Goal: Information Seeking & Learning: Learn about a topic

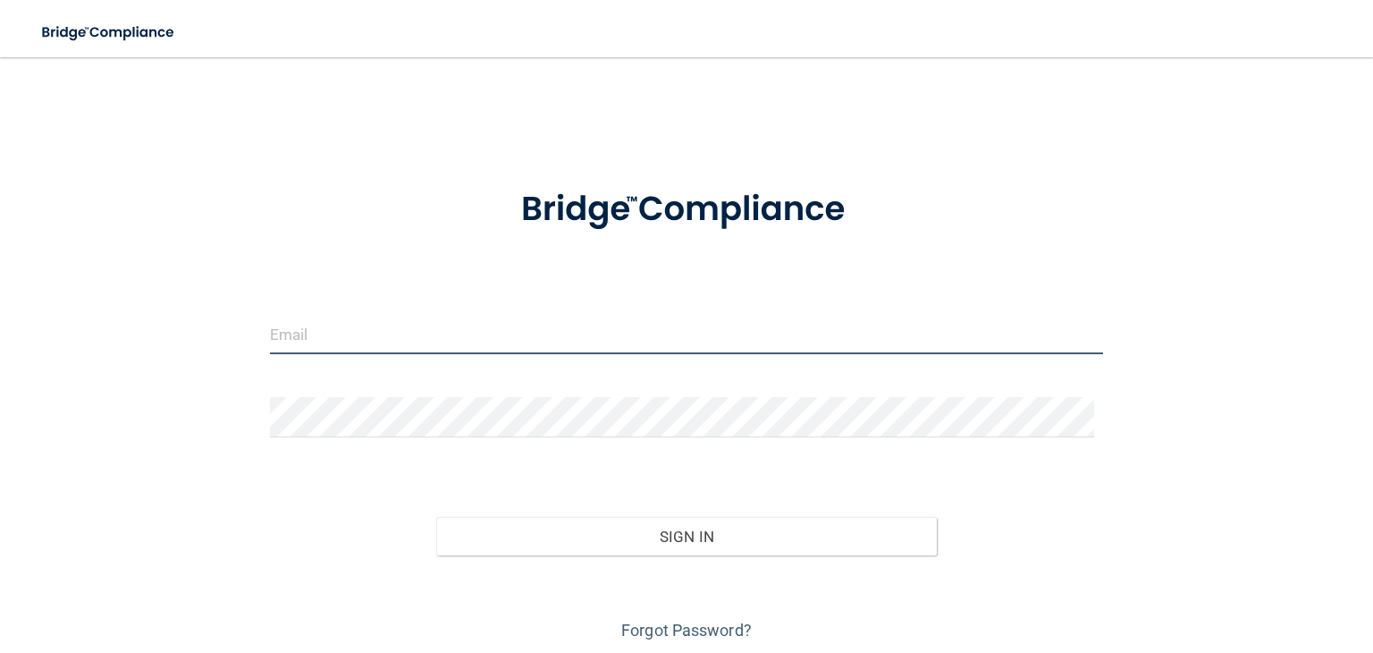
click at [365, 325] on input "email" at bounding box center [686, 334] width 833 height 40
type input "[PERSON_NAME][EMAIL_ADDRESS][DOMAIN_NAME]"
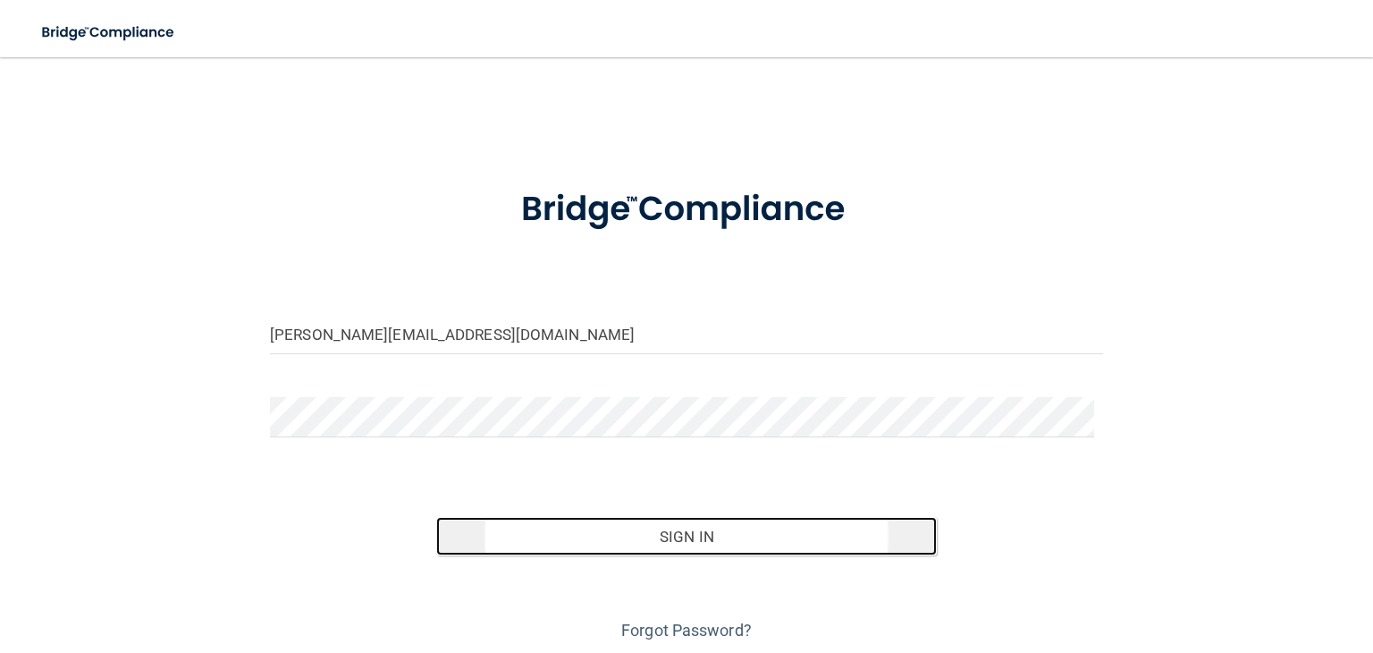
click at [676, 527] on button "Sign In" at bounding box center [686, 536] width 500 height 39
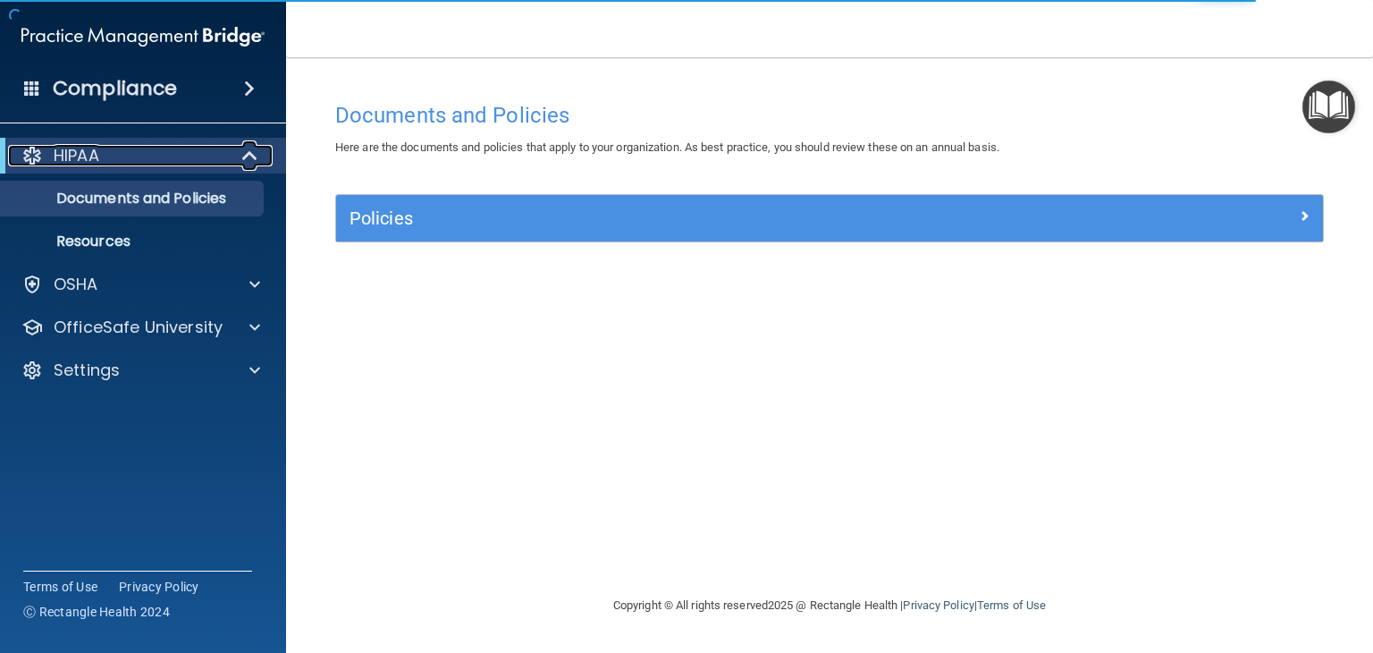
click at [204, 151] on div "HIPAA" at bounding box center [118, 155] width 221 height 21
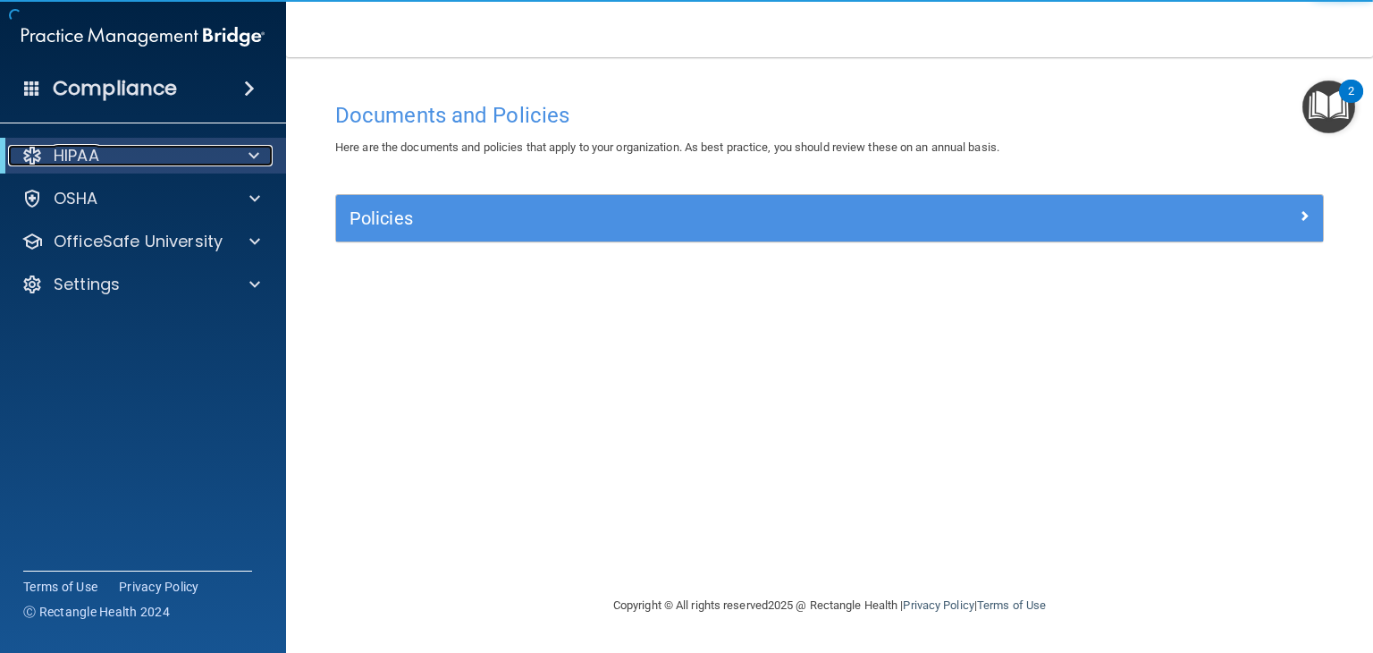
click at [204, 151] on div "HIPAA" at bounding box center [118, 155] width 221 height 21
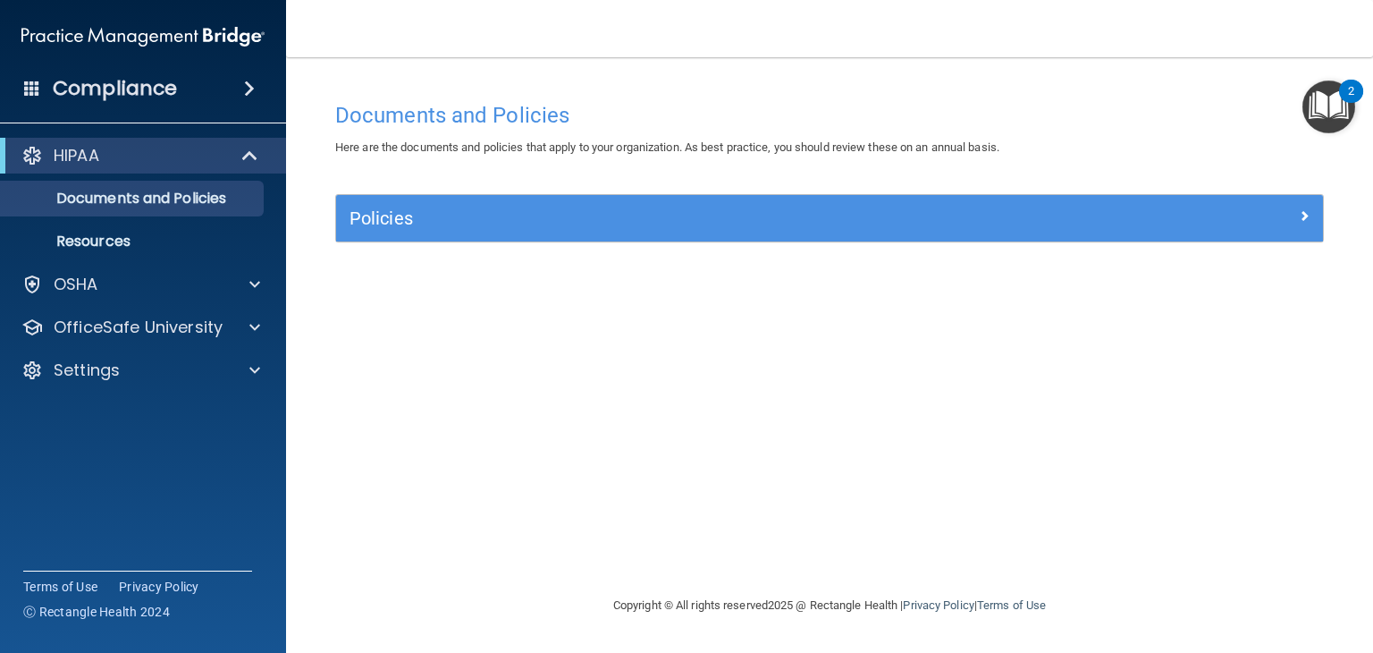
click at [695, 202] on div "Policies" at bounding box center [829, 218] width 987 height 46
click at [758, 234] on div "Policies" at bounding box center [829, 218] width 987 height 46
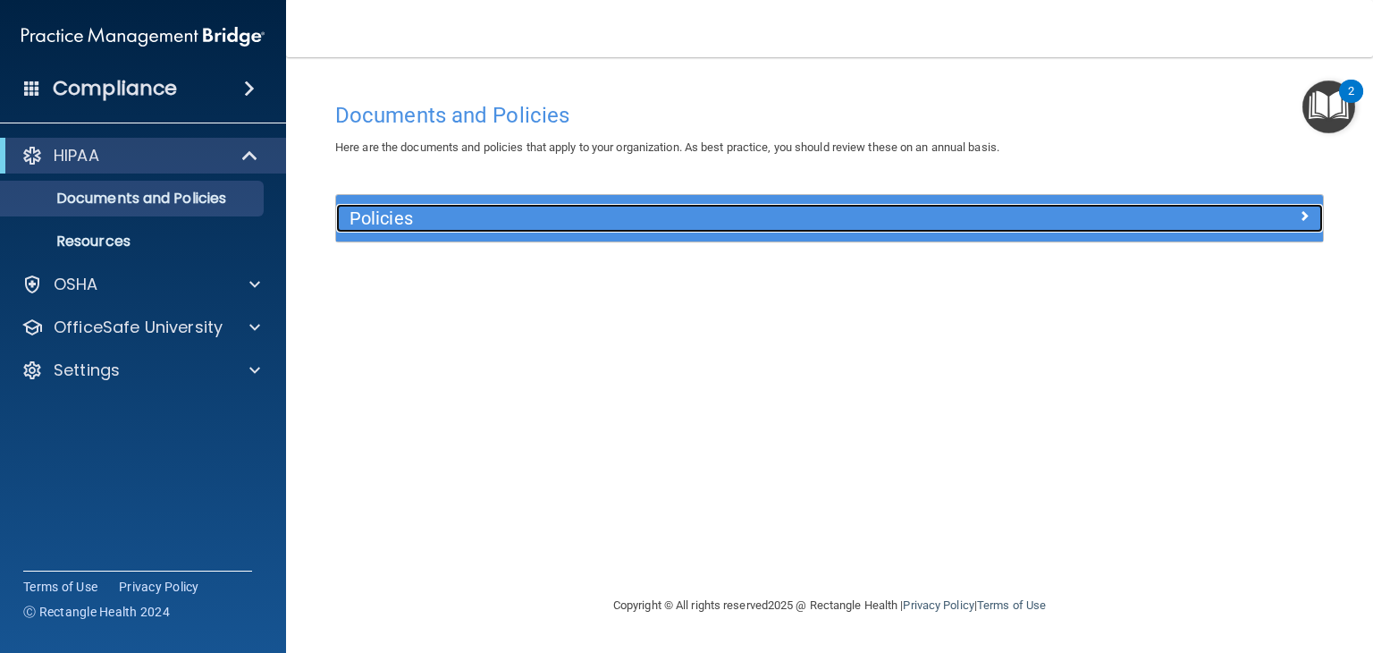
click at [1128, 219] on div at bounding box center [1200, 214] width 247 height 21
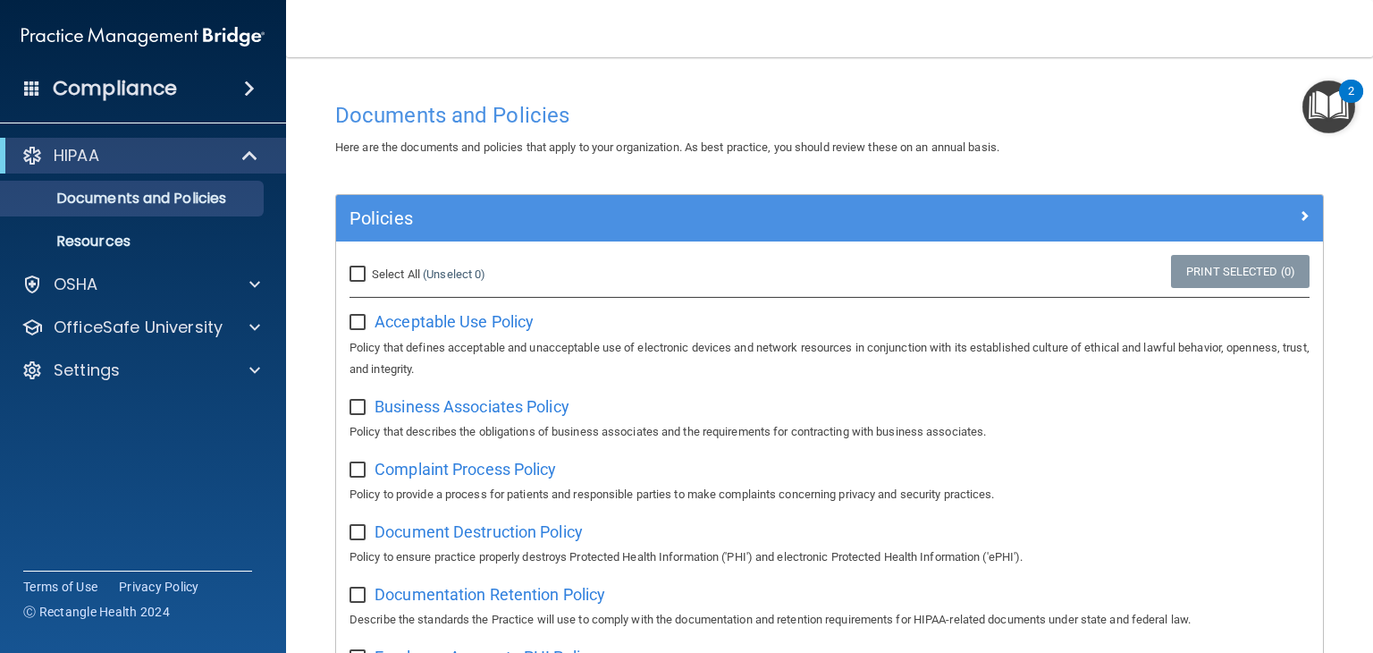
click at [317, 307] on main "Documents and Policies Here are the documents and policies that apply to your o…" at bounding box center [829, 355] width 1087 height 596
click at [352, 275] on input "Select All (Unselect 0) Unselect All" at bounding box center [360, 274] width 21 height 14
checkbox input "true"
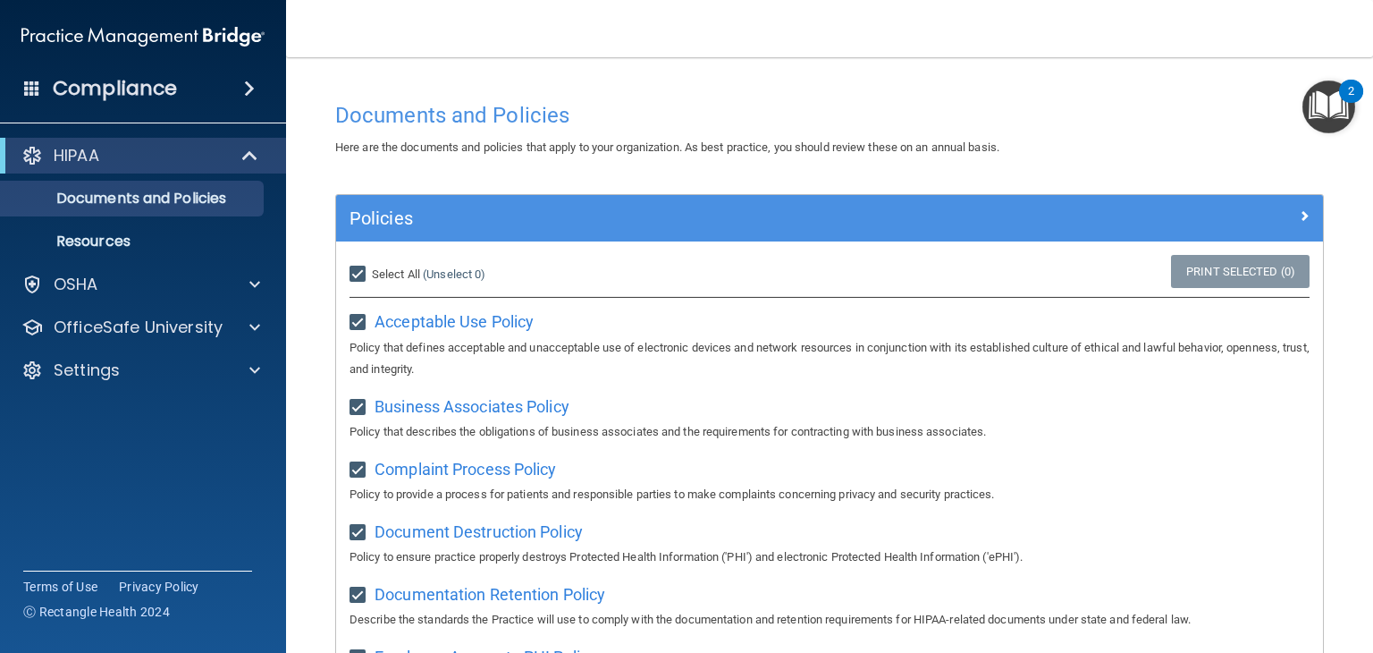
checkbox input "true"
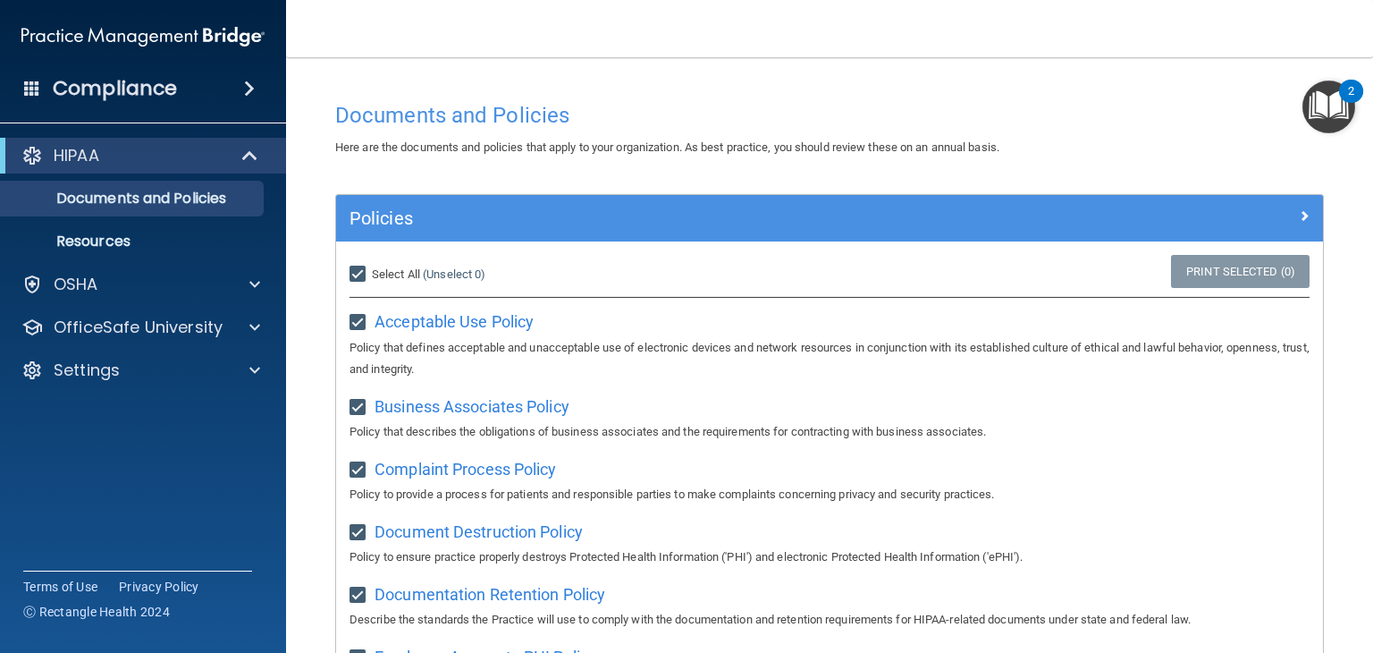
checkbox input "true"
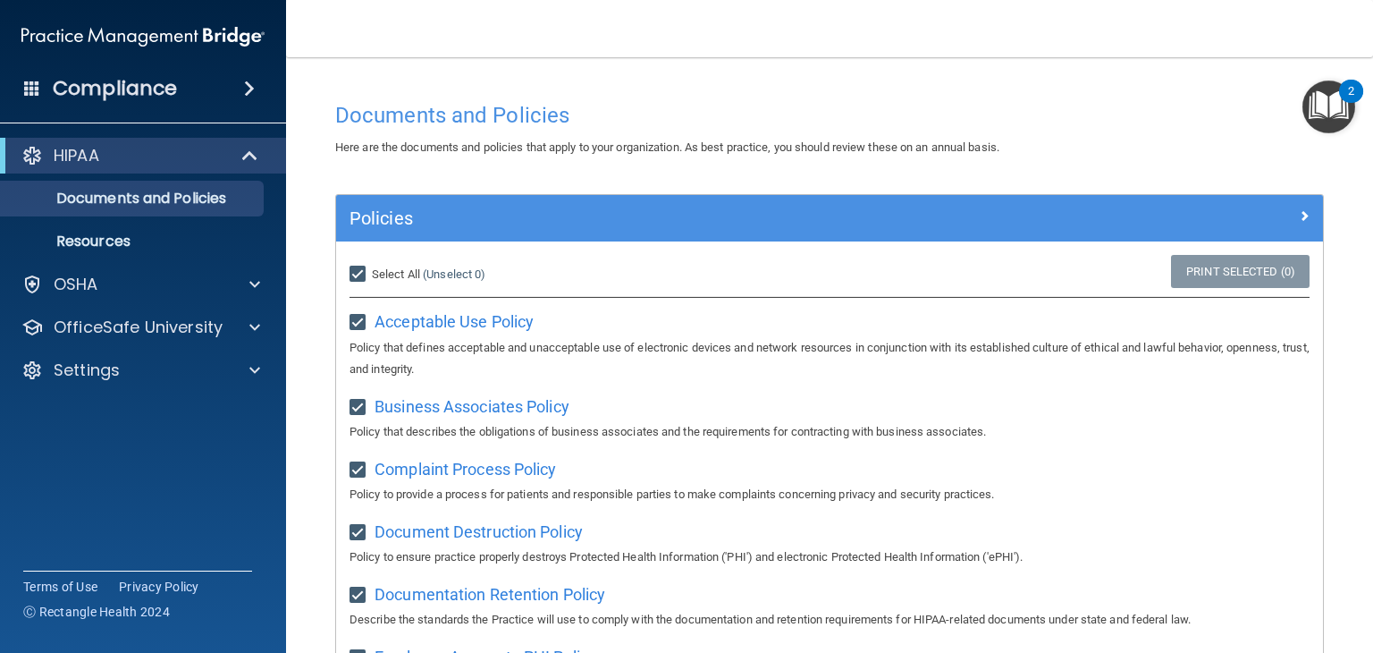
checkbox input "true"
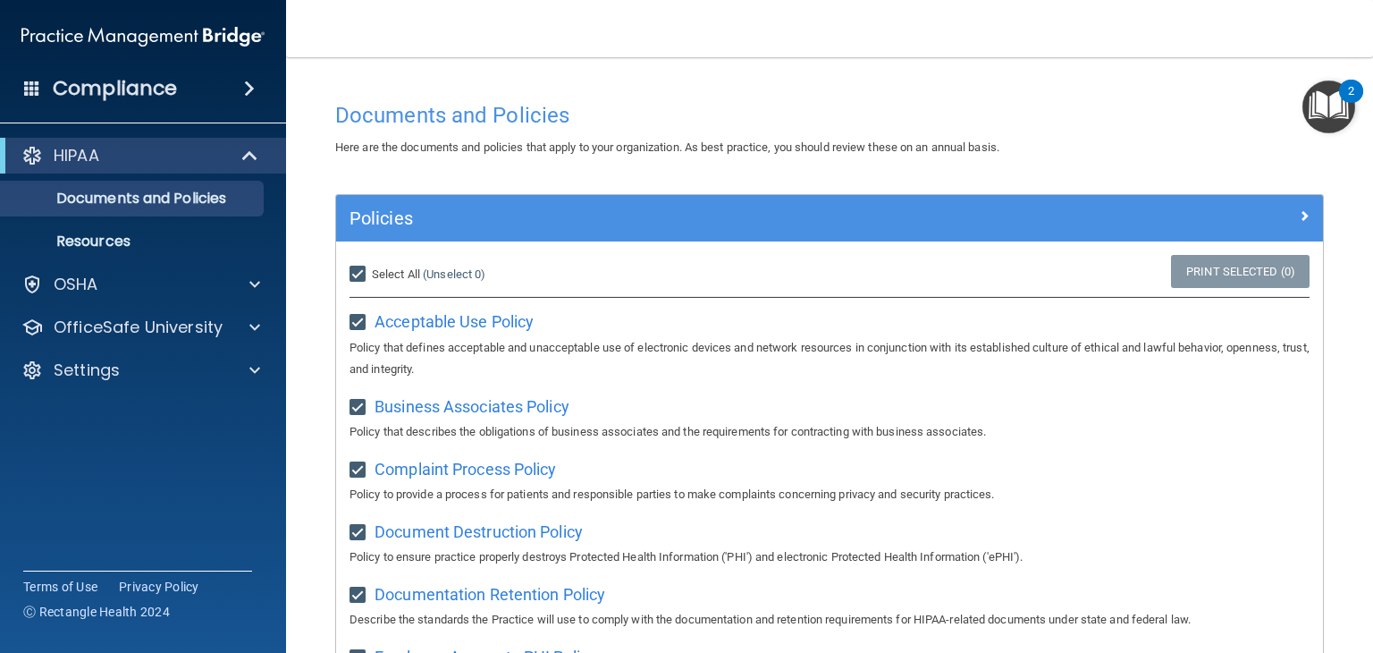
checkbox input "true"
click at [1326, 106] on img "Open Resource Center, 2 new notifications" at bounding box center [1329, 106] width 53 height 53
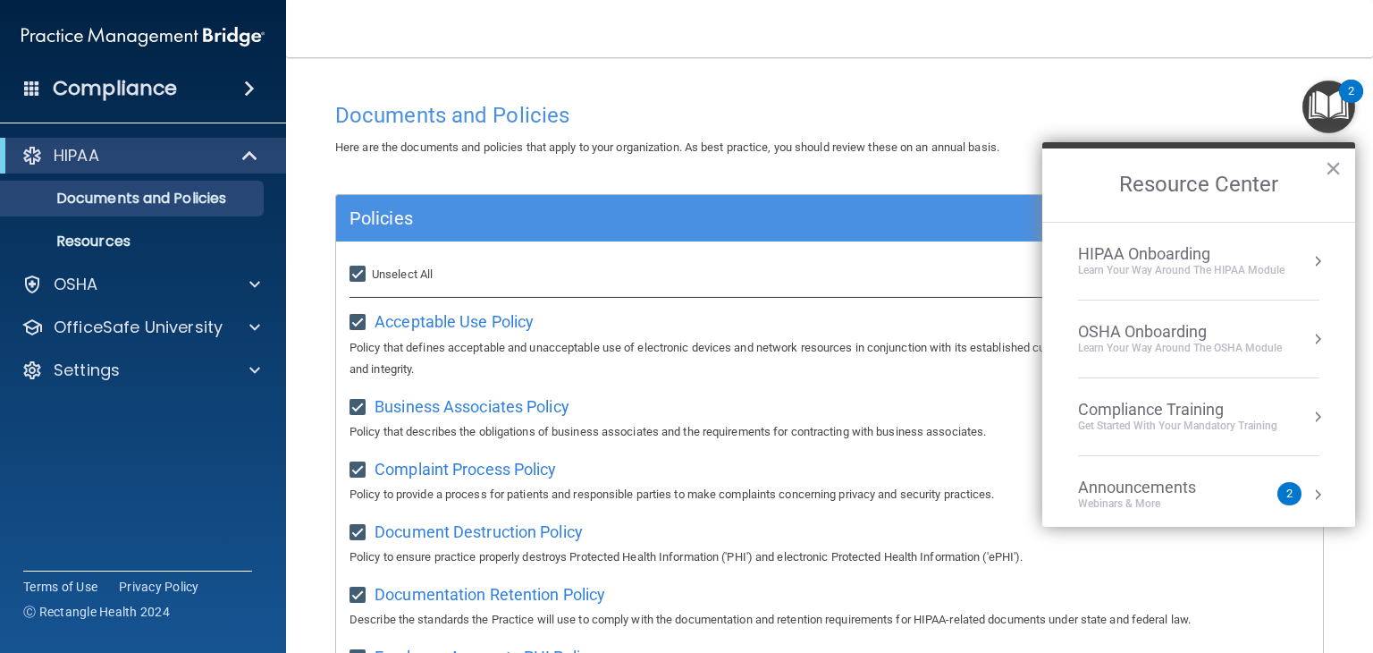
click at [1136, 273] on div "Learn Your Way around the HIPAA module" at bounding box center [1181, 270] width 207 height 15
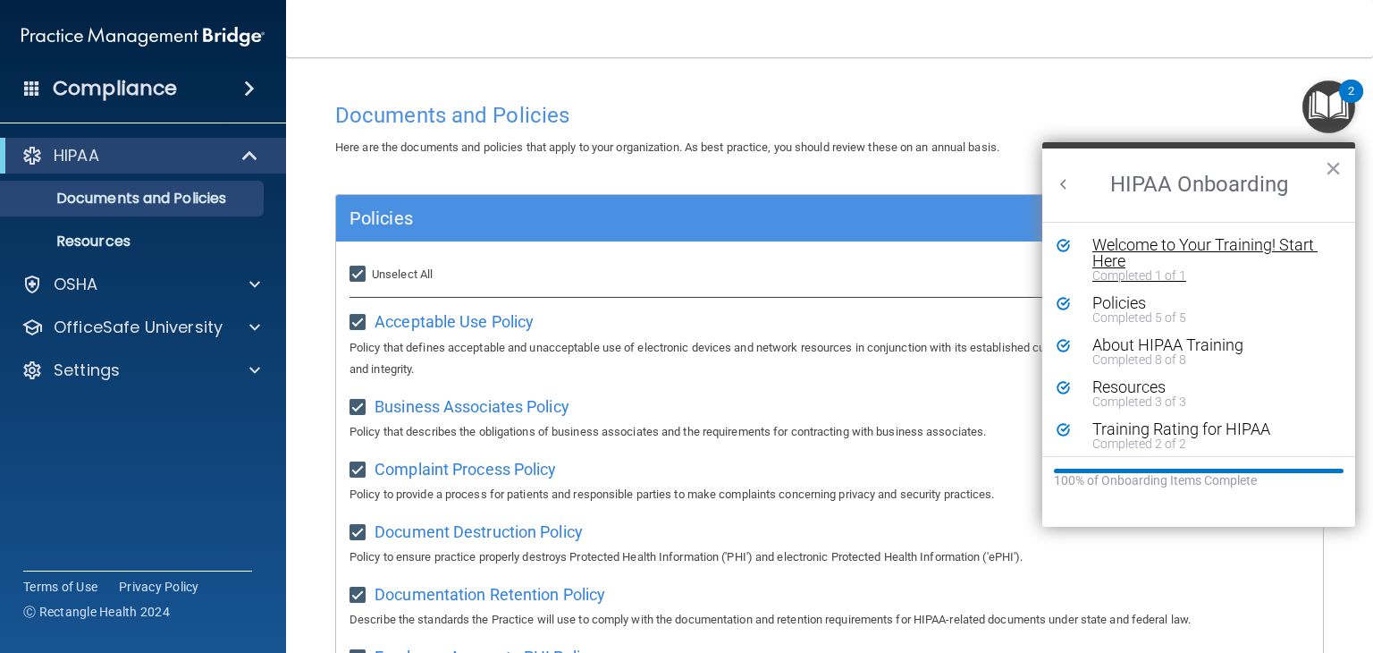
click at [1179, 244] on div "Welcome to Your Training! Start Here" at bounding box center [1205, 253] width 225 height 32
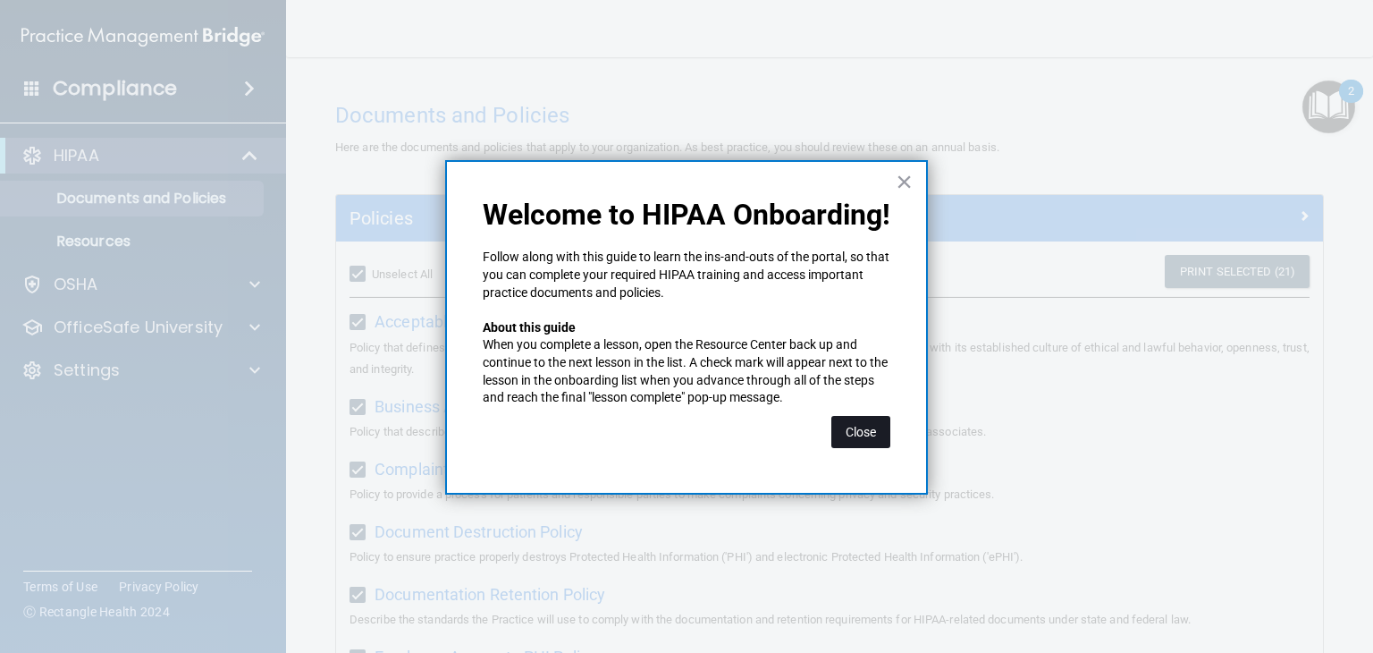
click at [870, 435] on button "Close" at bounding box center [861, 432] width 59 height 32
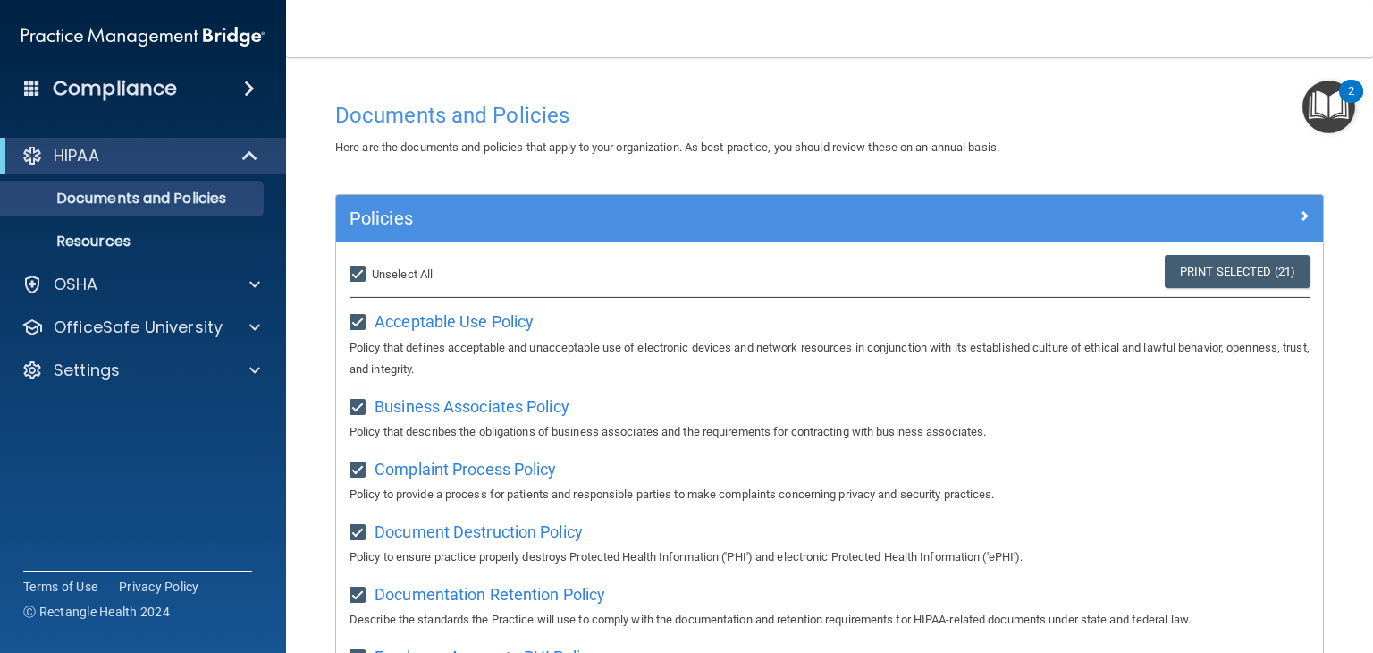
click at [1329, 112] on img "Open Resource Center, 2 new notifications" at bounding box center [1329, 106] width 53 height 53
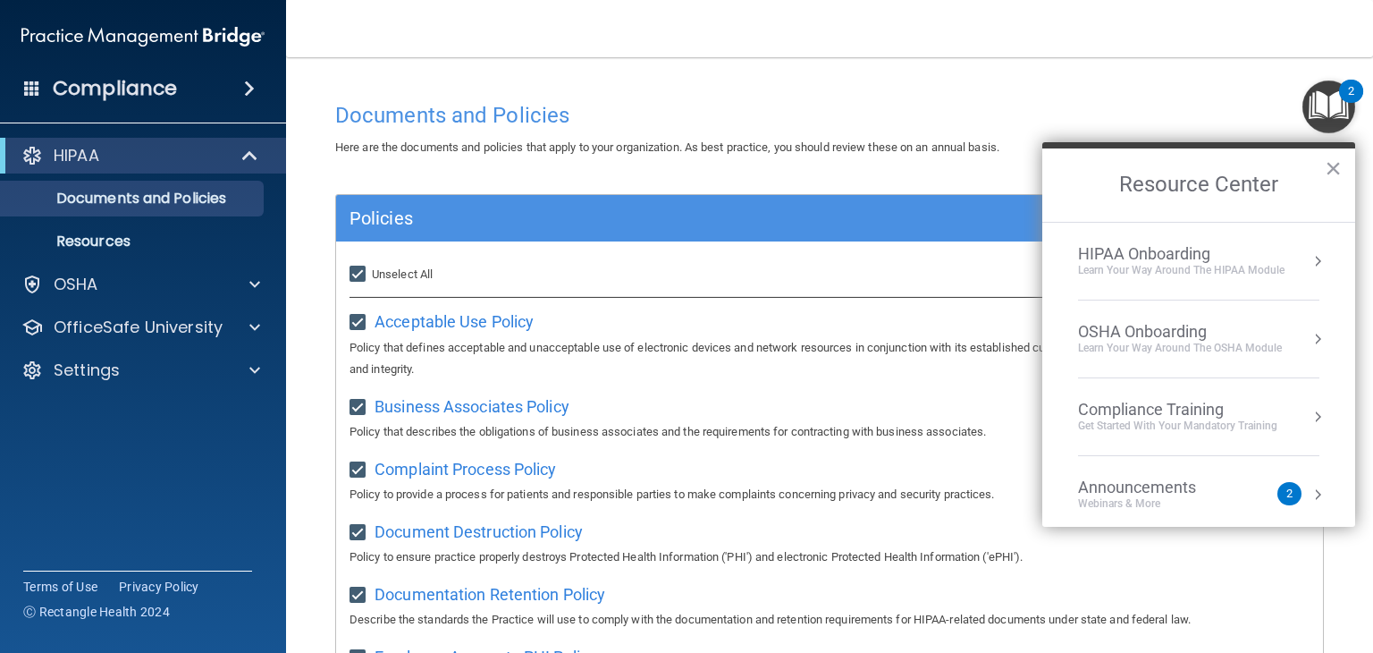
click at [1223, 250] on div "HIPAA Onboarding" at bounding box center [1181, 254] width 207 height 20
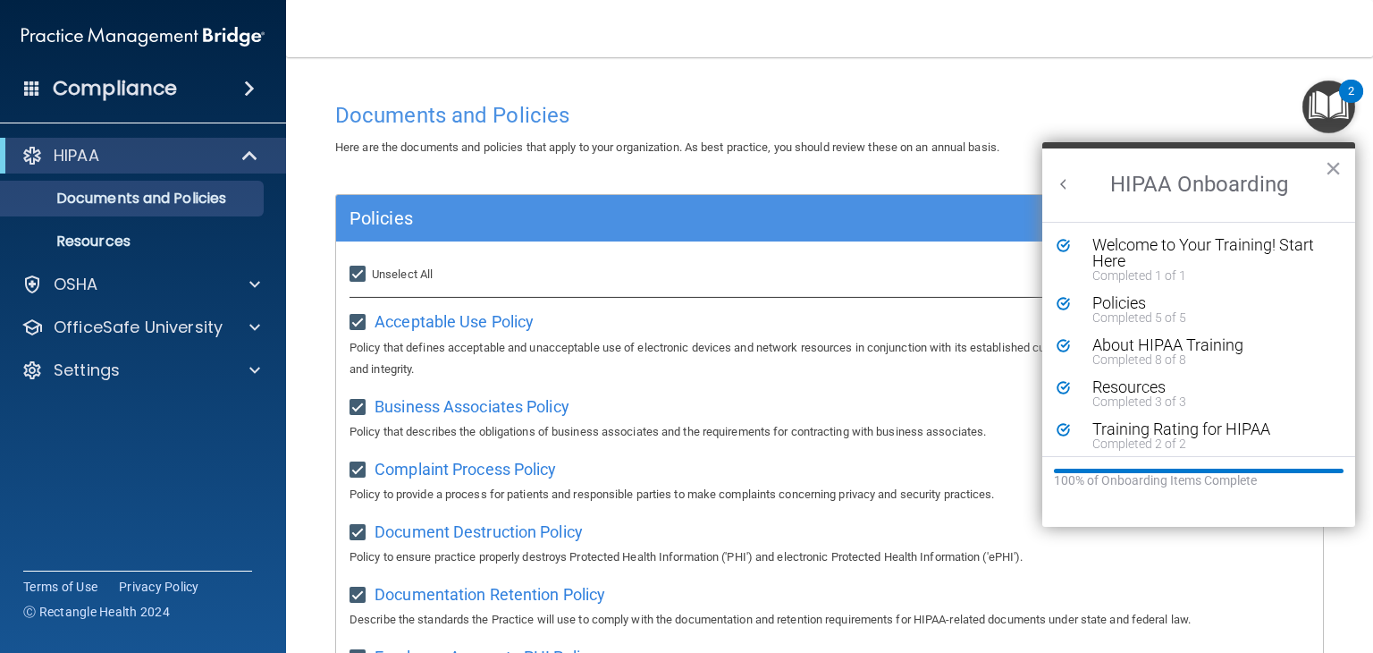
click at [361, 276] on input "Select All (Unselect 21) Unselect All" at bounding box center [360, 274] width 21 height 14
checkbox input "false"
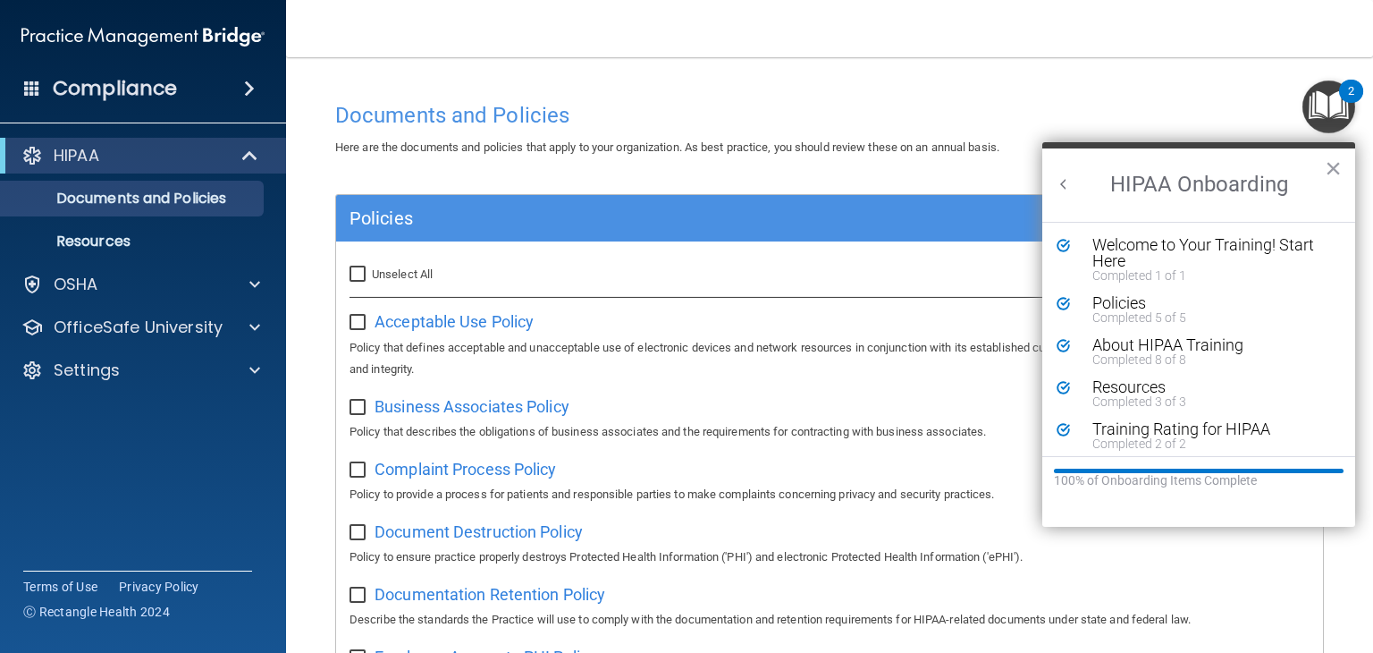
checkbox input "false"
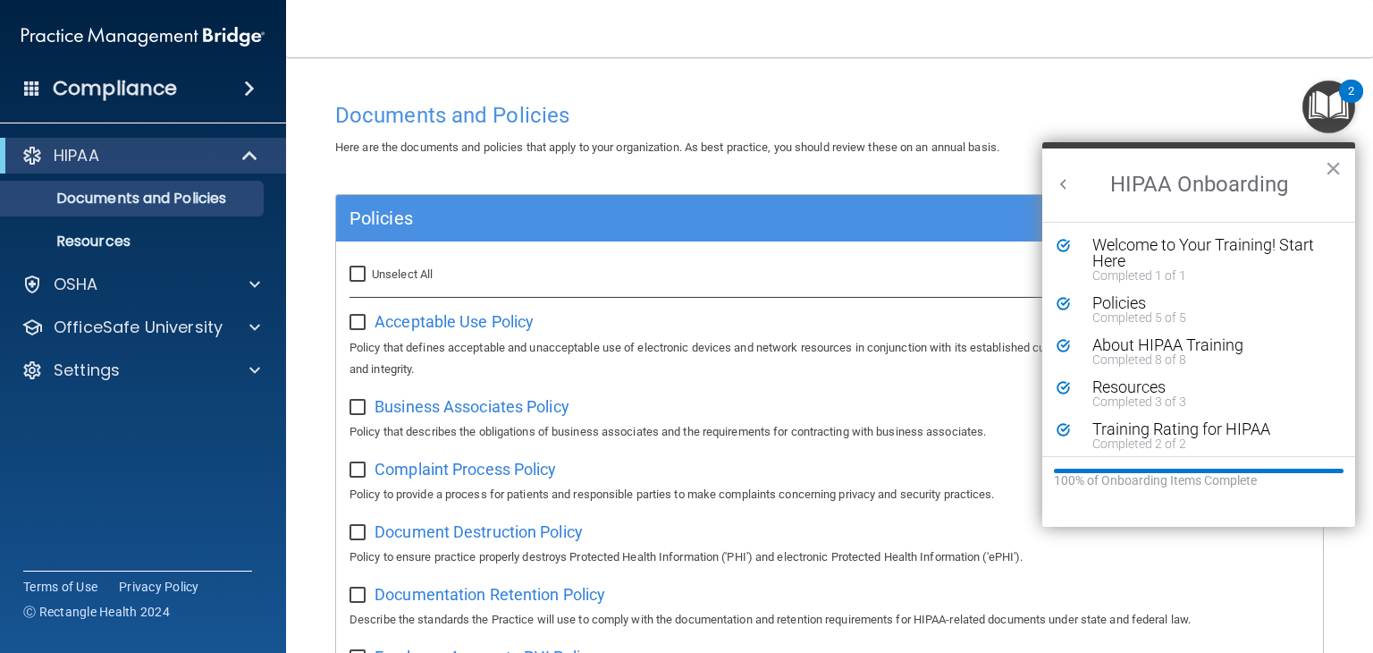
checkbox input "false"
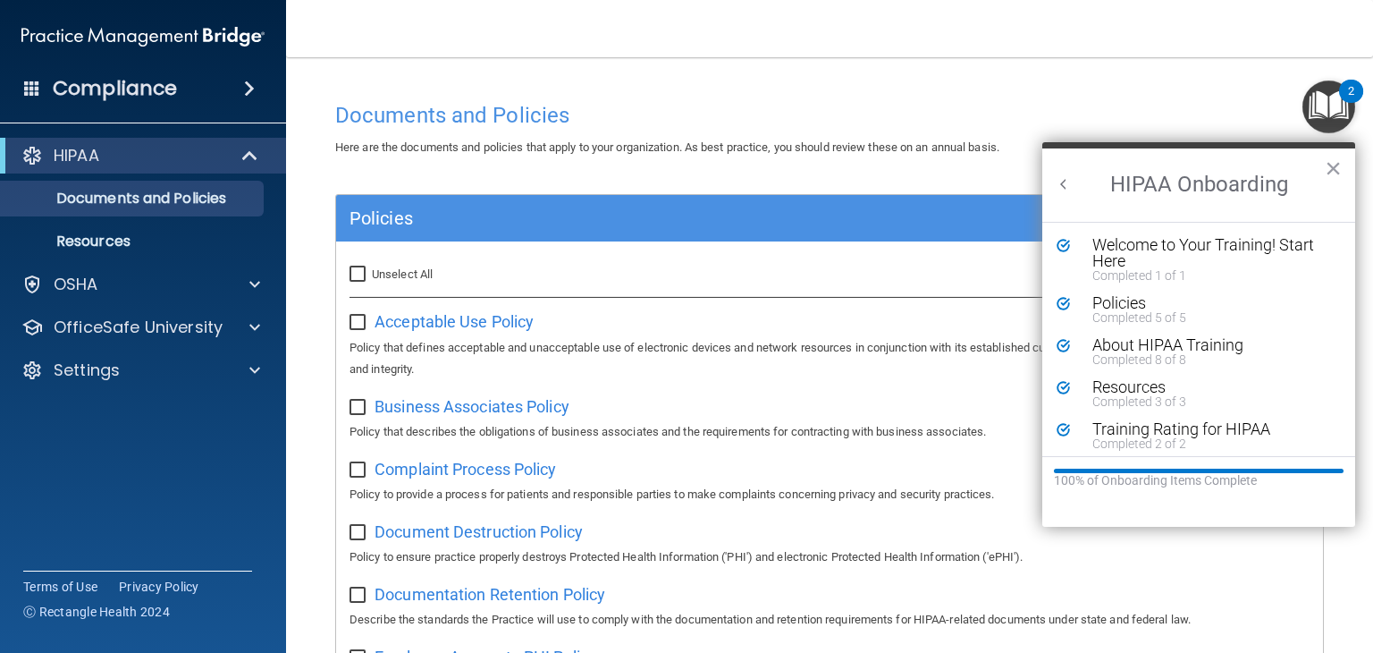
checkbox input "false"
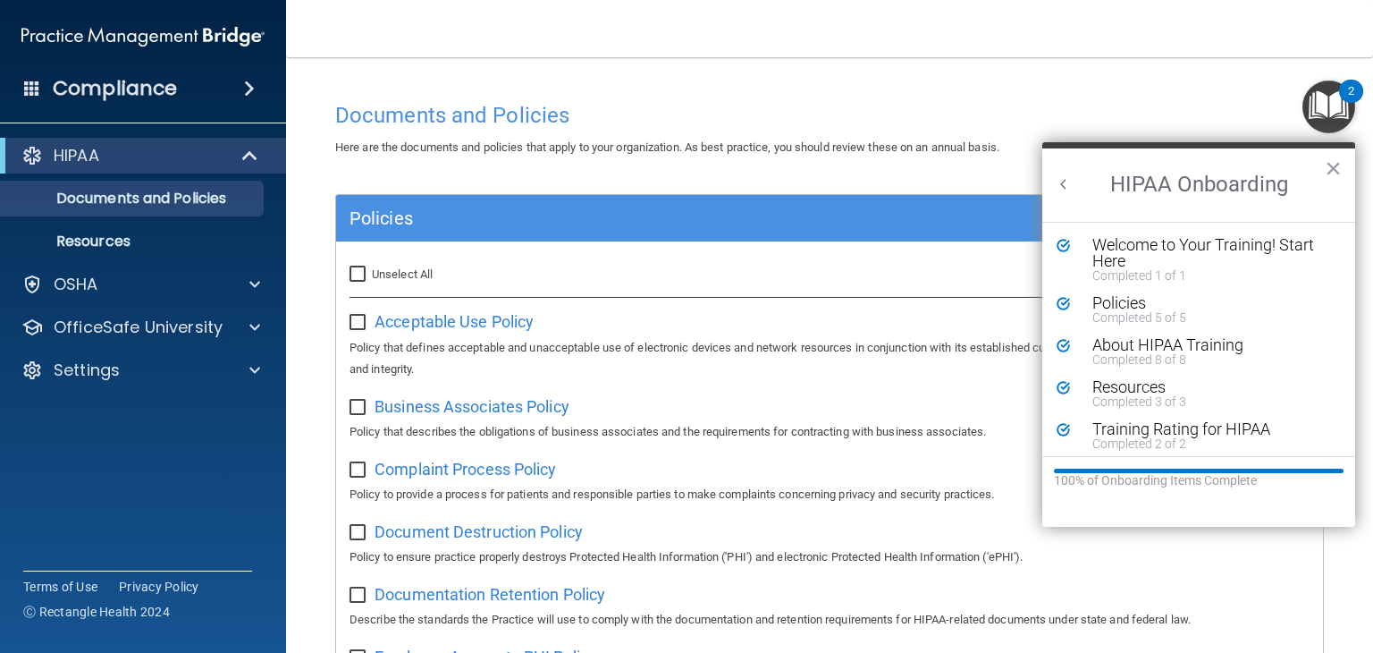
checkbox input "false"
click at [485, 319] on span "Acceptable Use Policy" at bounding box center [454, 321] width 159 height 19
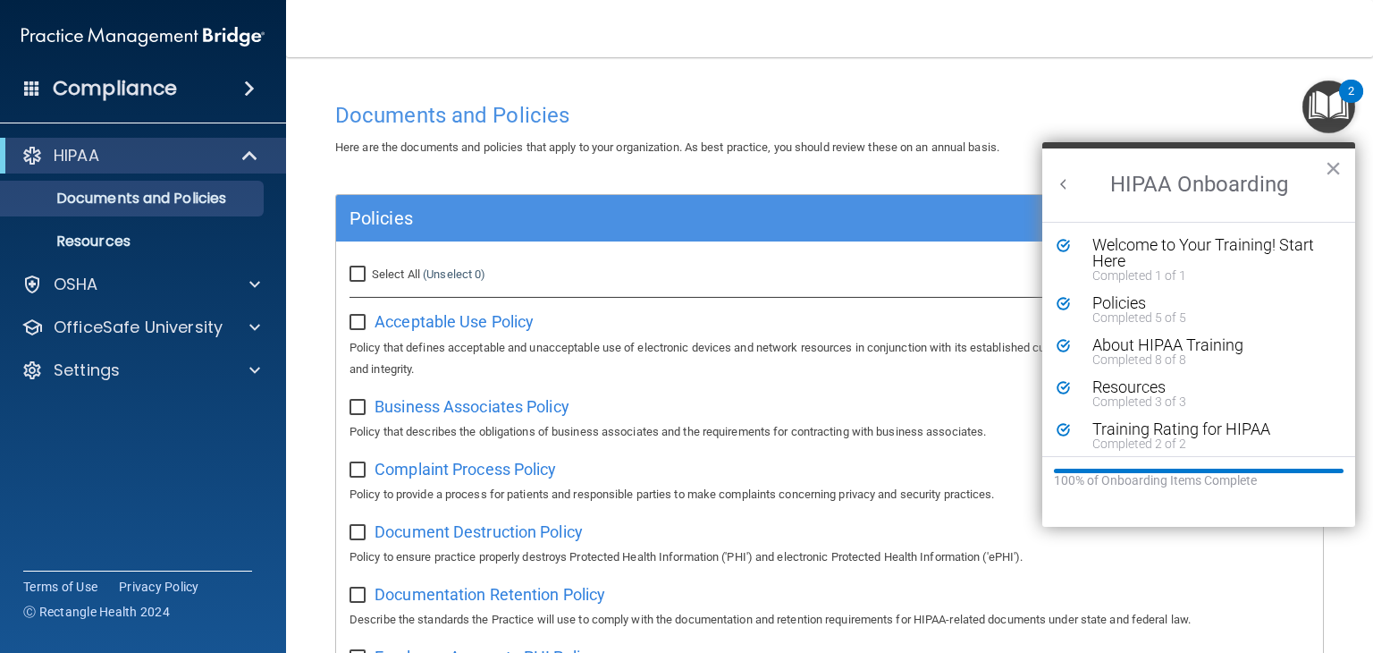
click at [309, 453] on main "Documents and Policies Here are the documents and policies that apply to your o…" at bounding box center [829, 355] width 1087 height 596
click at [173, 197] on p "Documents and Policies" at bounding box center [134, 199] width 244 height 18
click at [148, 237] on p "Resources" at bounding box center [134, 241] width 244 height 18
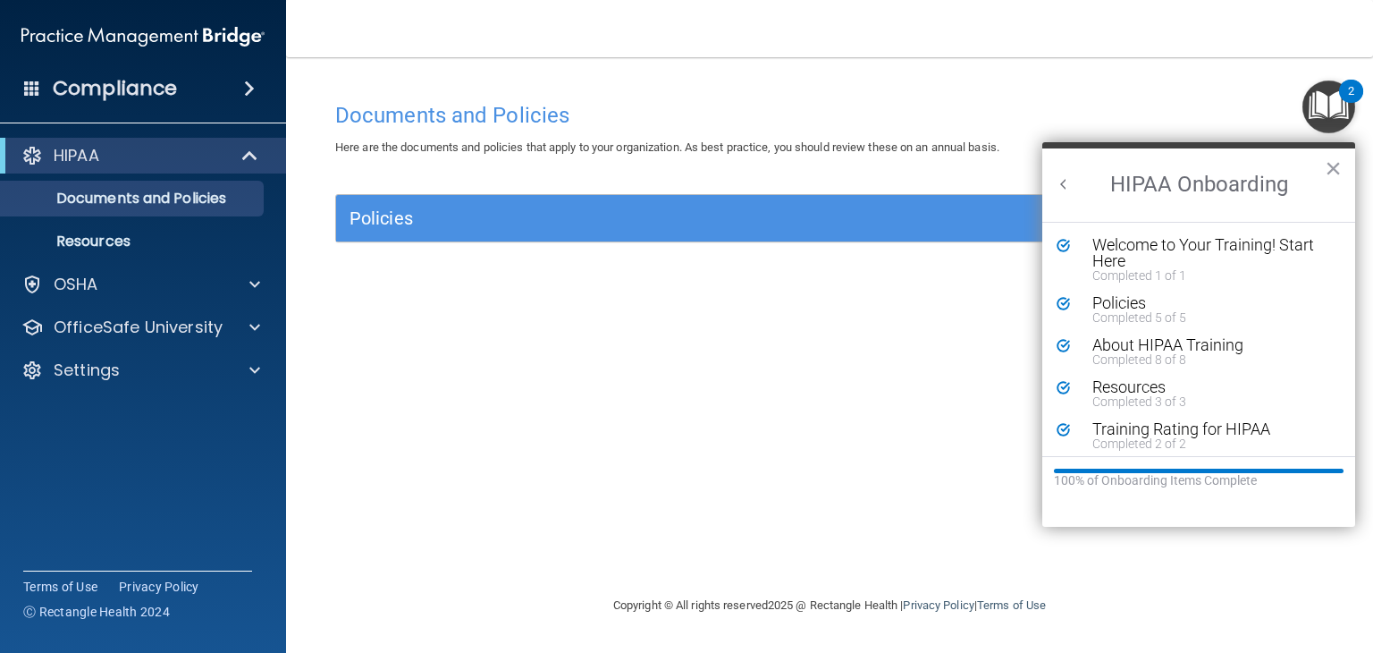
scroll to position [6, 0]
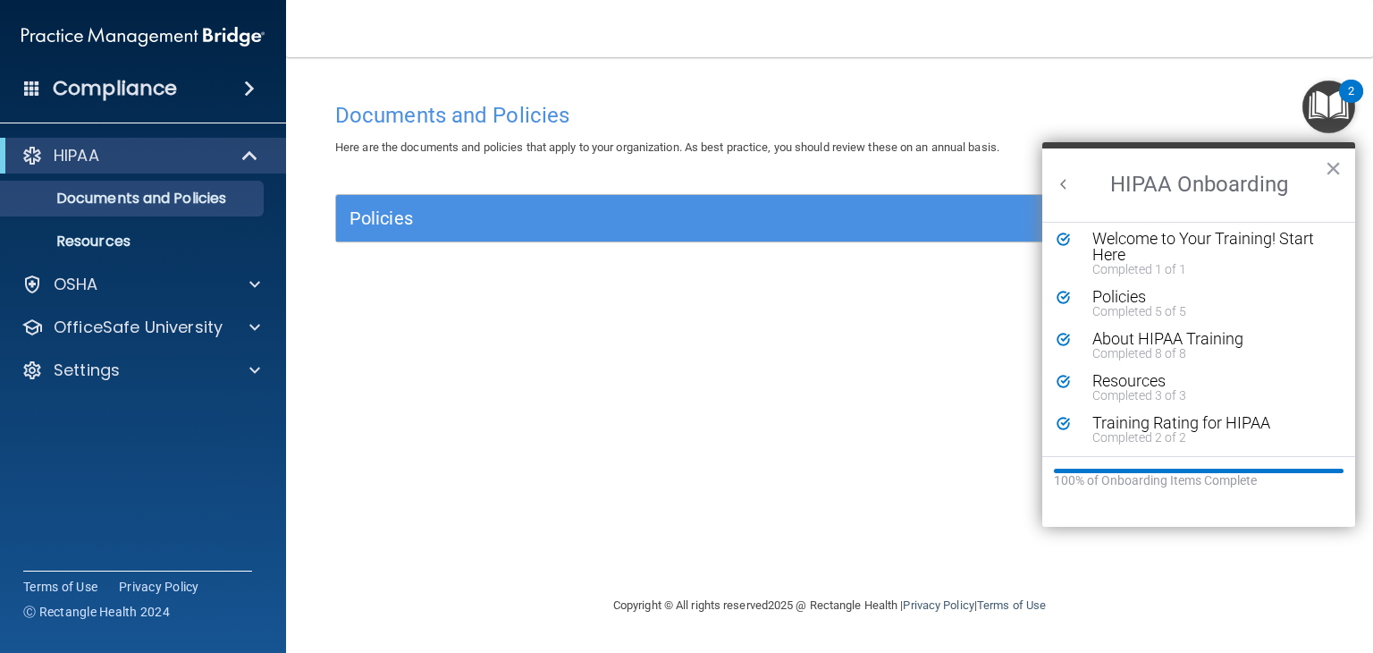
click at [1339, 101] on img "Open Resource Center, 2 new notifications" at bounding box center [1329, 106] width 53 height 53
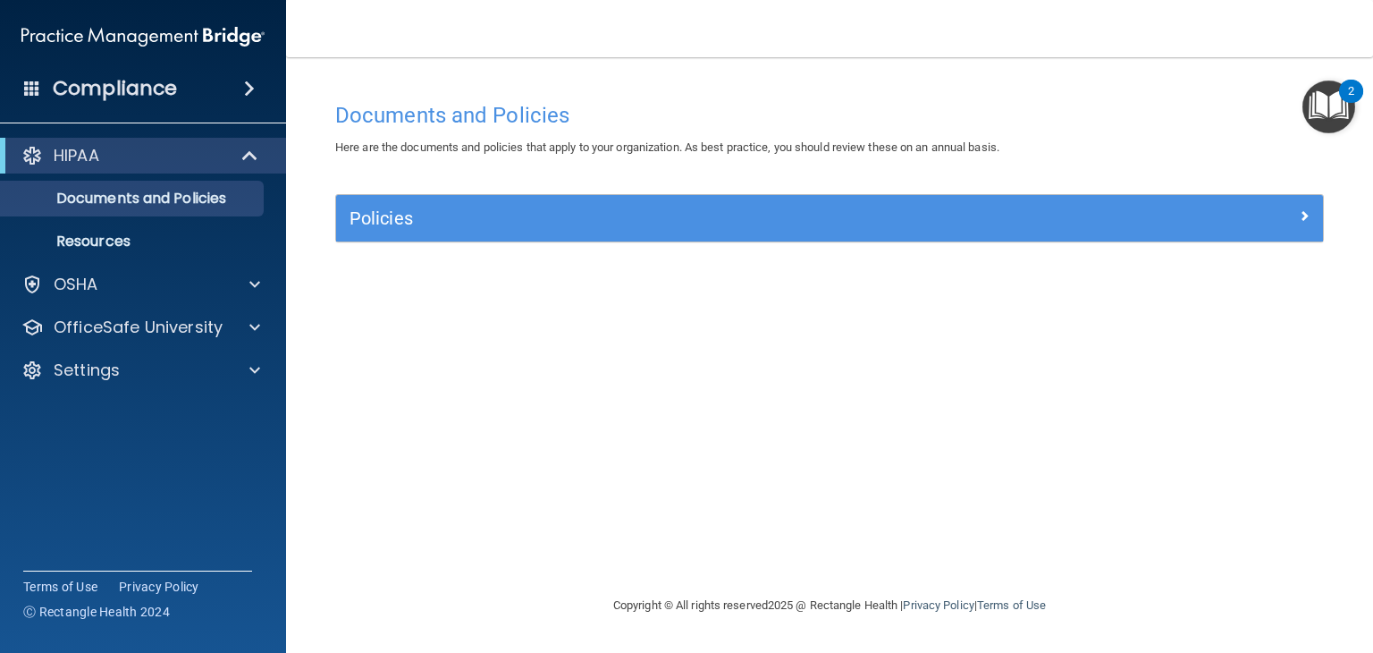
click at [1339, 101] on img "Open Resource Center, 2 new notifications" at bounding box center [1329, 106] width 53 height 53
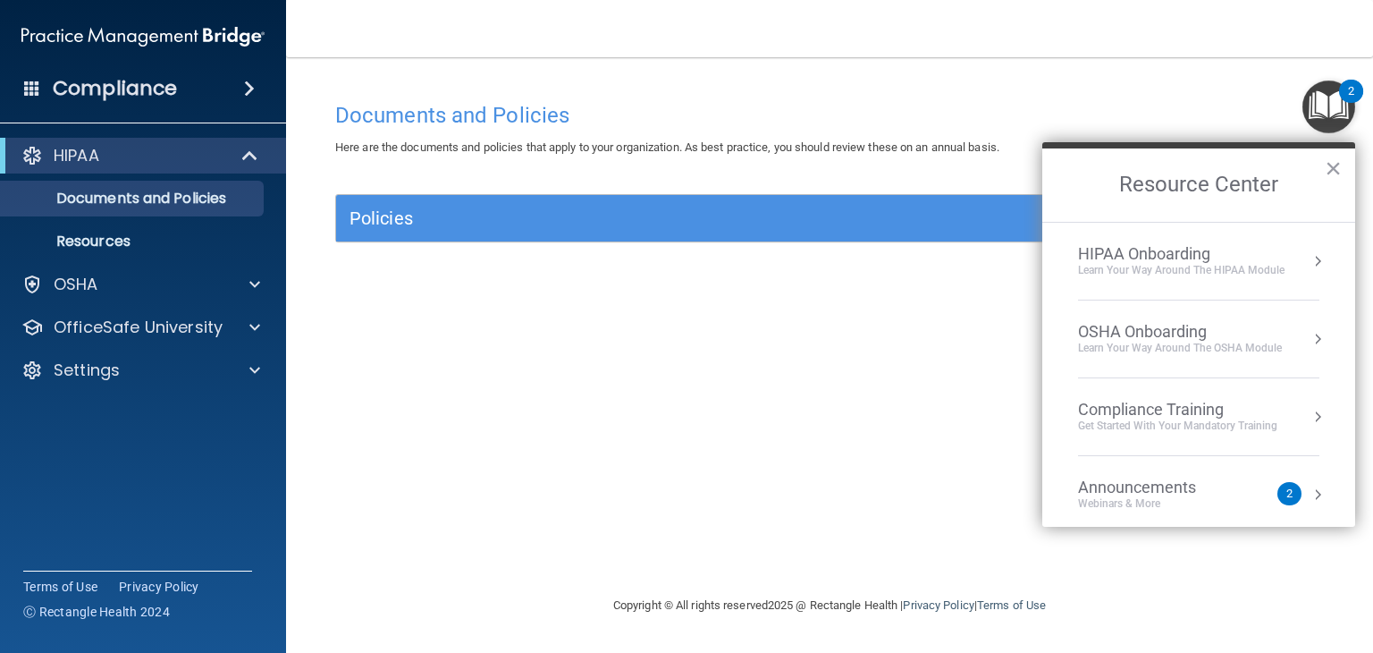
click at [1177, 341] on div "Learn your way around the OSHA module" at bounding box center [1180, 348] width 204 height 15
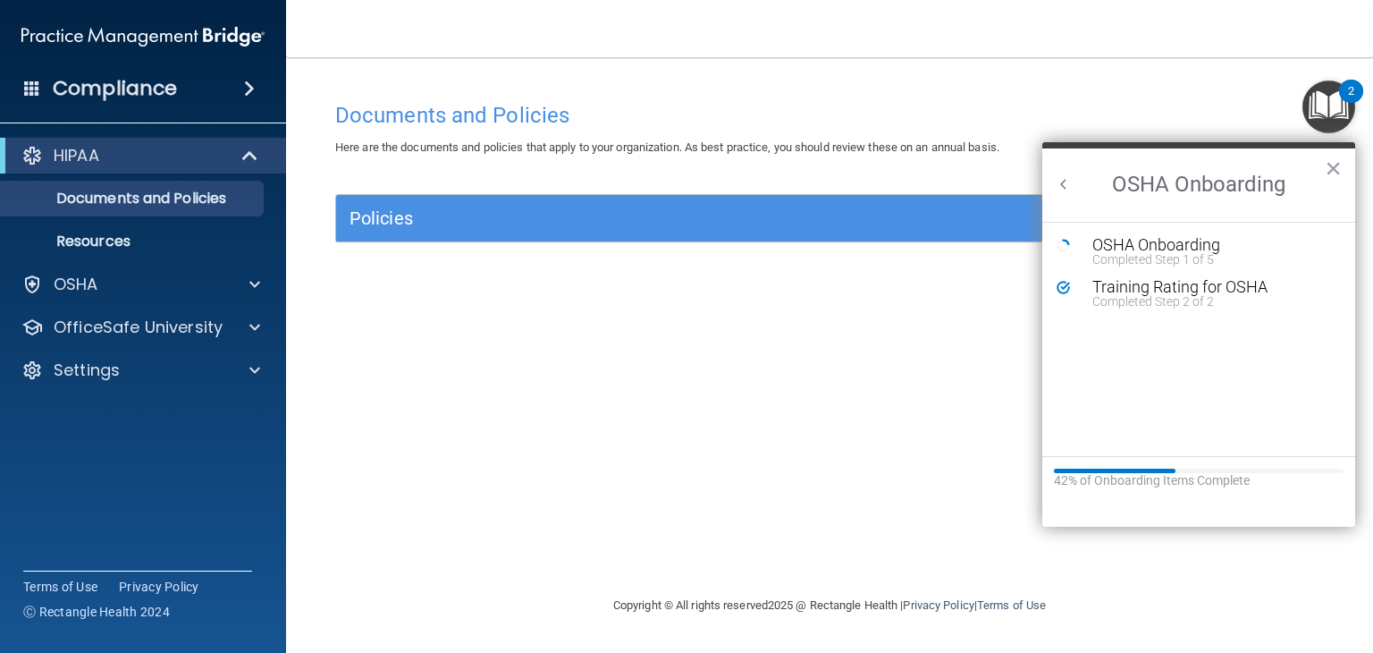
scroll to position [0, 0]
click at [1156, 253] on div "Completed Step 1 of 5" at bounding box center [1213, 259] width 240 height 13
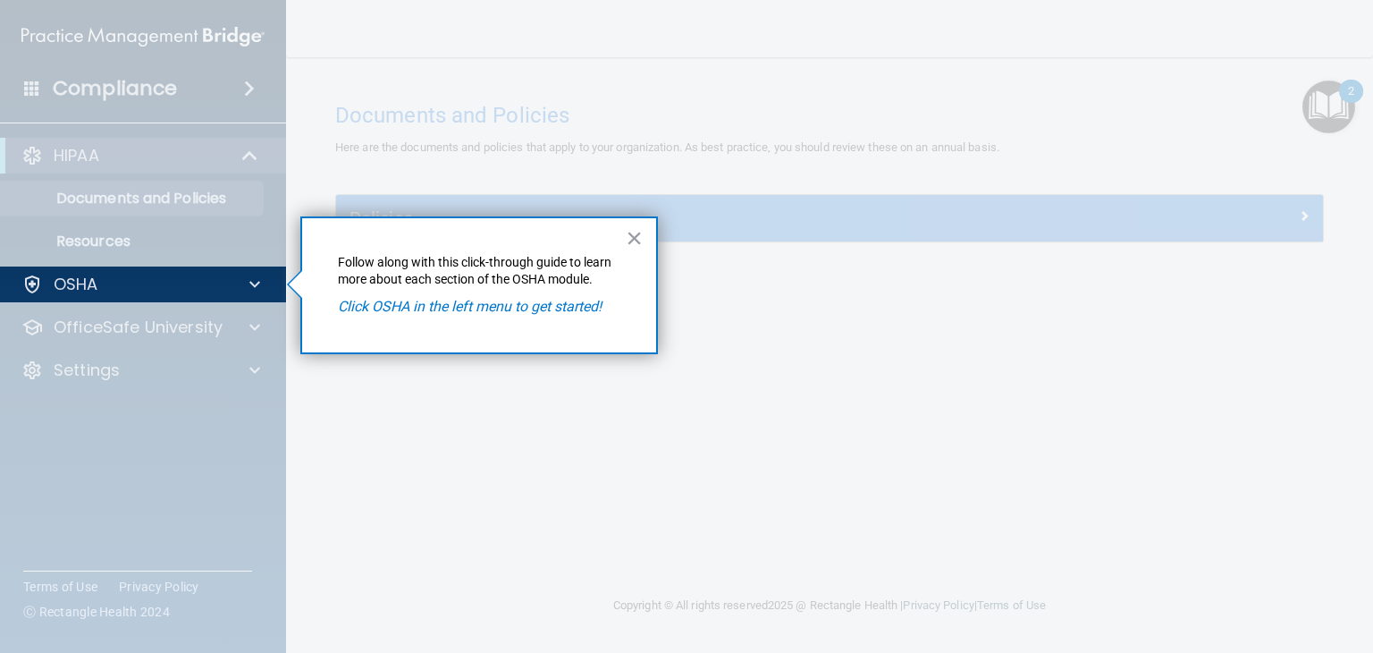
click at [1156, 253] on div at bounding box center [830, 326] width 1086 height 653
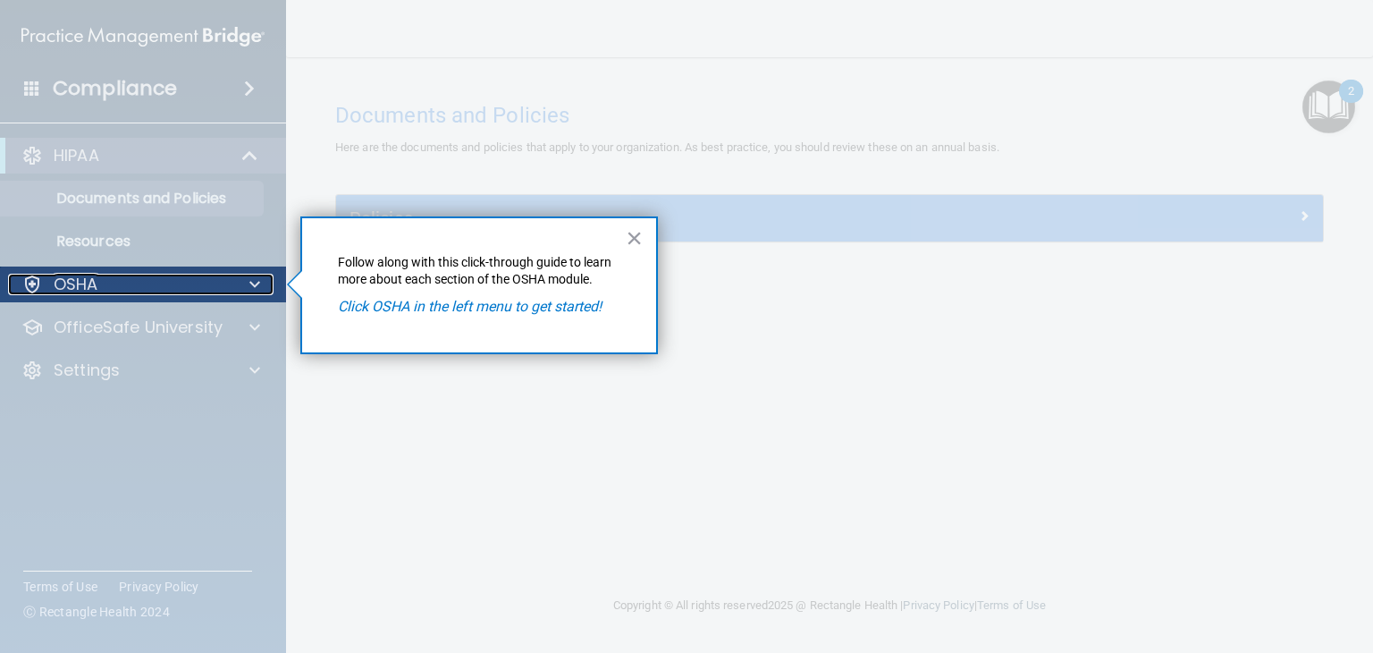
click at [218, 290] on div "OSHA" at bounding box center [119, 284] width 222 height 21
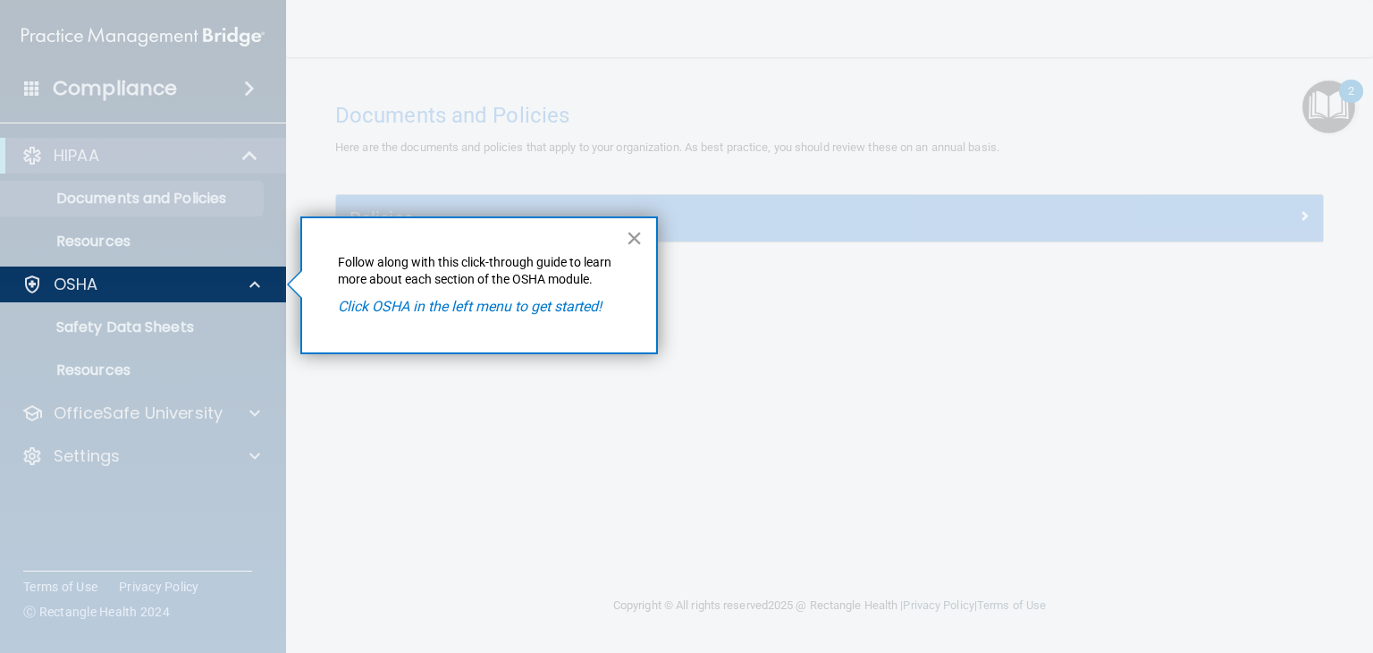
click at [629, 243] on button "×" at bounding box center [634, 238] width 17 height 29
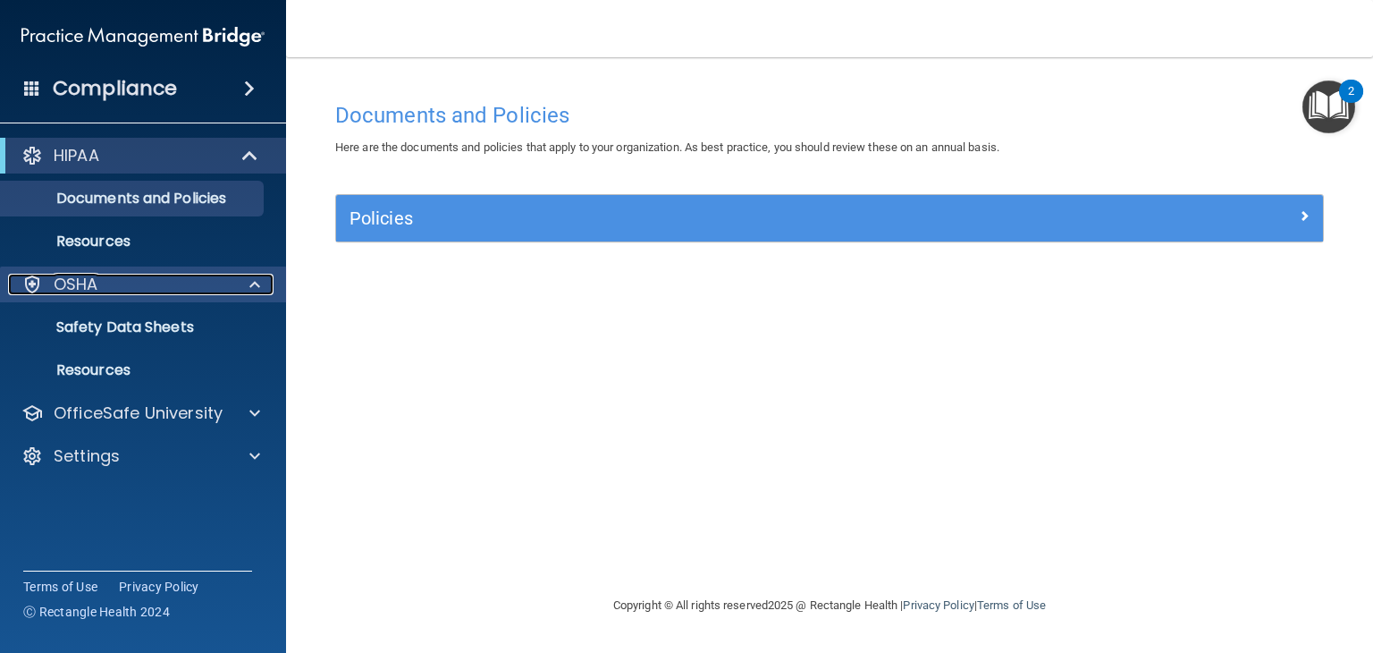
click at [215, 281] on div "OSHA" at bounding box center [119, 284] width 222 height 21
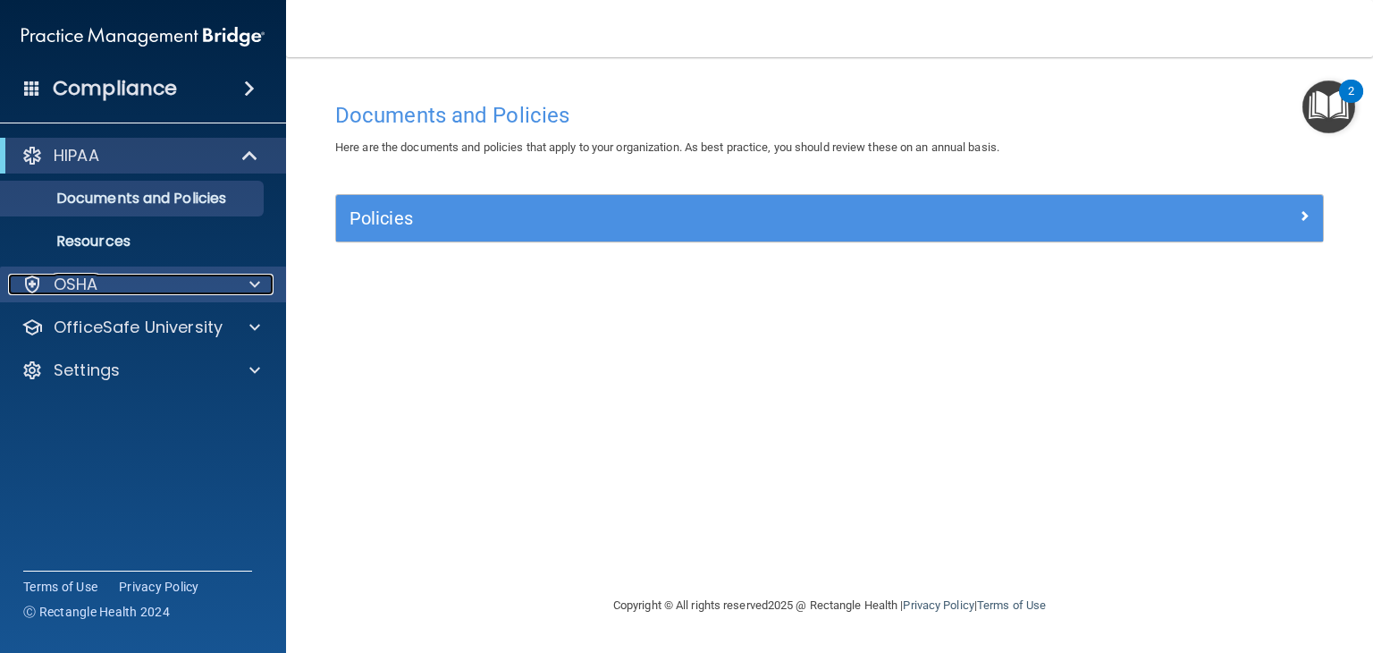
click at [215, 281] on div "OSHA" at bounding box center [119, 284] width 222 height 21
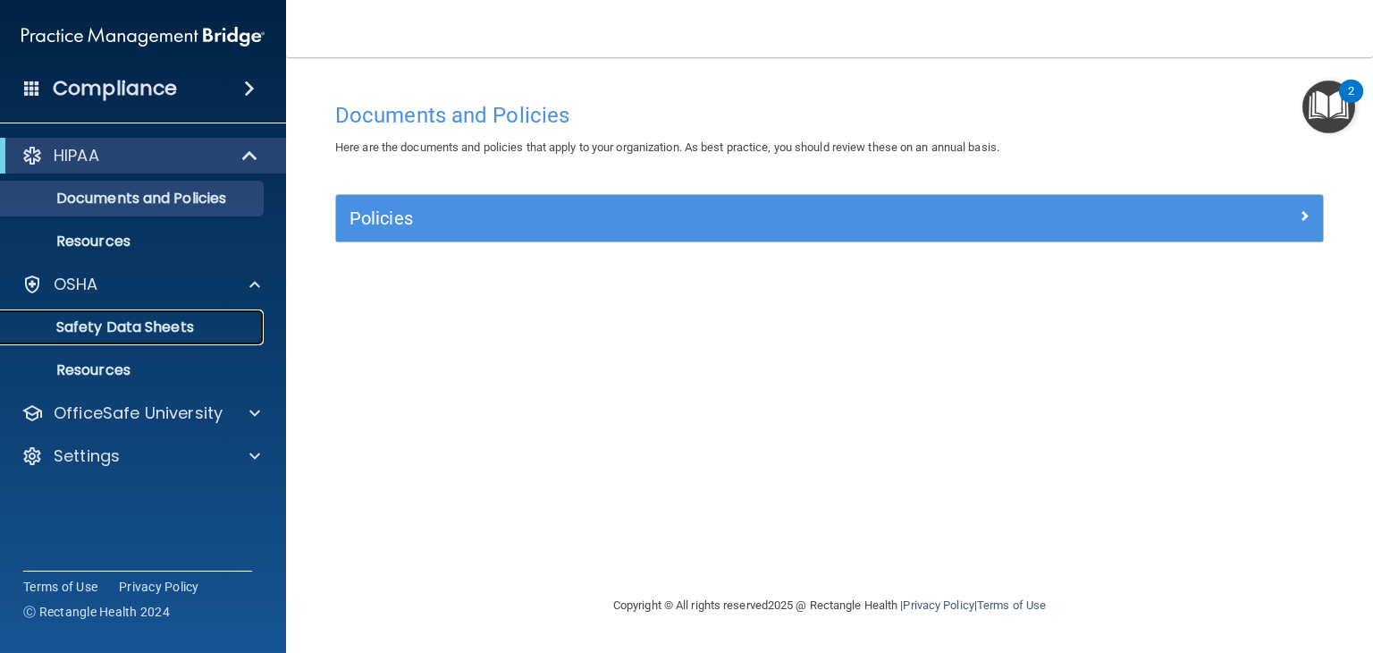
click at [147, 322] on p "Safety Data Sheets" at bounding box center [134, 327] width 244 height 18
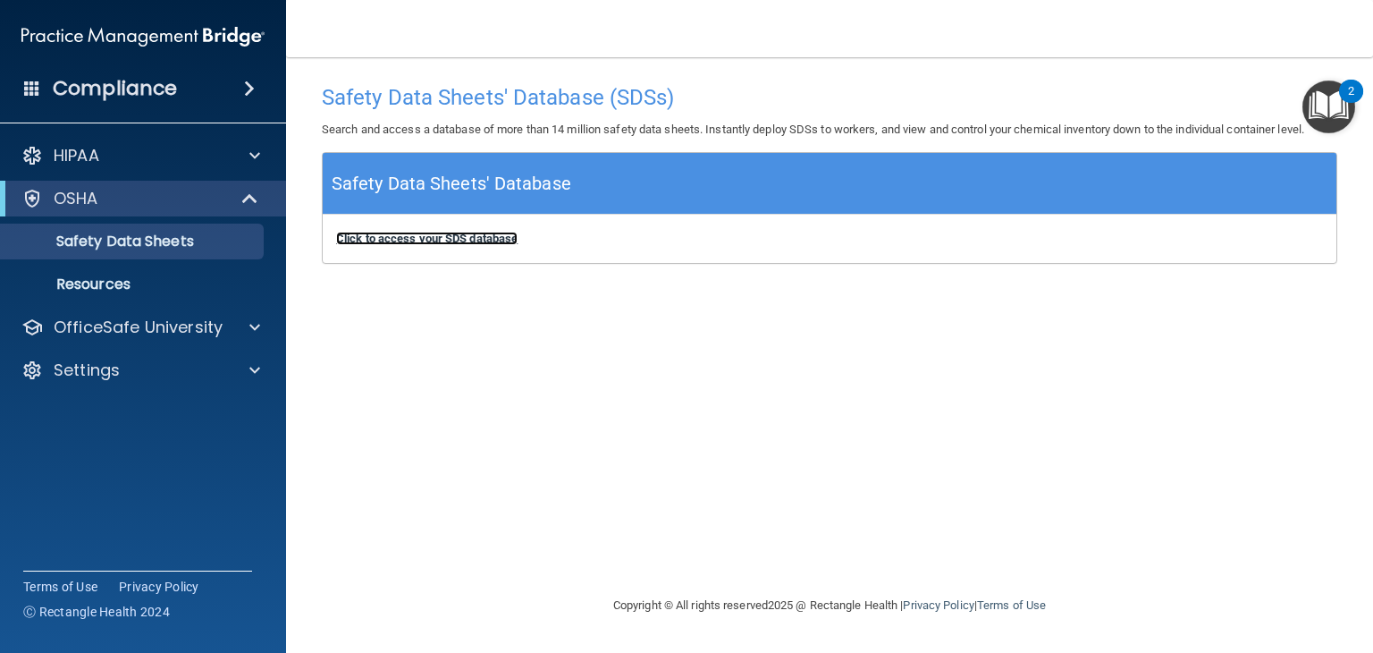
click at [441, 239] on b "Click to access your SDS database" at bounding box center [427, 238] width 182 height 13
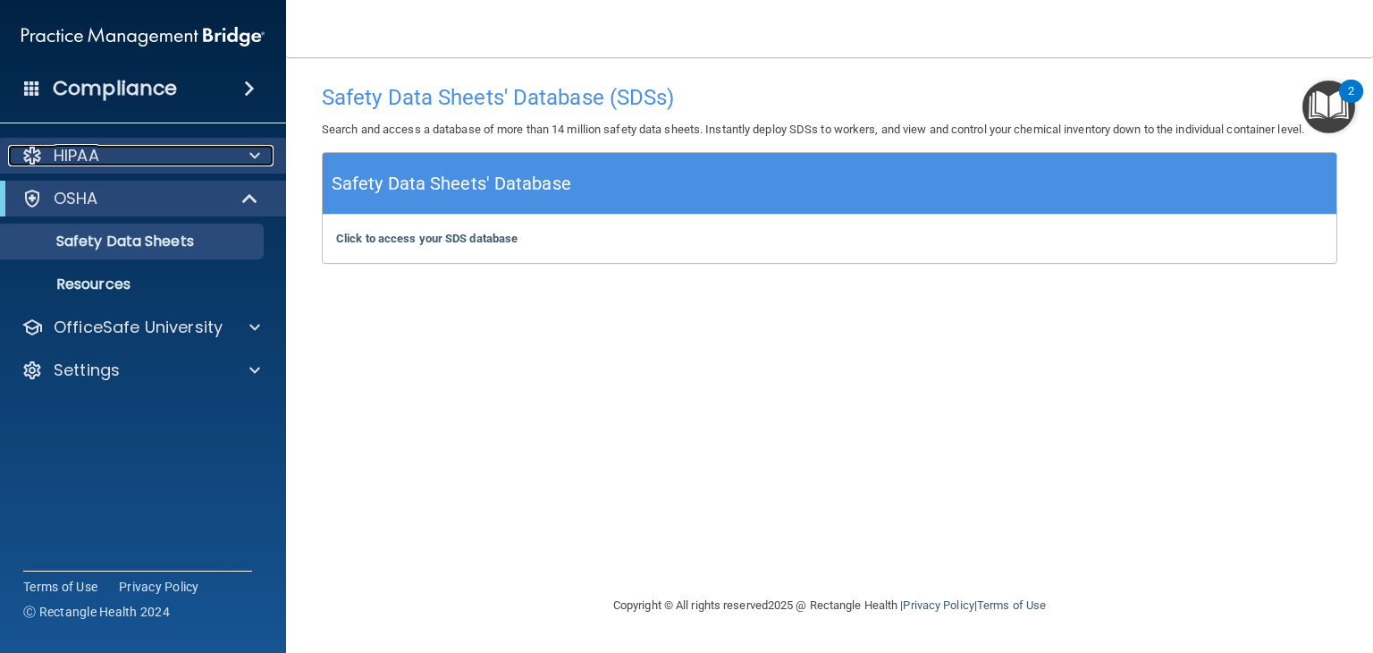
click at [156, 158] on div "HIPAA" at bounding box center [119, 155] width 222 height 21
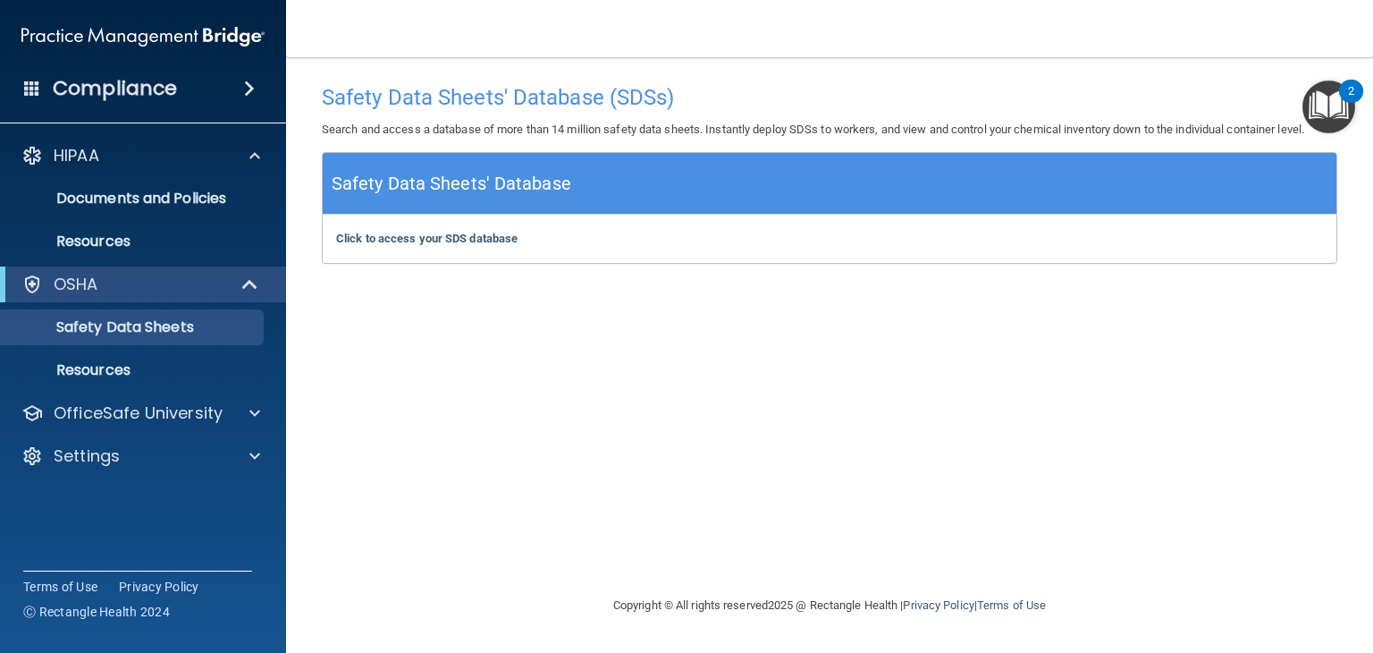
click at [211, 96] on div "Compliance" at bounding box center [143, 88] width 286 height 39
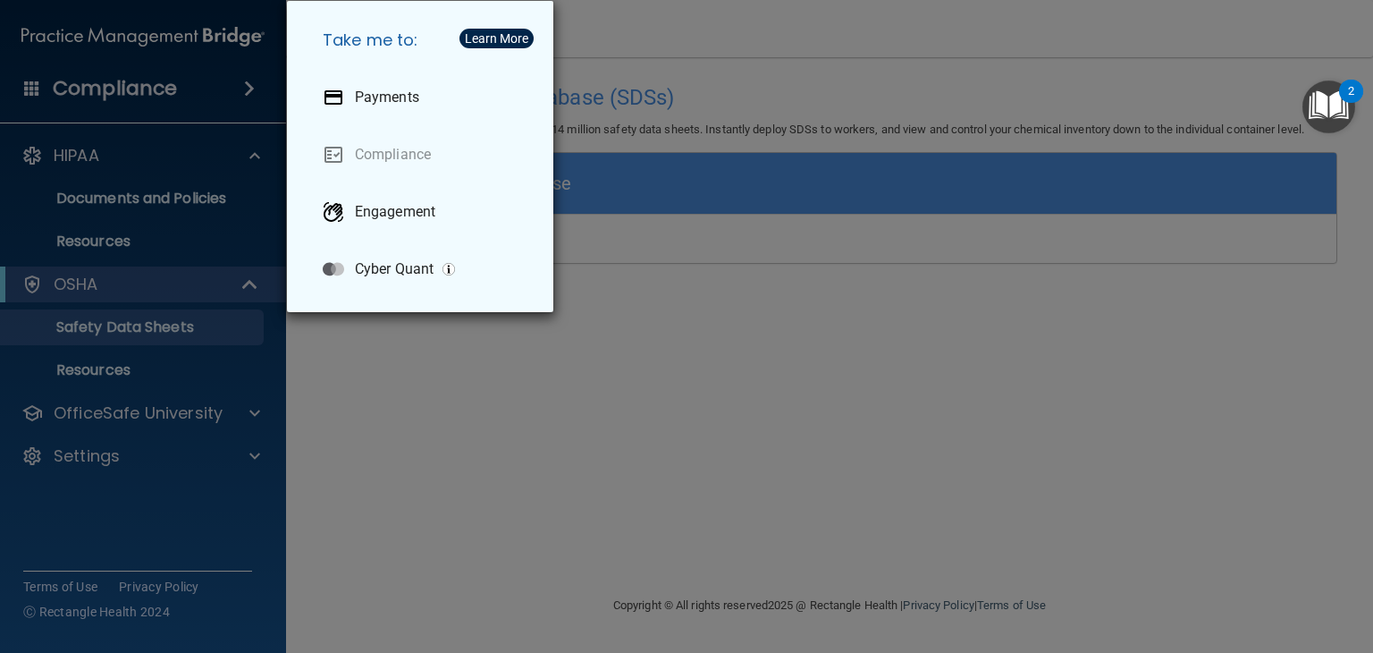
click at [139, 237] on div "Take me to: Payments Compliance Engagement Cyber Quant" at bounding box center [686, 326] width 1373 height 653
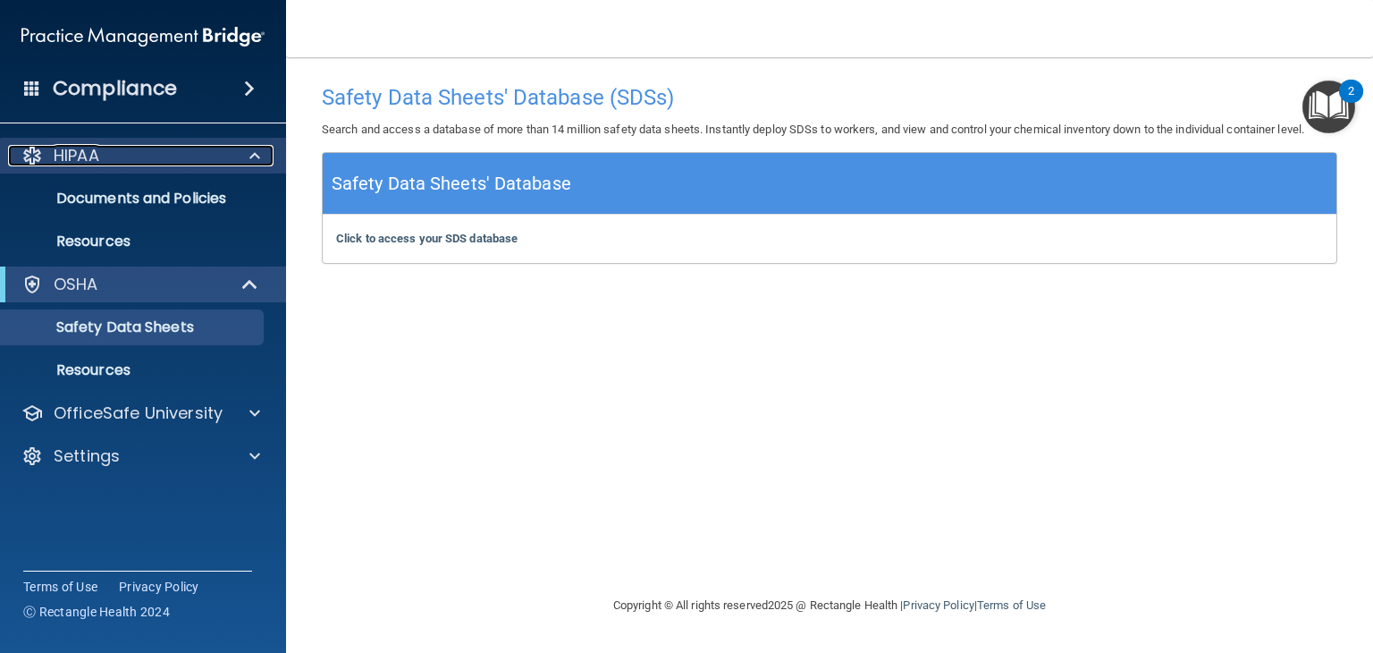
click at [129, 161] on div "HIPAA" at bounding box center [119, 155] width 222 height 21
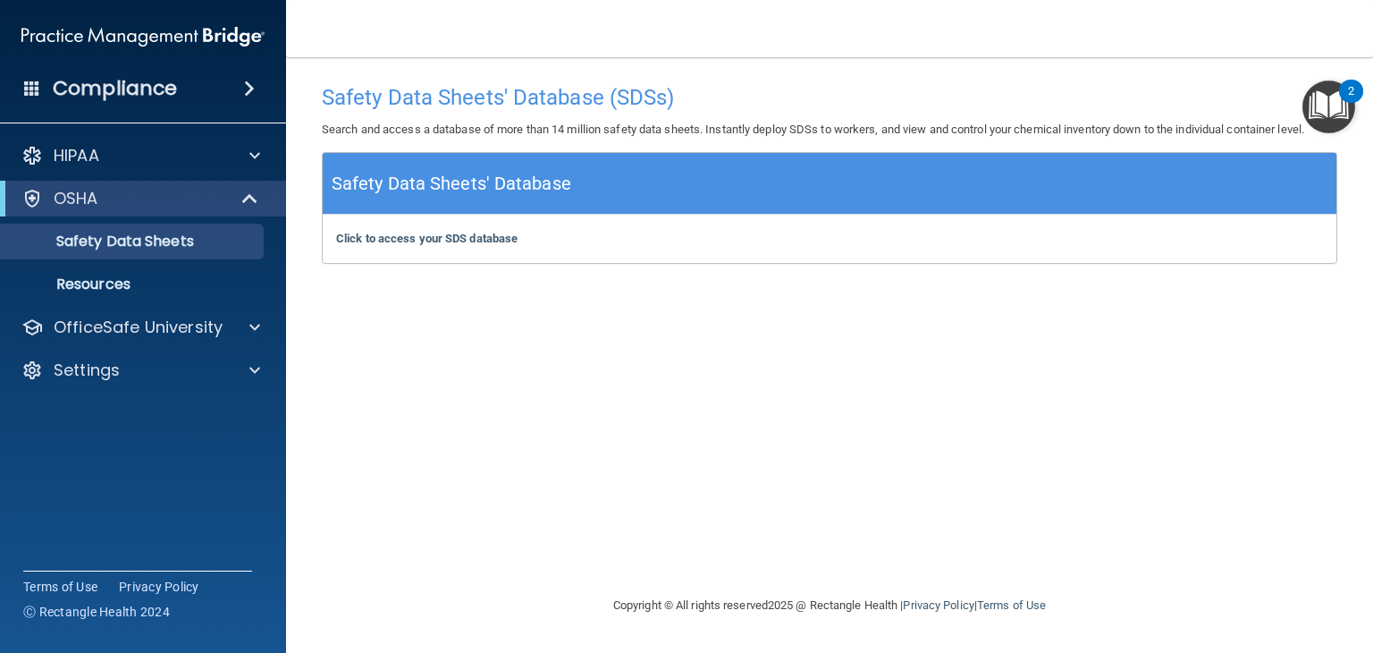
click at [1323, 105] on img "Open Resource Center, 2 new notifications" at bounding box center [1329, 106] width 53 height 53
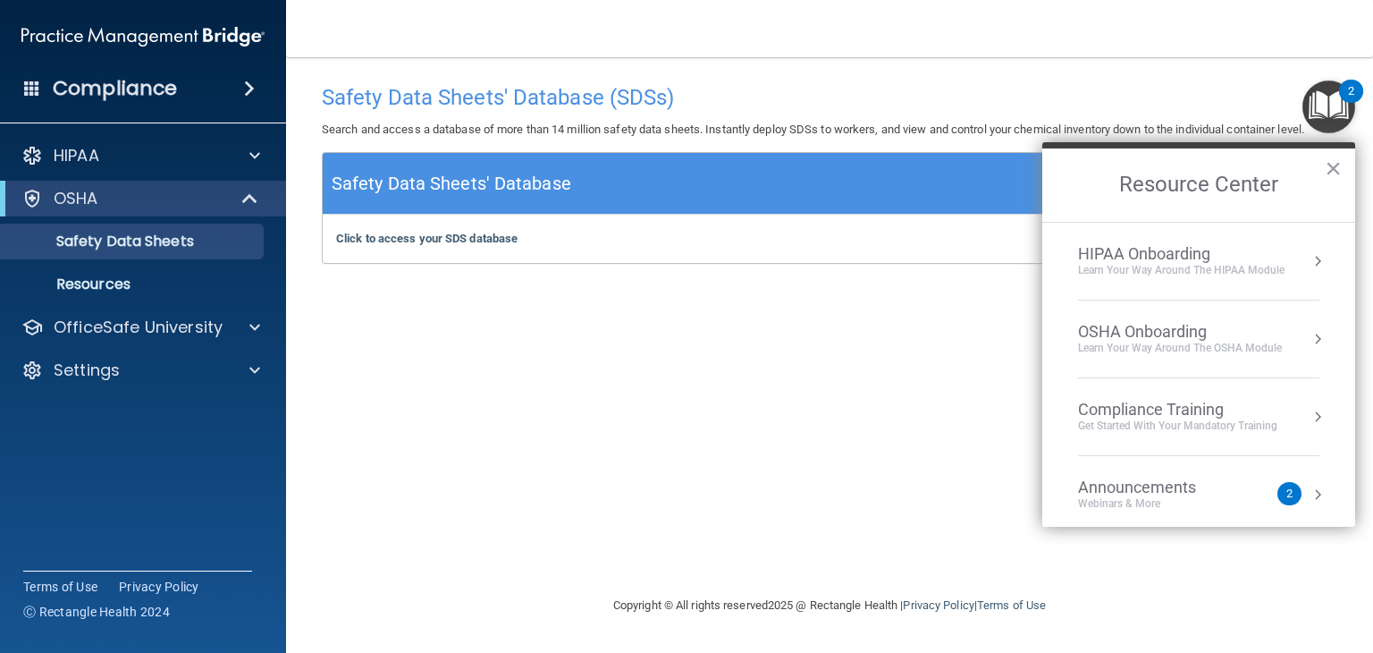
click at [1151, 327] on div "OSHA Onboarding" at bounding box center [1180, 332] width 204 height 20
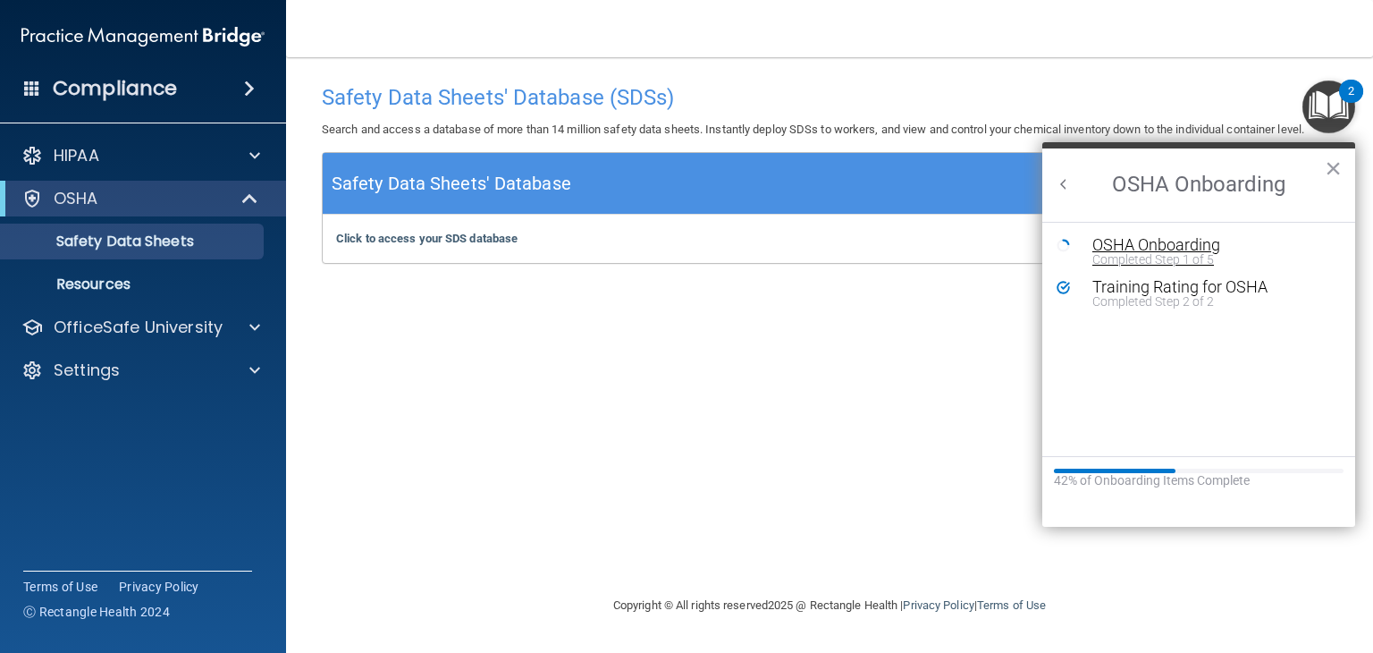
click at [1154, 240] on div "OSHA Onboarding" at bounding box center [1213, 245] width 240 height 16
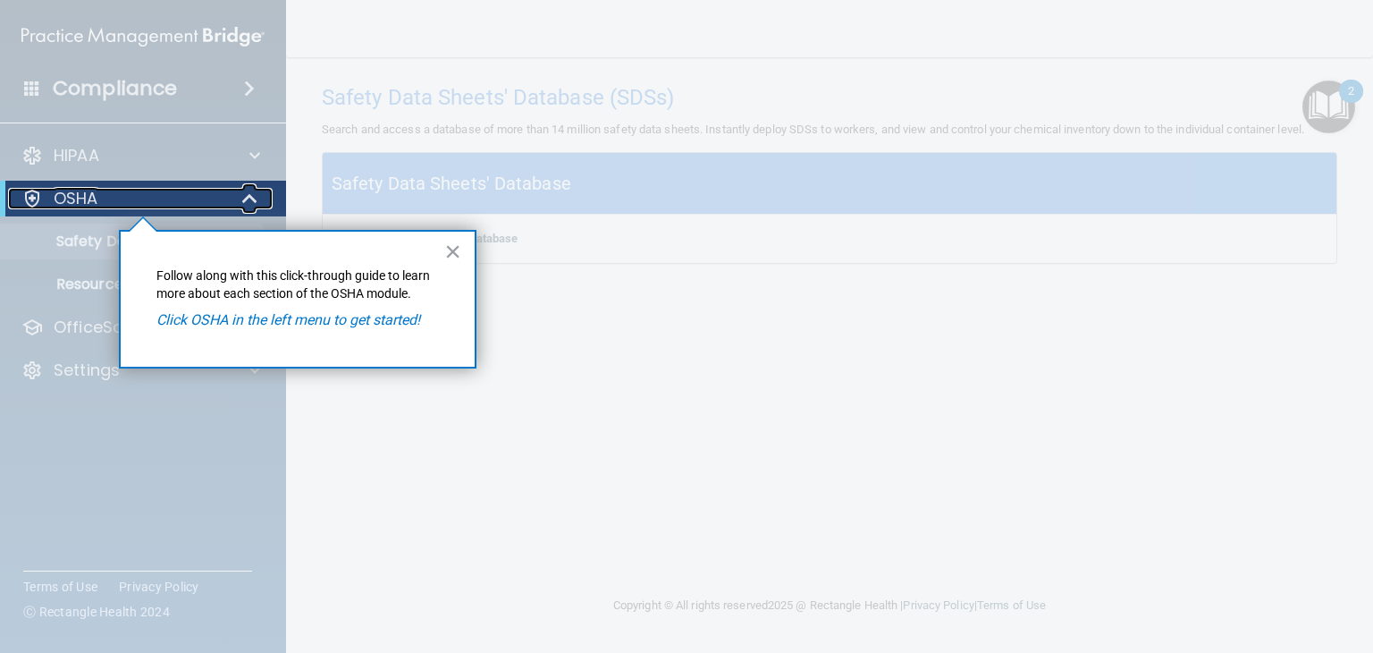
click at [127, 201] on div "OSHA" at bounding box center [118, 198] width 221 height 21
click at [190, 199] on div "OSHA" at bounding box center [118, 198] width 221 height 21
click at [71, 244] on div at bounding box center [143, 434] width 286 height 436
click at [455, 255] on button "×" at bounding box center [452, 251] width 17 height 29
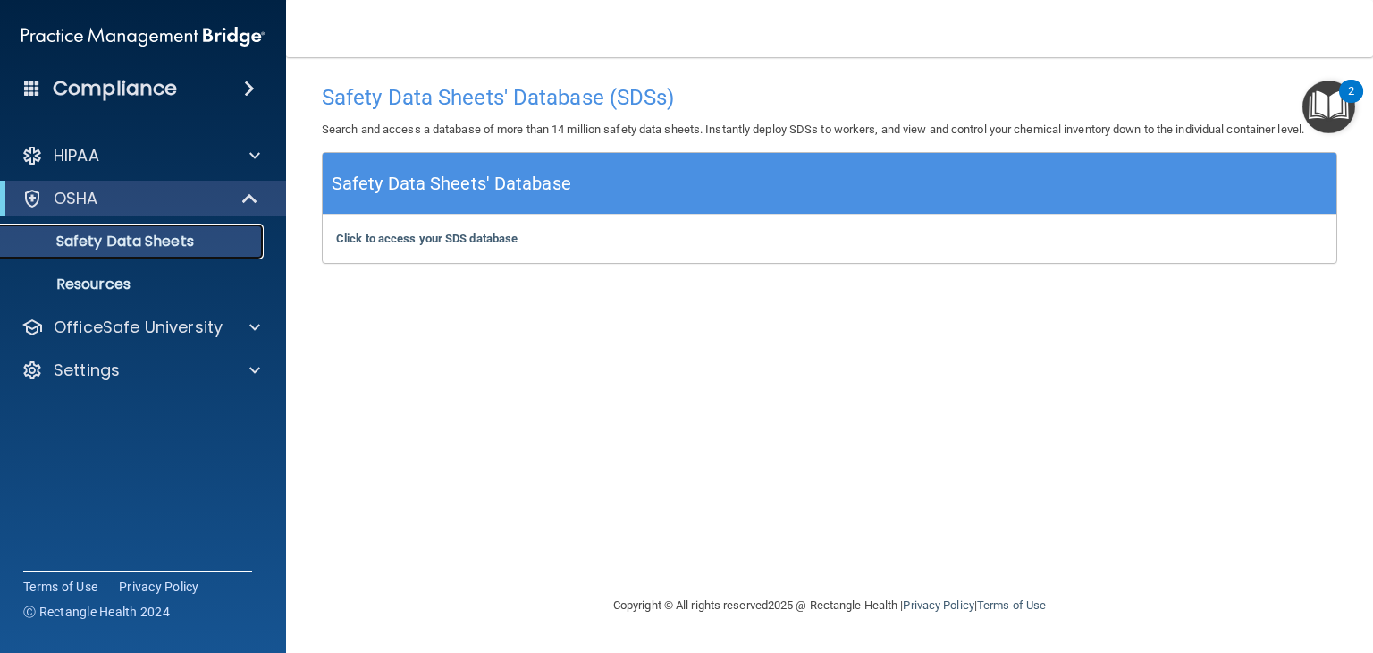
click at [188, 241] on p "Safety Data Sheets" at bounding box center [134, 241] width 244 height 18
click at [388, 238] on b "Click to access your SDS database" at bounding box center [427, 238] width 182 height 13
click at [120, 287] on p "Resources" at bounding box center [134, 284] width 244 height 18
click at [1331, 97] on img "Open Resource Center, 2 new notifications" at bounding box center [1329, 106] width 53 height 53
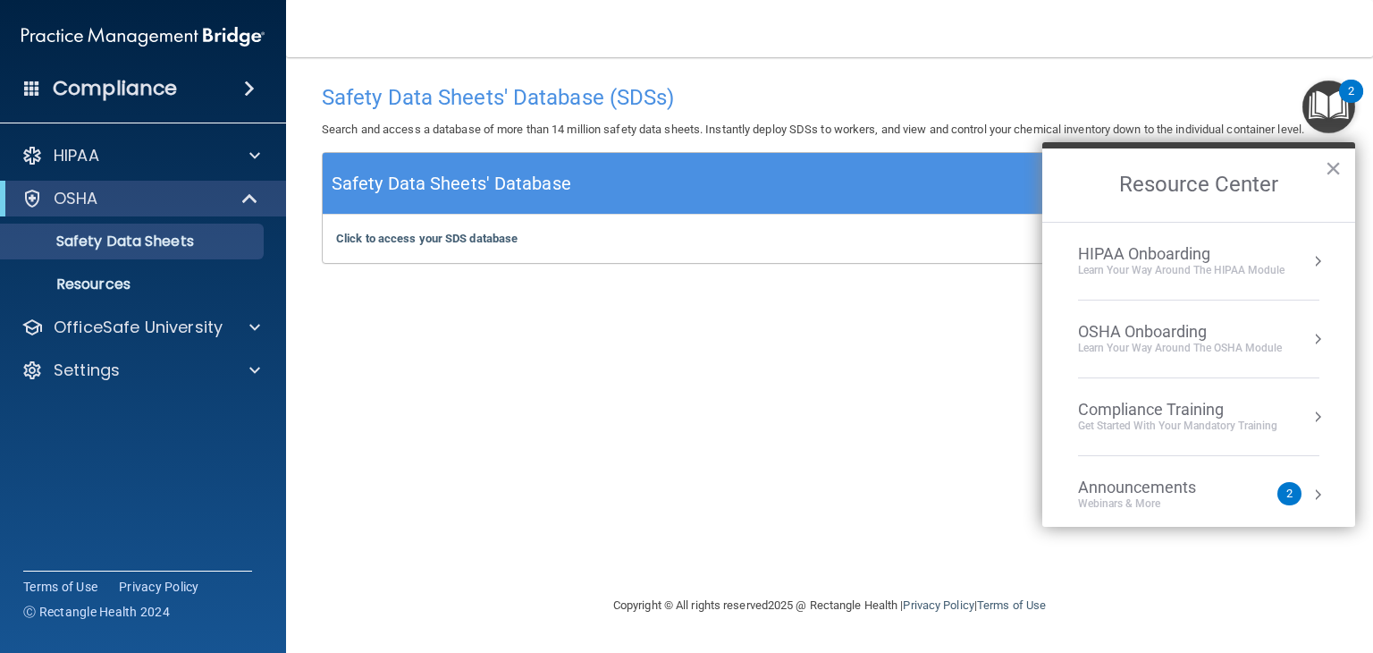
click at [1232, 418] on div "Get Started with your mandatory training" at bounding box center [1177, 425] width 199 height 15
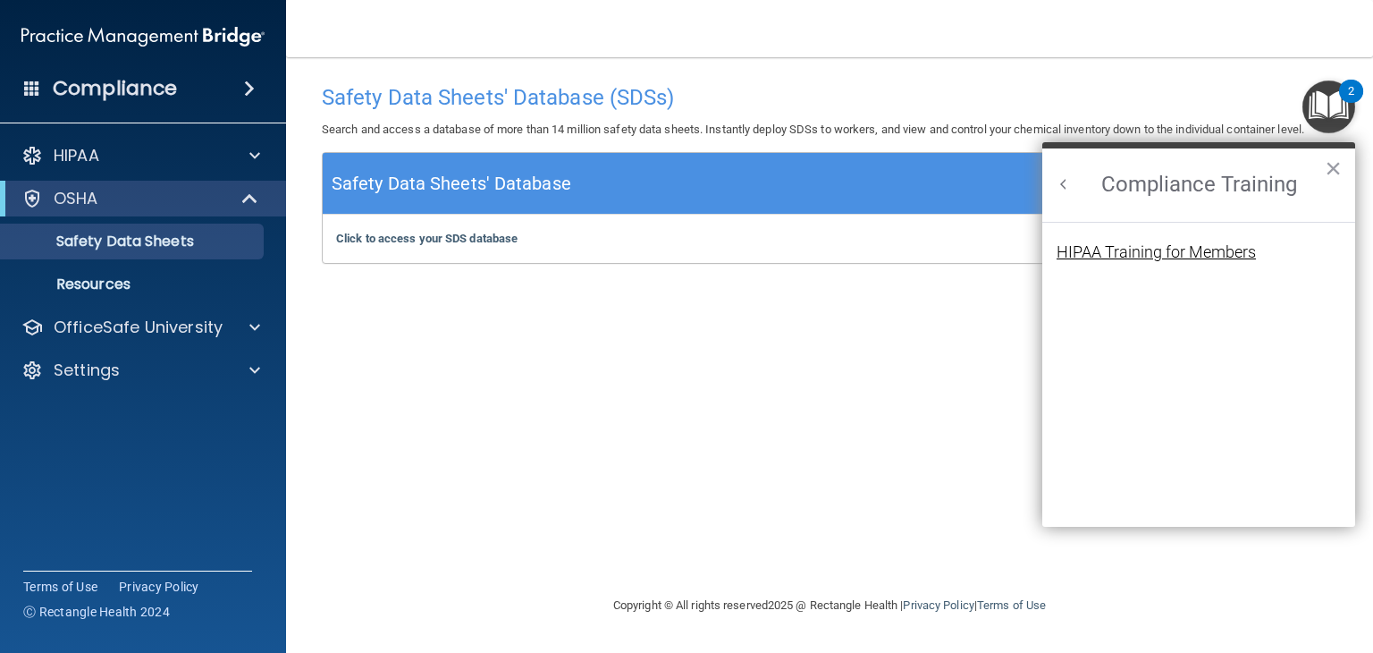
click at [1159, 255] on div "HIPAA Training for Members" at bounding box center [1156, 252] width 199 height 16
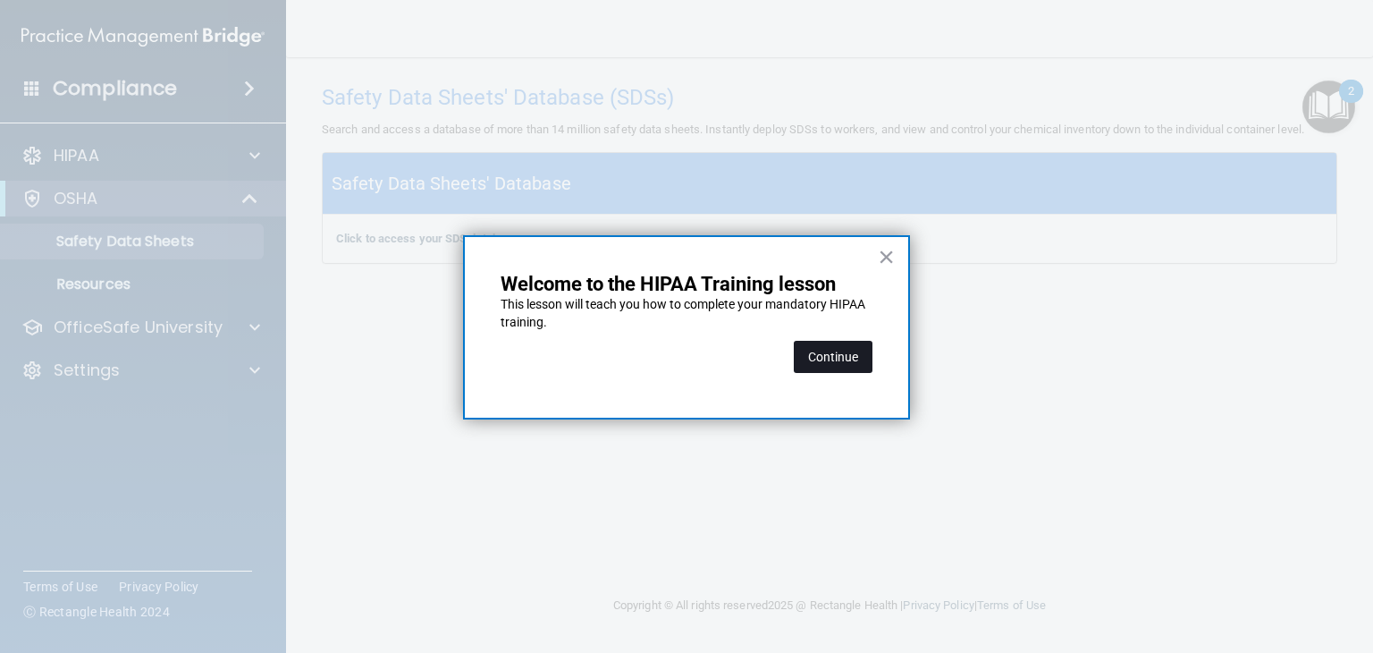
click at [825, 357] on button "Continue" at bounding box center [833, 357] width 79 height 32
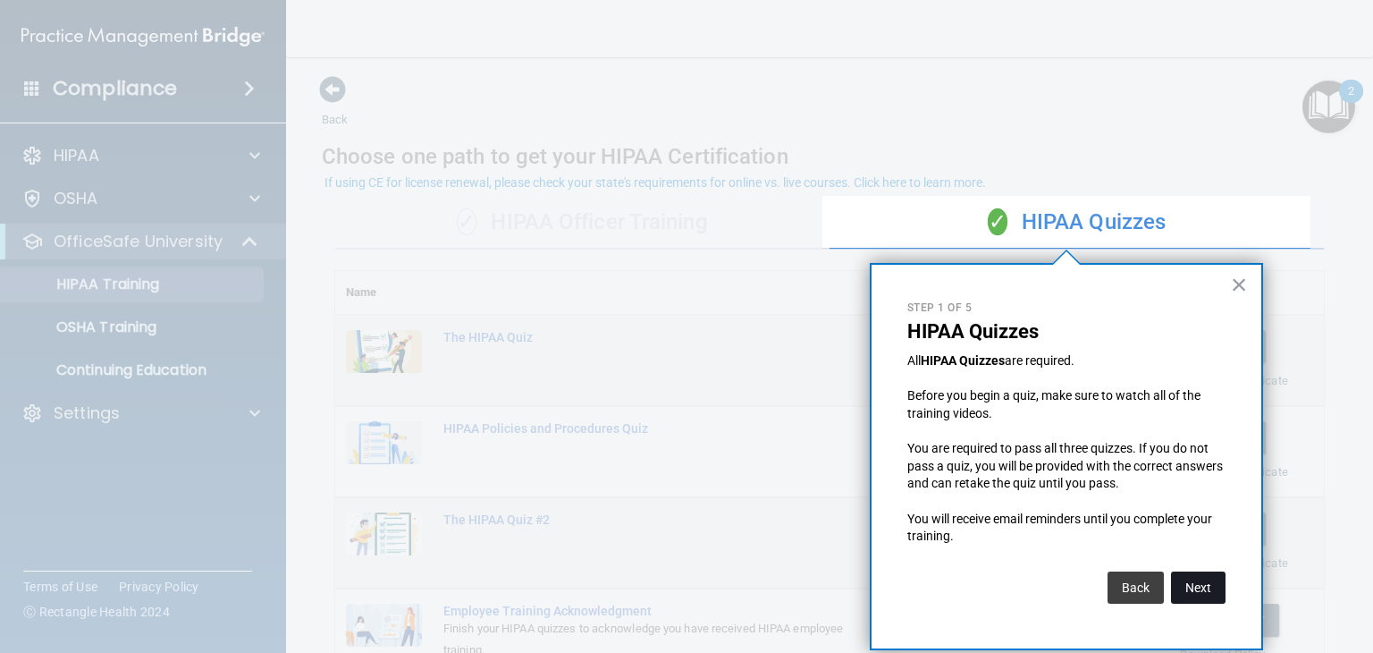
click at [1203, 587] on button "Next" at bounding box center [1198, 587] width 55 height 32
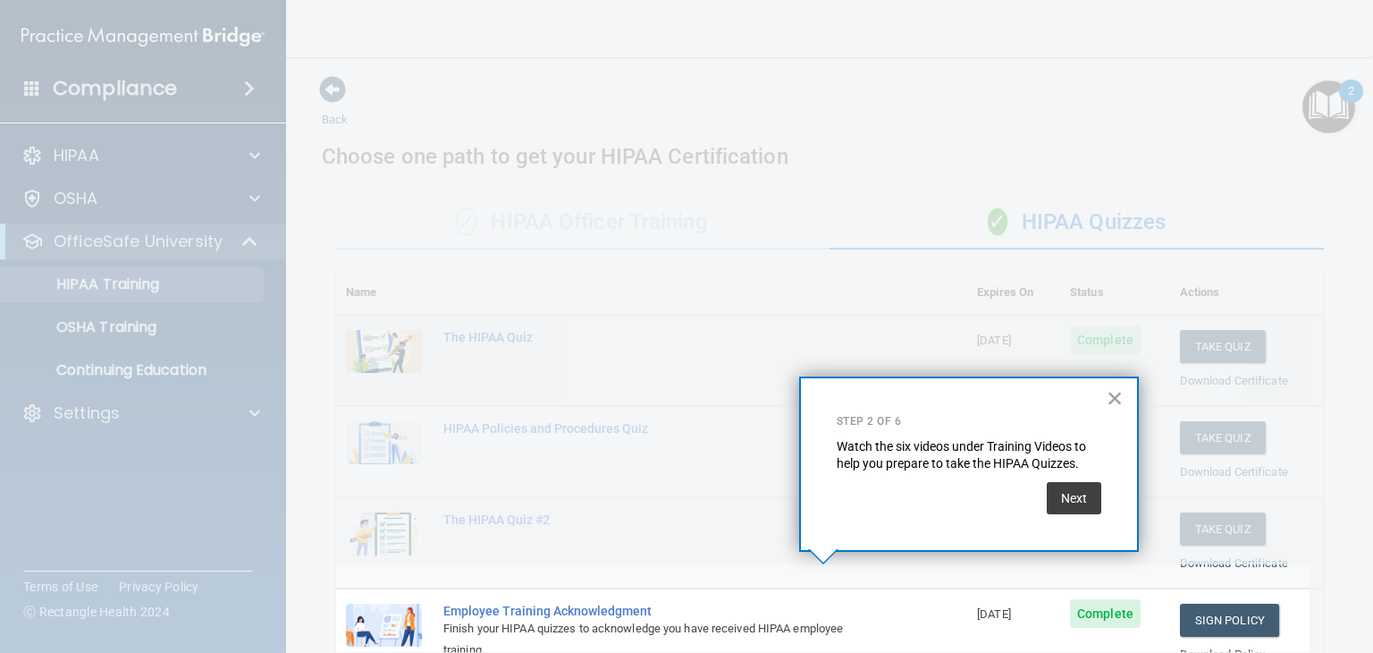
scroll to position [225, 0]
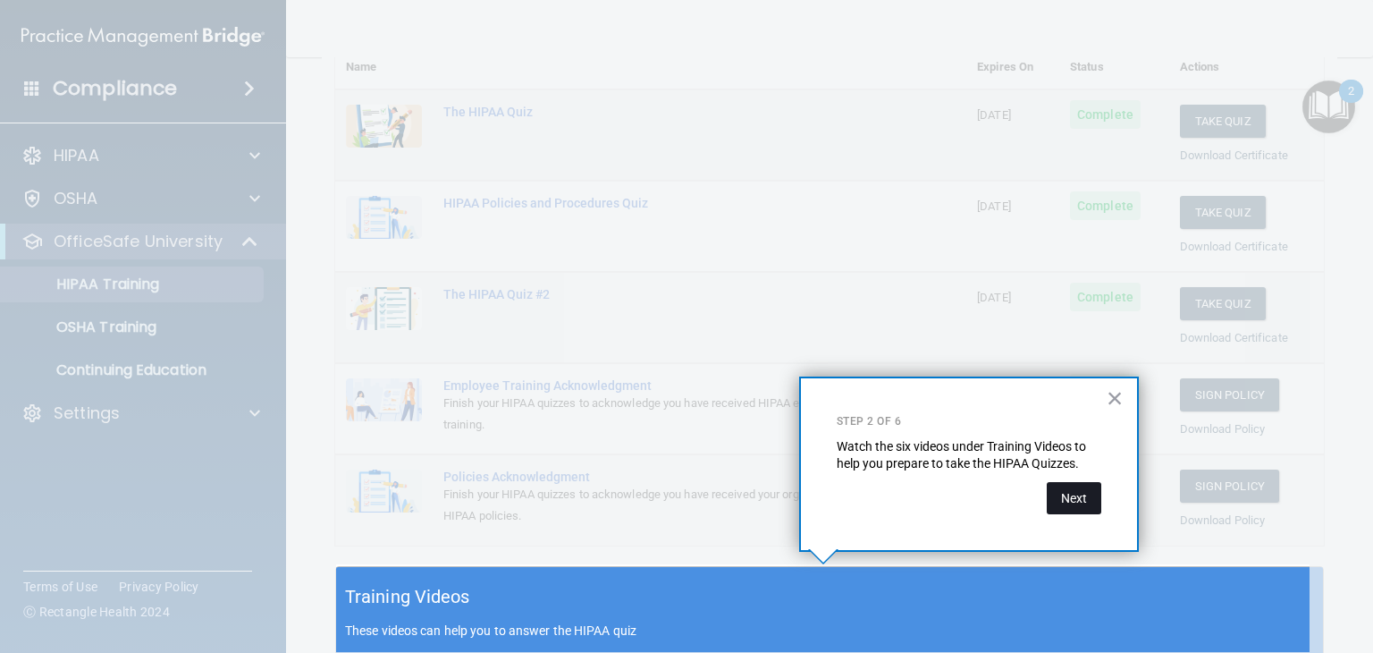
click at [1069, 495] on button "Next" at bounding box center [1074, 498] width 55 height 32
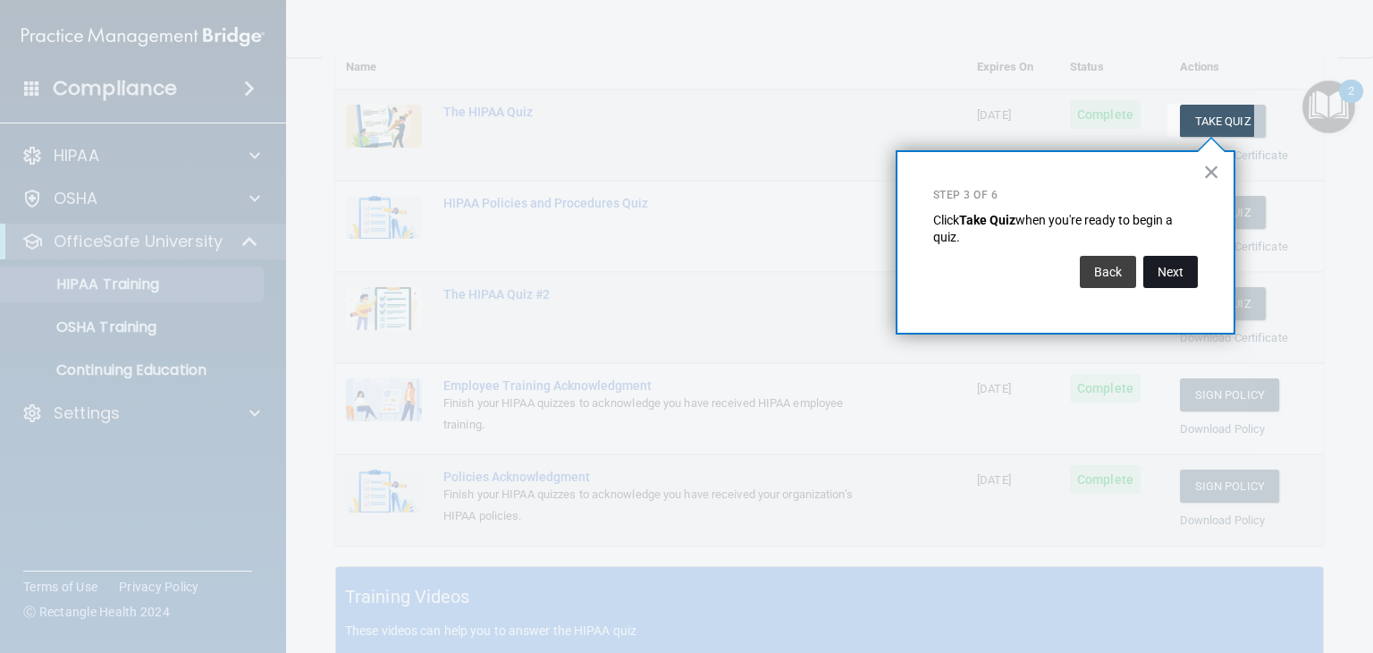
click at [1172, 272] on button "Next" at bounding box center [1171, 272] width 55 height 32
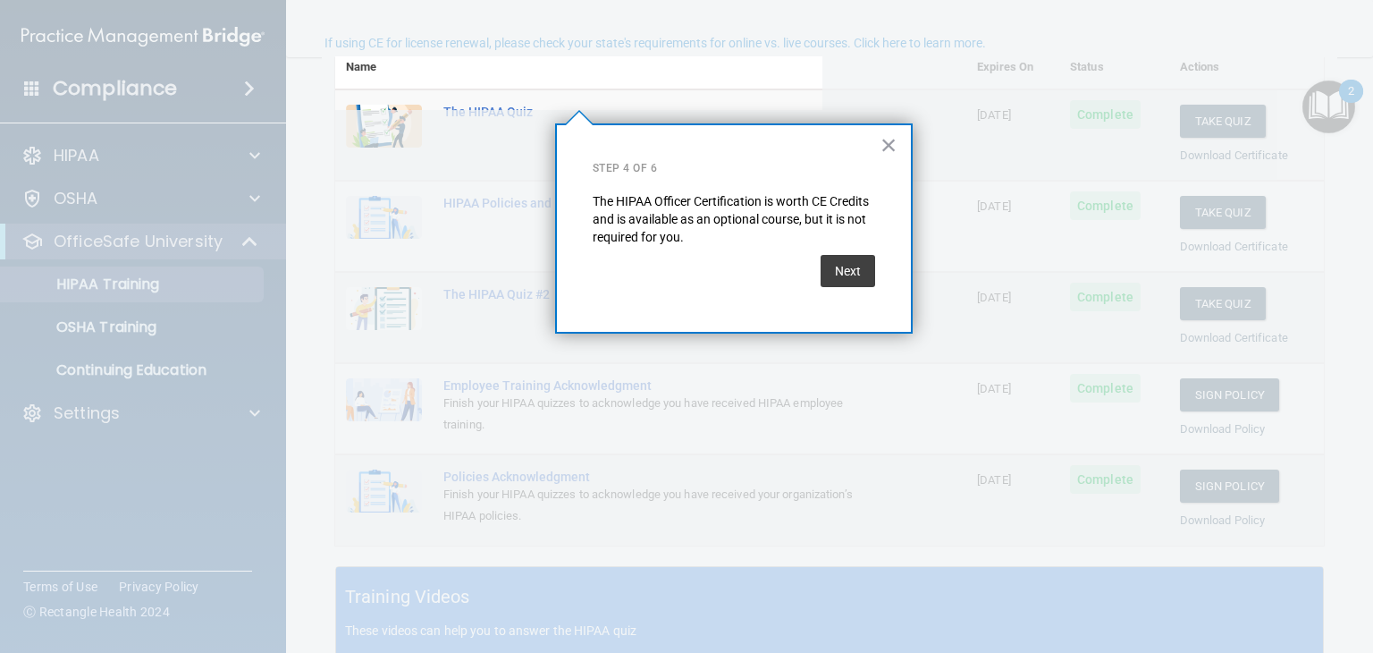
scroll to position [139, 0]
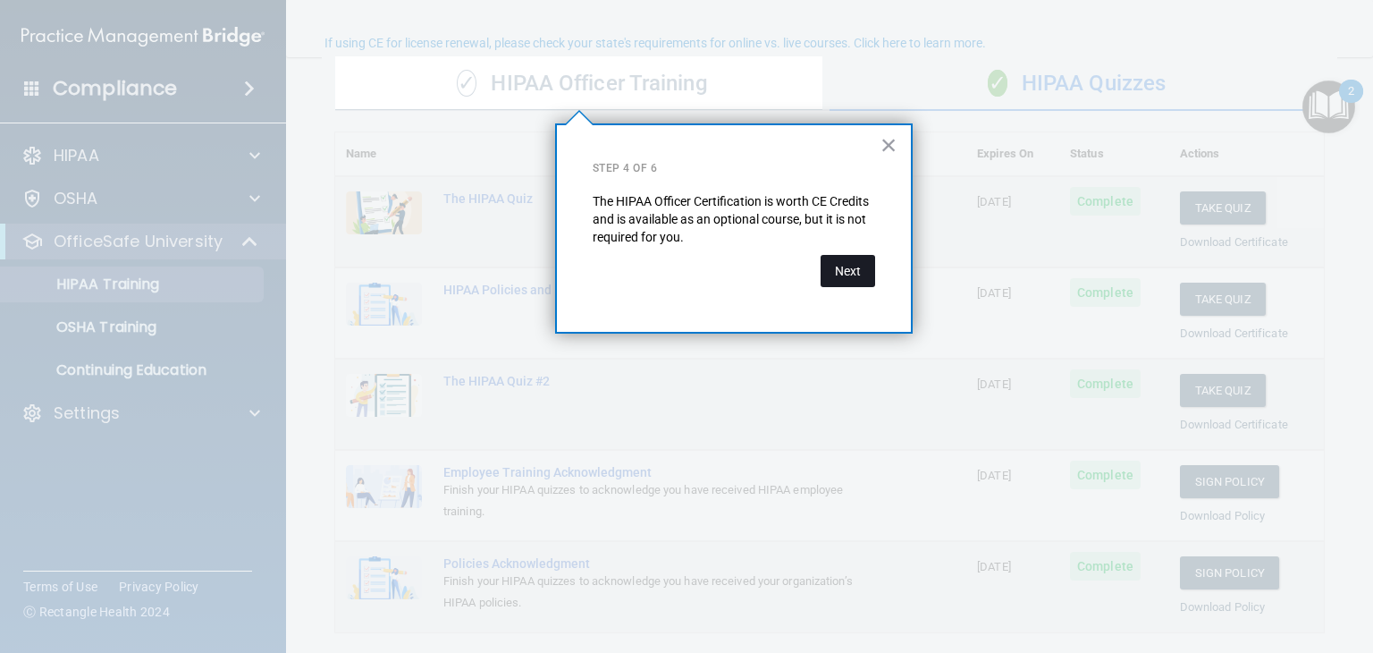
click at [850, 269] on button "Next" at bounding box center [848, 271] width 55 height 32
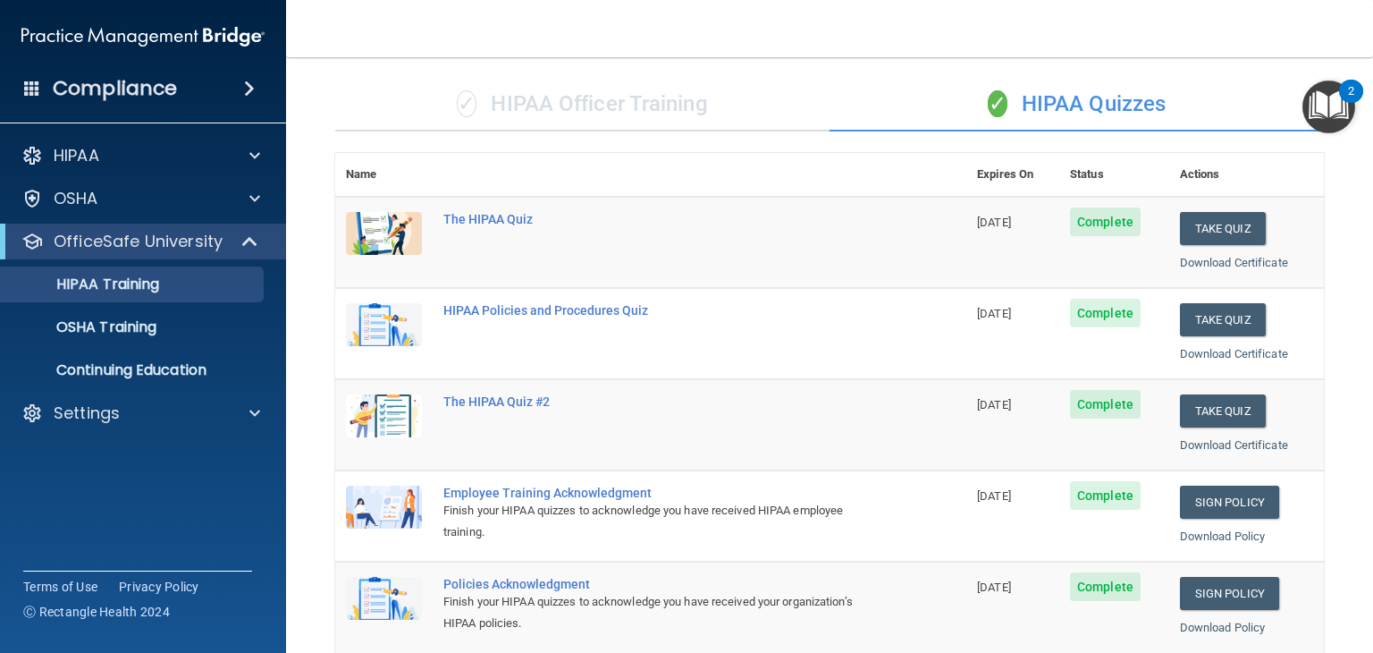
scroll to position [117, 0]
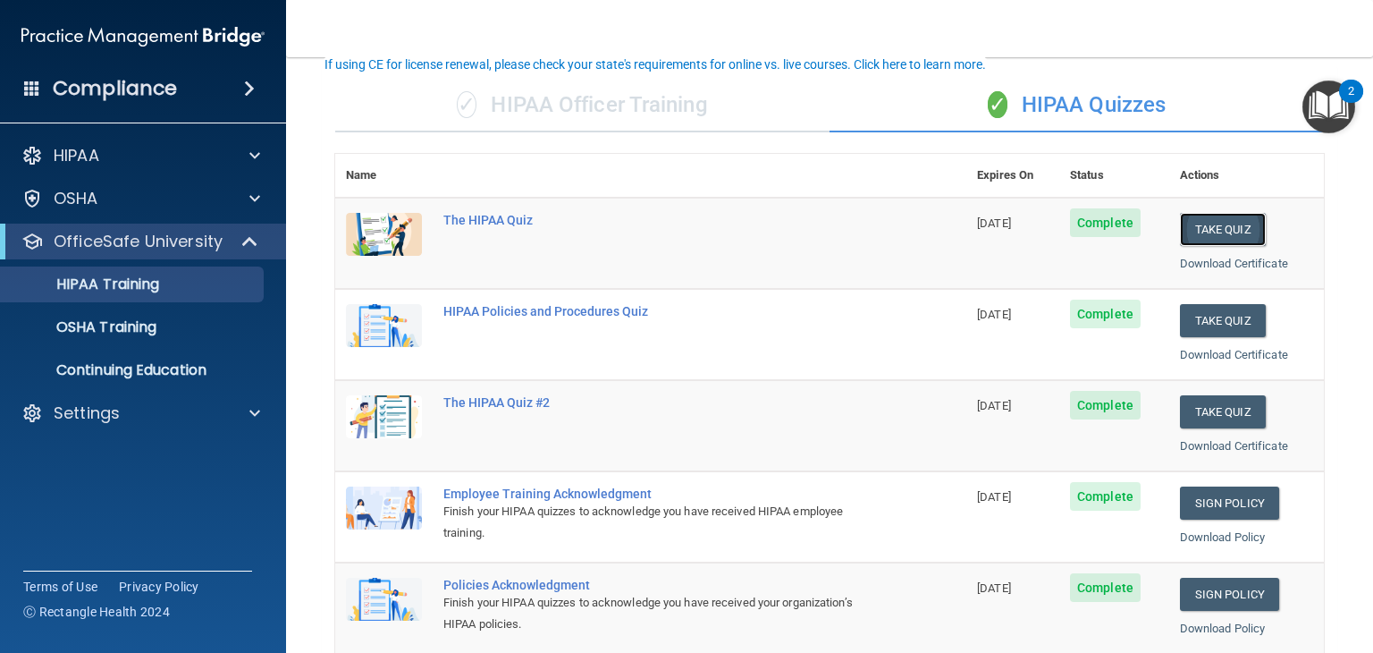
click at [1198, 226] on button "Take Quiz" at bounding box center [1223, 229] width 86 height 33
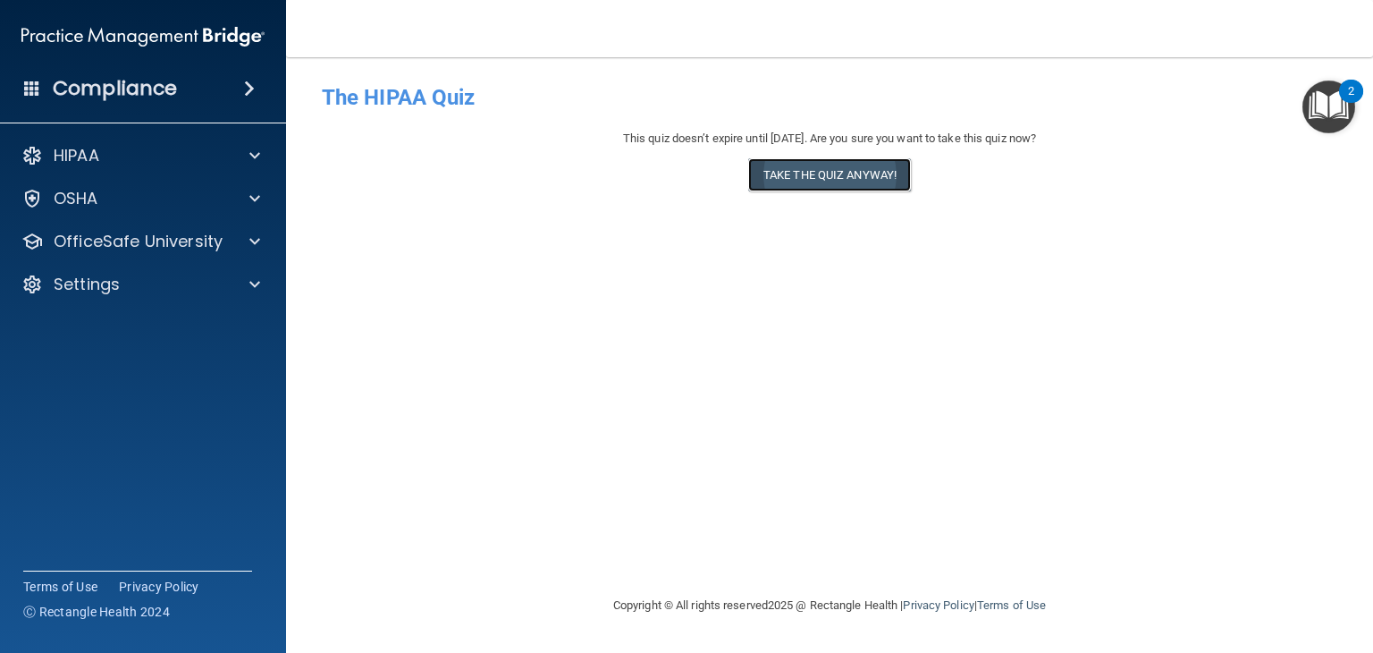
click at [845, 184] on button "Take the quiz anyway!" at bounding box center [829, 174] width 163 height 33
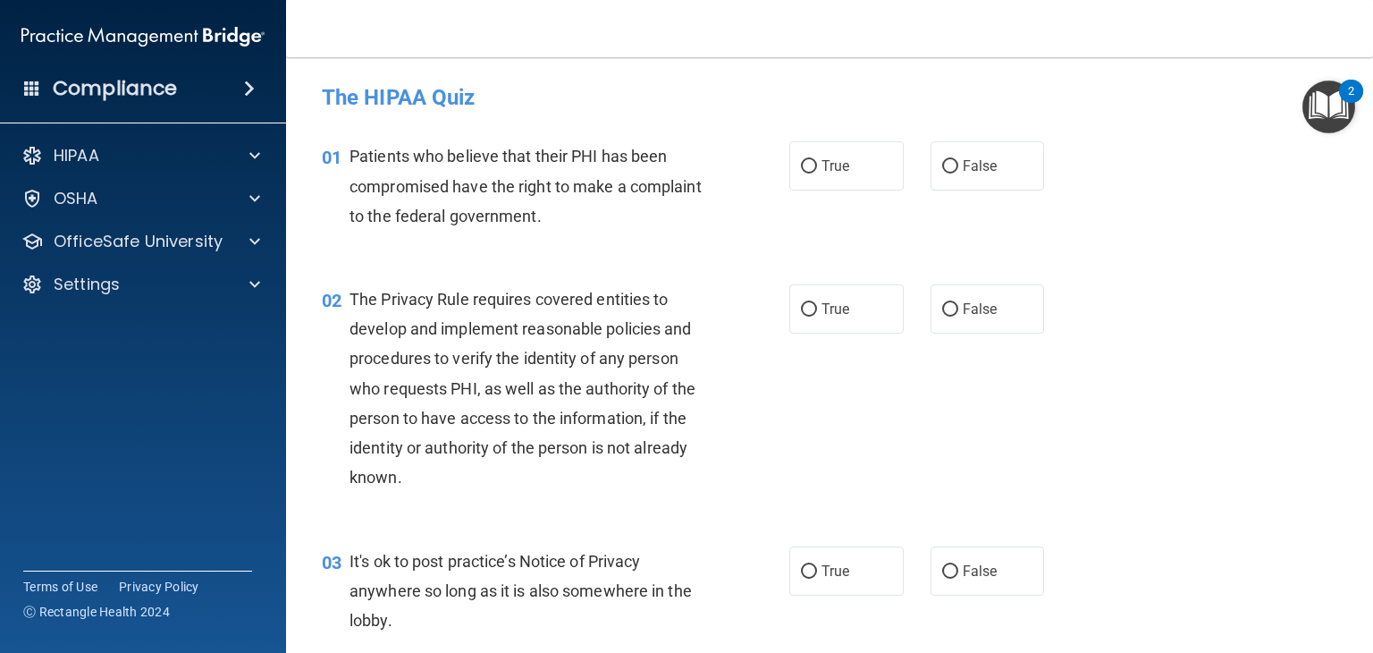
click at [845, 184] on label "True" at bounding box center [847, 165] width 114 height 49
click at [817, 173] on input "True" at bounding box center [809, 166] width 16 height 13
radio input "true"
click at [755, 351] on div "02 The Privacy Rule requires covered entities to develop and implement reasonab…" at bounding box center [555, 392] width 521 height 217
click at [808, 305] on input "True" at bounding box center [809, 309] width 16 height 13
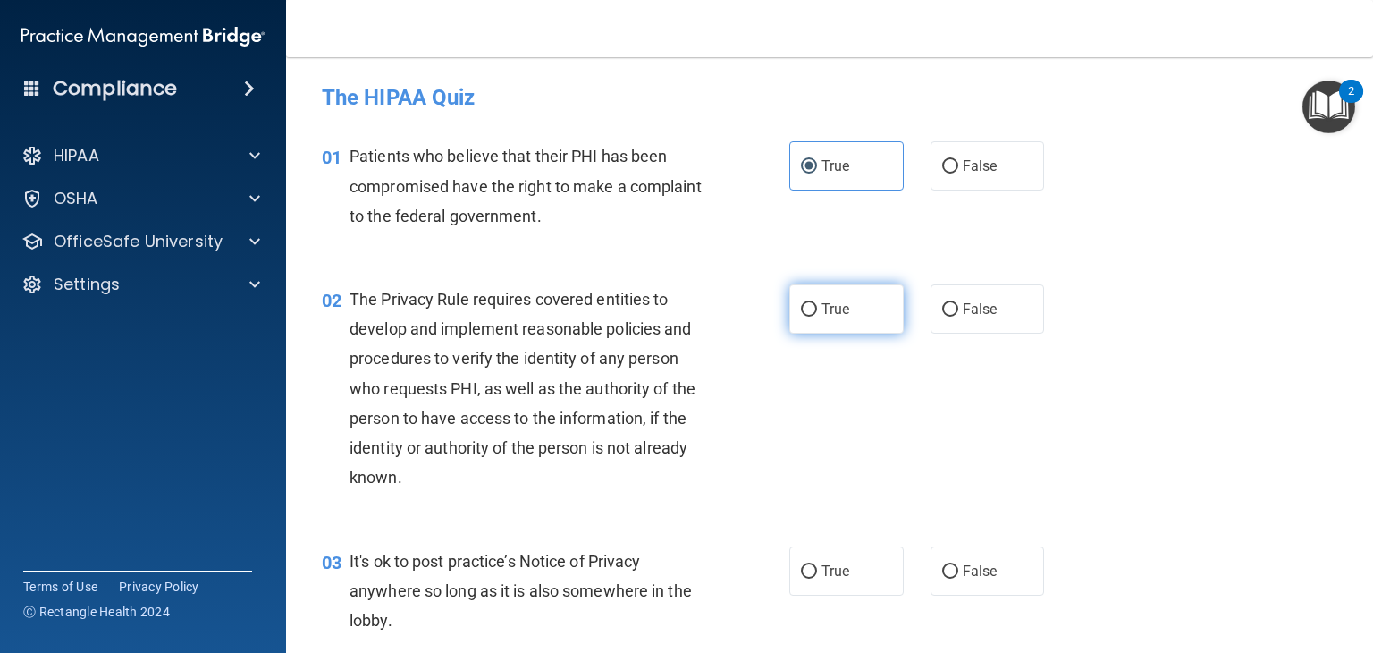
radio input "true"
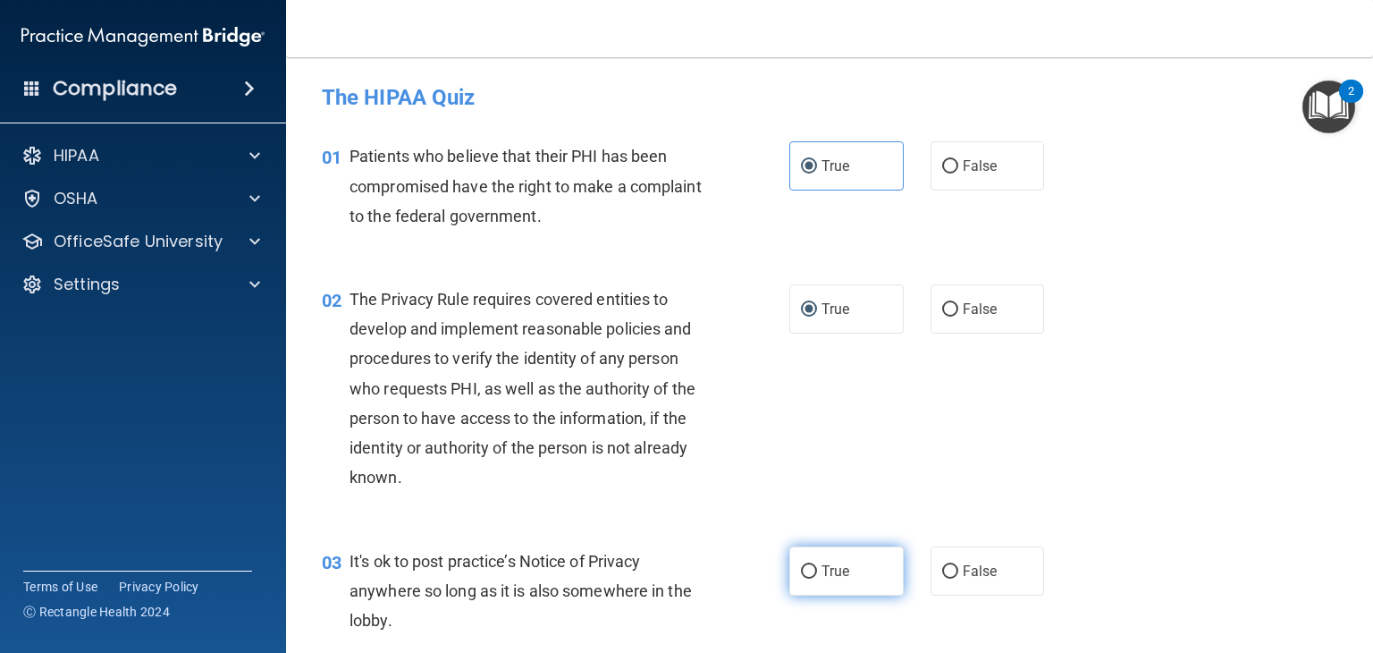
click at [801, 573] on input "True" at bounding box center [809, 571] width 16 height 13
radio input "true"
click at [1137, 511] on div "02 The Privacy Rule requires covered entities to develop and implement reasonab…" at bounding box center [829, 393] width 1043 height 262
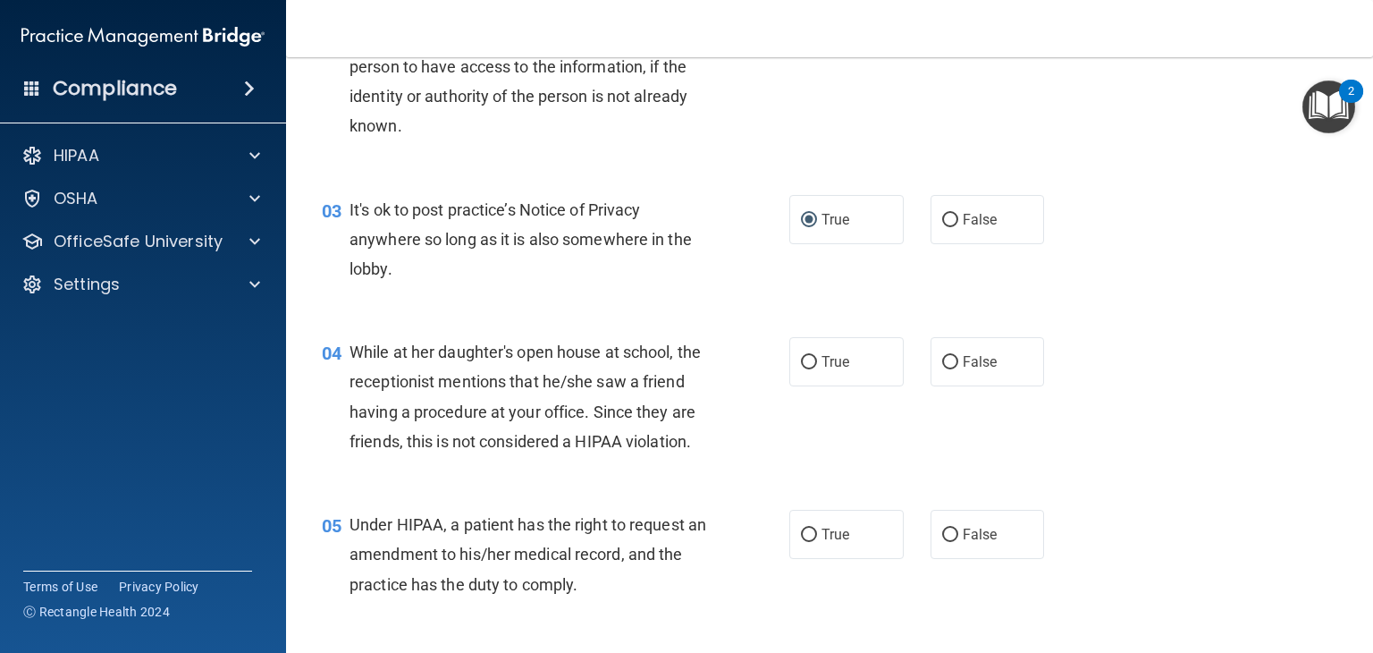
scroll to position [358, 0]
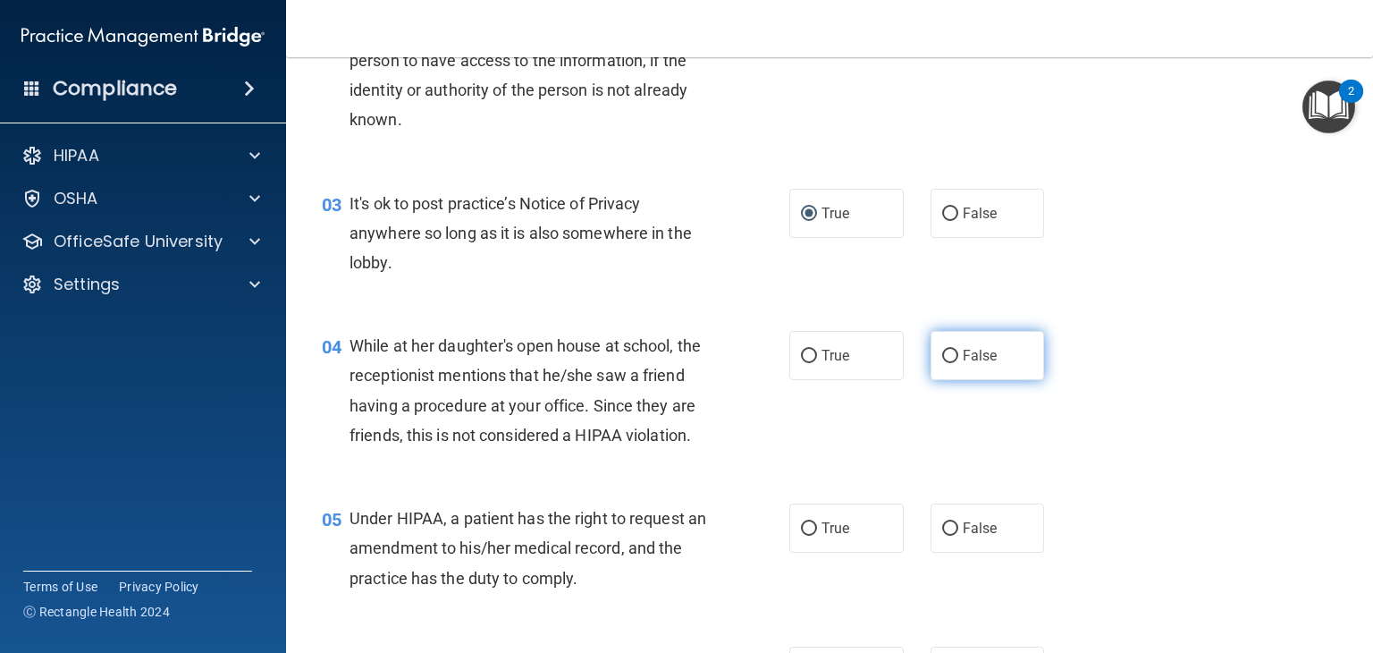
click at [951, 359] on label "False" at bounding box center [988, 355] width 114 height 49
click at [951, 359] on input "False" at bounding box center [950, 356] width 16 height 13
radio input "true"
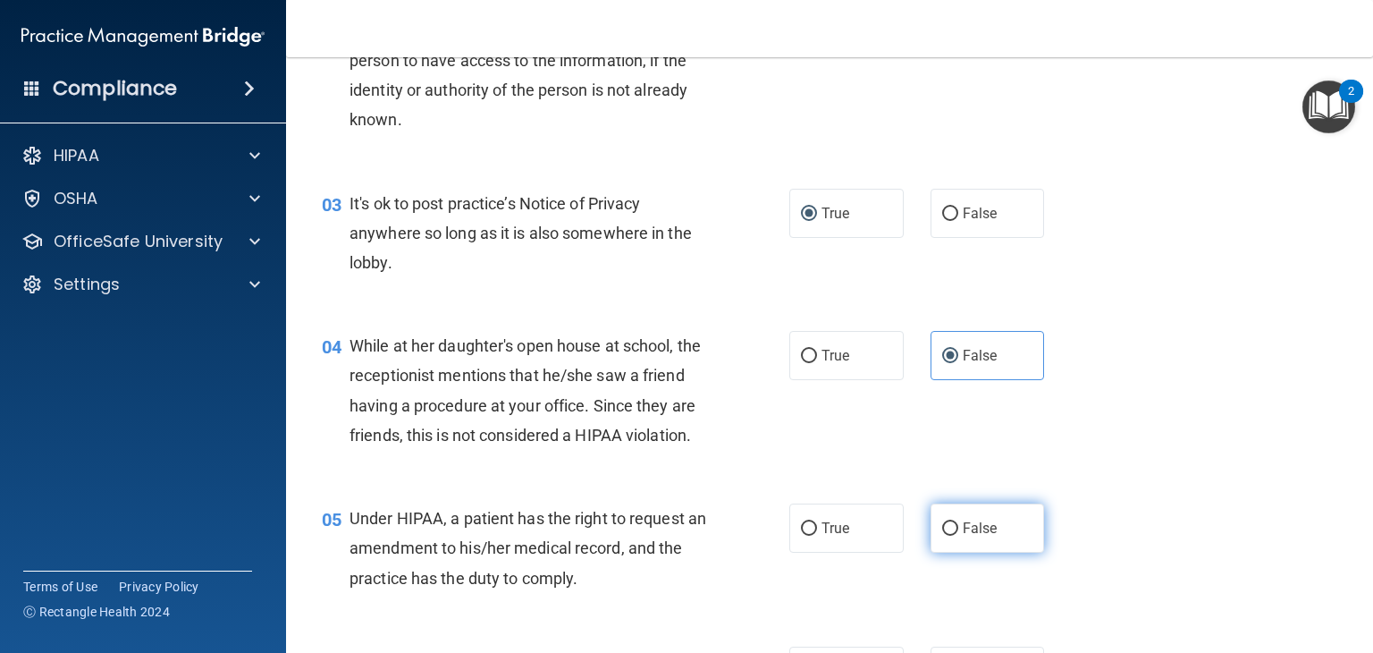
click at [942, 536] on input "False" at bounding box center [950, 528] width 16 height 13
radio input "true"
click at [1087, 532] on div "05 Under HIPAA, a patient has the right to request an amendment to his/her medi…" at bounding box center [829, 552] width 1043 height 143
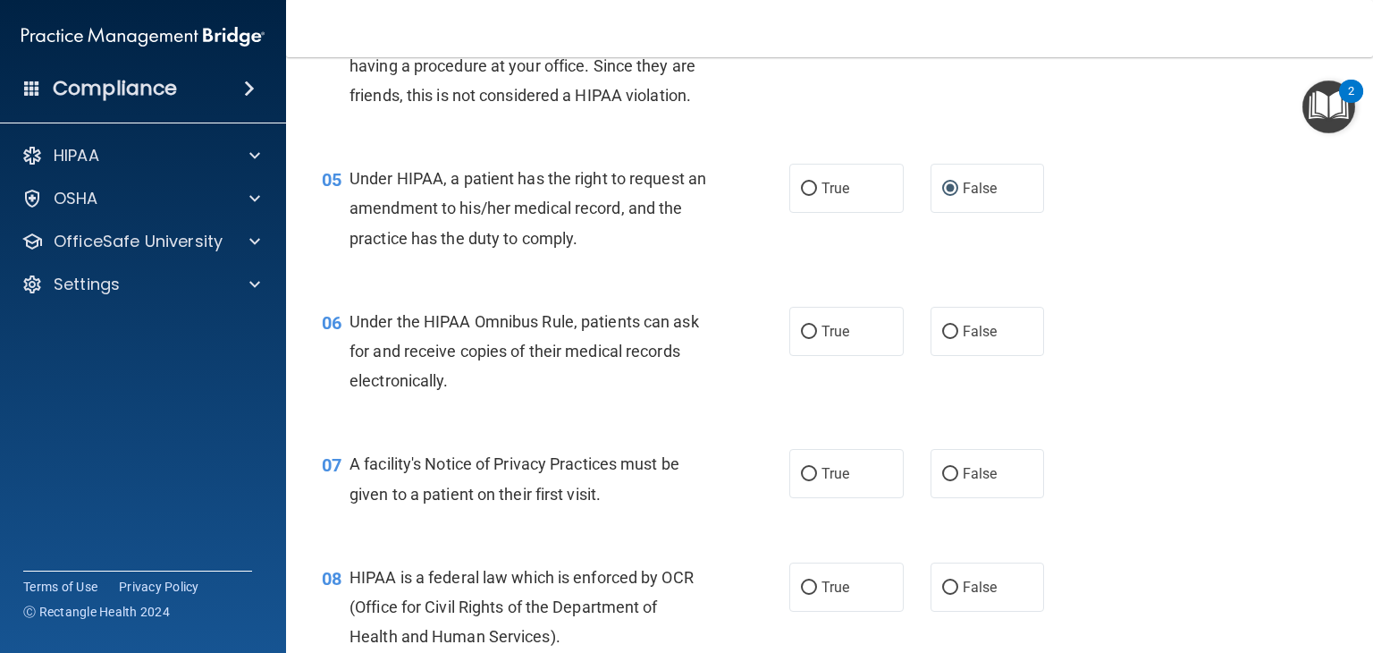
scroll to position [754, 0]
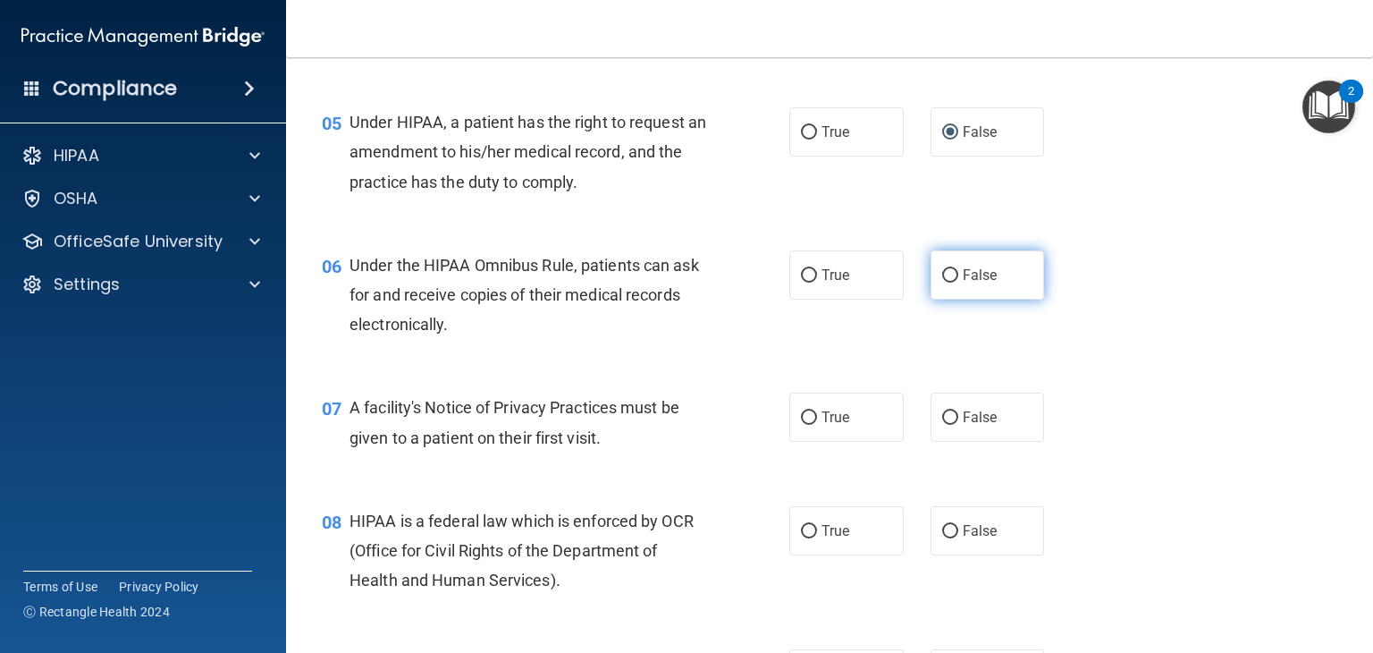
click at [942, 283] on input "False" at bounding box center [950, 275] width 16 height 13
radio input "true"
click at [809, 425] on input "True" at bounding box center [809, 417] width 16 height 13
radio input "true"
click at [814, 555] on label "True" at bounding box center [847, 530] width 114 height 49
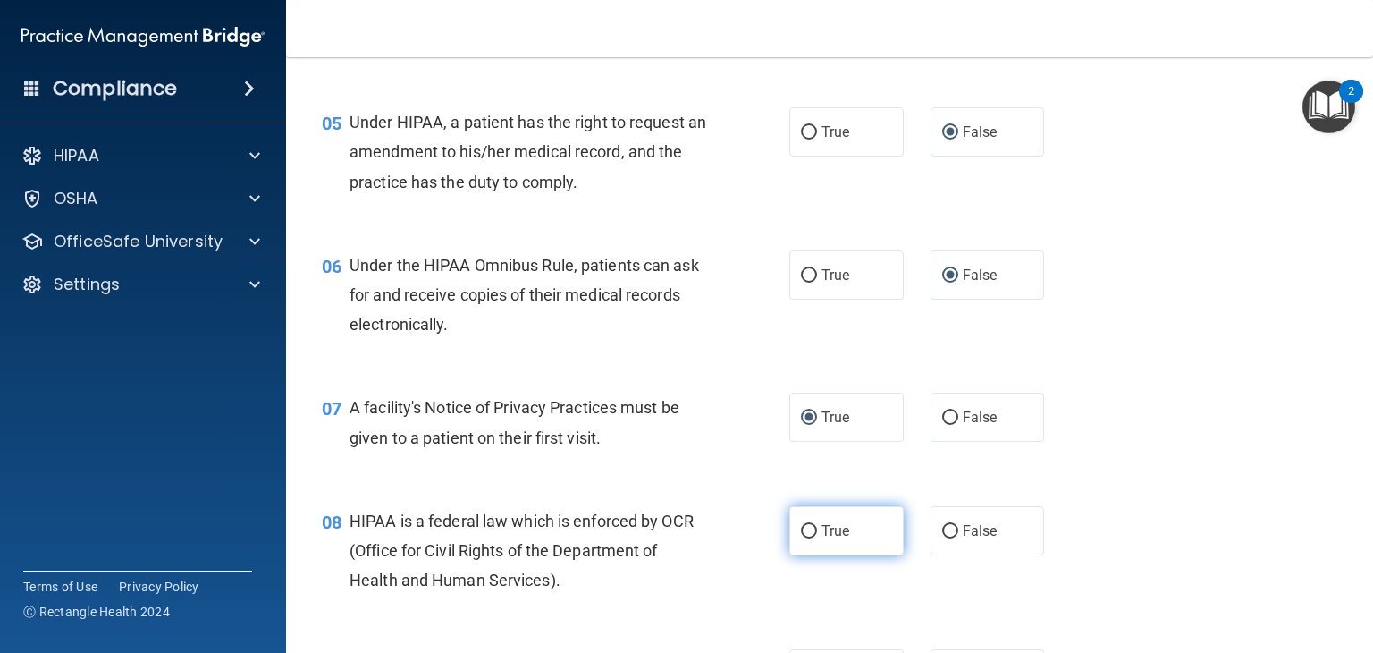
click at [814, 538] on input "True" at bounding box center [809, 531] width 16 height 13
radio input "true"
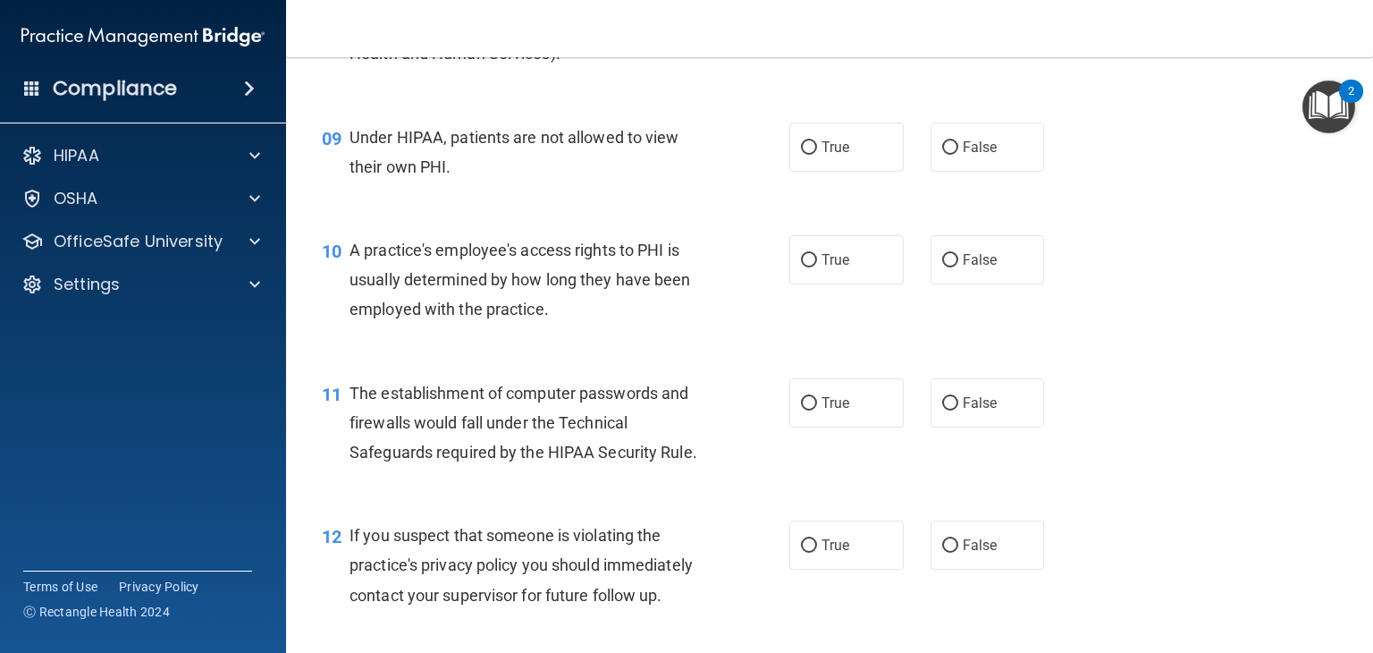
scroll to position [1286, 0]
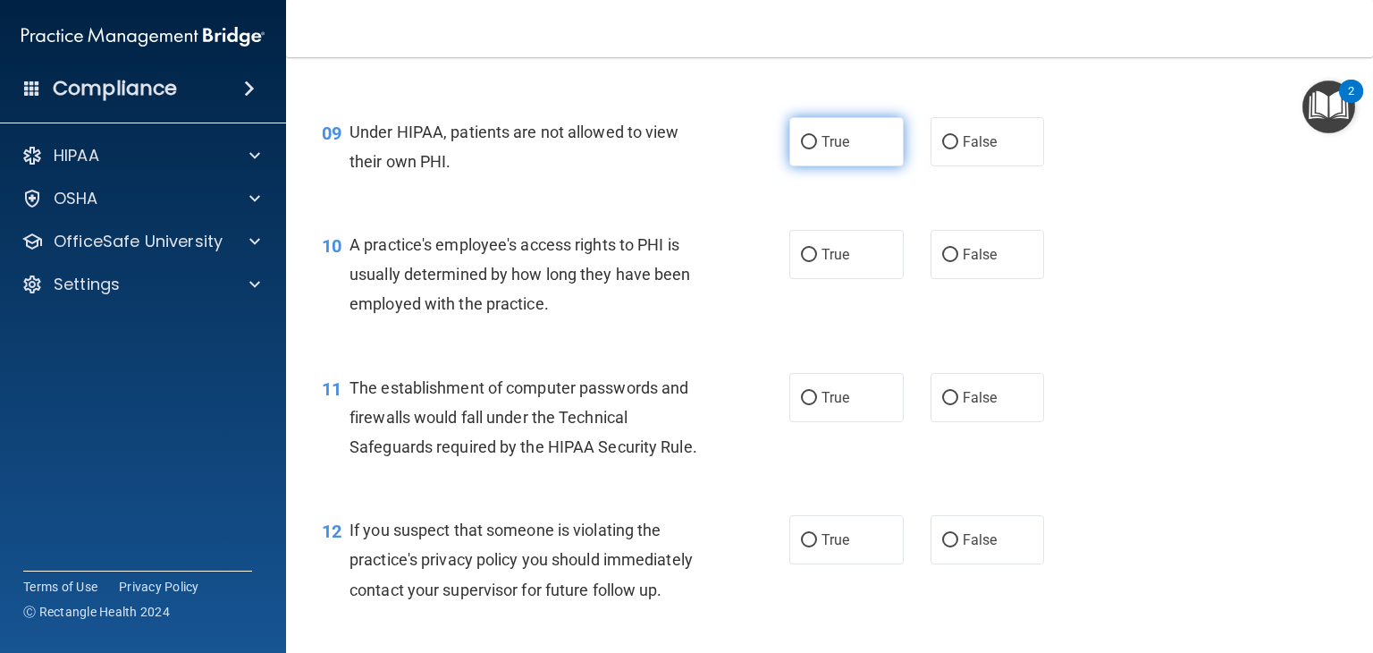
click at [803, 149] on input "True" at bounding box center [809, 142] width 16 height 13
radio input "true"
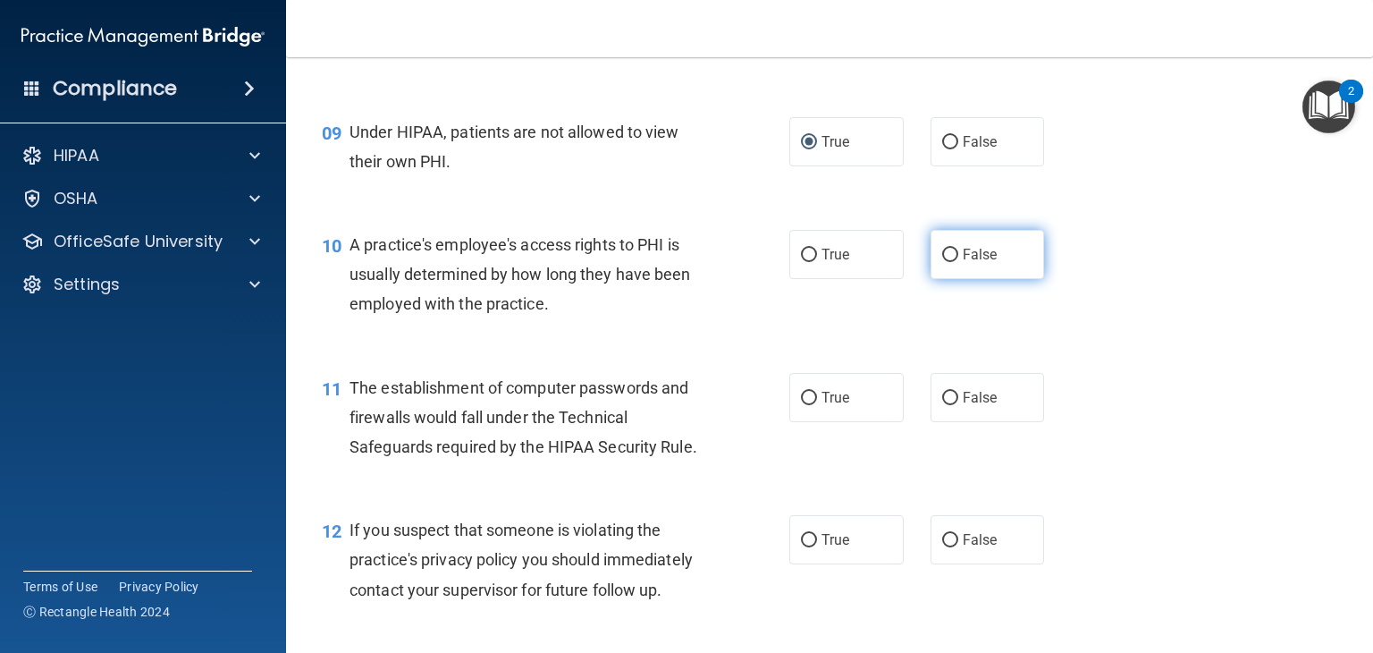
click at [944, 262] on input "False" at bounding box center [950, 255] width 16 height 13
radio input "true"
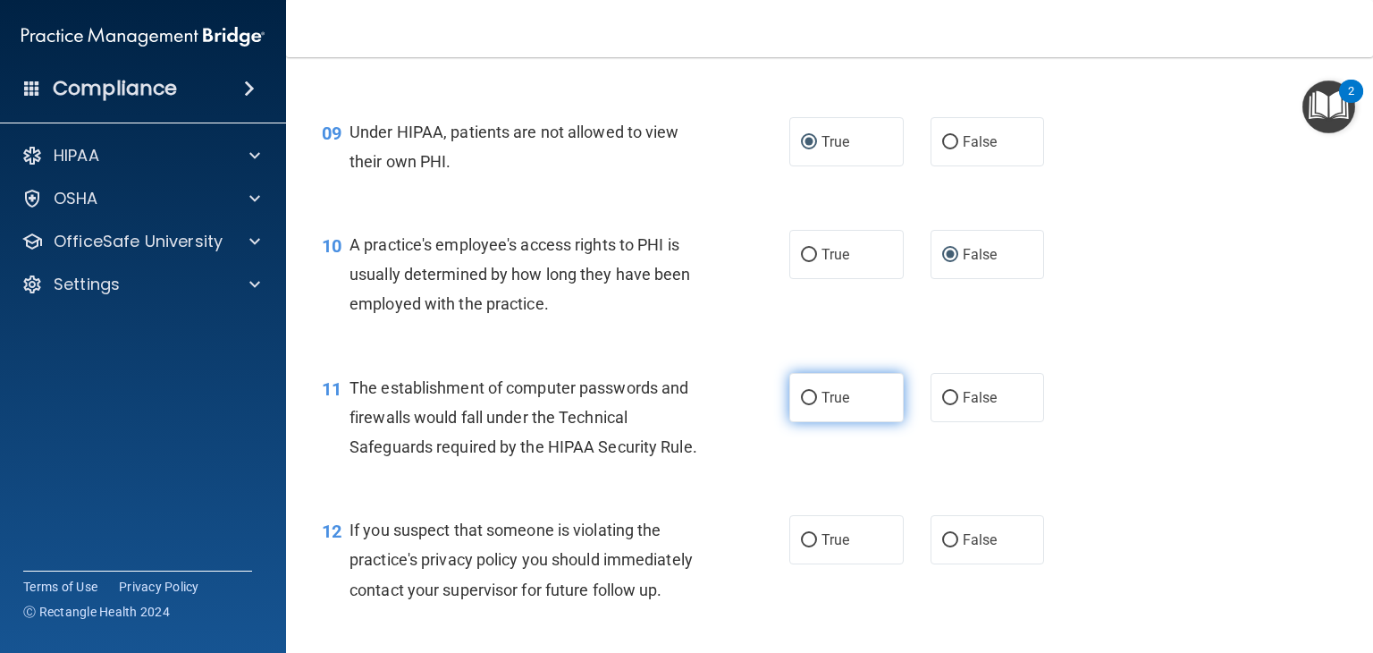
click at [822, 406] on span "True" at bounding box center [836, 397] width 28 height 17
click at [817, 405] on input "True" at bounding box center [809, 398] width 16 height 13
radio input "true"
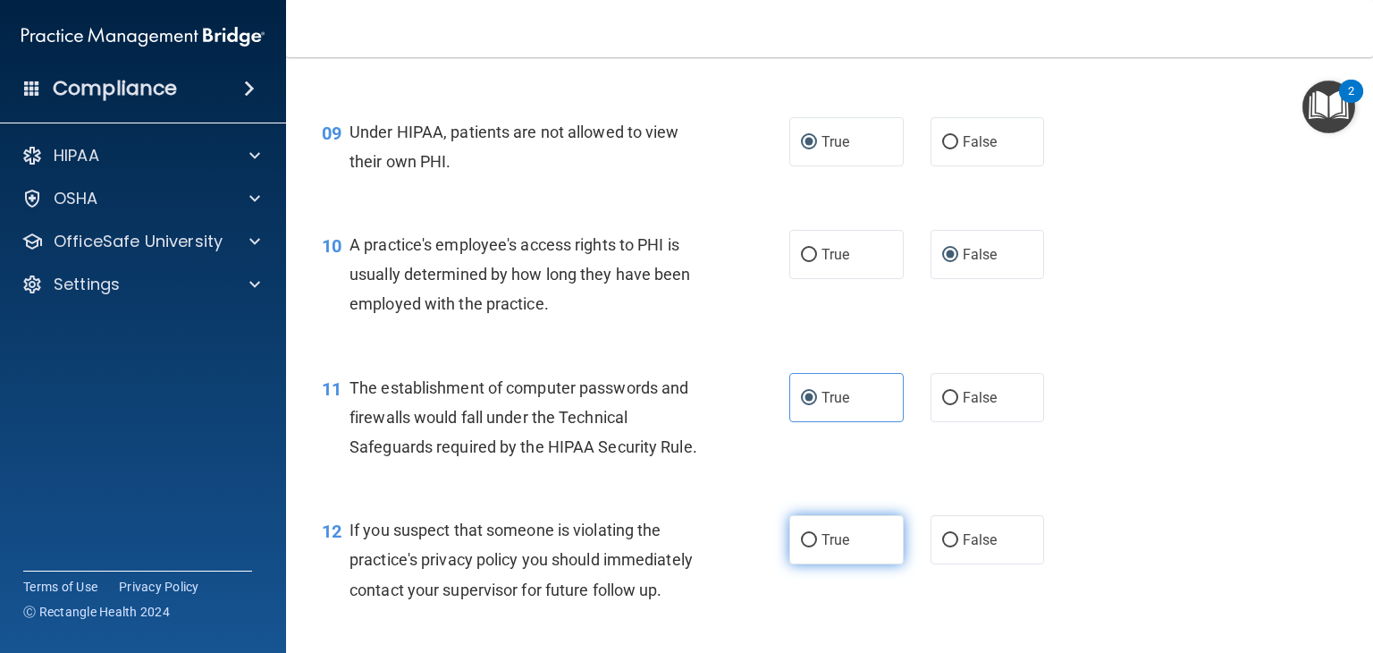
click at [801, 547] on input "True" at bounding box center [809, 540] width 16 height 13
radio input "true"
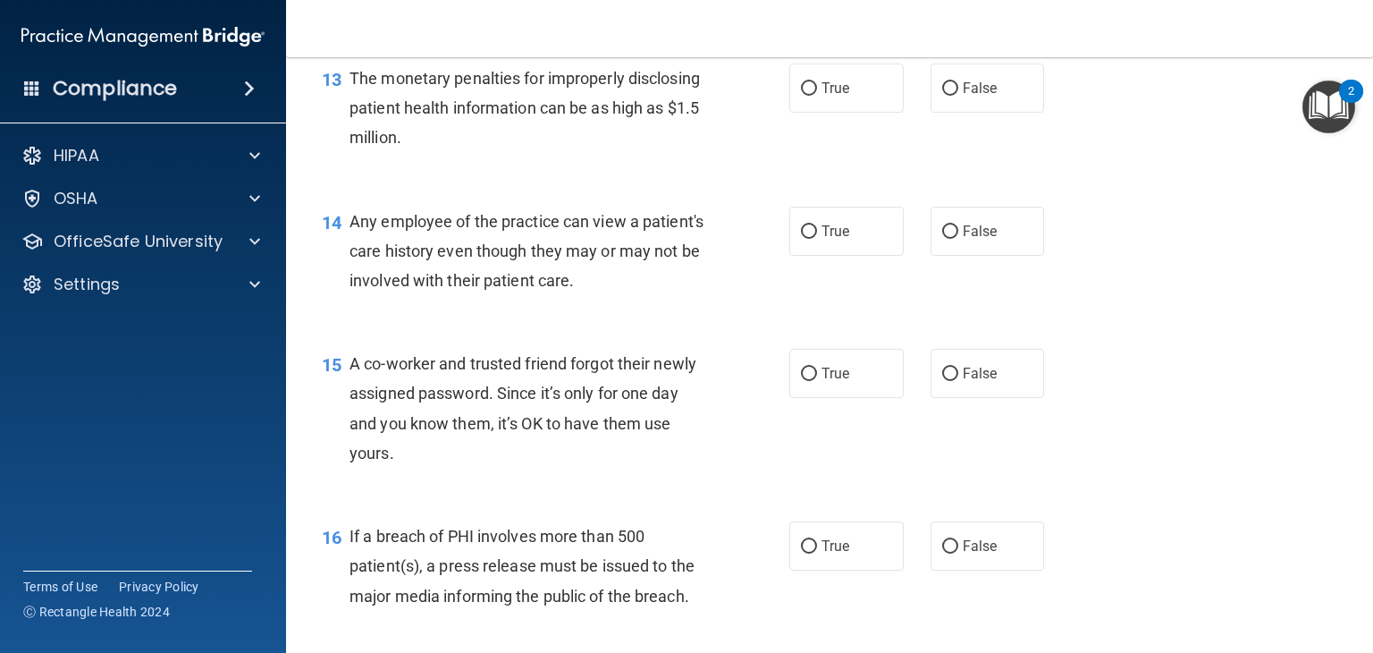
scroll to position [1905, 0]
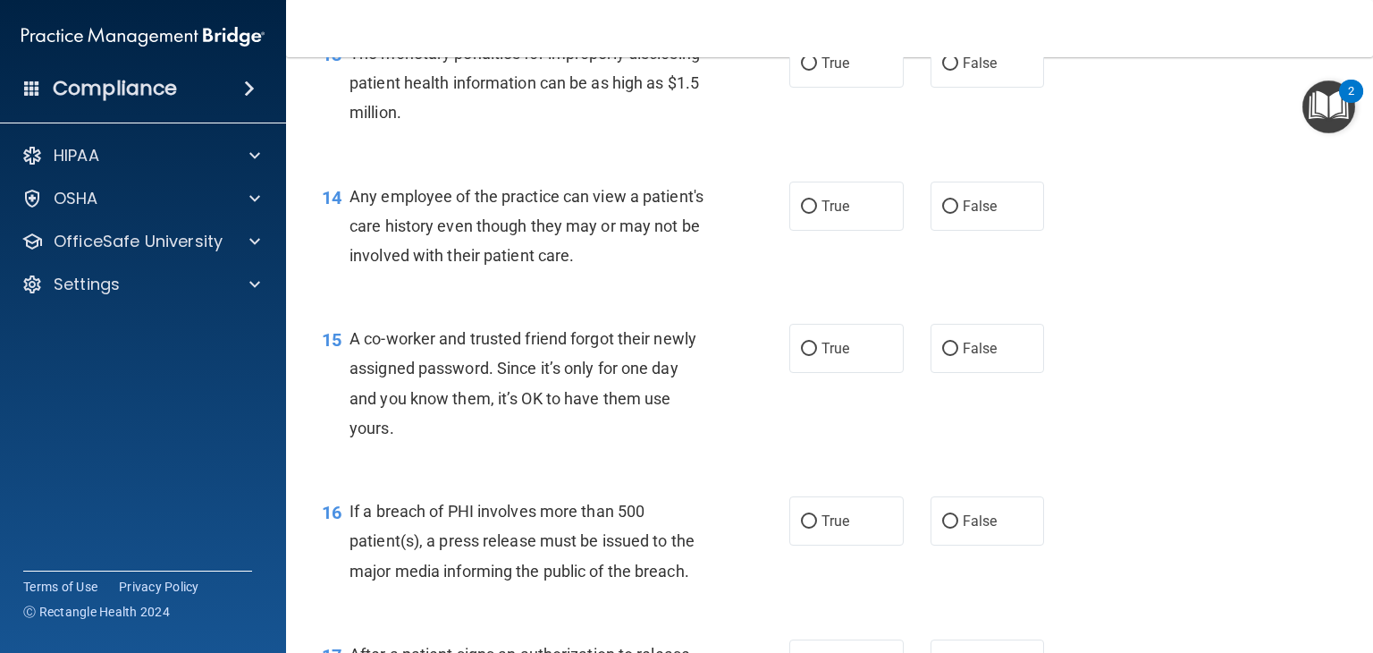
click at [358, 88] on span "The monetary penalties for improperly disclosing patient health information can…" at bounding box center [525, 83] width 351 height 78
click at [801, 71] on input "True" at bounding box center [809, 63] width 16 height 13
radio input "true"
click at [943, 214] on input "False" at bounding box center [950, 206] width 16 height 13
radio input "true"
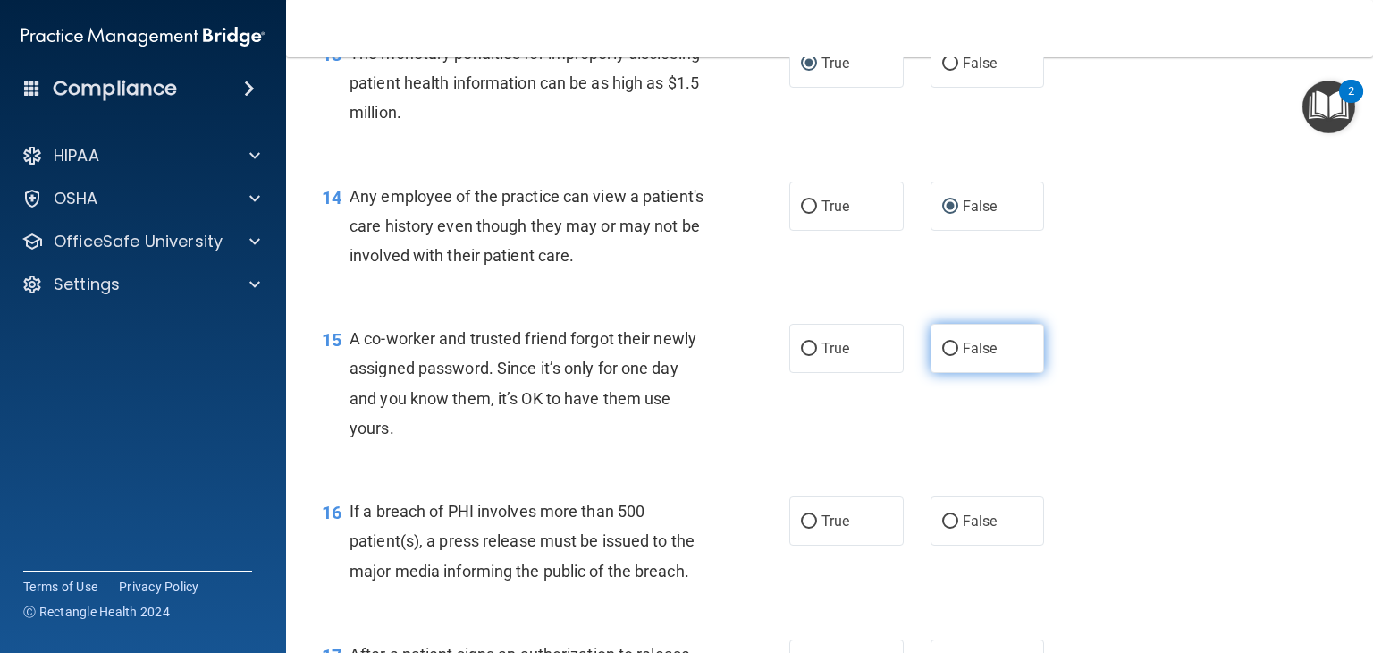
click at [947, 356] on input "False" at bounding box center [950, 348] width 16 height 13
radio input "true"
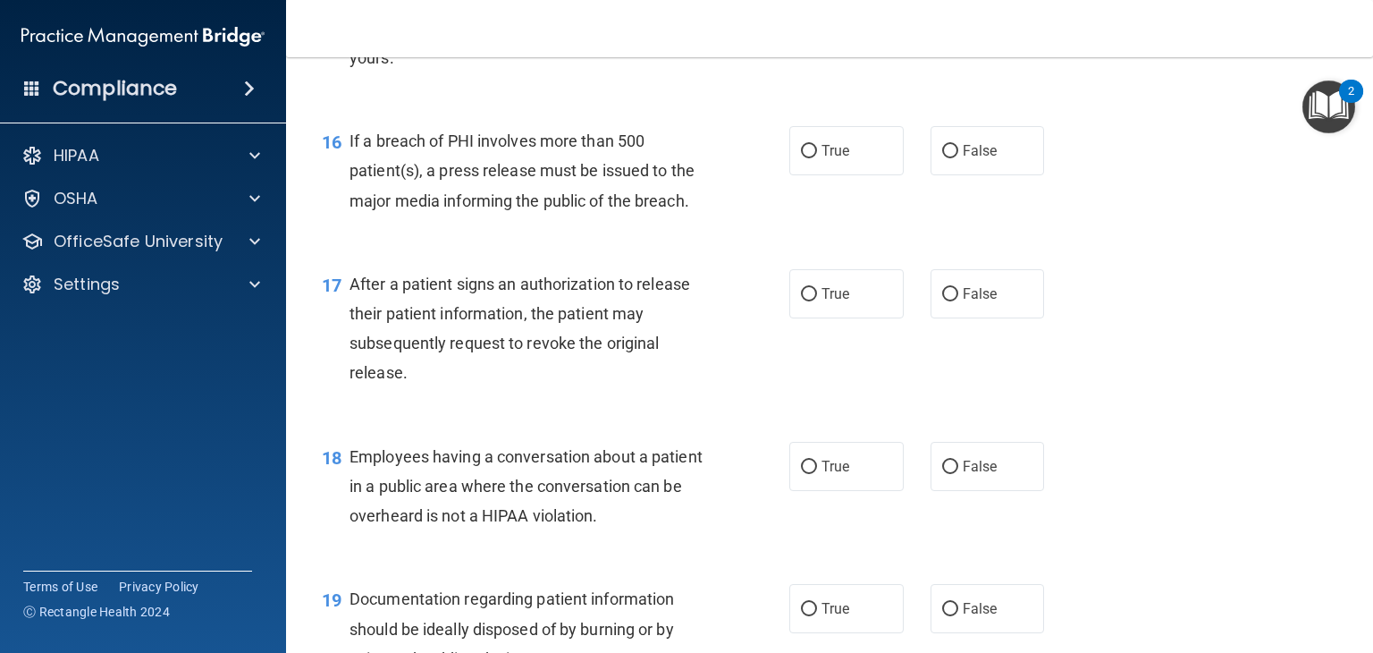
scroll to position [2294, 0]
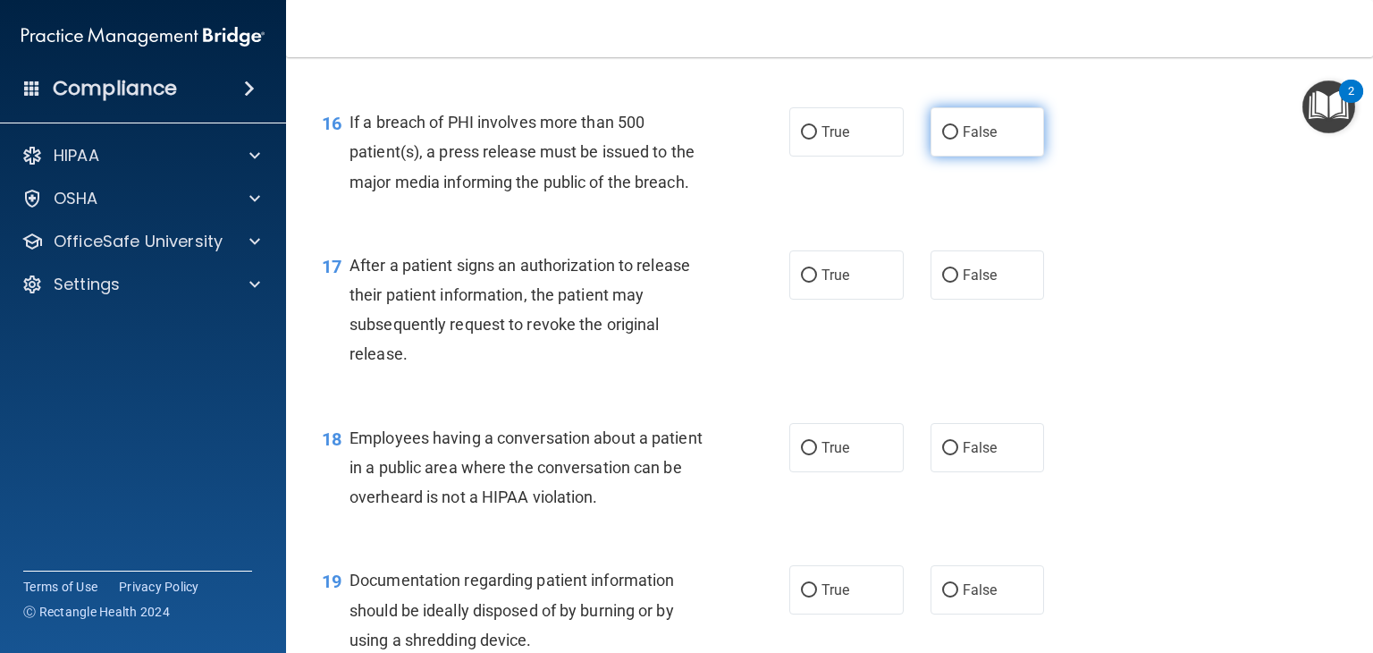
click at [942, 139] on input "False" at bounding box center [950, 132] width 16 height 13
radio input "true"
click at [804, 283] on input "True" at bounding box center [809, 275] width 16 height 13
radio input "true"
click at [950, 300] on label "False" at bounding box center [988, 274] width 114 height 49
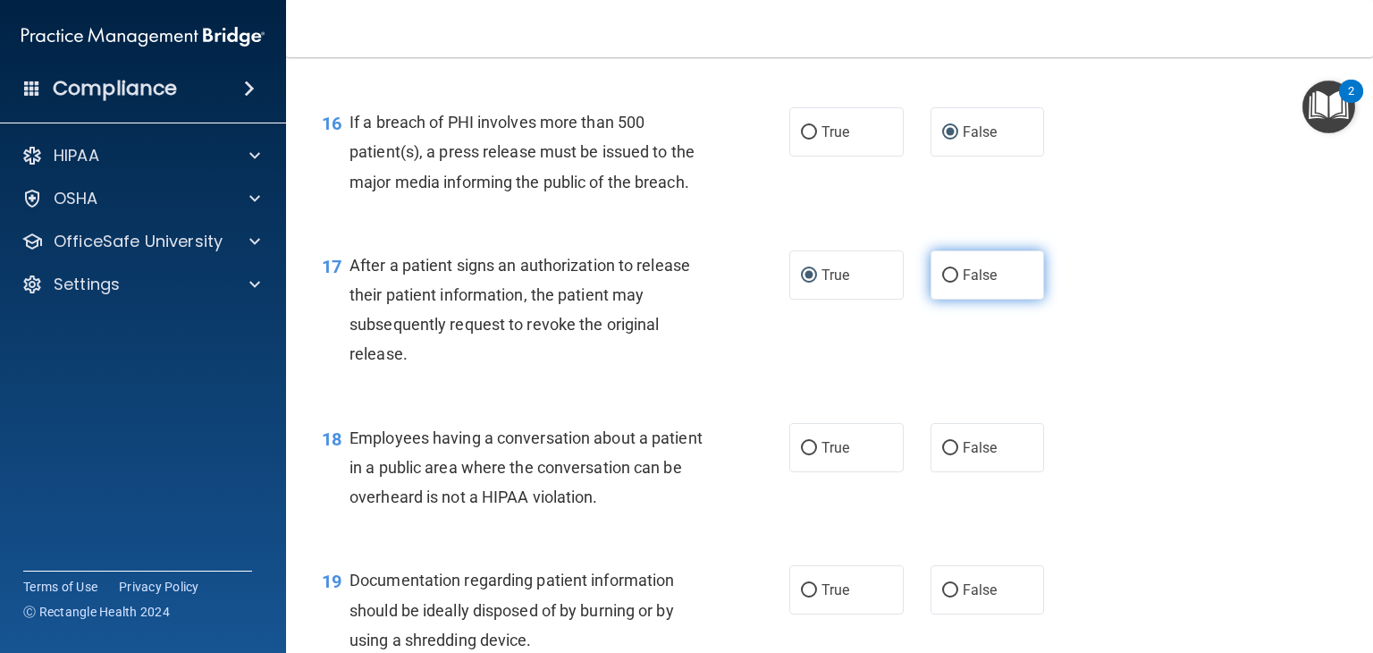
click at [950, 283] on input "False" at bounding box center [950, 275] width 16 height 13
radio input "true"
radio input "false"
click at [950, 465] on label "False" at bounding box center [988, 447] width 114 height 49
click at [950, 455] on input "False" at bounding box center [950, 448] width 16 height 13
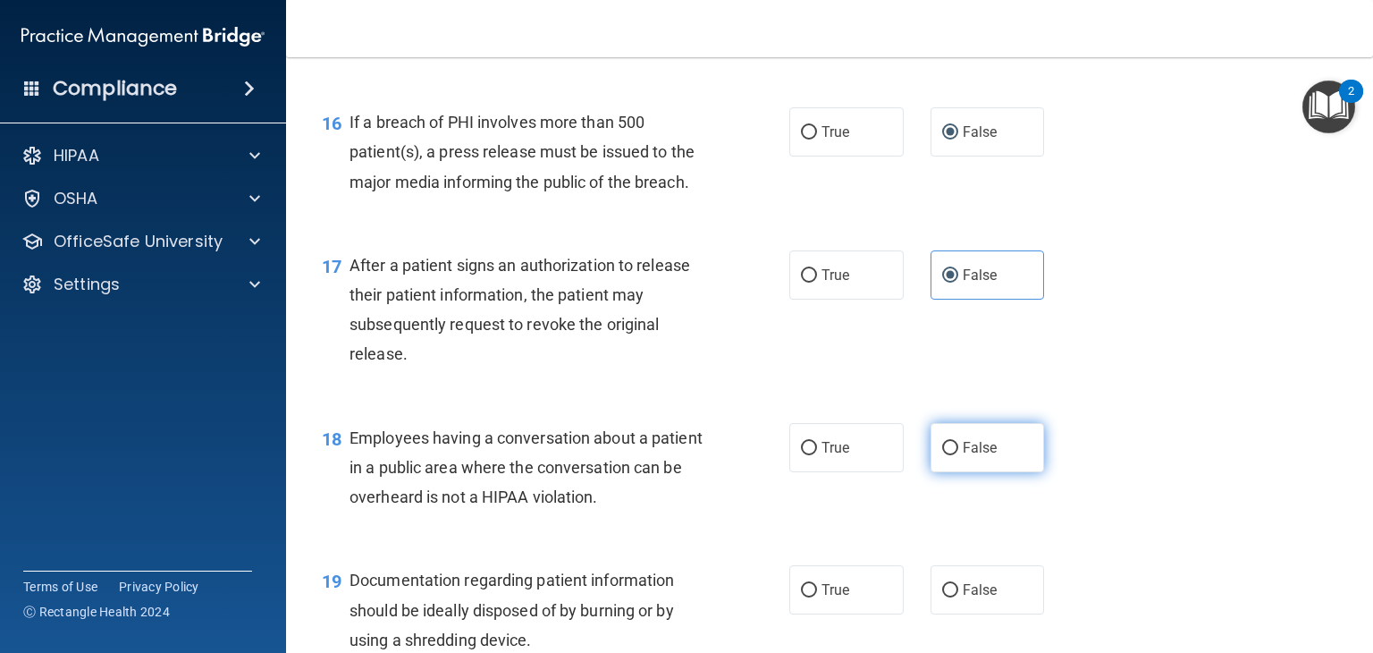
radio input "true"
click at [1049, 472] on div "True False" at bounding box center [927, 447] width 275 height 49
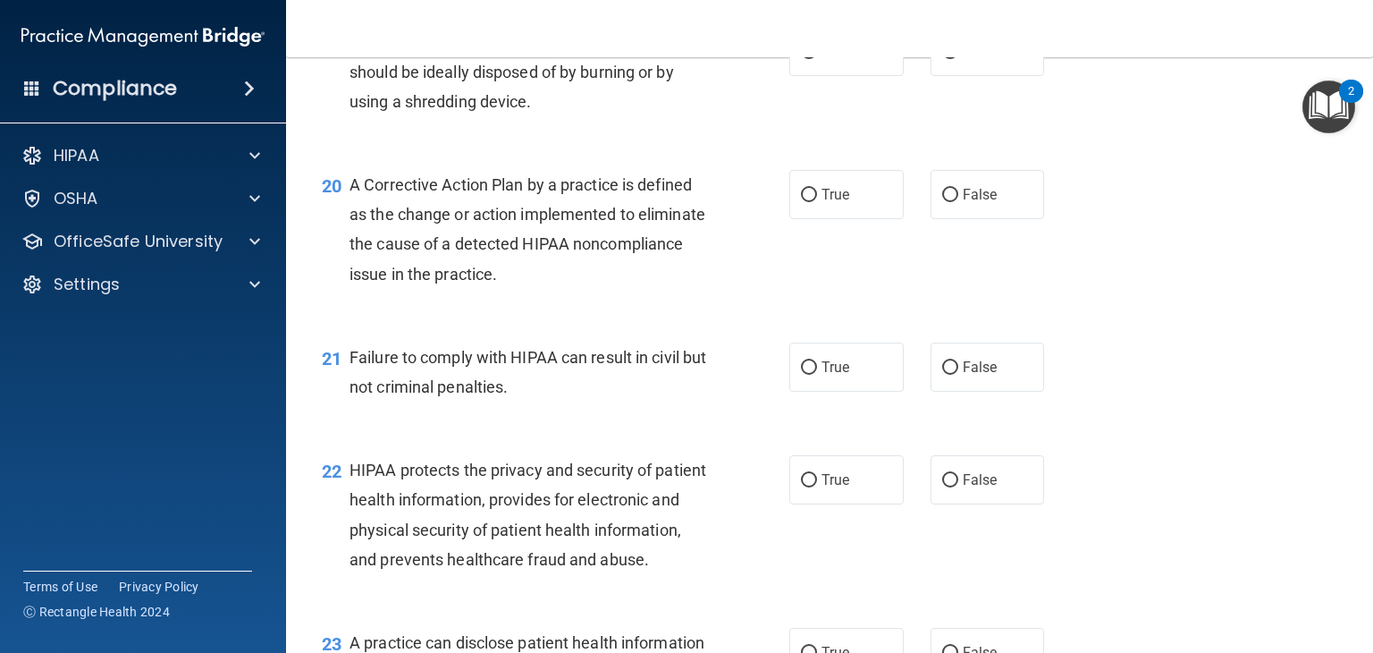
scroll to position [2840, 0]
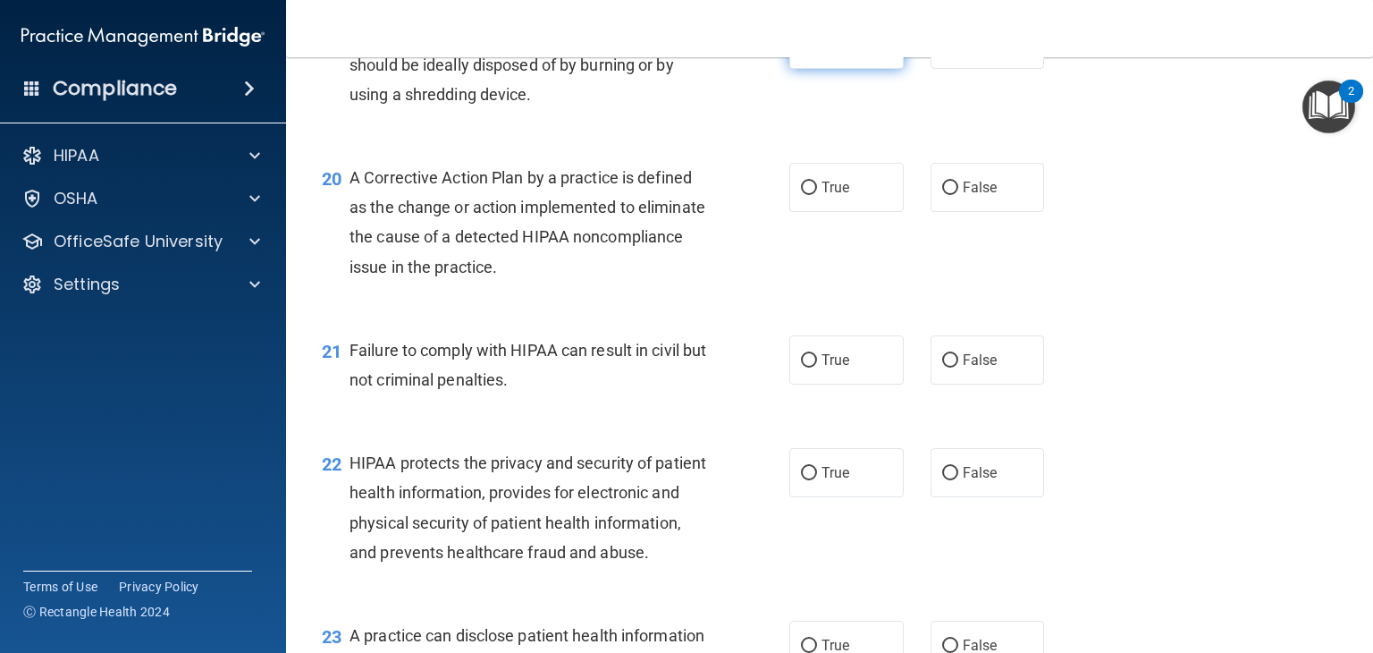
click at [809, 52] on input "True" at bounding box center [809, 44] width 16 height 13
radio input "true"
click at [805, 208] on label "True" at bounding box center [847, 187] width 114 height 49
click at [805, 195] on input "True" at bounding box center [809, 188] width 16 height 13
radio input "true"
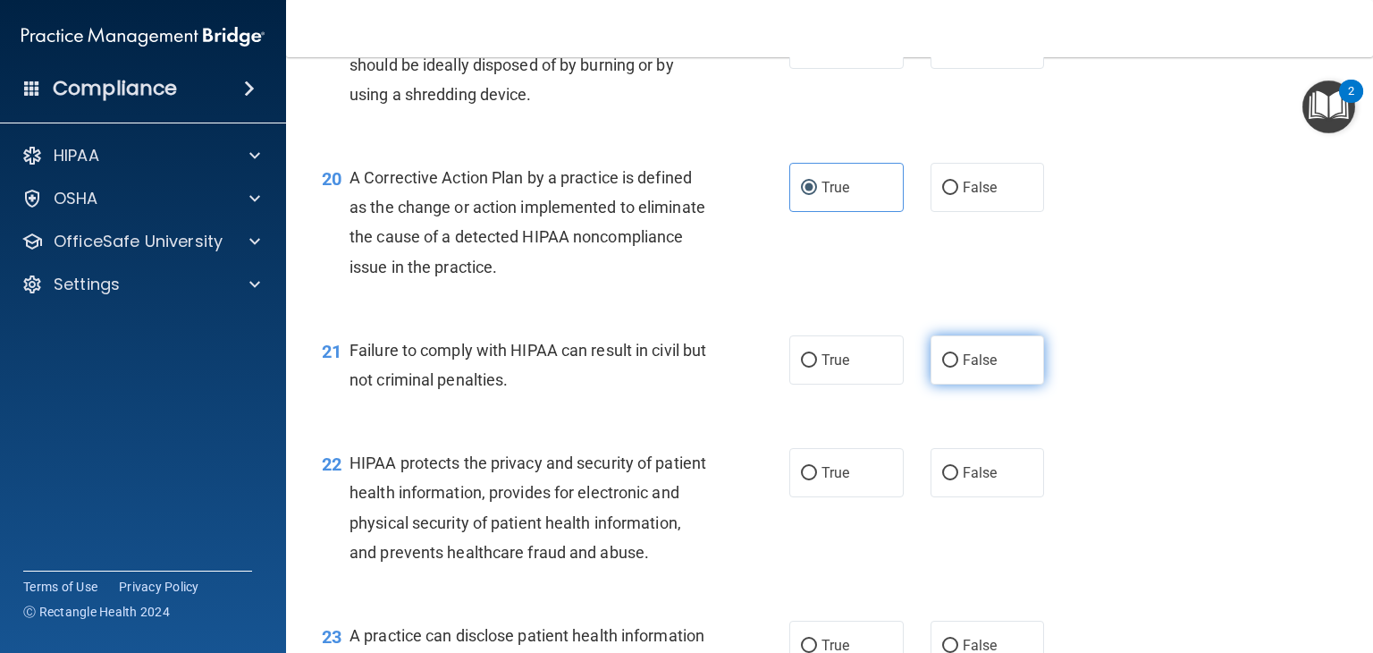
click at [963, 368] on span "False" at bounding box center [980, 359] width 35 height 17
click at [955, 367] on input "False" at bounding box center [950, 360] width 16 height 13
radio input "true"
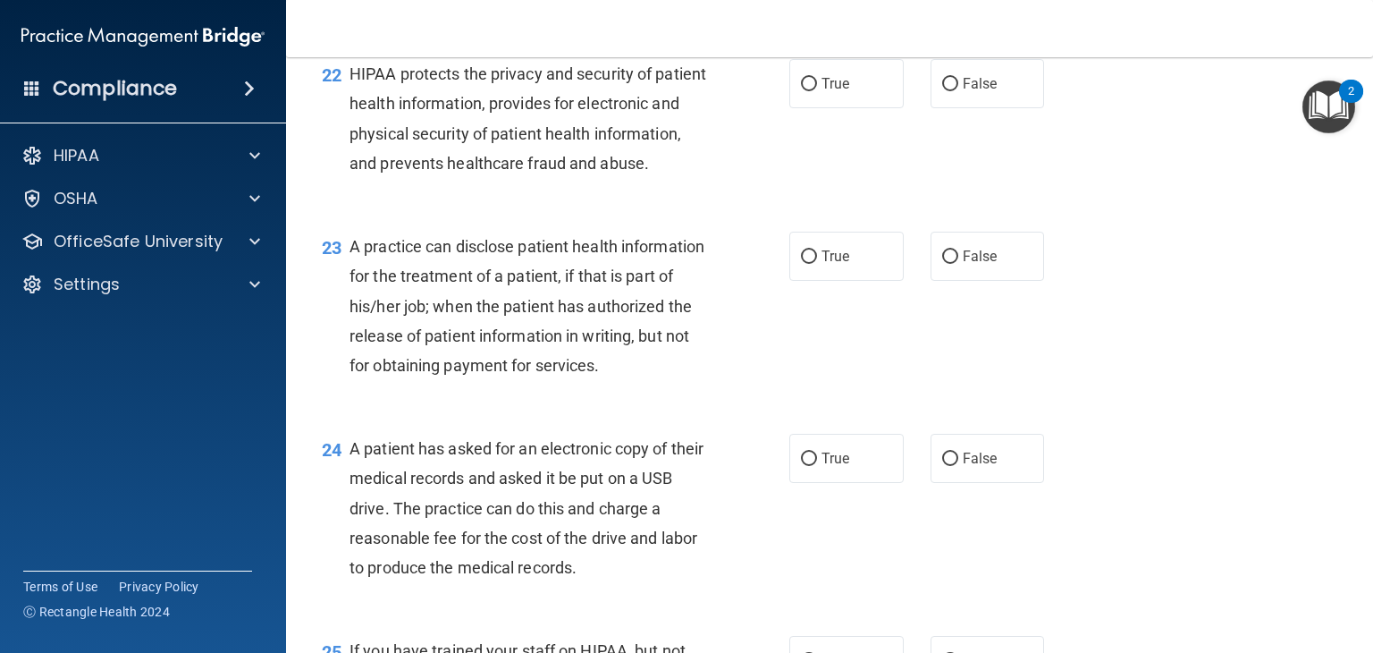
scroll to position [3235, 0]
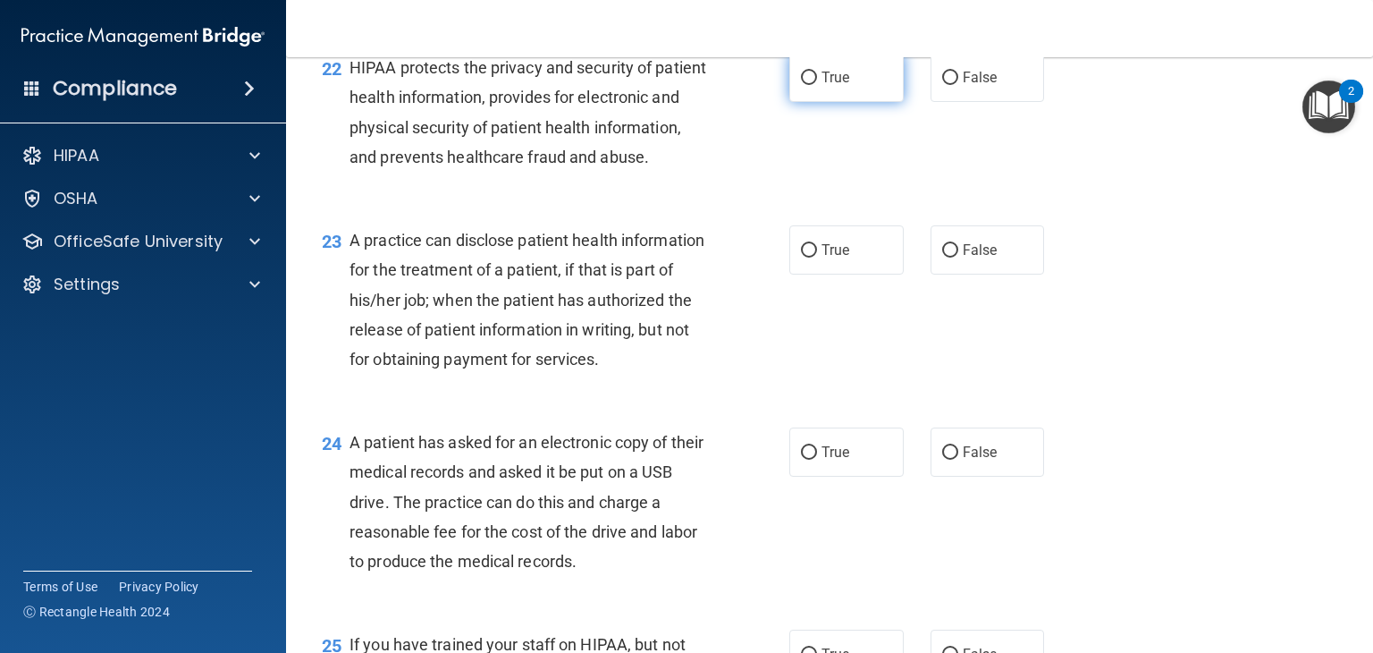
click at [802, 85] on input "True" at bounding box center [809, 78] width 16 height 13
radio input "true"
click at [812, 275] on label "True" at bounding box center [847, 249] width 114 height 49
click at [812, 258] on input "True" at bounding box center [809, 250] width 16 height 13
radio input "true"
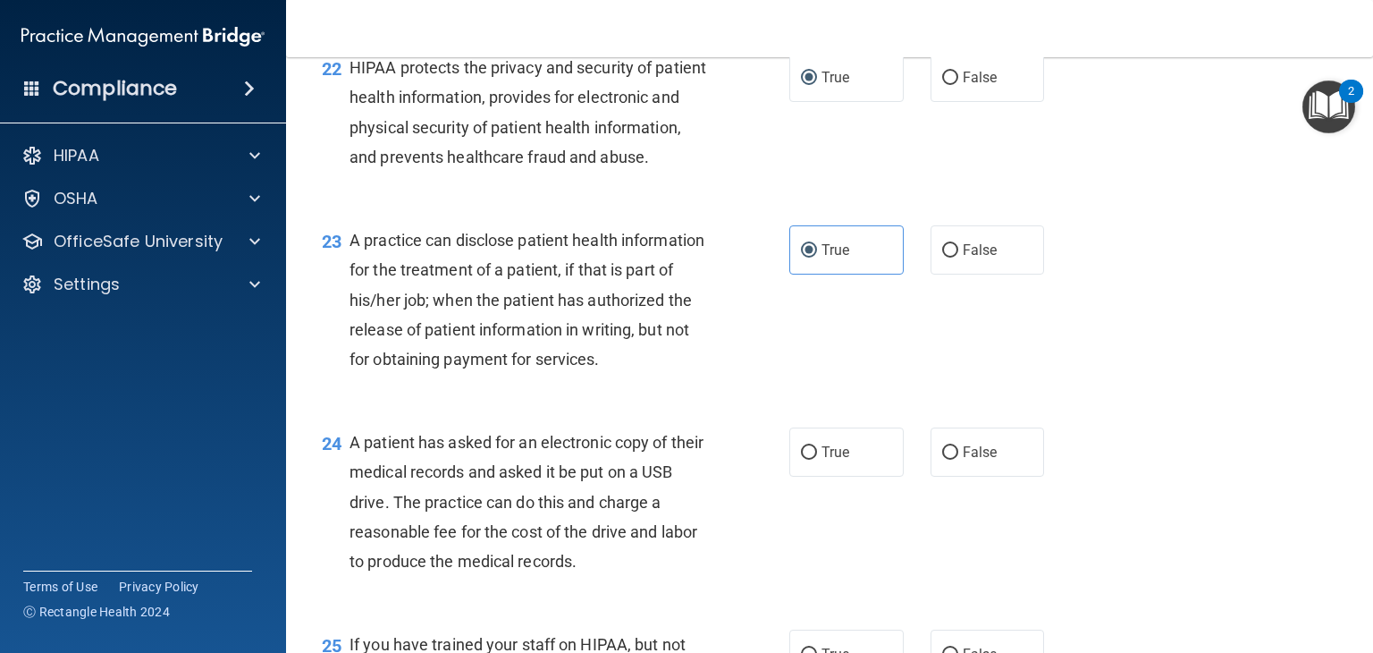
click at [756, 383] on div "23 A practice can disclose patient health information for the treatment of a pa…" at bounding box center [555, 303] width 521 height 157
click at [952, 477] on label "False" at bounding box center [988, 451] width 114 height 49
click at [952, 460] on input "False" at bounding box center [950, 452] width 16 height 13
radio input "true"
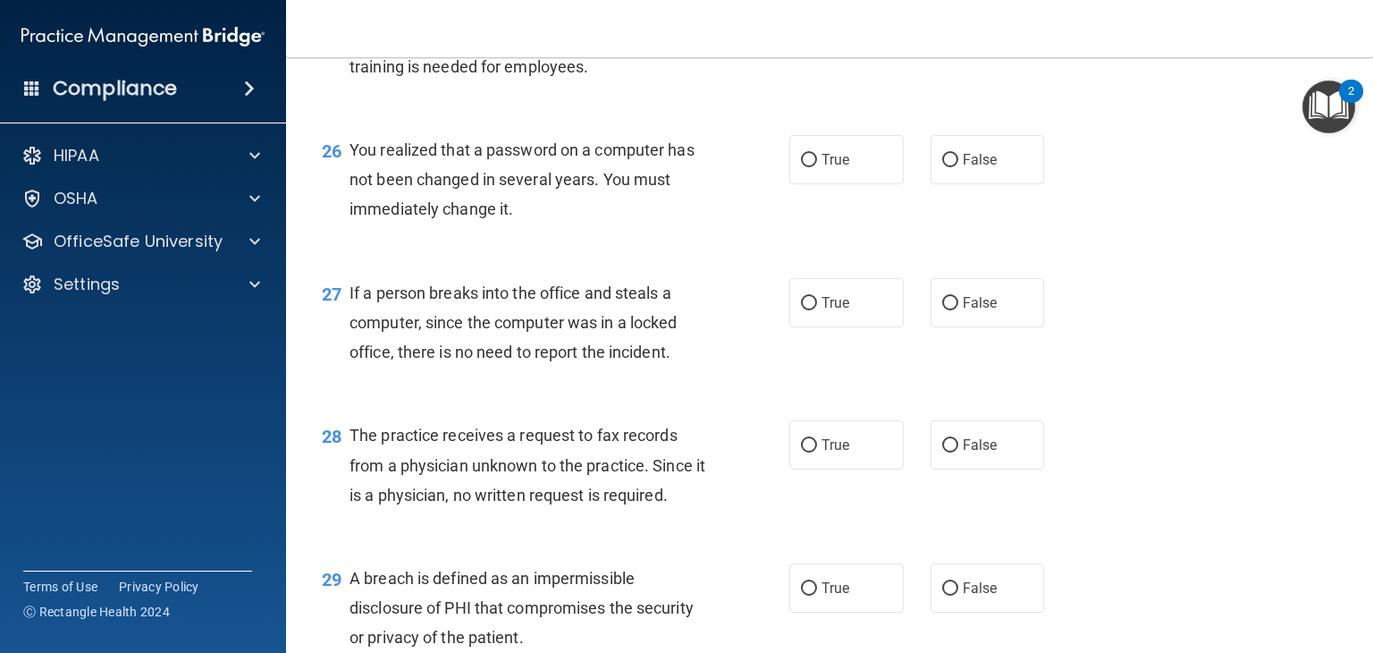
scroll to position [3885, 0]
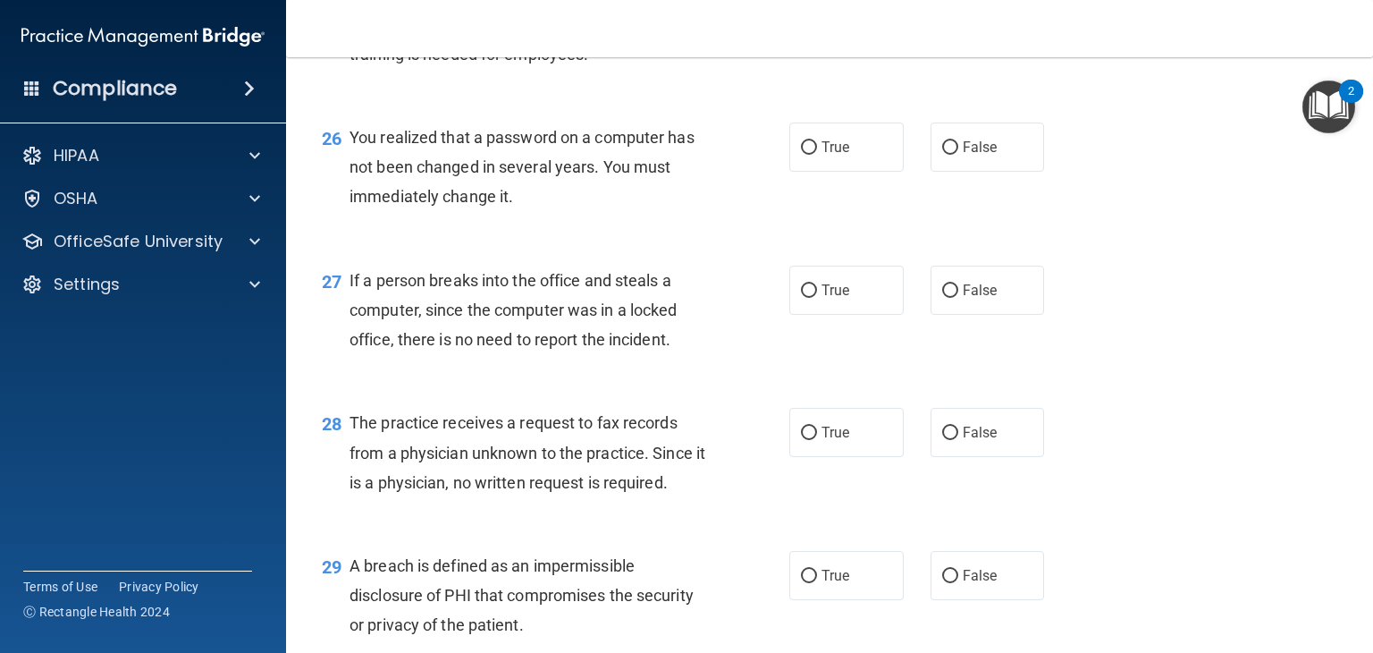
click at [948, 29] on label "False" at bounding box center [988, 3] width 114 height 49
click at [948, 12] on input "False" at bounding box center [950, 4] width 16 height 13
radio input "true"
click at [837, 156] on span "True" at bounding box center [836, 147] width 28 height 17
click at [817, 155] on input "True" at bounding box center [809, 147] width 16 height 13
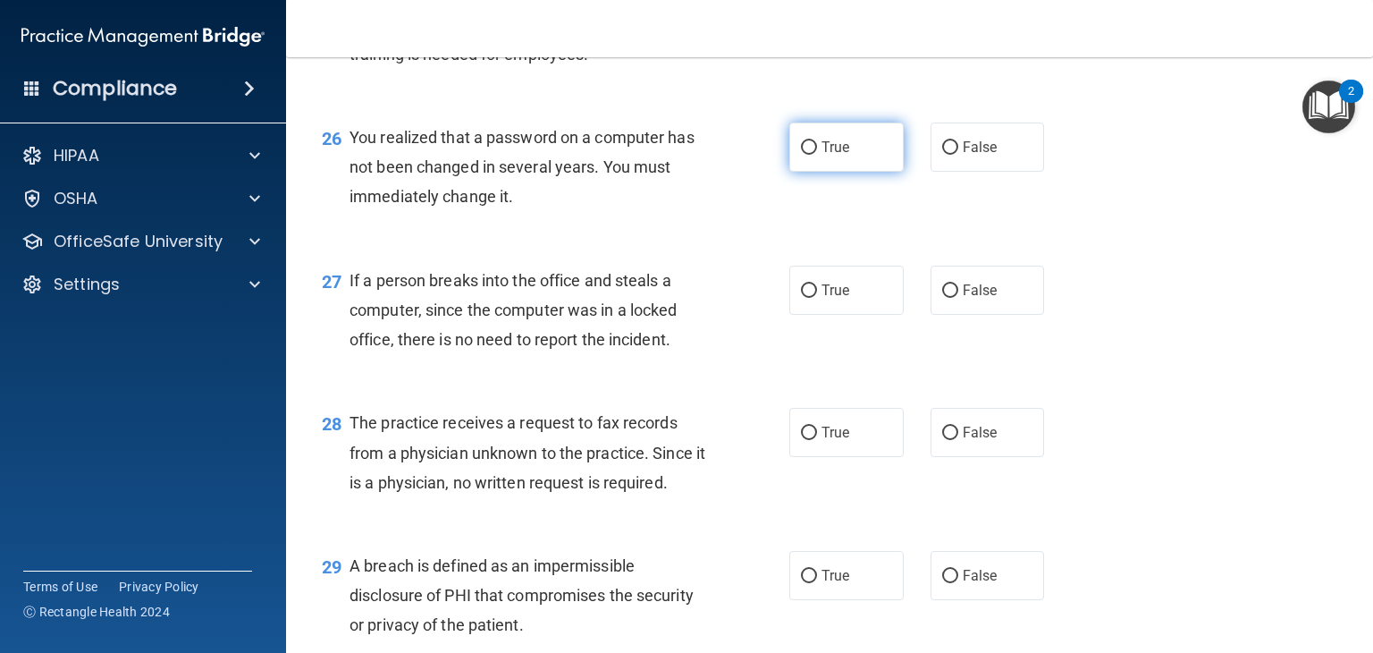
radio input "true"
click at [944, 315] on label "False" at bounding box center [988, 290] width 114 height 49
click at [944, 298] on input "False" at bounding box center [950, 290] width 16 height 13
radio input "true"
click at [944, 440] on input "False" at bounding box center [950, 433] width 16 height 13
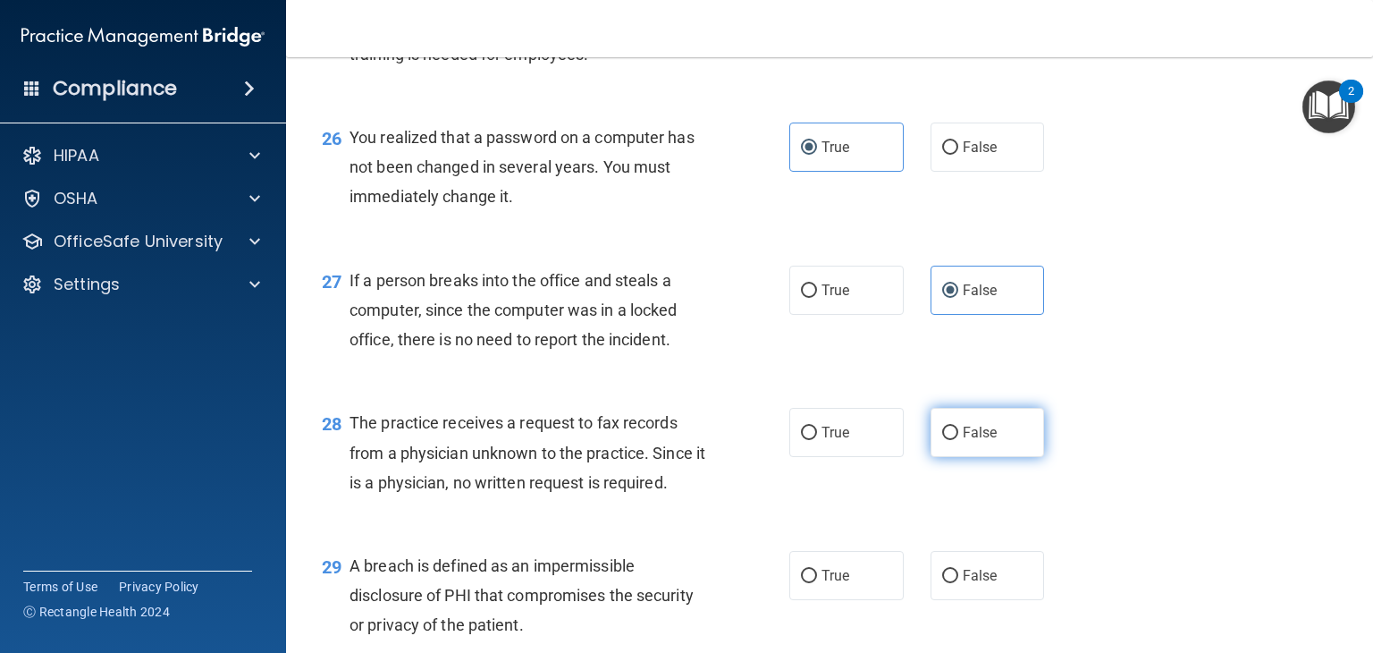
radio input "true"
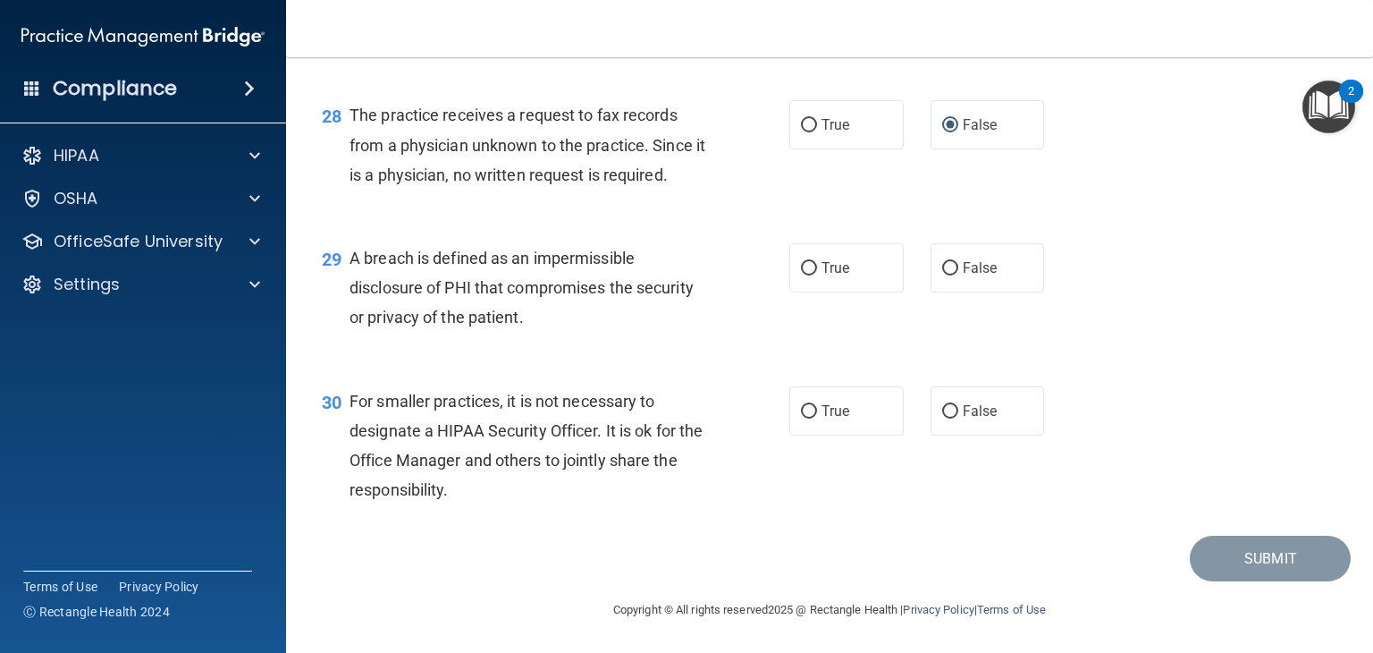
scroll to position [4282, 0]
click at [790, 266] on label "True" at bounding box center [847, 267] width 114 height 49
click at [801, 266] on input "True" at bounding box center [809, 268] width 16 height 13
radio input "true"
click at [943, 406] on input "False" at bounding box center [950, 411] width 16 height 13
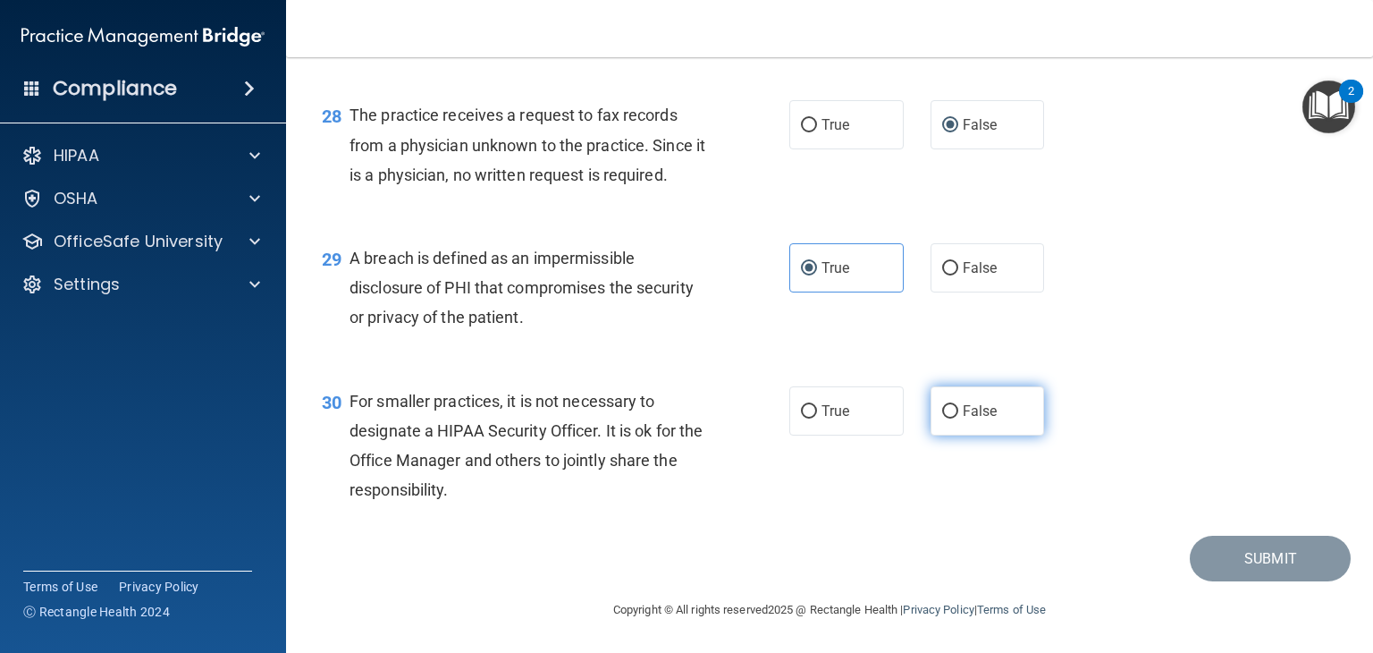
radio input "true"
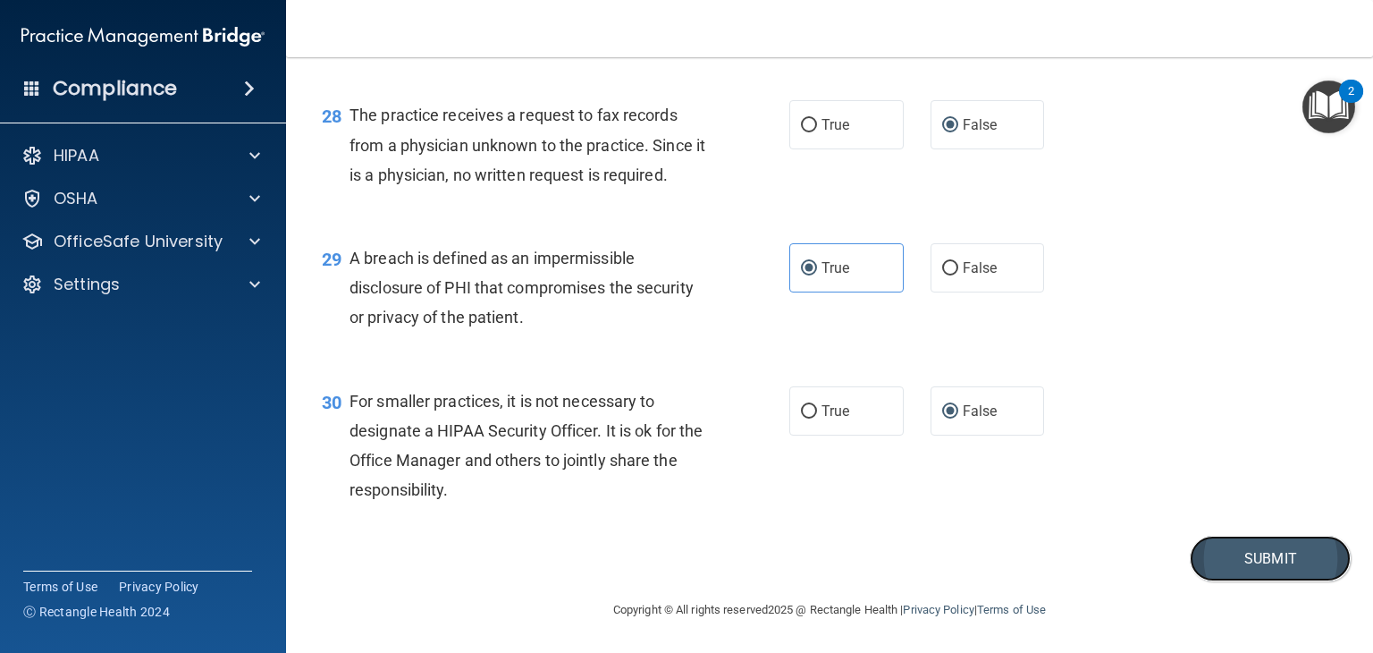
click at [1254, 553] on button "Submit" at bounding box center [1270, 559] width 161 height 46
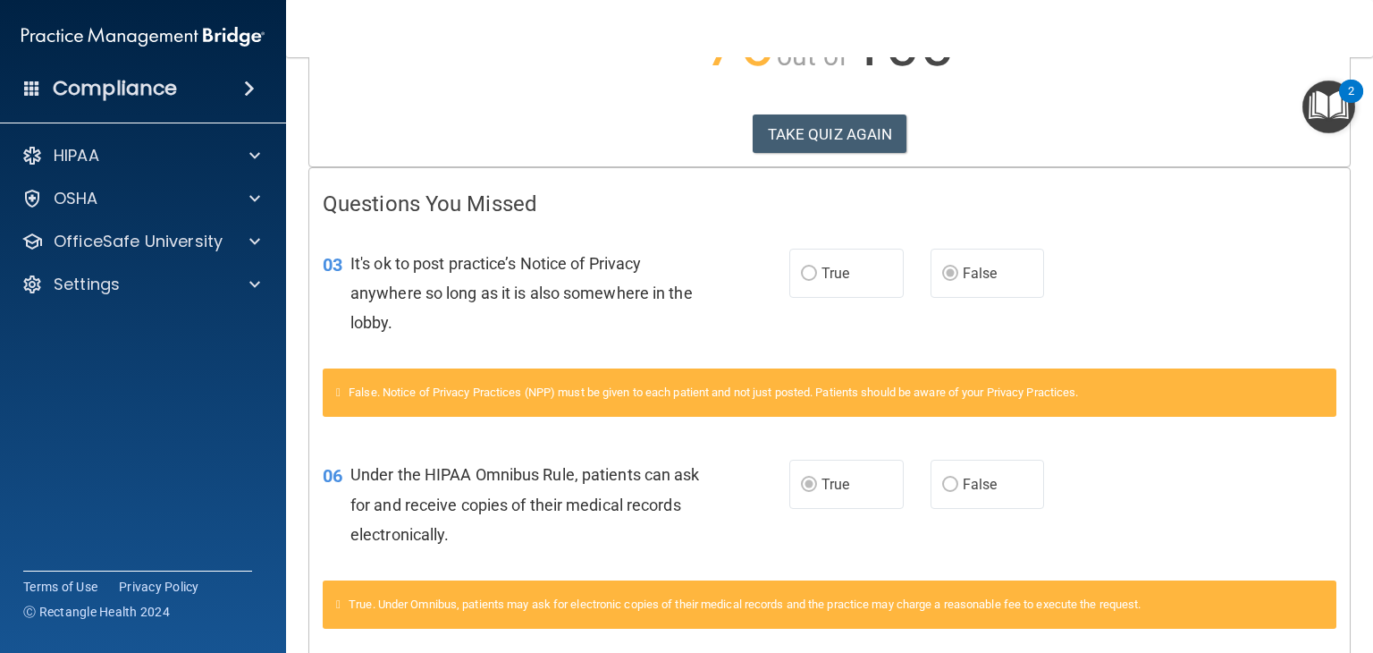
scroll to position [172, 0]
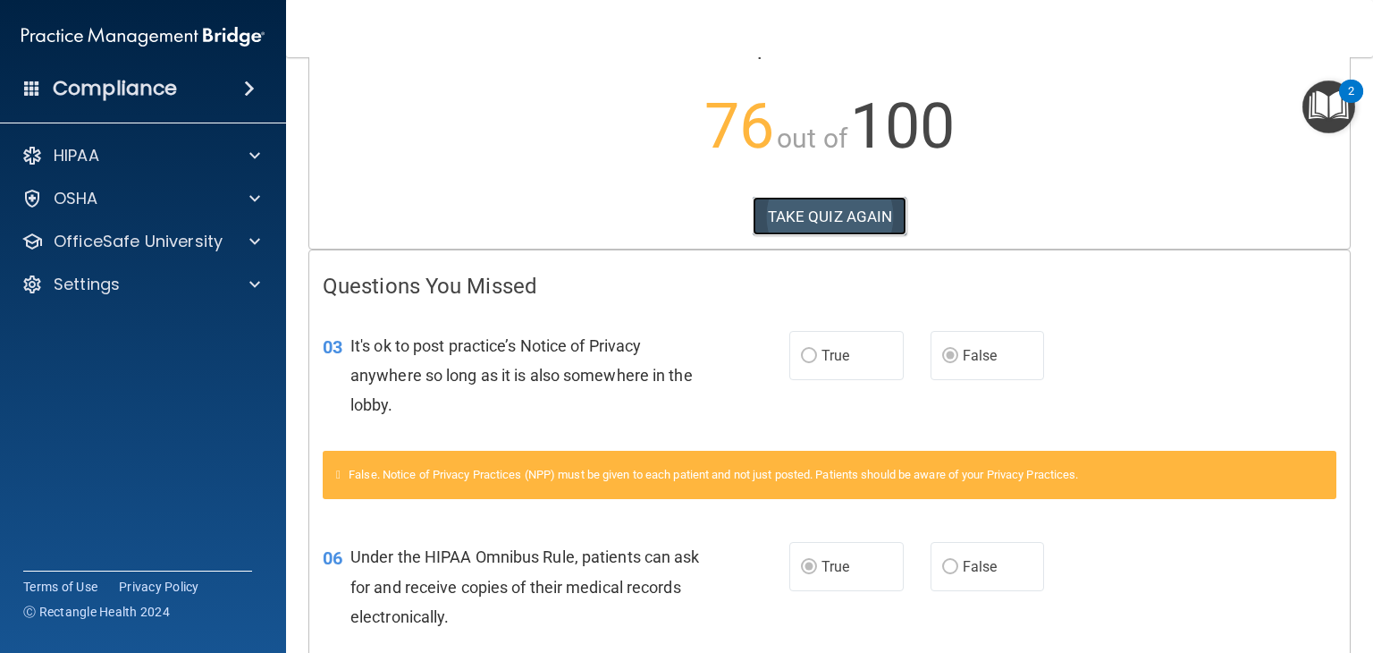
click at [807, 205] on button "TAKE QUIZ AGAIN" at bounding box center [830, 216] width 155 height 39
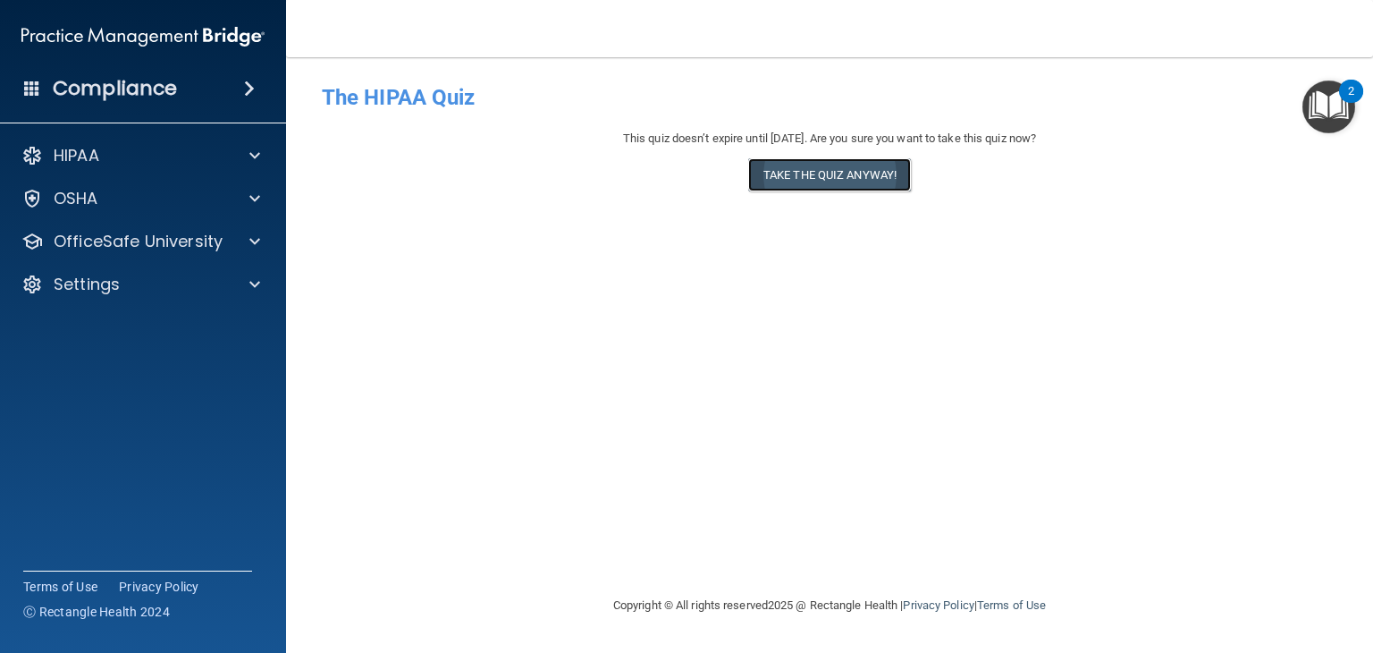
click at [841, 180] on button "Take the quiz anyway!" at bounding box center [829, 174] width 163 height 33
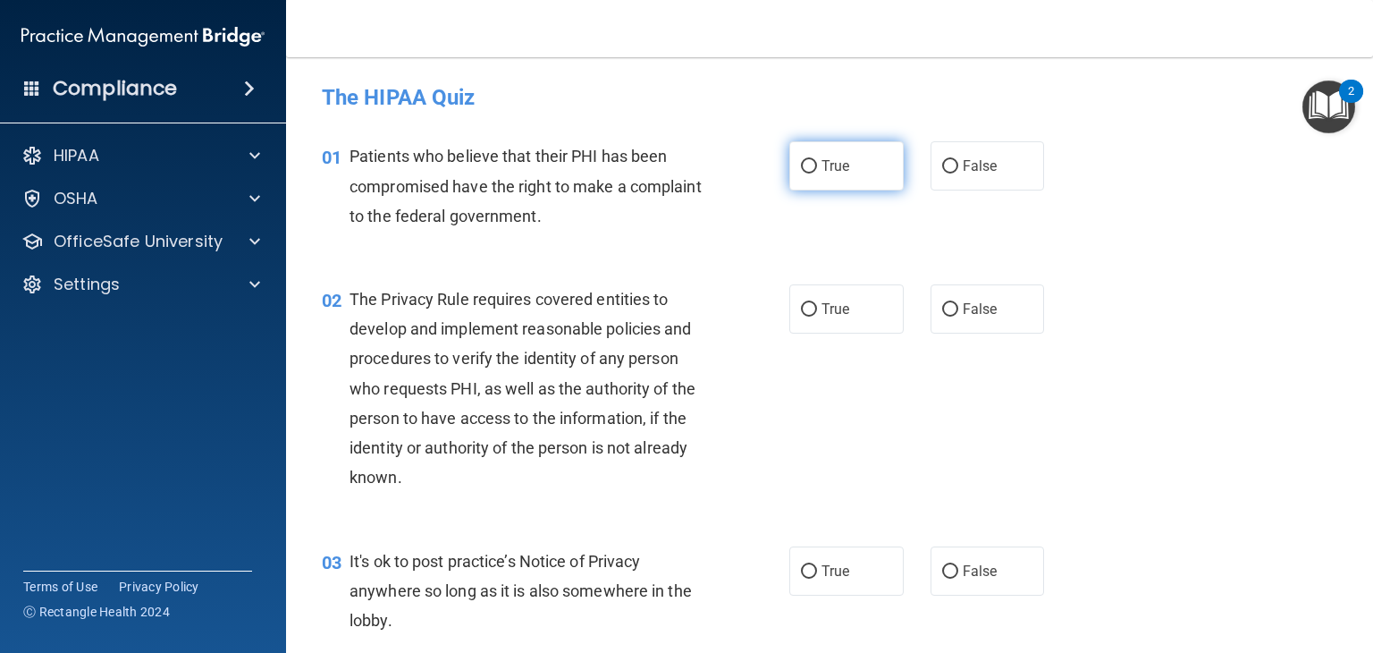
click at [801, 166] on input "True" at bounding box center [809, 166] width 16 height 13
radio input "true"
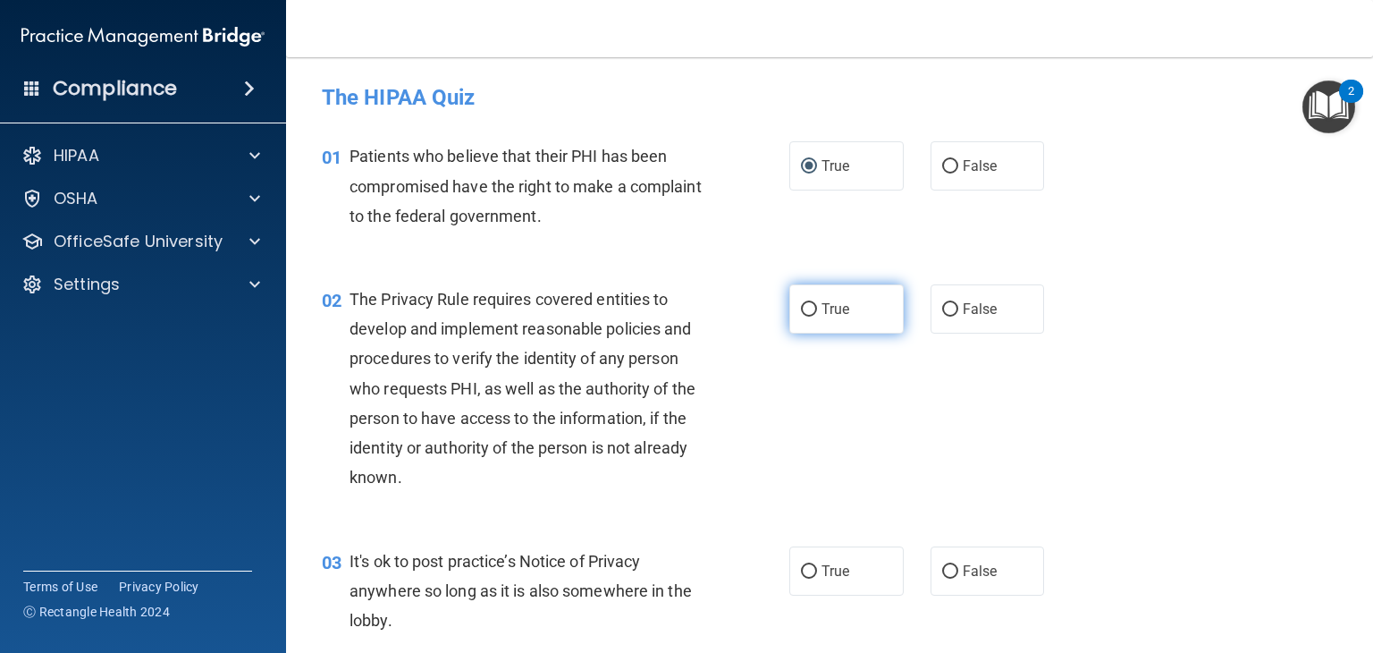
click at [807, 303] on input "True" at bounding box center [809, 309] width 16 height 13
radio input "true"
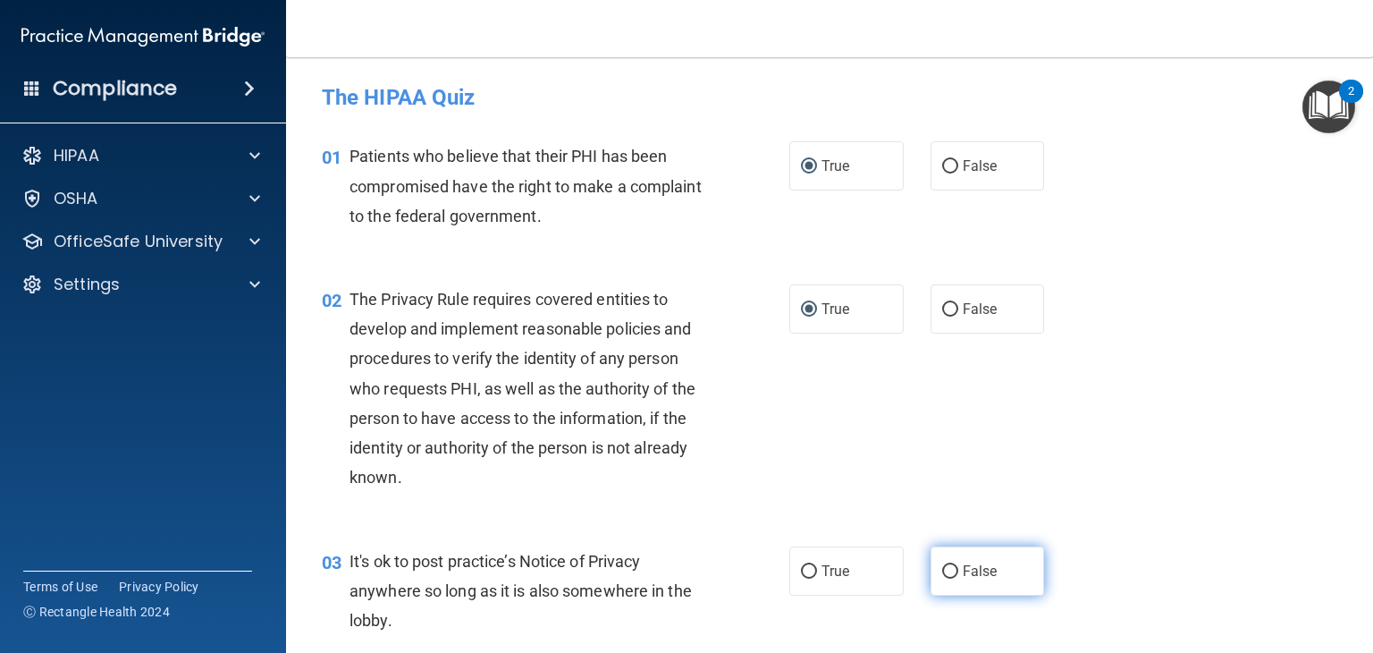
click at [944, 578] on label "False" at bounding box center [988, 570] width 114 height 49
click at [944, 578] on input "False" at bounding box center [950, 571] width 16 height 13
radio input "true"
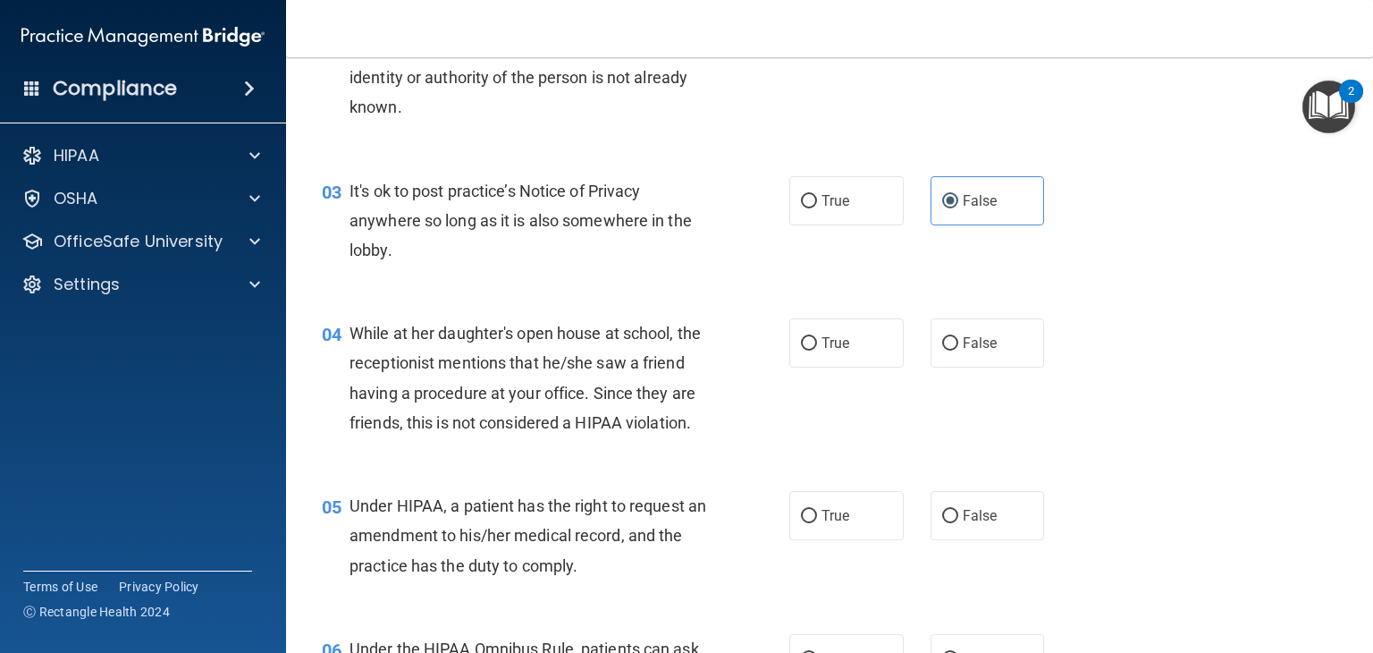
scroll to position [401, 0]
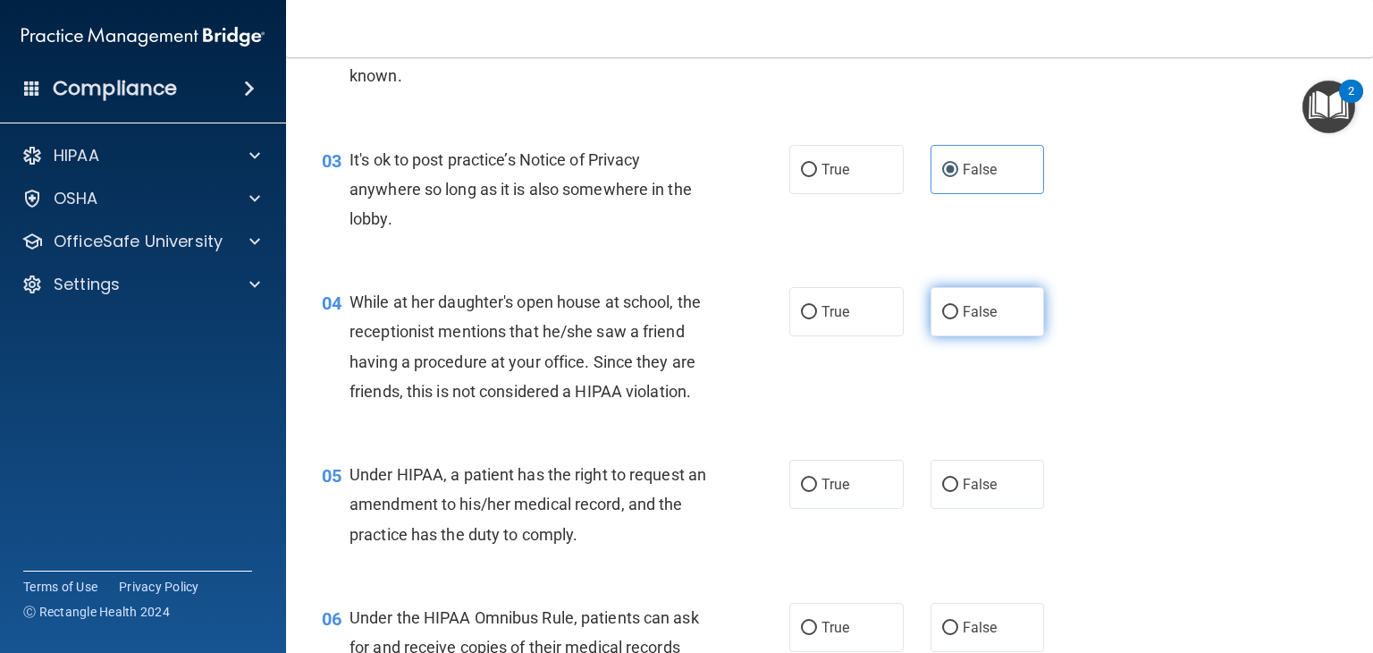
click at [967, 306] on span "False" at bounding box center [980, 311] width 35 height 17
click at [959, 306] on input "False" at bounding box center [950, 312] width 16 height 13
radio input "true"
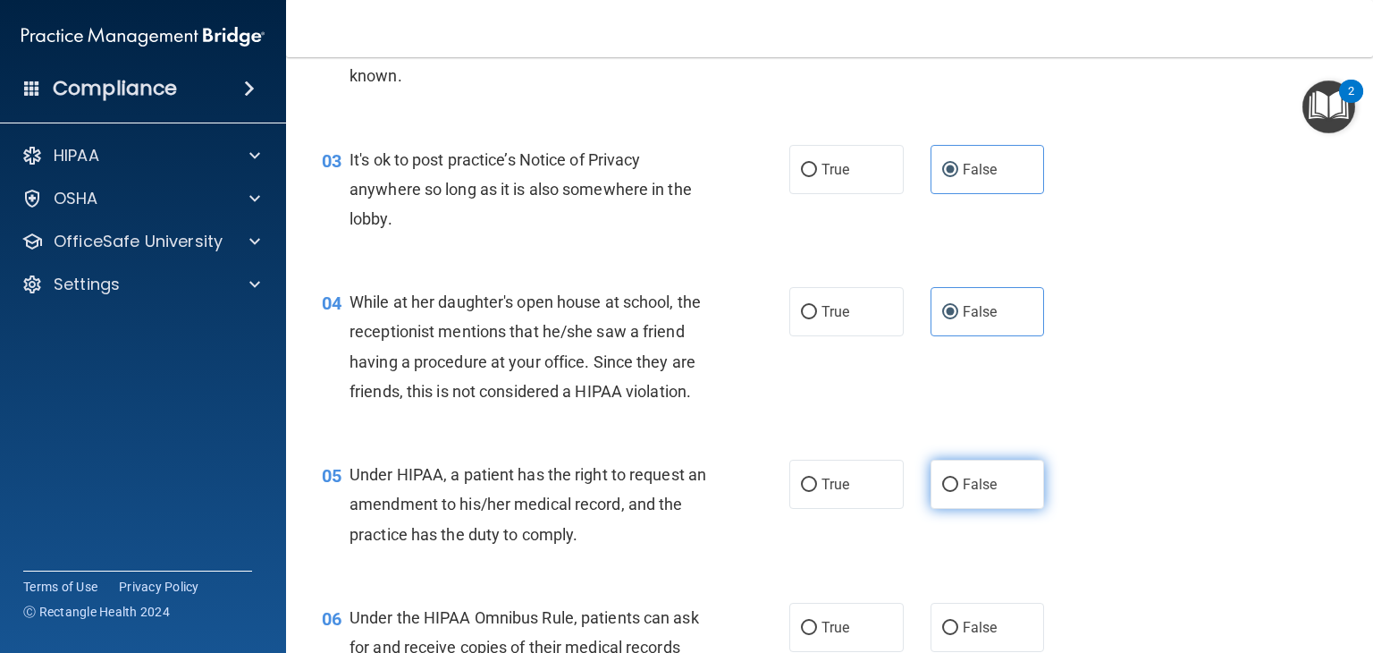
click at [951, 509] on label "False" at bounding box center [988, 484] width 114 height 49
click at [951, 492] on input "False" at bounding box center [950, 484] width 16 height 13
radio input "true"
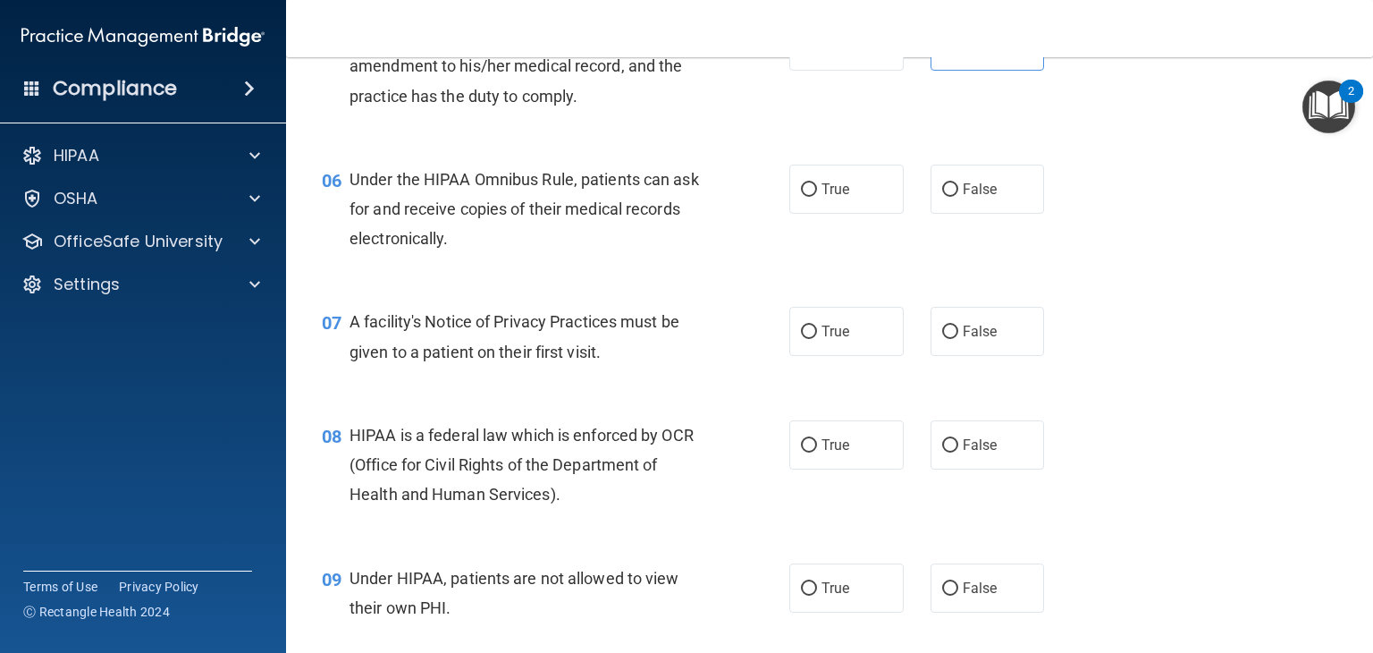
scroll to position [826, 0]
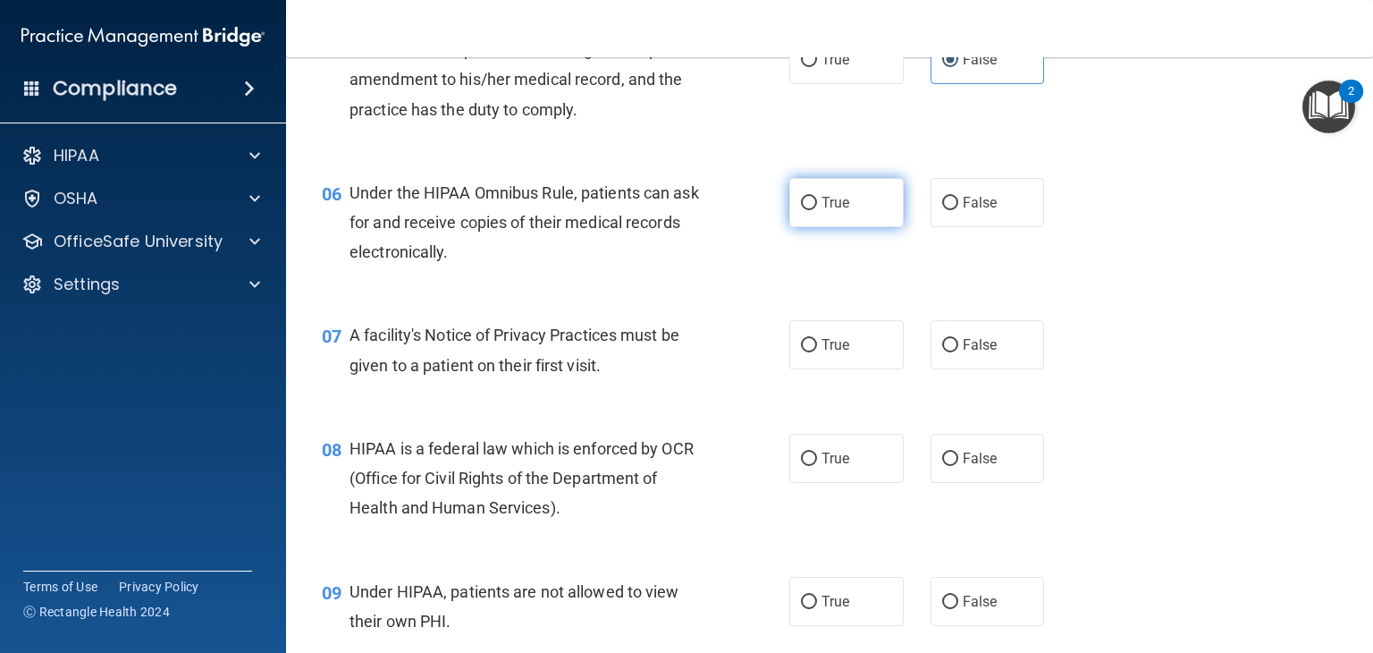
click at [807, 227] on label "True" at bounding box center [847, 202] width 114 height 49
click at [807, 210] on input "True" at bounding box center [809, 203] width 16 height 13
radio input "true"
click at [836, 369] on label "True" at bounding box center [847, 344] width 114 height 49
click at [817, 352] on input "True" at bounding box center [809, 345] width 16 height 13
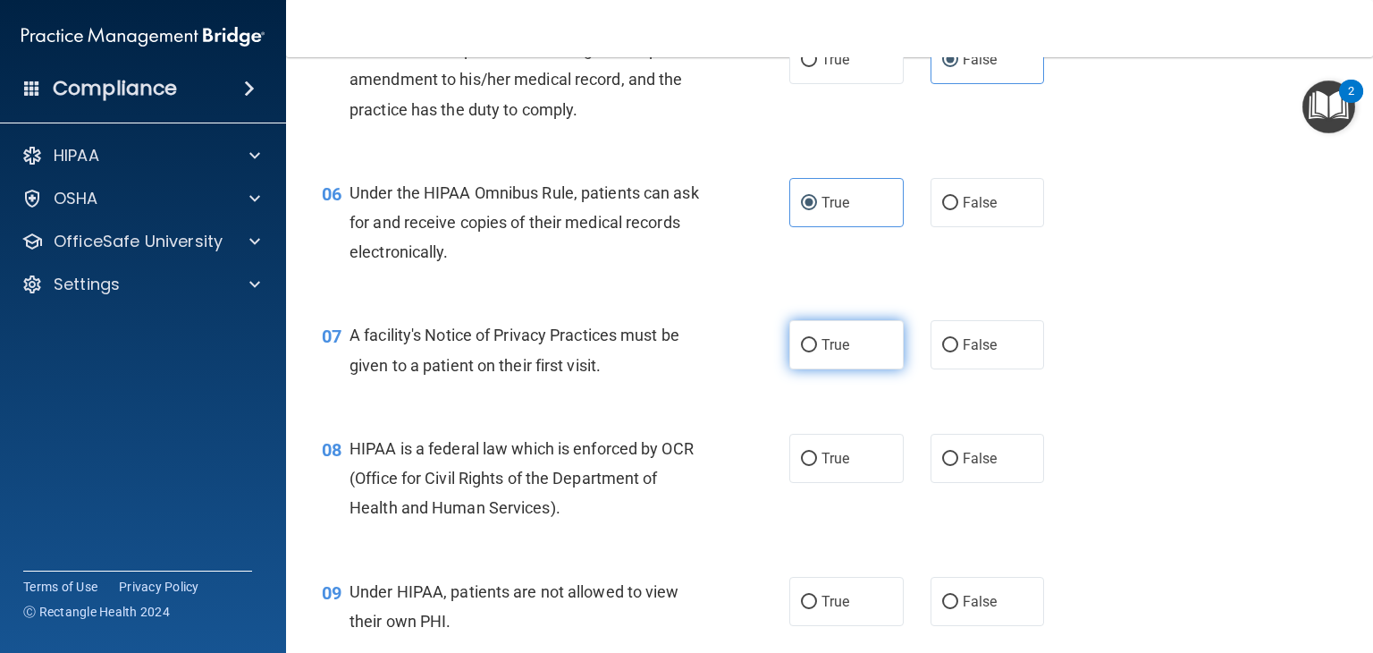
radio input "true"
click at [845, 483] on label "True" at bounding box center [847, 458] width 114 height 49
click at [817, 466] on input "True" at bounding box center [809, 458] width 16 height 13
radio input "true"
click at [966, 614] on label "False" at bounding box center [988, 601] width 114 height 49
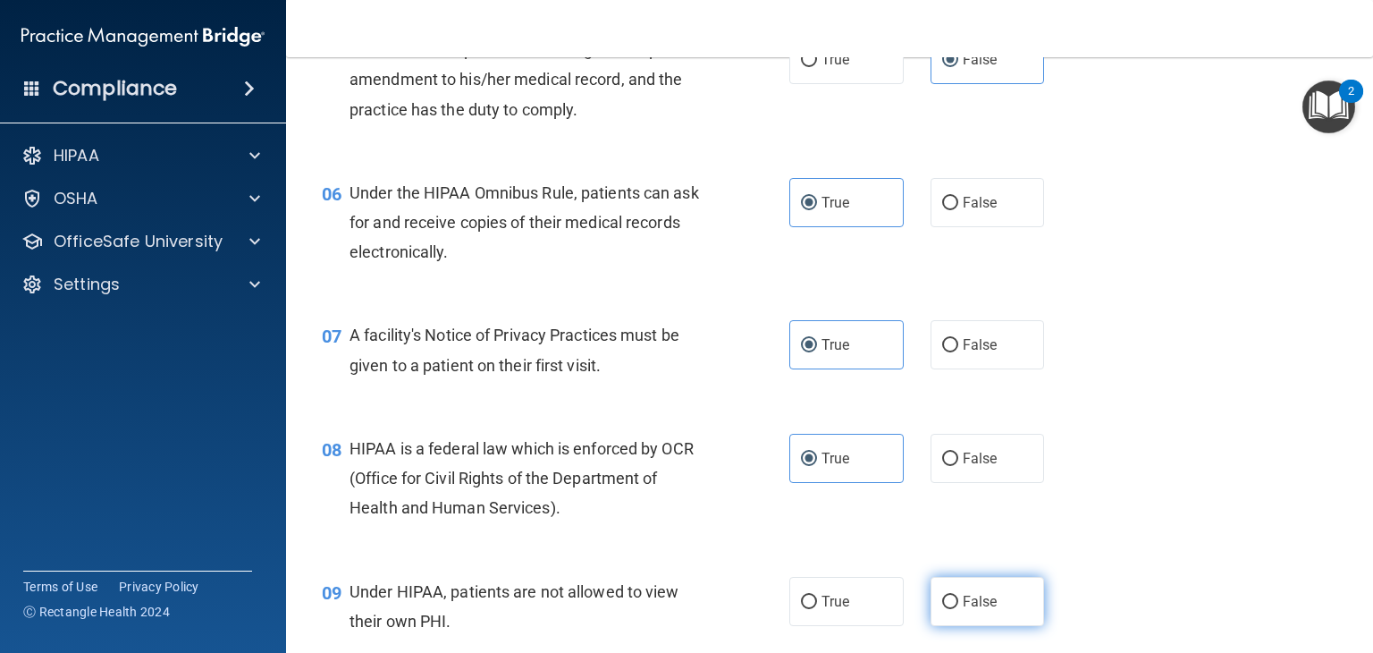
click at [959, 609] on input "False" at bounding box center [950, 602] width 16 height 13
radio input "true"
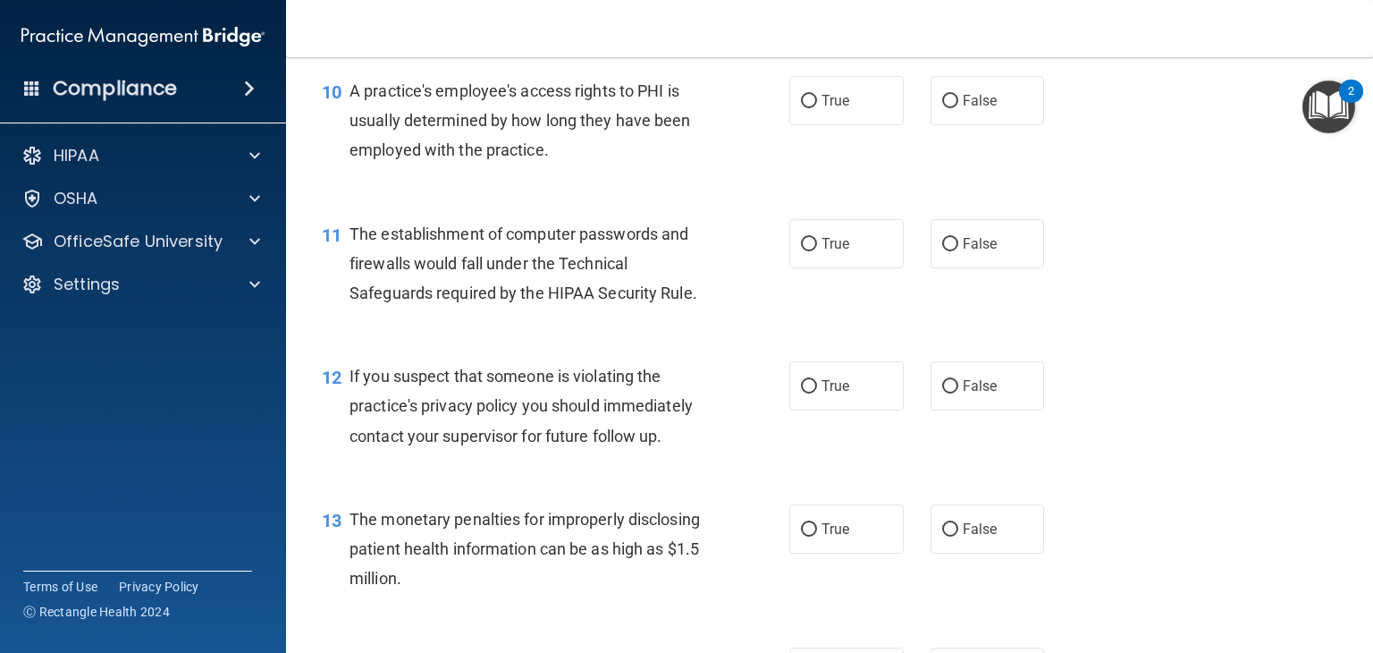
scroll to position [1433, 0]
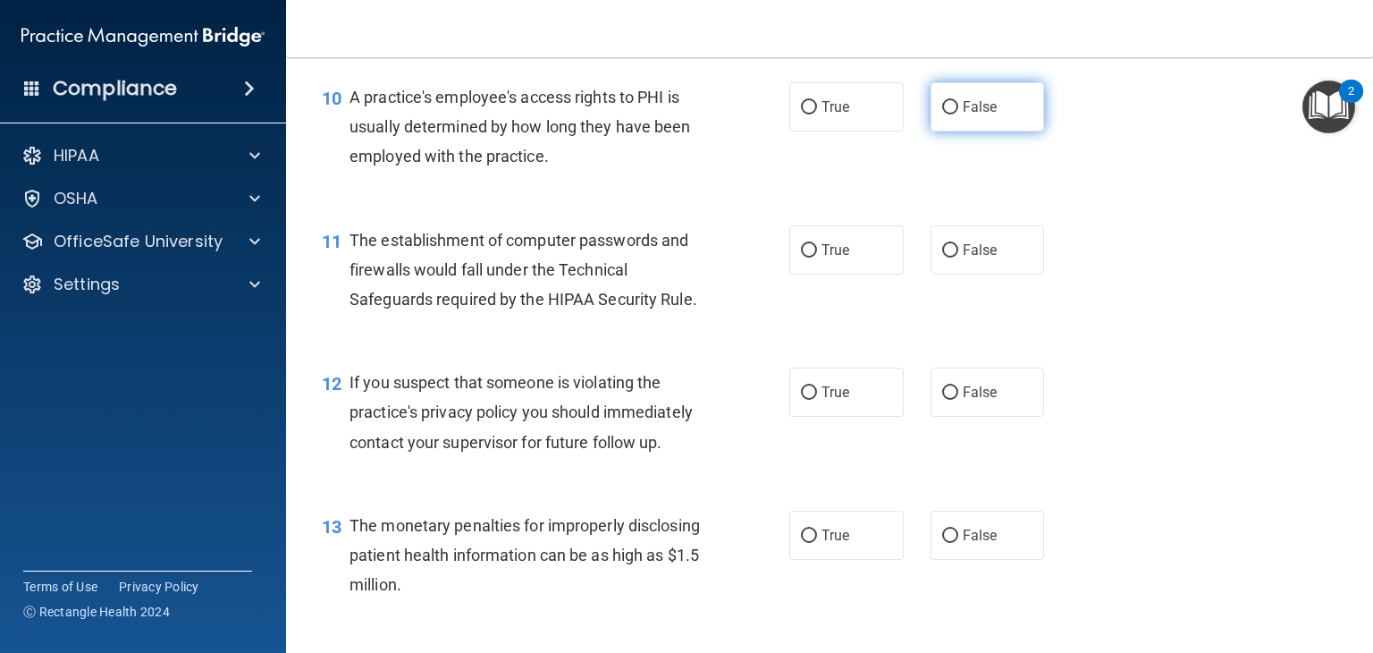
click at [1009, 131] on label "False" at bounding box center [988, 106] width 114 height 49
click at [959, 114] on input "False" at bounding box center [950, 107] width 16 height 13
radio input "true"
click at [850, 275] on label "True" at bounding box center [847, 249] width 114 height 49
click at [817, 258] on input "True" at bounding box center [809, 250] width 16 height 13
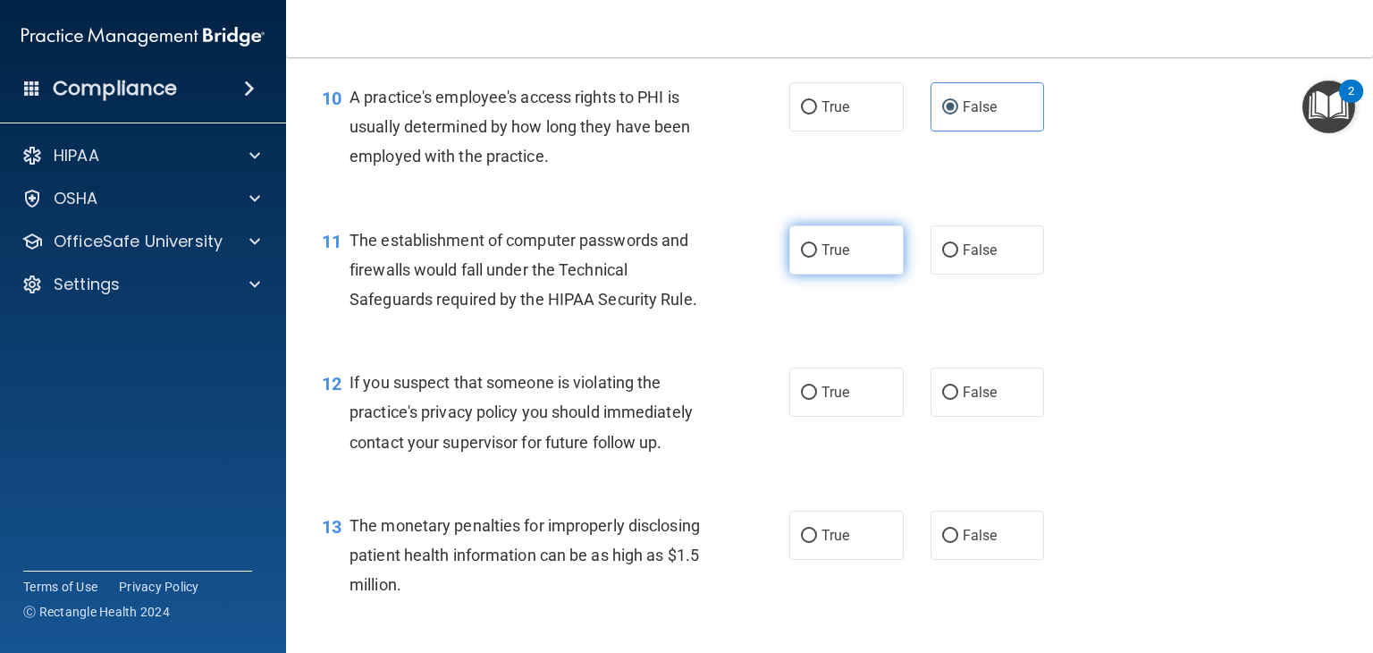
radio input "true"
click at [835, 401] on span "True" at bounding box center [836, 392] width 28 height 17
click at [817, 400] on input "True" at bounding box center [809, 392] width 16 height 13
radio input "true"
click at [823, 544] on span "True" at bounding box center [836, 535] width 28 height 17
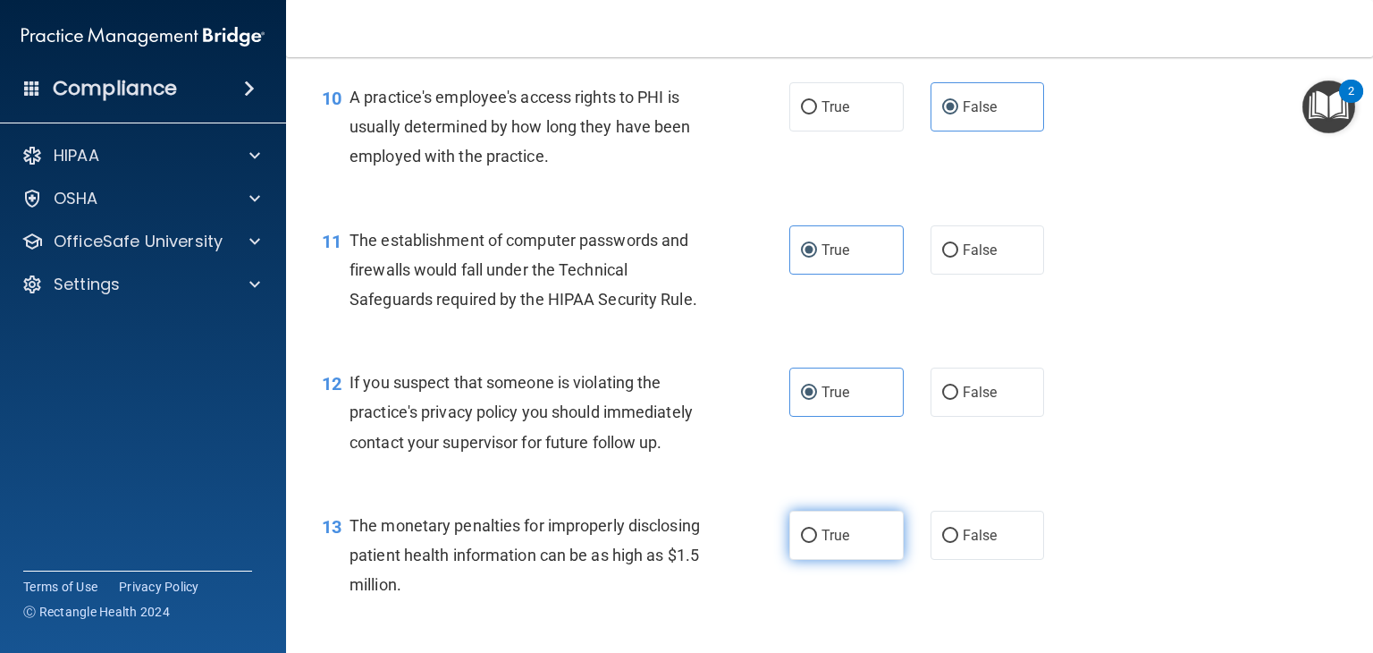
click at [817, 543] on input "True" at bounding box center [809, 535] width 16 height 13
radio input "true"
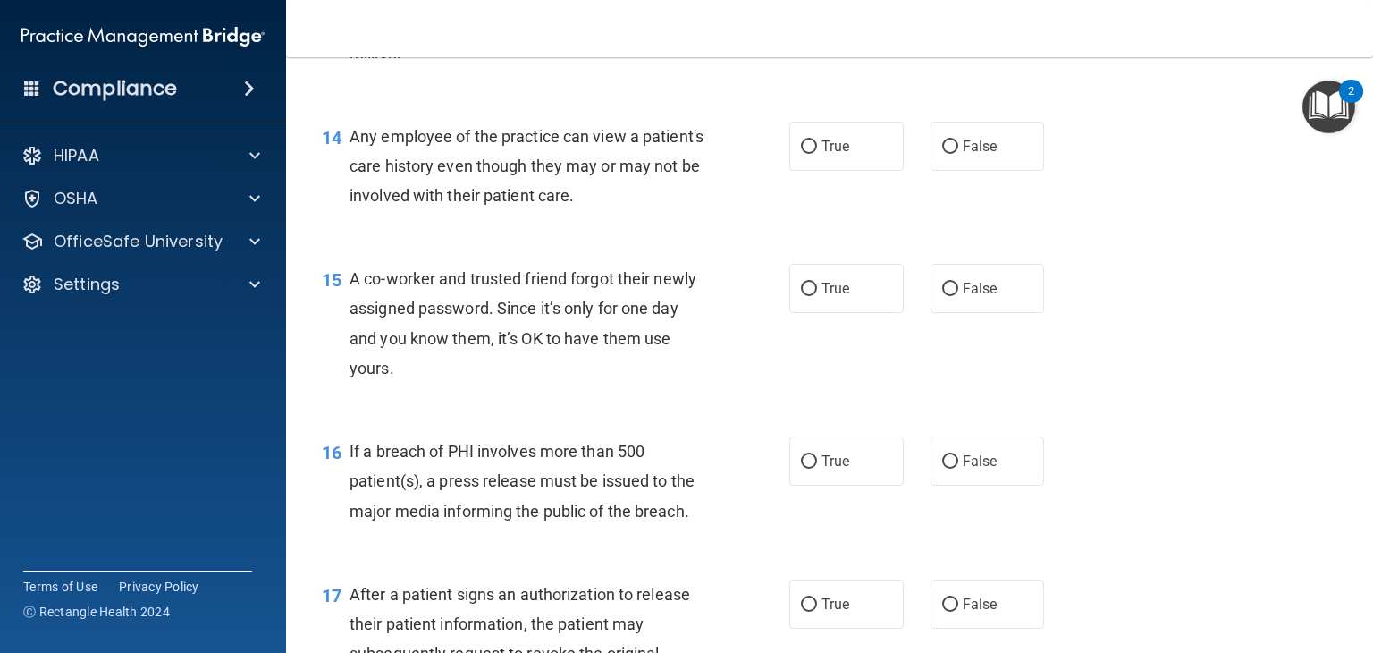
scroll to position [1972, 0]
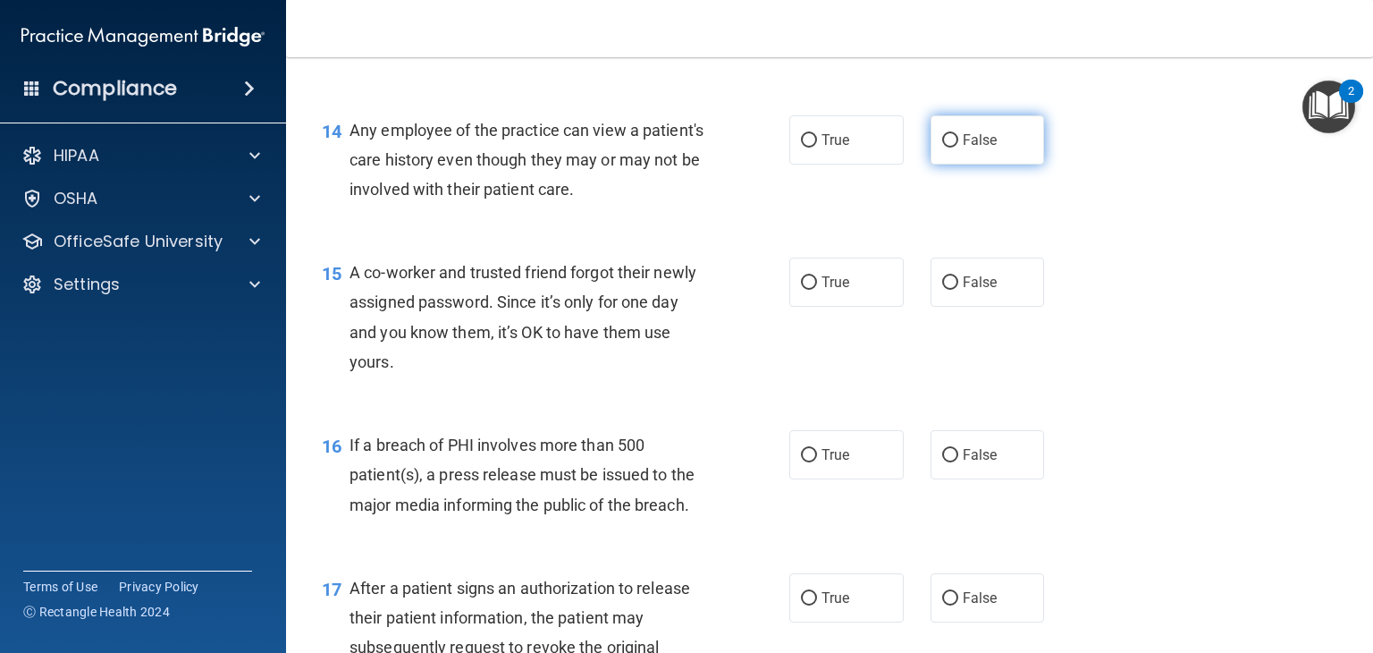
click at [984, 148] on span "False" at bounding box center [980, 139] width 35 height 17
click at [959, 148] on input "False" at bounding box center [950, 140] width 16 height 13
radio input "true"
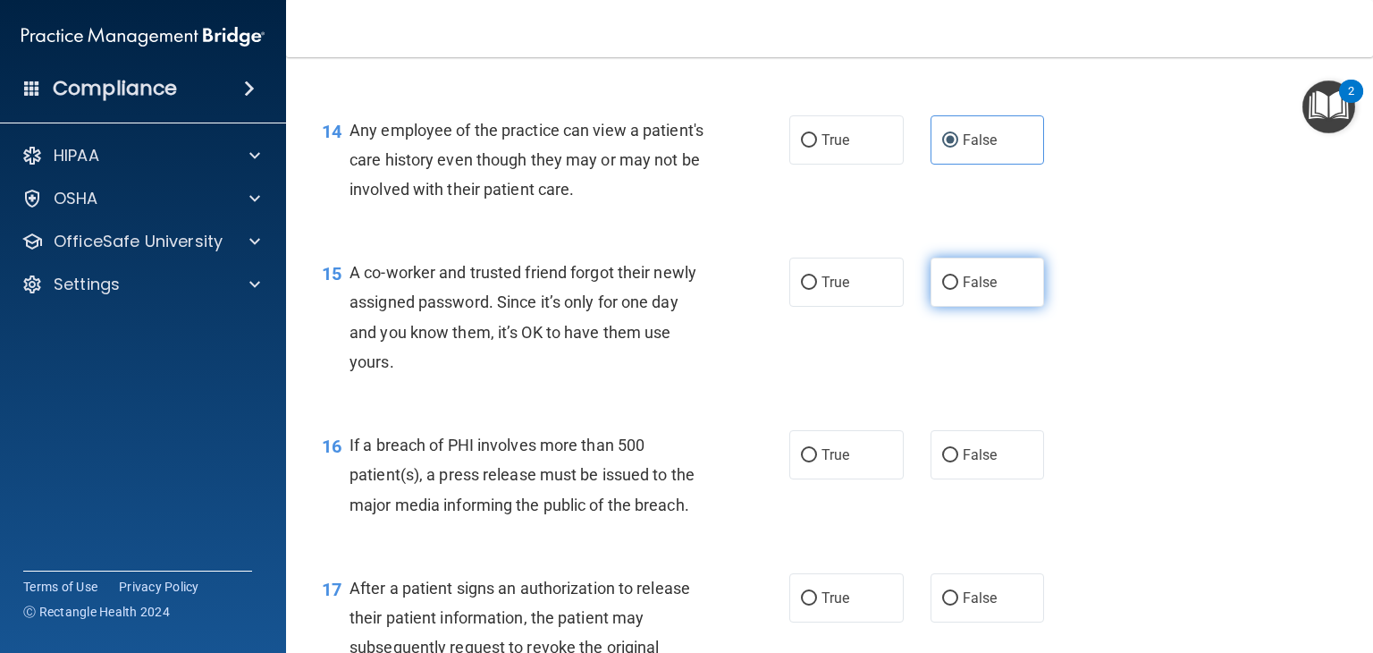
click at [987, 291] on span "False" at bounding box center [980, 282] width 35 height 17
click at [959, 290] on input "False" at bounding box center [950, 282] width 16 height 13
radio input "true"
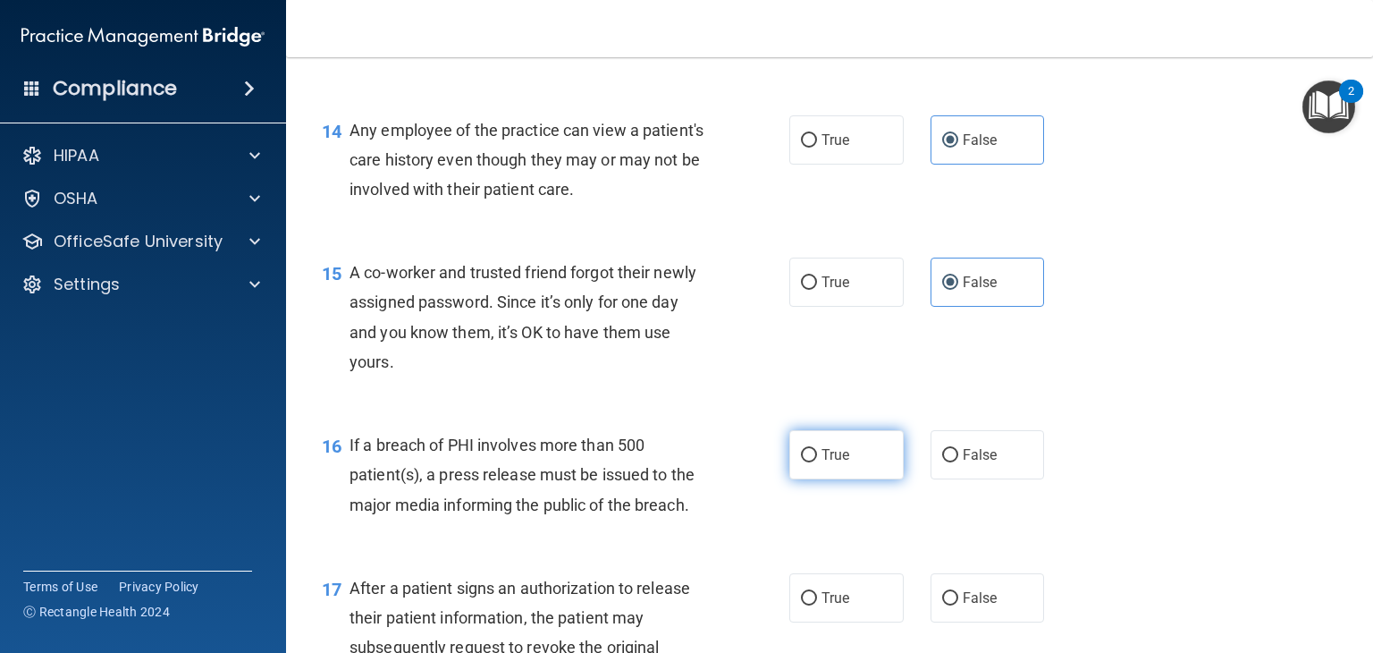
click at [838, 463] on span "True" at bounding box center [836, 454] width 28 height 17
click at [817, 462] on input "True" at bounding box center [809, 455] width 16 height 13
radio input "true"
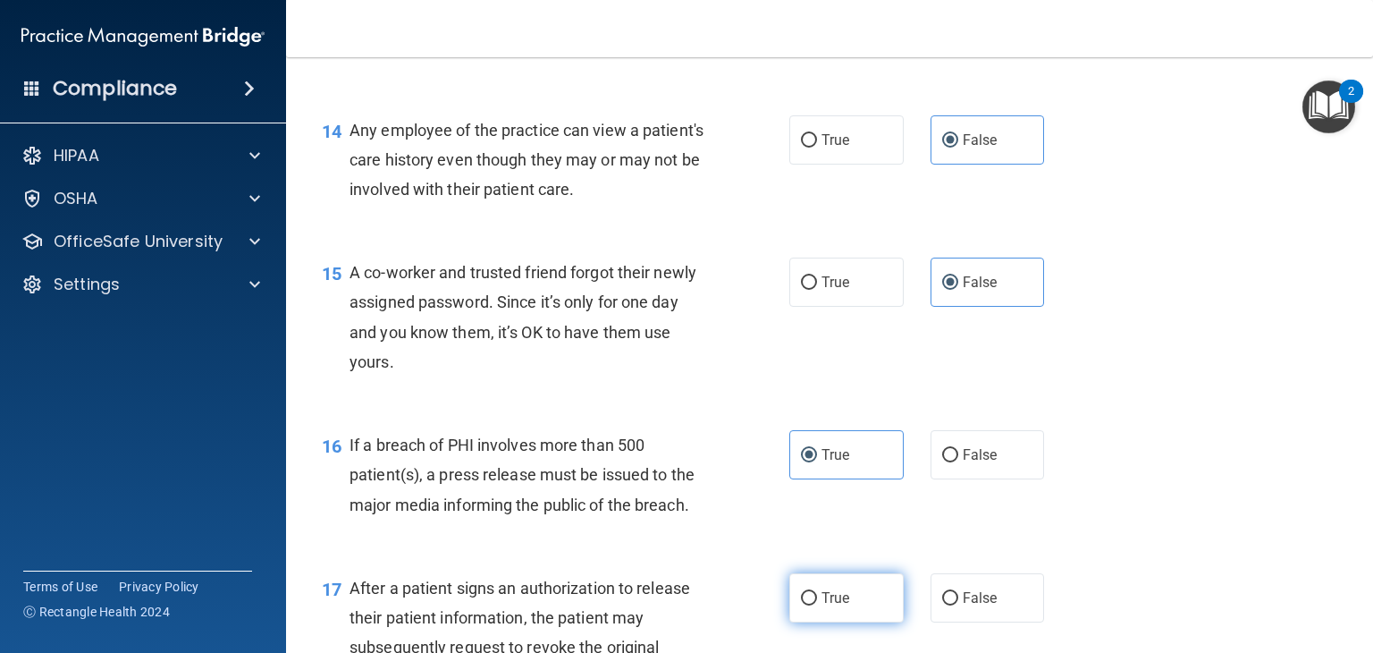
click at [830, 606] on span "True" at bounding box center [836, 597] width 28 height 17
click at [817, 605] on input "True" at bounding box center [809, 598] width 16 height 13
radio input "true"
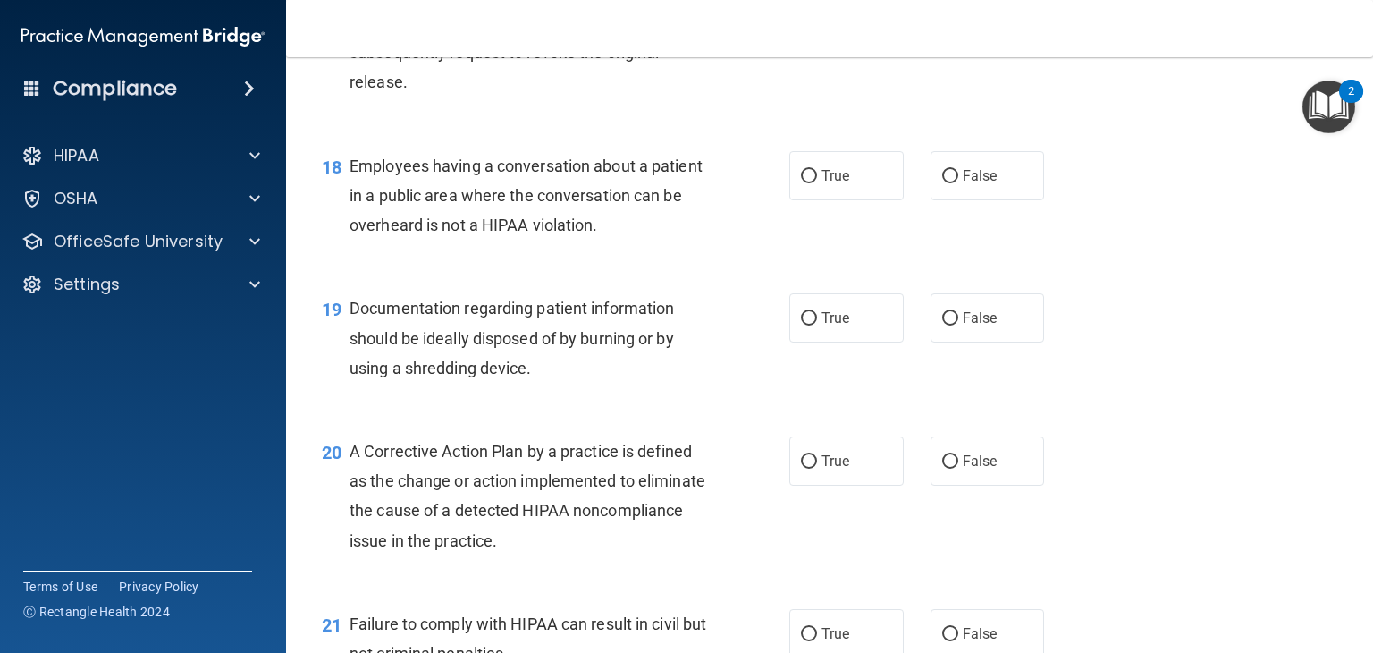
scroll to position [2572, 0]
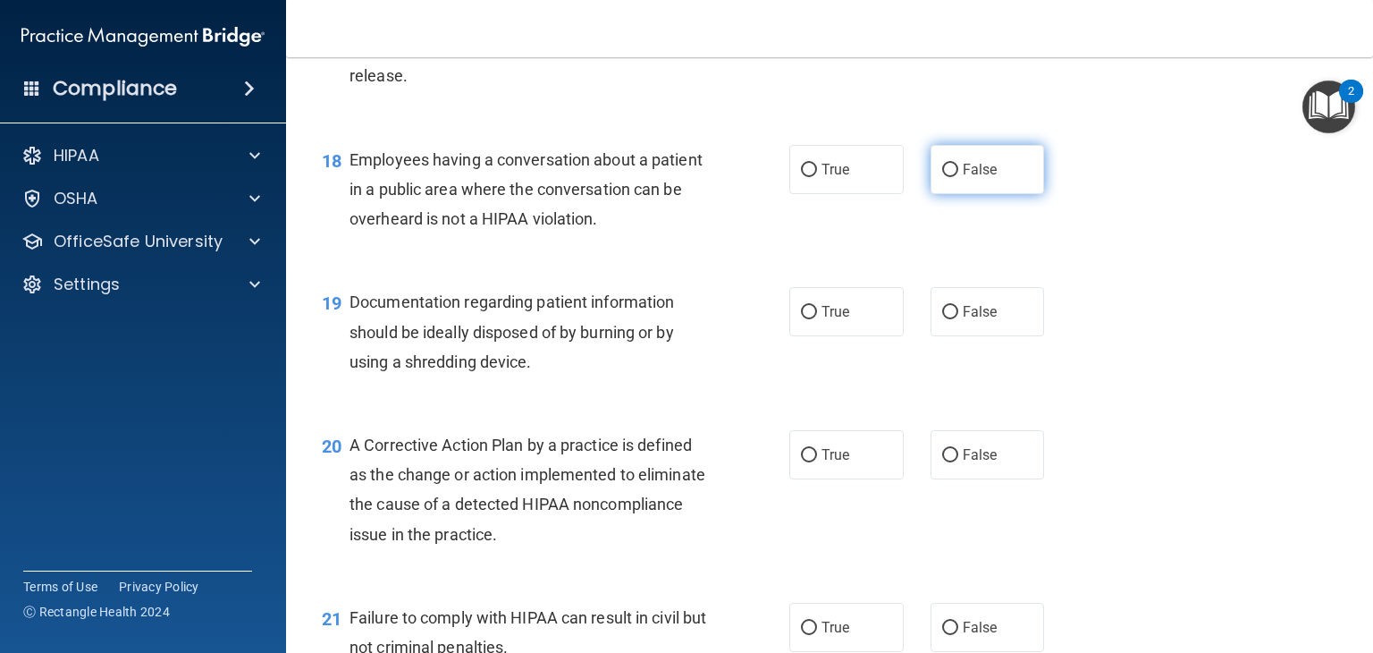
click at [963, 178] on span "False" at bounding box center [980, 169] width 35 height 17
click at [956, 177] on input "False" at bounding box center [950, 170] width 16 height 13
radio input "true"
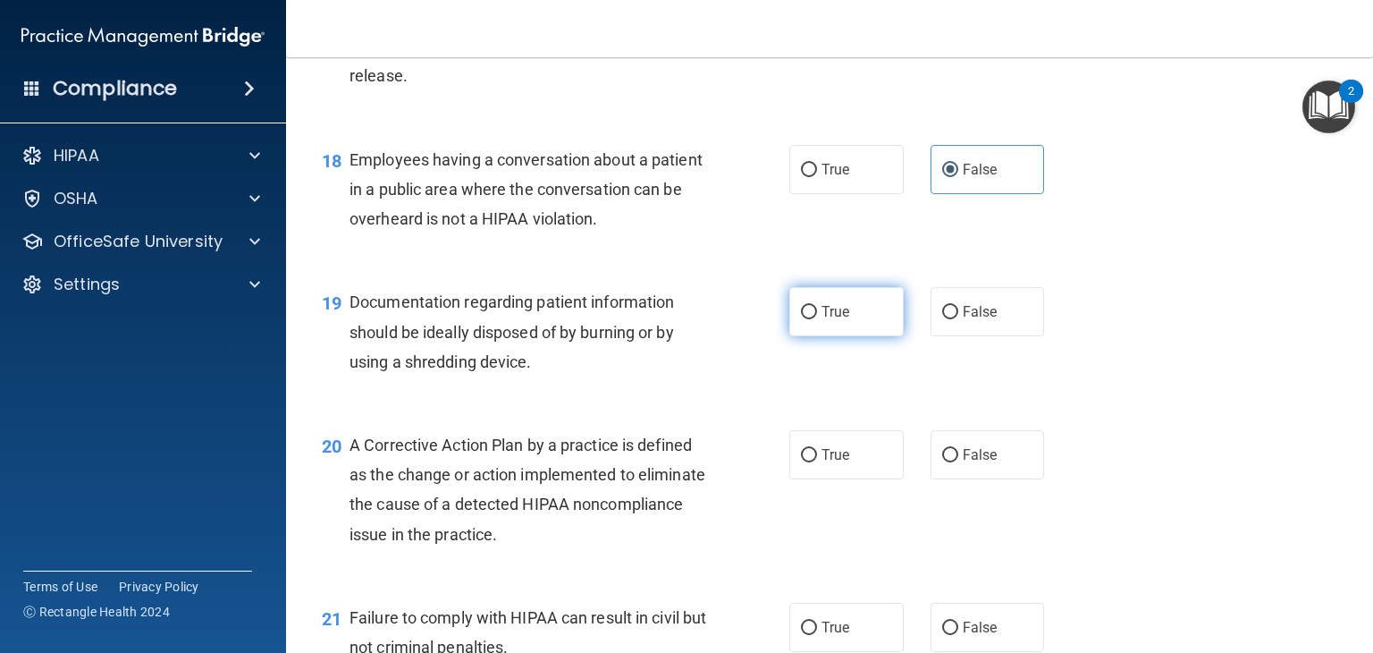
click at [884, 333] on label "True" at bounding box center [847, 311] width 114 height 49
click at [817, 319] on input "True" at bounding box center [809, 312] width 16 height 13
radio input "true"
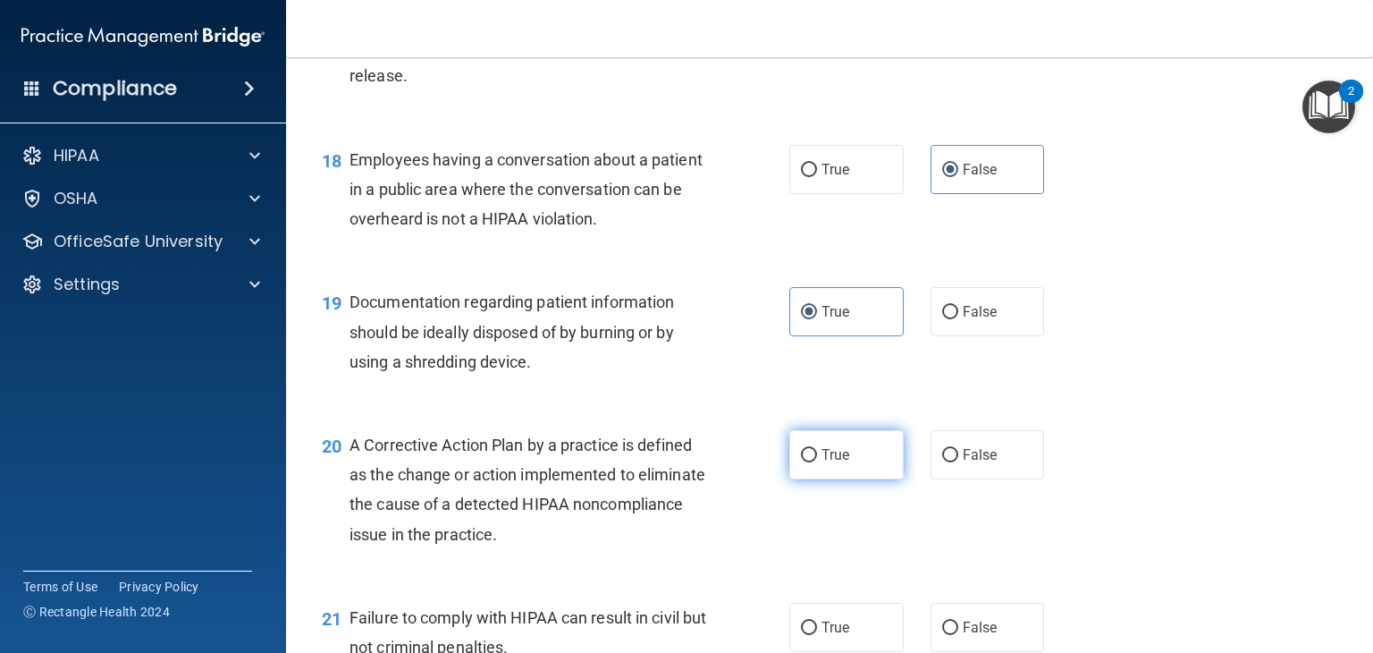
click at [837, 463] on span "True" at bounding box center [836, 454] width 28 height 17
click at [817, 462] on input "True" at bounding box center [809, 455] width 16 height 13
radio input "true"
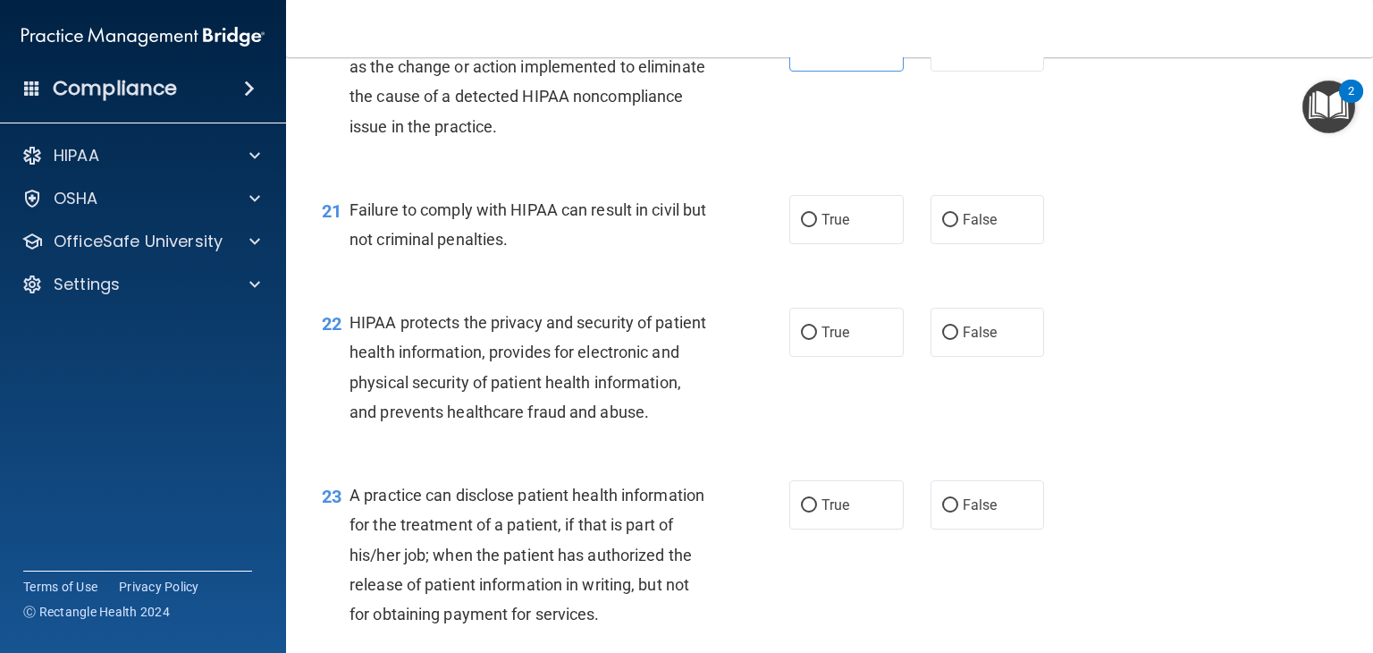
scroll to position [2999, 0]
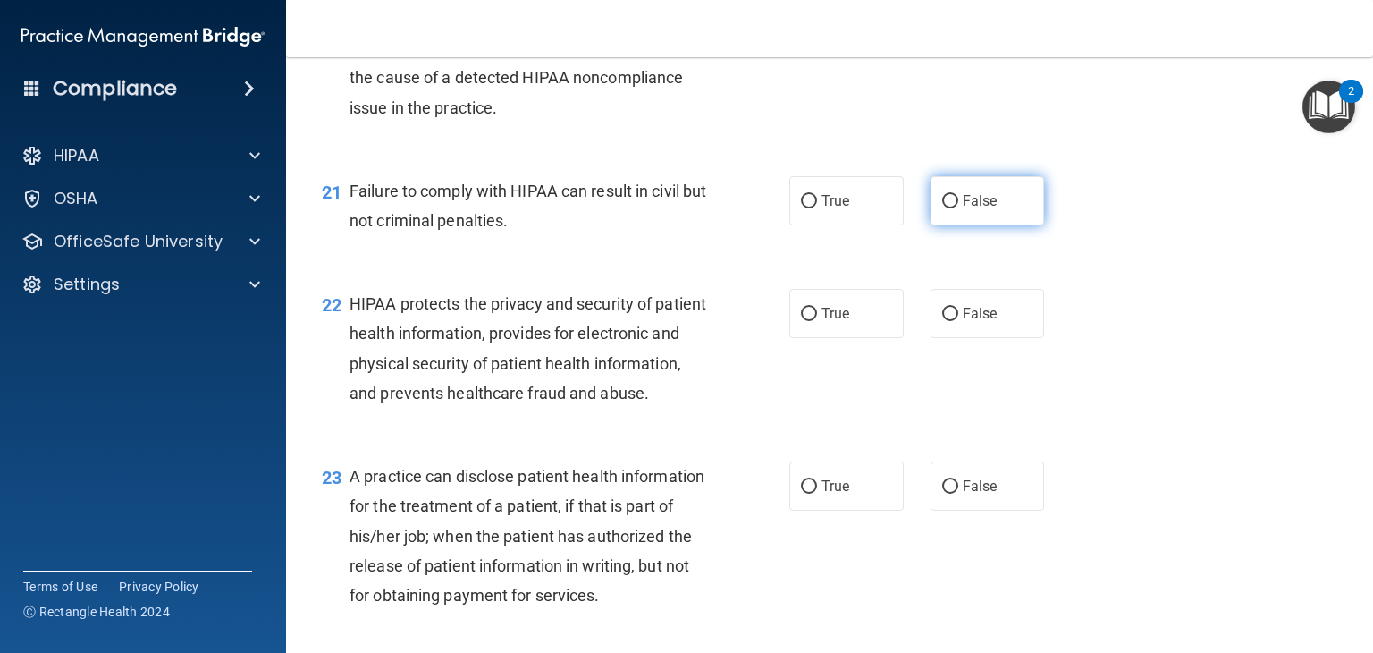
click at [993, 225] on label "False" at bounding box center [988, 200] width 114 height 49
click at [959, 208] on input "False" at bounding box center [950, 201] width 16 height 13
radio input "true"
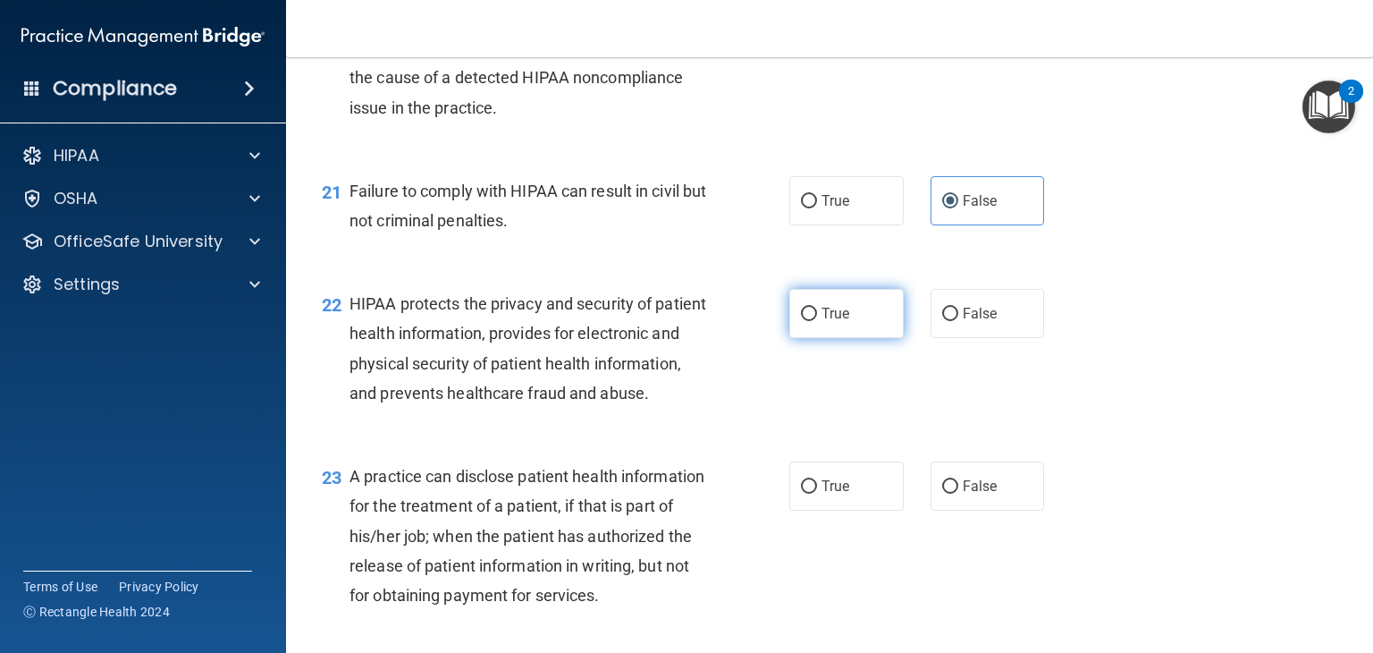
click at [847, 337] on label "True" at bounding box center [847, 313] width 114 height 49
click at [817, 321] on input "True" at bounding box center [809, 314] width 16 height 13
radio input "true"
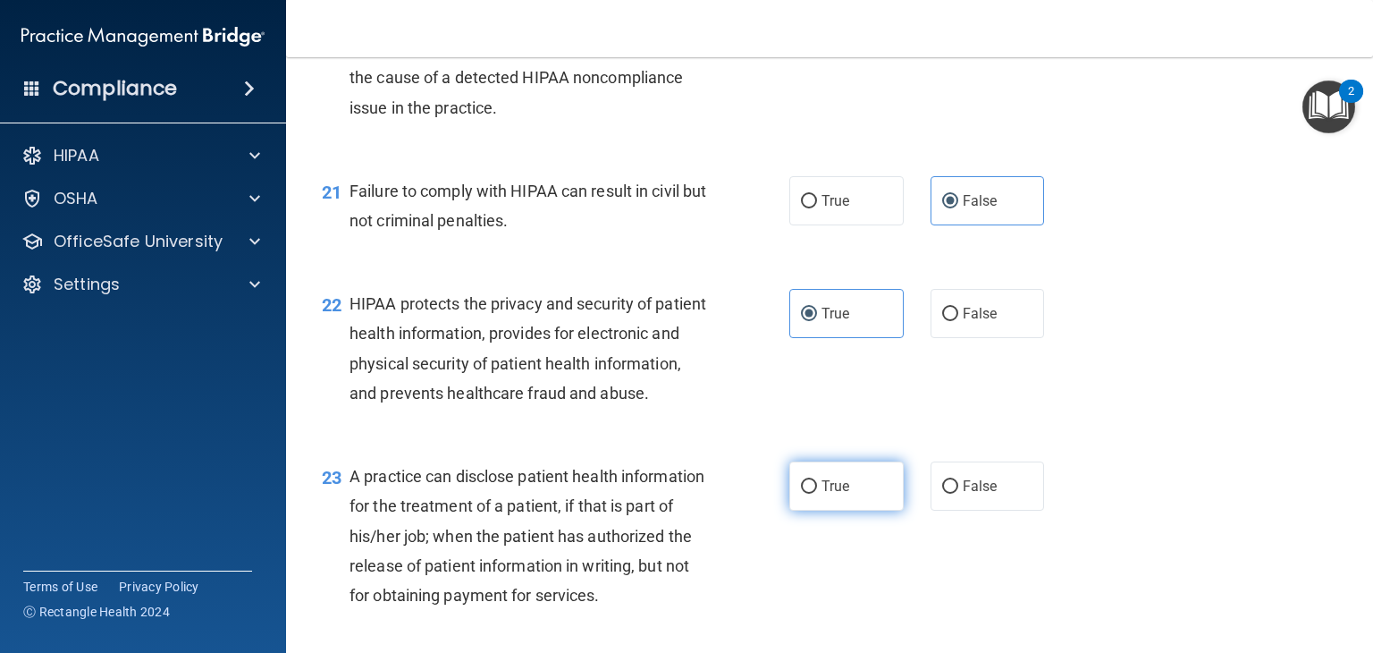
click at [825, 494] on span "True" at bounding box center [836, 485] width 28 height 17
click at [817, 494] on input "True" at bounding box center [809, 486] width 16 height 13
radio input "true"
click at [836, 494] on span "True" at bounding box center [836, 485] width 28 height 17
click at [817, 494] on input "True" at bounding box center [809, 486] width 16 height 13
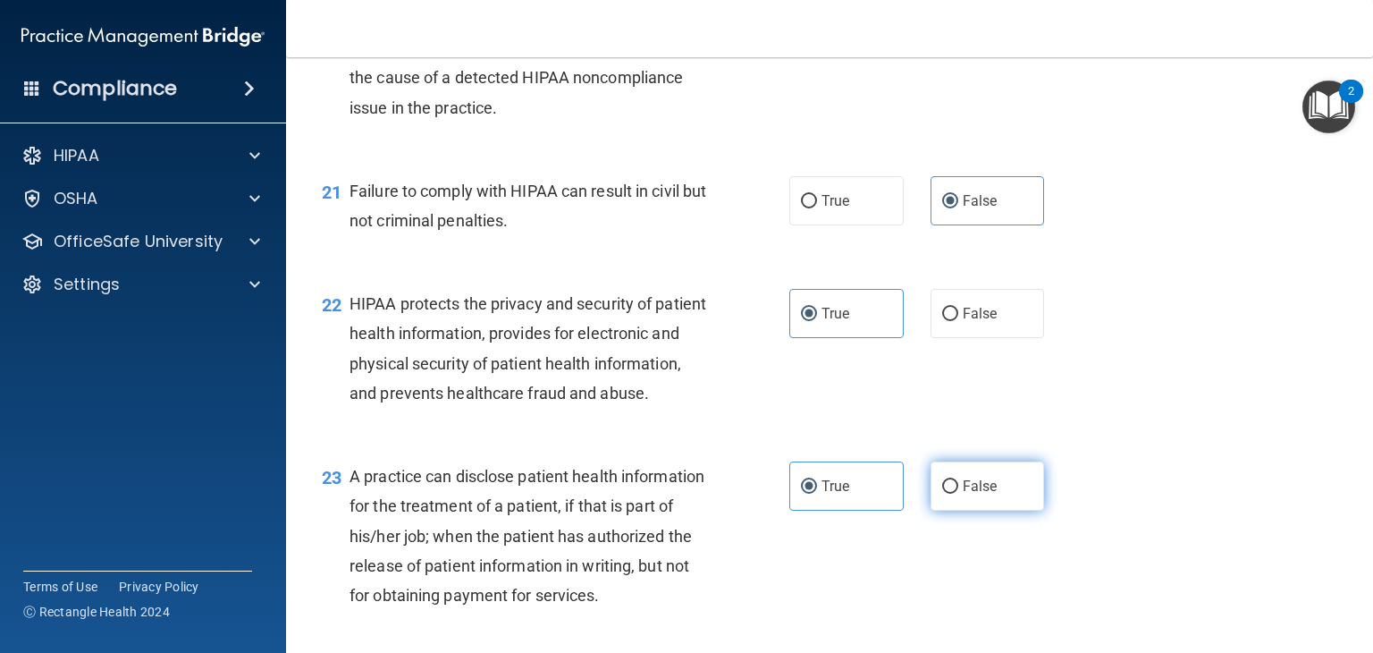
click at [950, 511] on label "False" at bounding box center [988, 485] width 114 height 49
click at [950, 494] on input "False" at bounding box center [950, 486] width 16 height 13
radio input "true"
radio input "false"
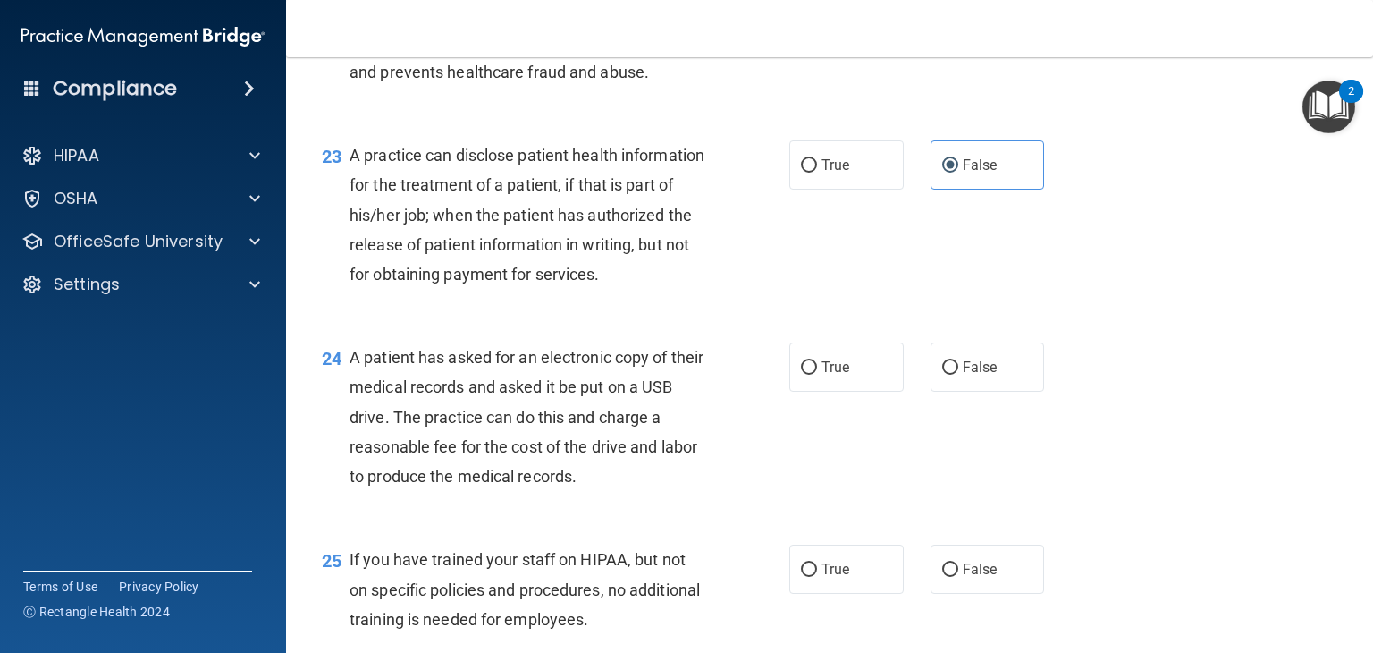
scroll to position [3383, 0]
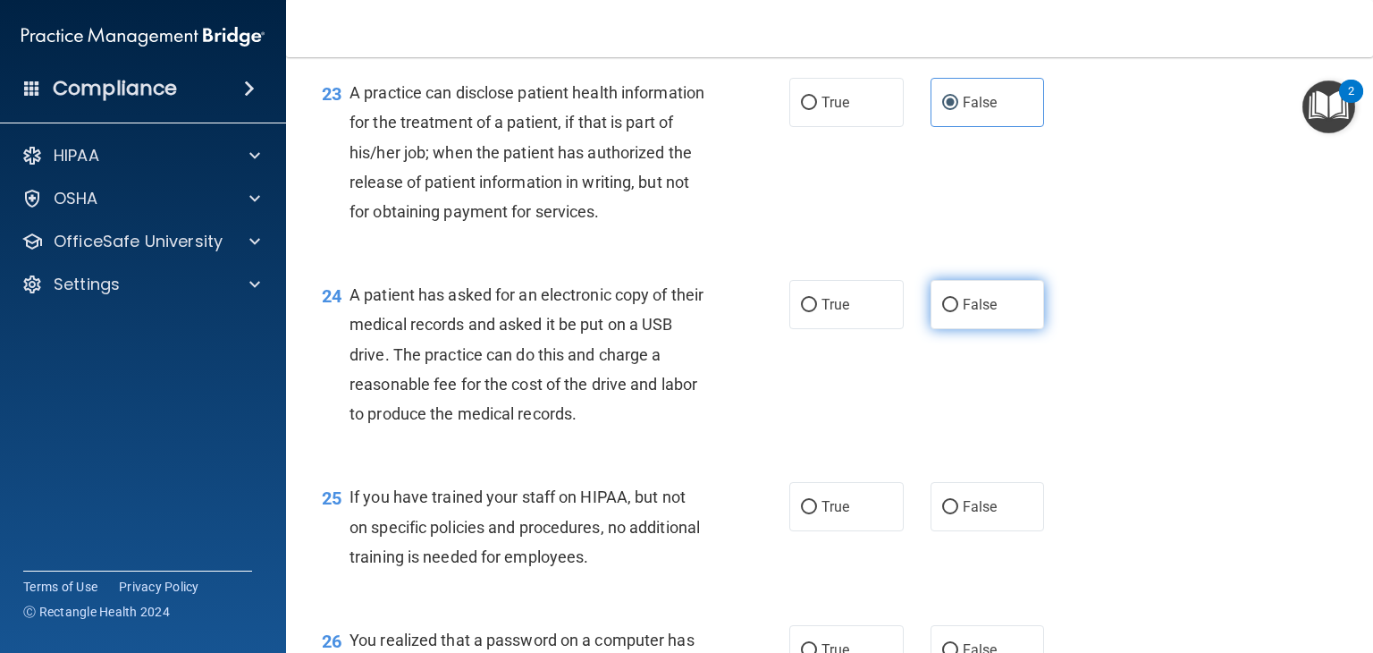
click at [969, 313] on span "False" at bounding box center [980, 304] width 35 height 17
click at [959, 312] on input "False" at bounding box center [950, 305] width 16 height 13
radio input "true"
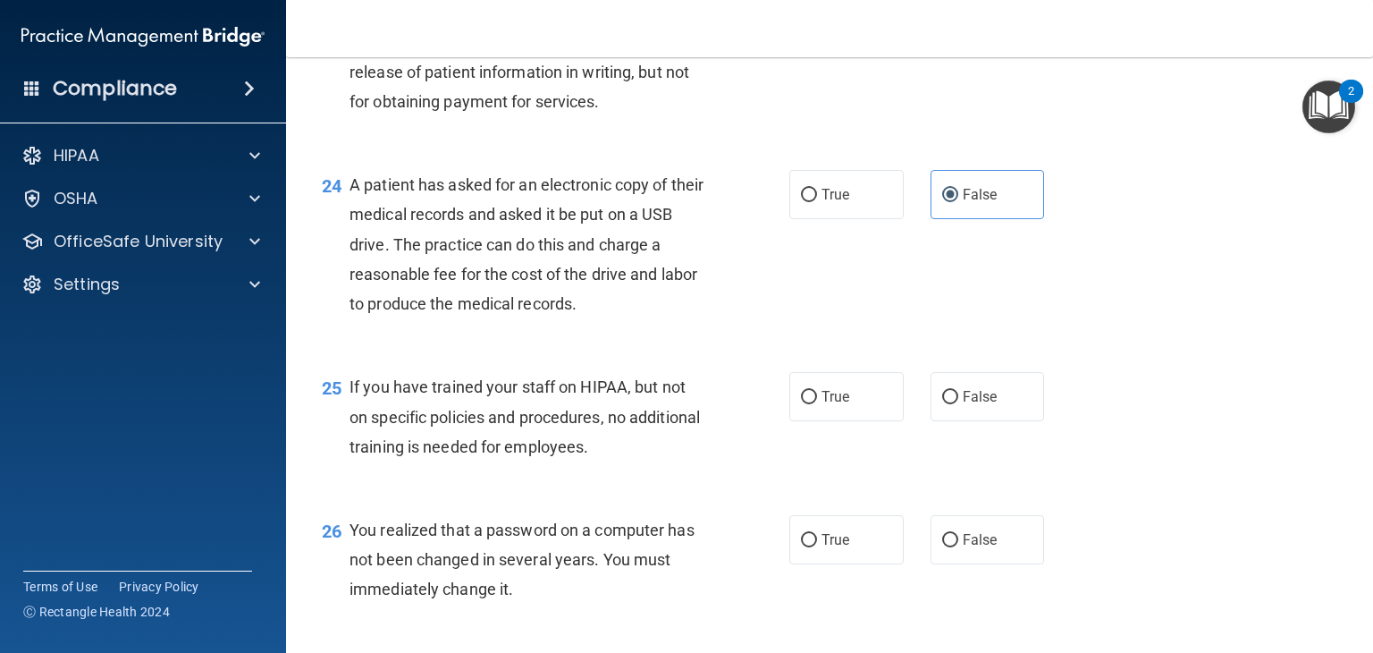
scroll to position [3561, 0]
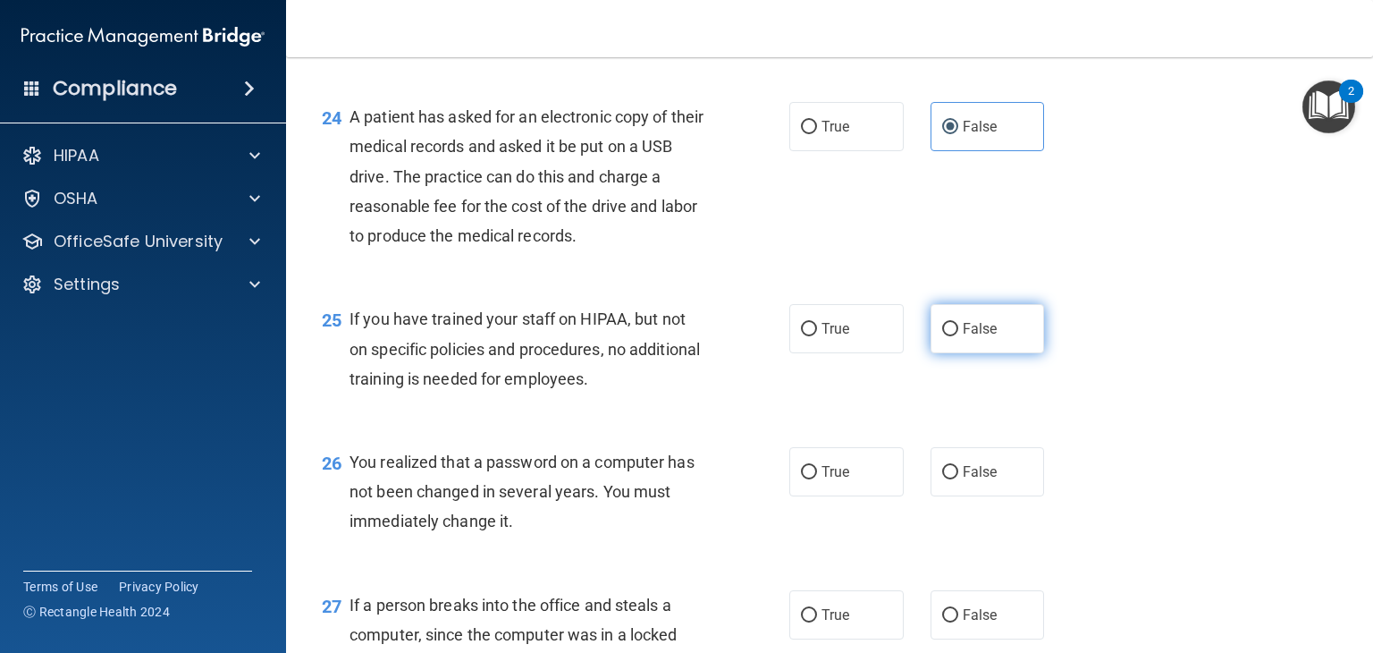
click at [984, 353] on label "False" at bounding box center [988, 328] width 114 height 49
click at [959, 336] on input "False" at bounding box center [950, 329] width 16 height 13
radio input "true"
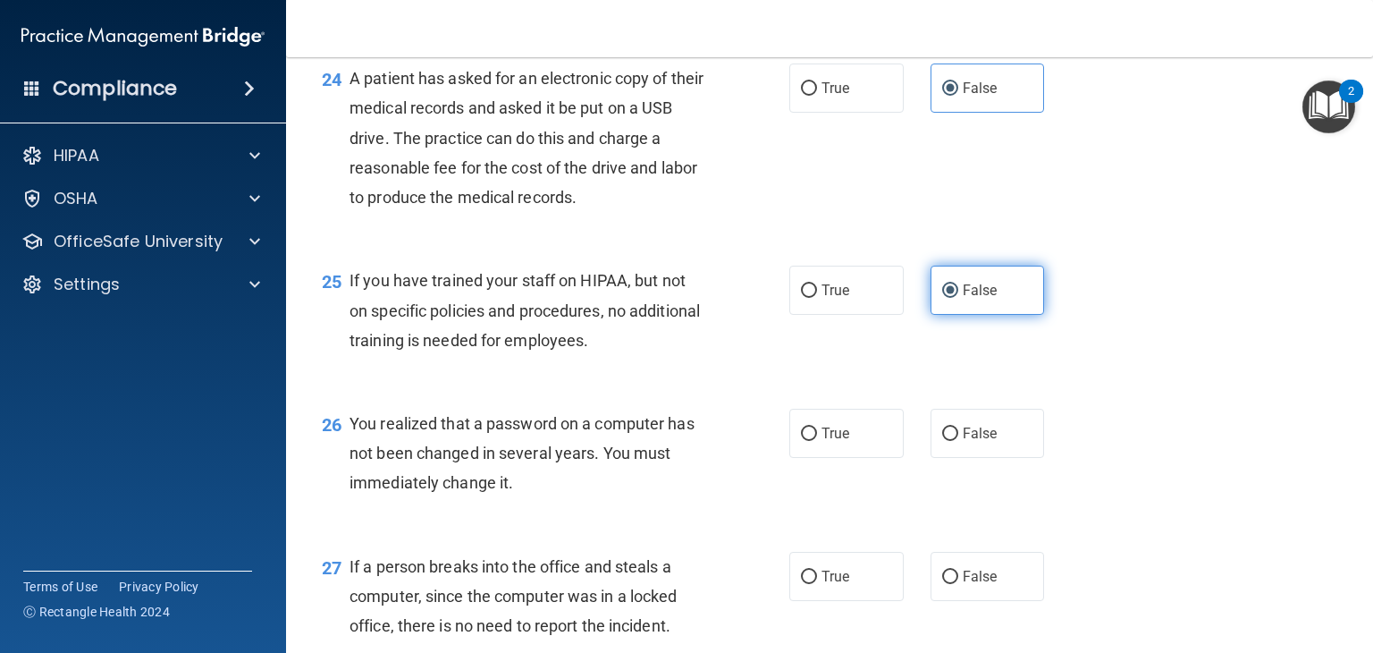
scroll to position [3600, 0]
click at [822, 96] on span "True" at bounding box center [836, 87] width 28 height 17
click at [817, 95] on input "True" at bounding box center [809, 87] width 16 height 13
radio input "true"
radio input "false"
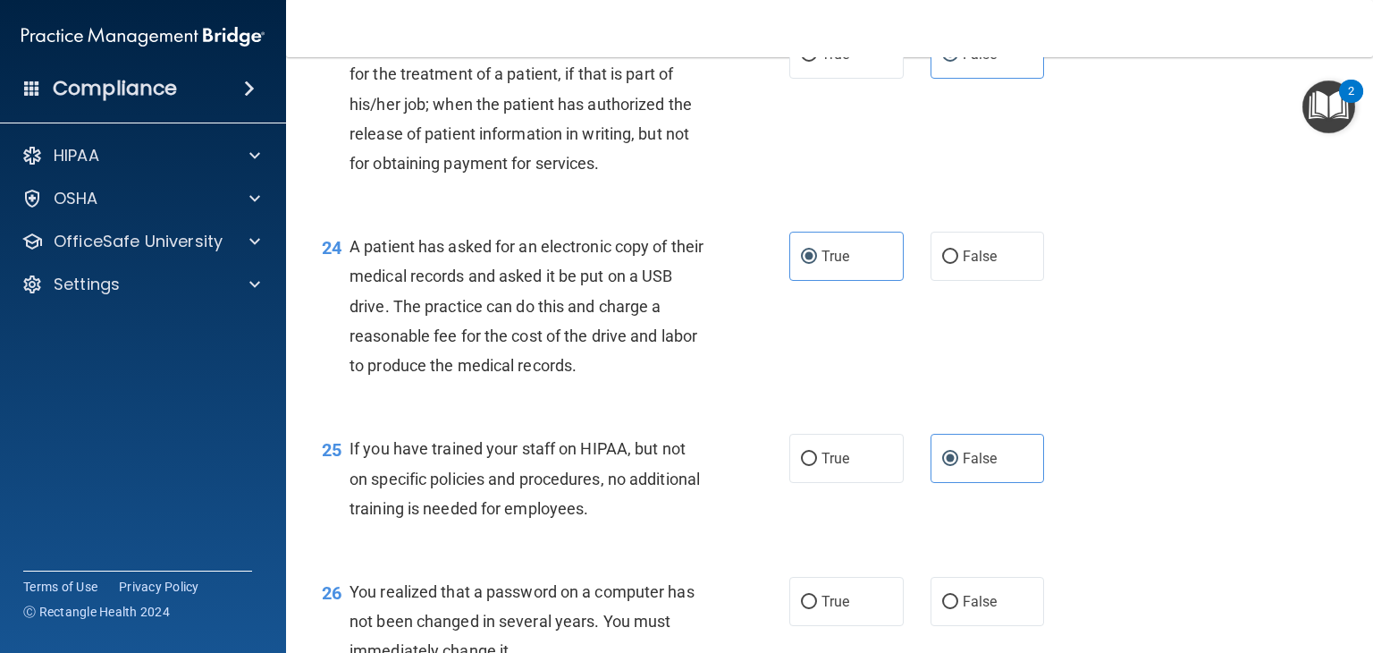
scroll to position [3487, 0]
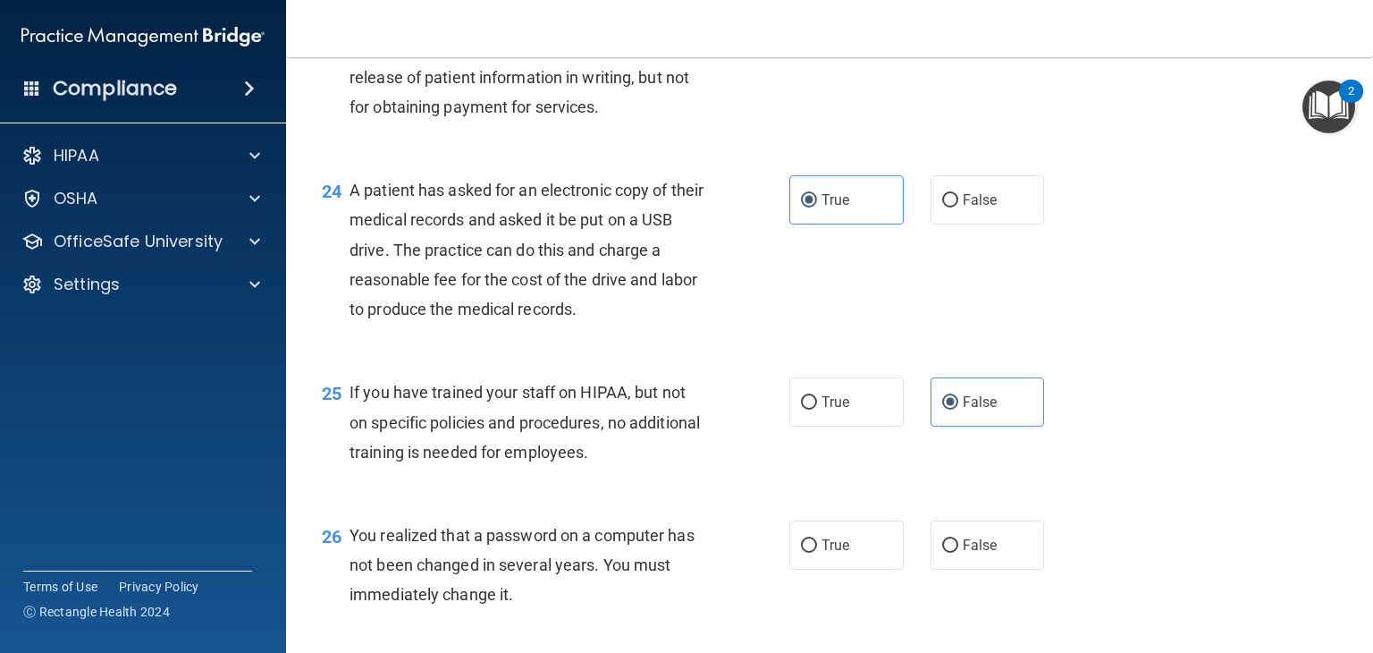
radio input "true"
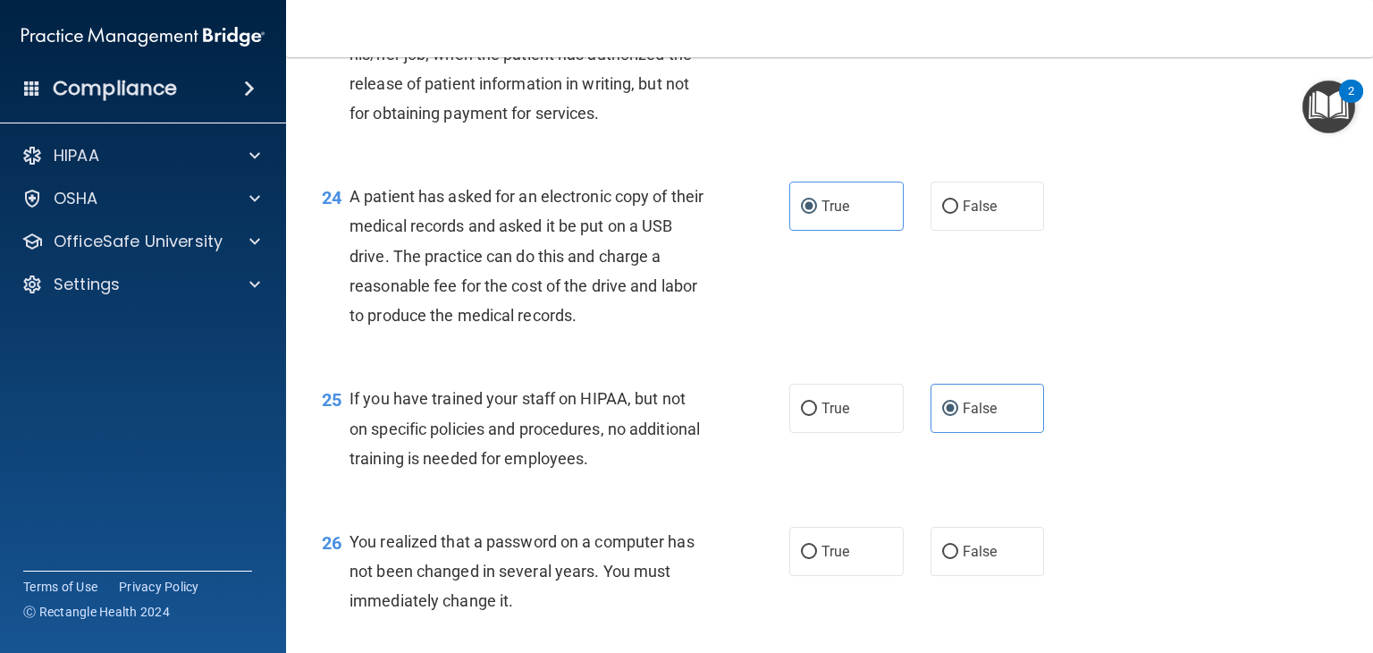
click at [812, 29] on label "True" at bounding box center [847, 3] width 114 height 49
click at [812, 12] on input "True" at bounding box center [809, 4] width 16 height 13
click at [969, 29] on label "False" at bounding box center [988, 3] width 114 height 49
click at [959, 12] on input "False" at bounding box center [950, 4] width 16 height 13
radio input "true"
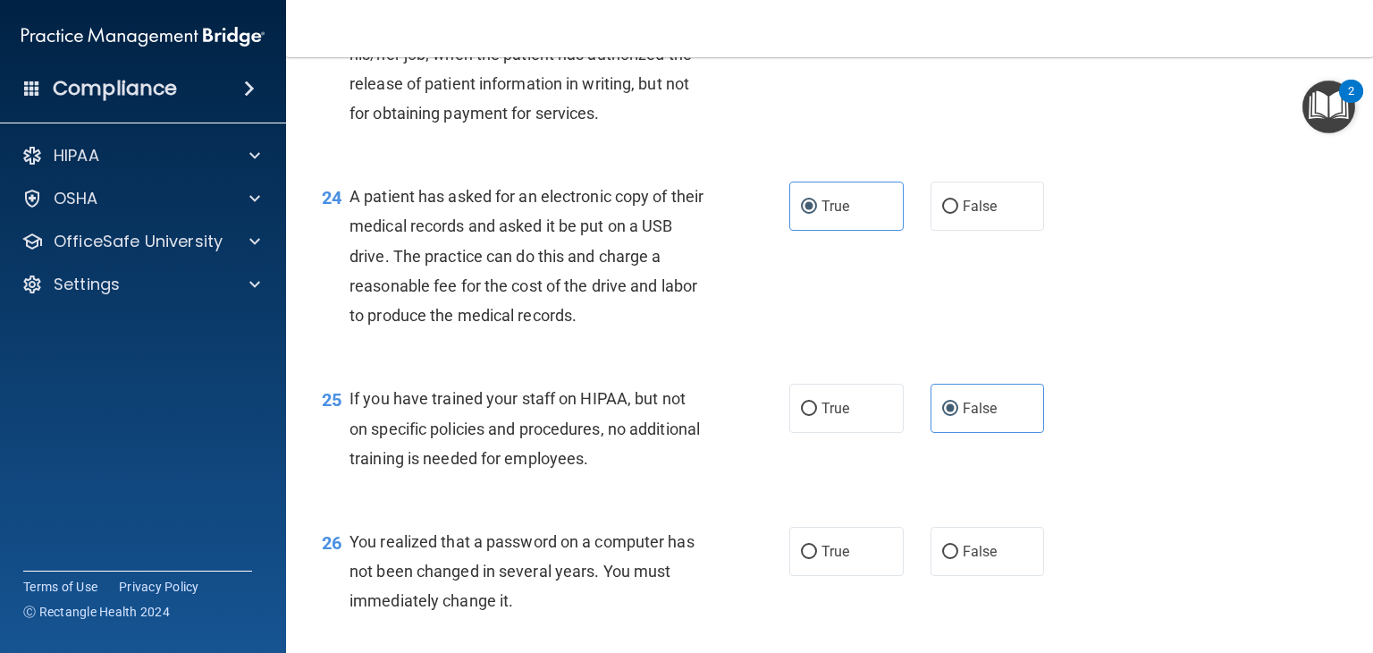
radio input "false"
click at [861, 576] on label "True" at bounding box center [847, 551] width 114 height 49
click at [817, 559] on input "True" at bounding box center [809, 551] width 16 height 13
radio input "true"
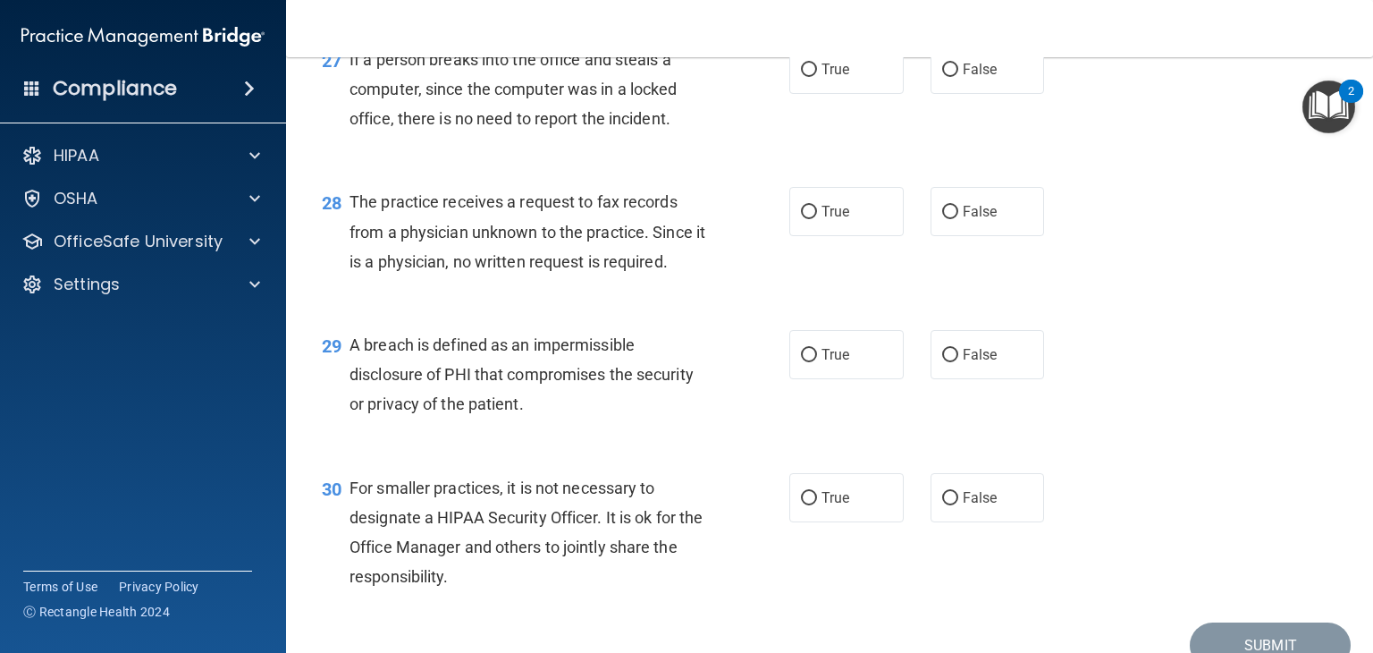
scroll to position [4113, 0]
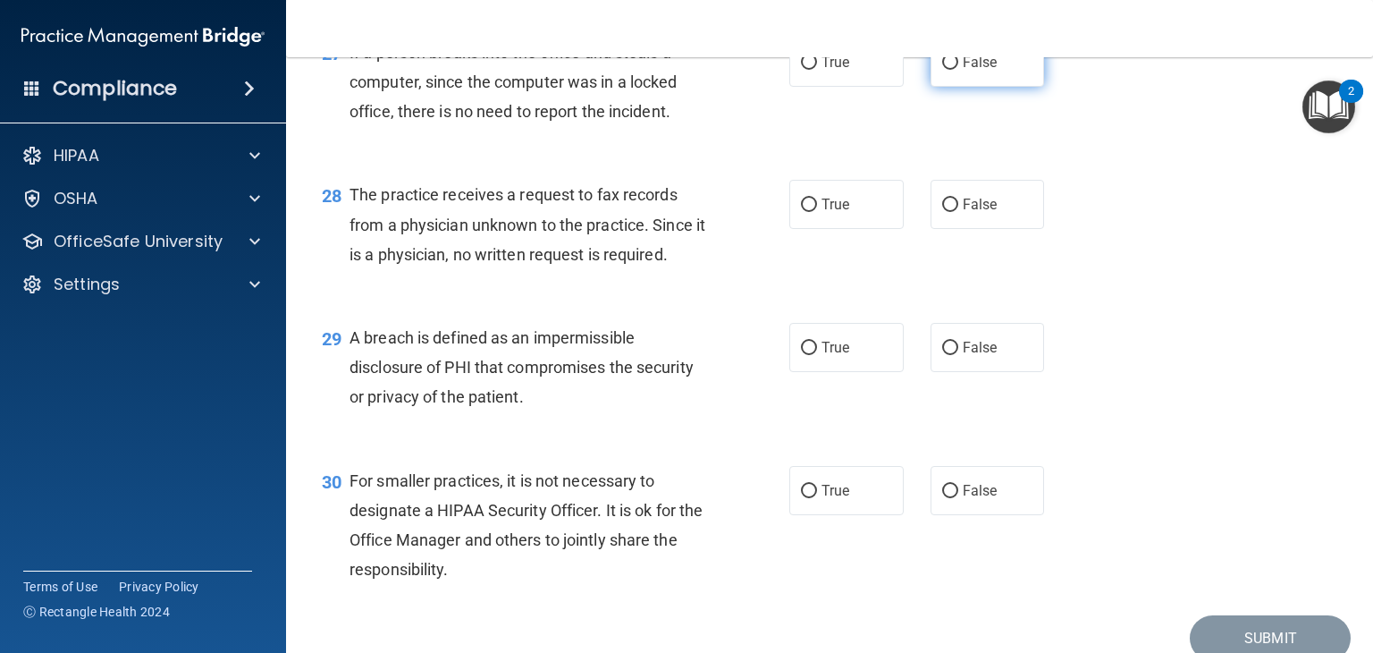
click at [970, 71] on span "False" at bounding box center [980, 62] width 35 height 17
click at [959, 70] on input "False" at bounding box center [950, 62] width 16 height 13
radio input "true"
click at [963, 213] on span "False" at bounding box center [980, 204] width 35 height 17
click at [959, 212] on input "False" at bounding box center [950, 205] width 16 height 13
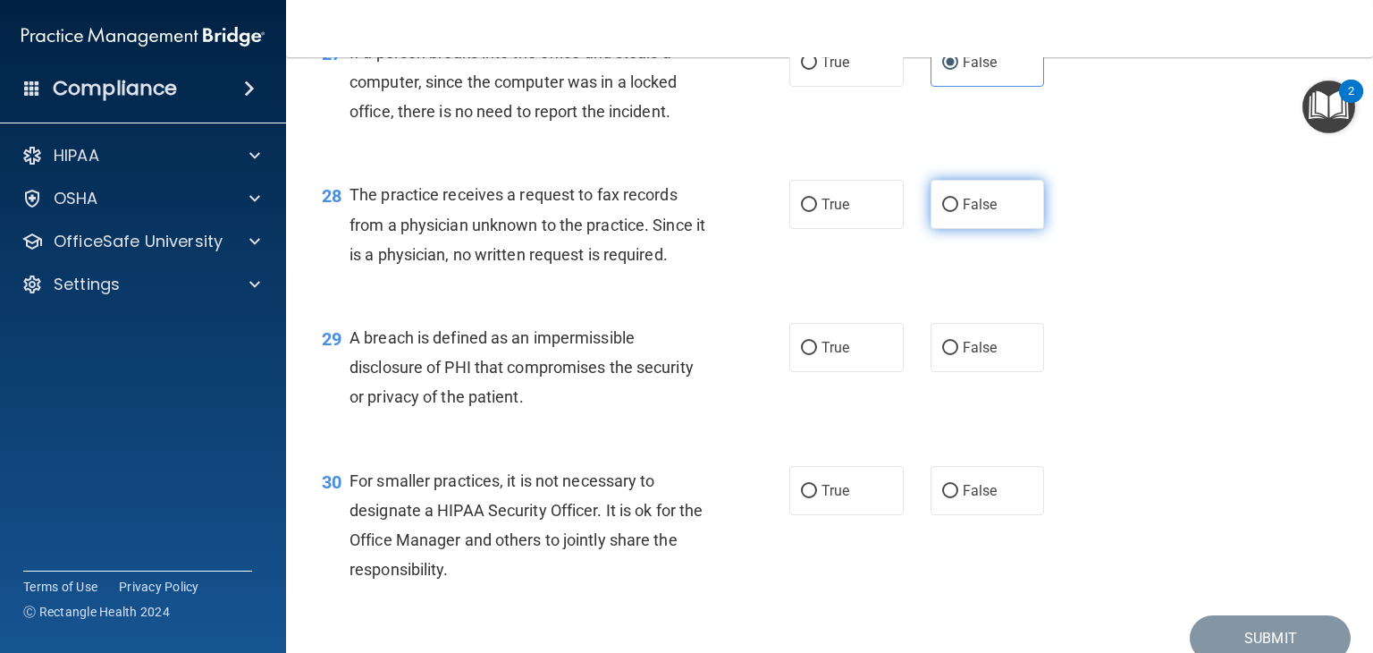
radio input "true"
click at [845, 372] on label "True" at bounding box center [847, 347] width 114 height 49
click at [817, 355] on input "True" at bounding box center [809, 348] width 16 height 13
radio input "true"
click at [969, 499] on span "False" at bounding box center [980, 490] width 35 height 17
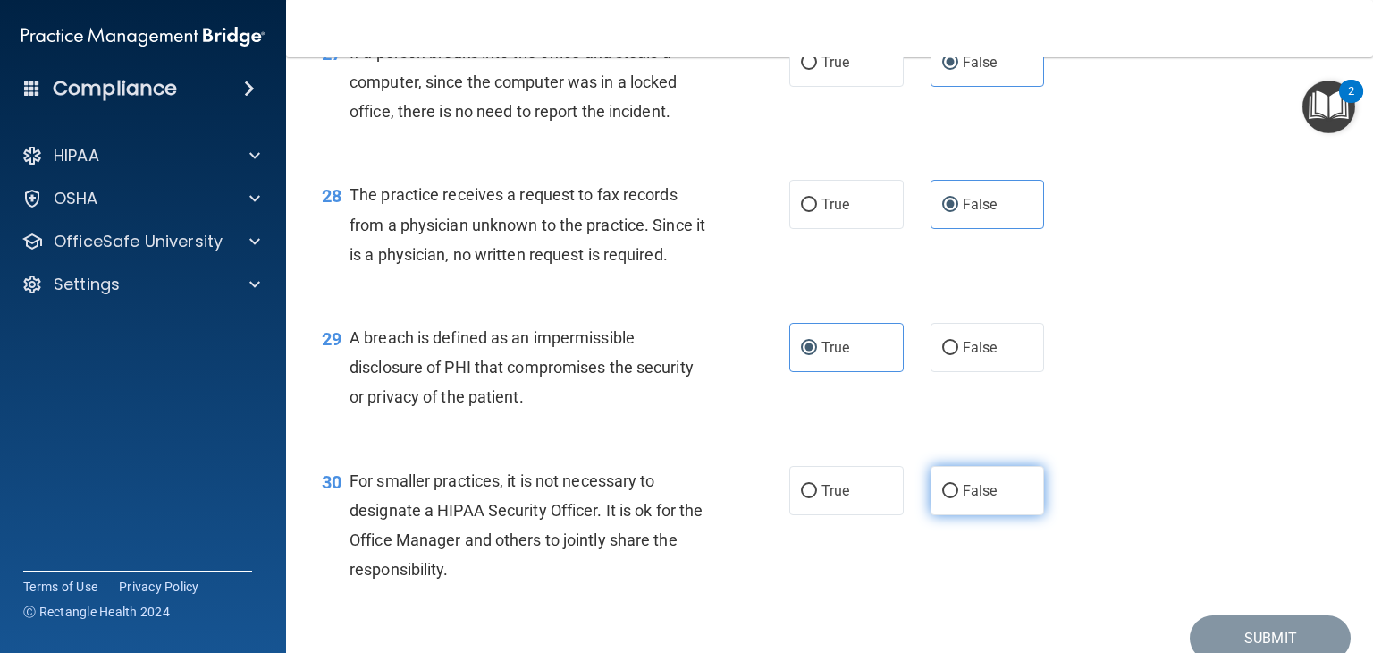
click at [959, 498] on input "False" at bounding box center [950, 491] width 16 height 13
radio input "true"
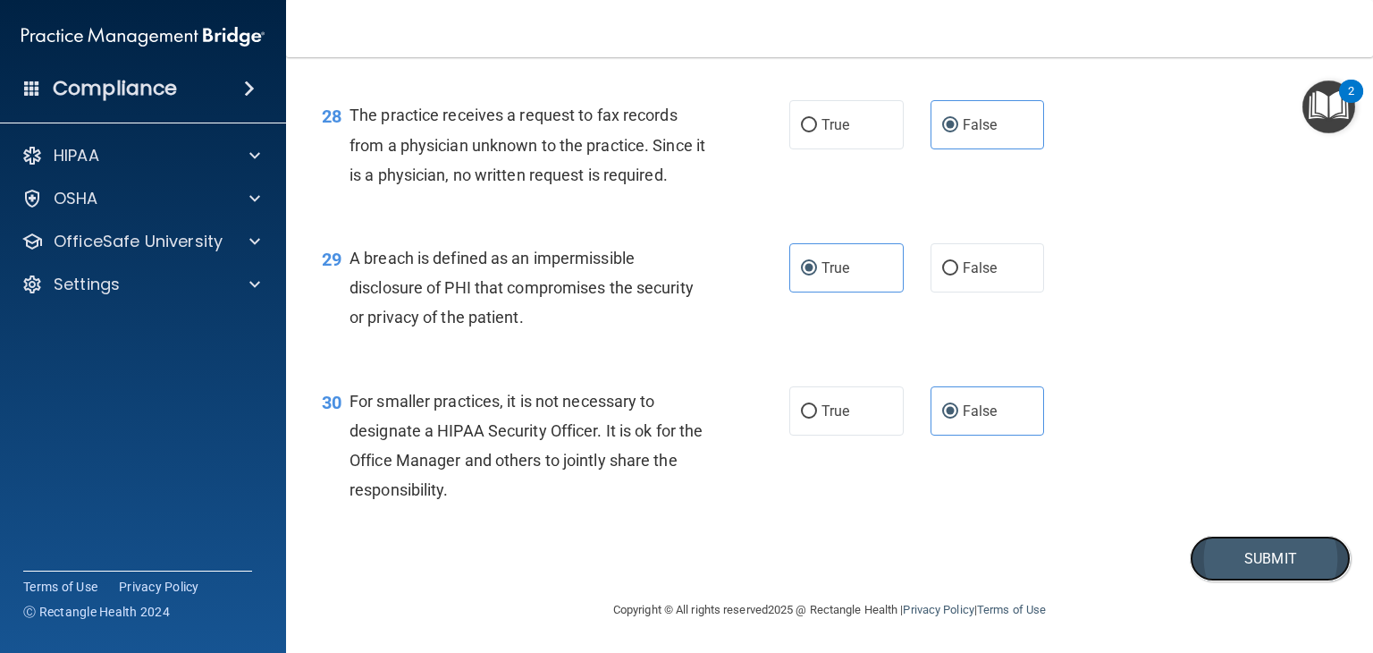
click at [1260, 565] on button "Submit" at bounding box center [1270, 559] width 161 height 46
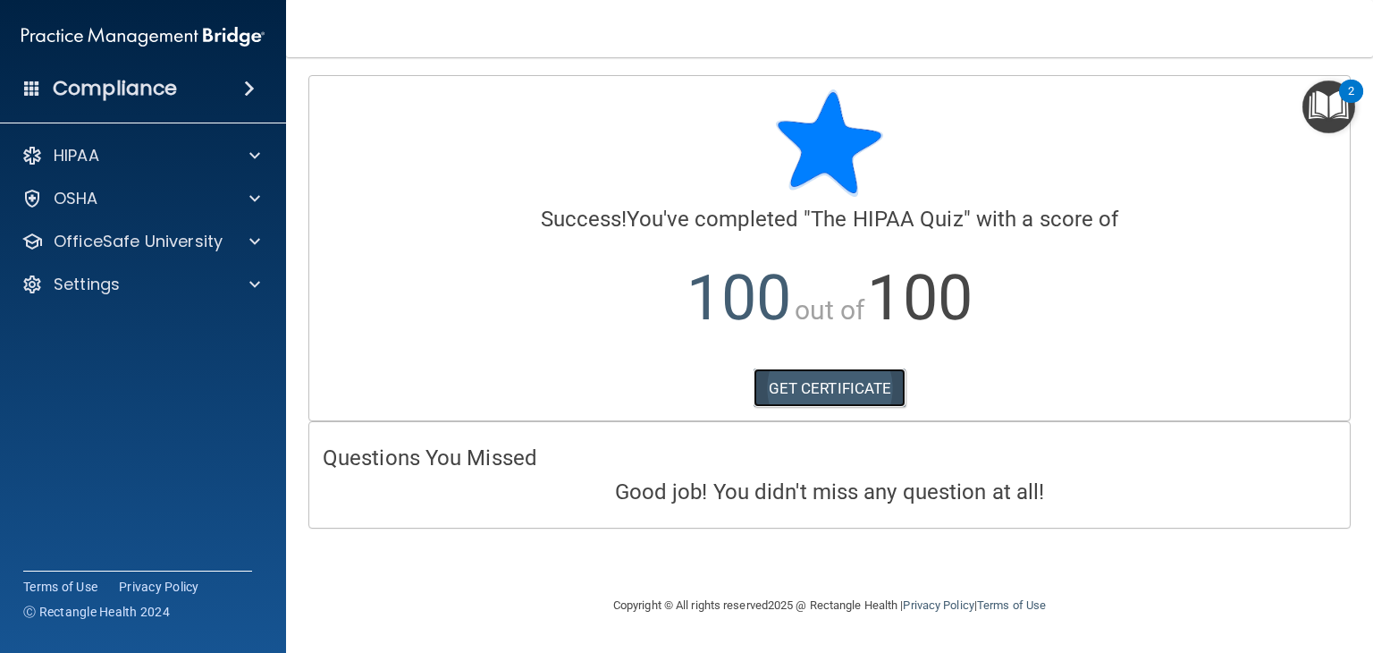
click at [797, 382] on link "GET CERTIFICATE" at bounding box center [830, 387] width 153 height 39
click at [1336, 97] on img "Open Resource Center, 2 new notifications" at bounding box center [1329, 106] width 53 height 53
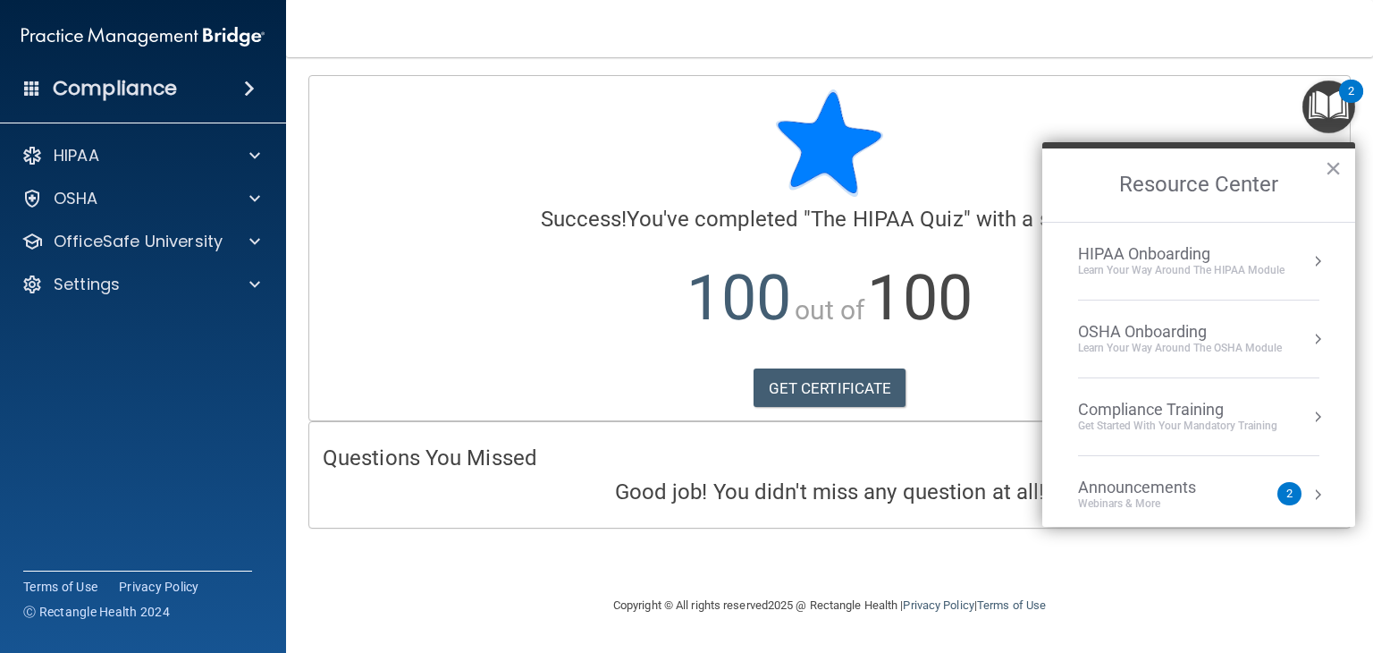
click at [1257, 291] on li "HIPAA Onboarding Learn Your Way around the HIPAA module" at bounding box center [1198, 262] width 241 height 78
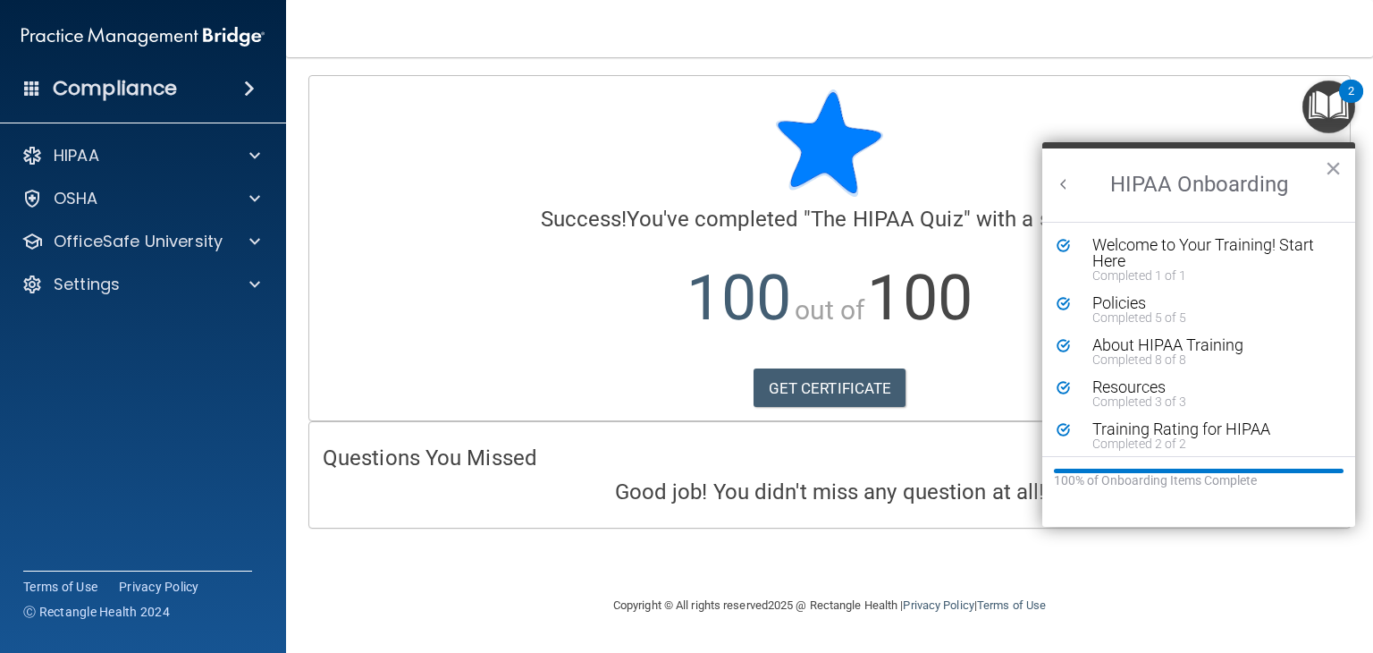
click at [659, 423] on div "Questions You Missed Good job! You didn't miss any question at all!" at bounding box center [829, 474] width 1041 height 105
click at [1162, 431] on div "Training Rating for HIPAA" at bounding box center [1205, 429] width 225 height 16
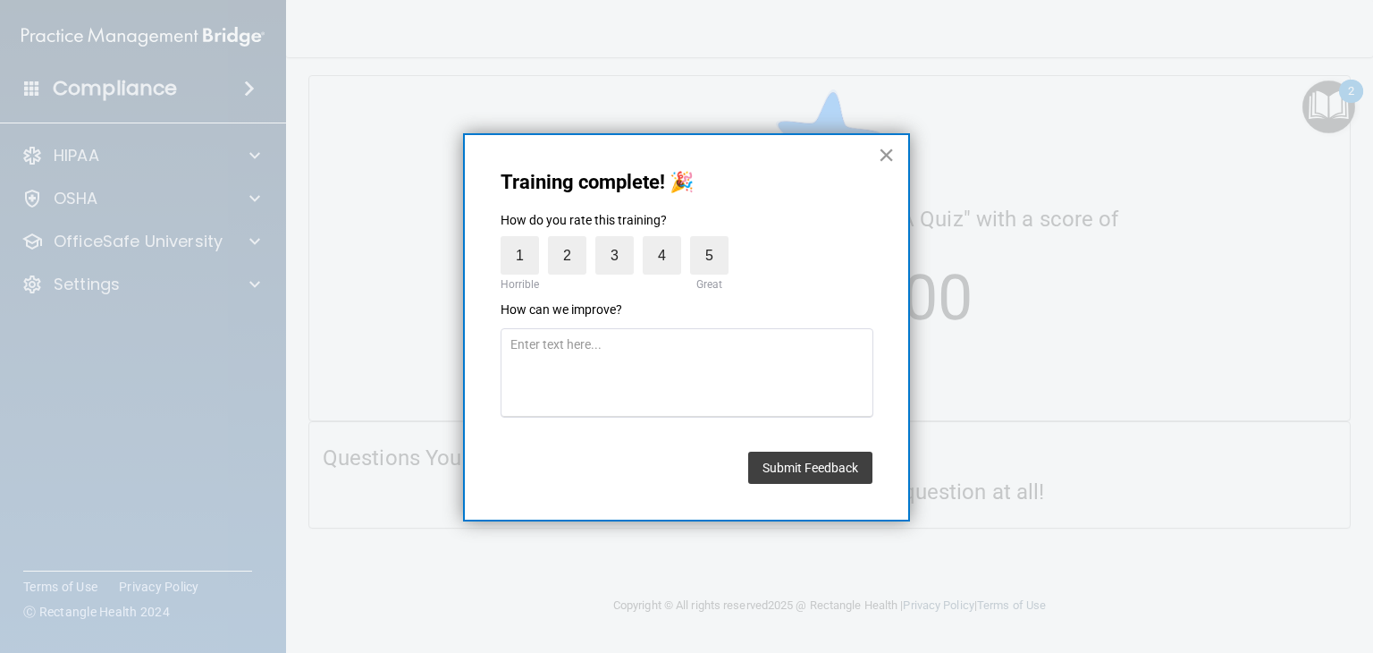
click at [886, 155] on button "×" at bounding box center [886, 154] width 17 height 29
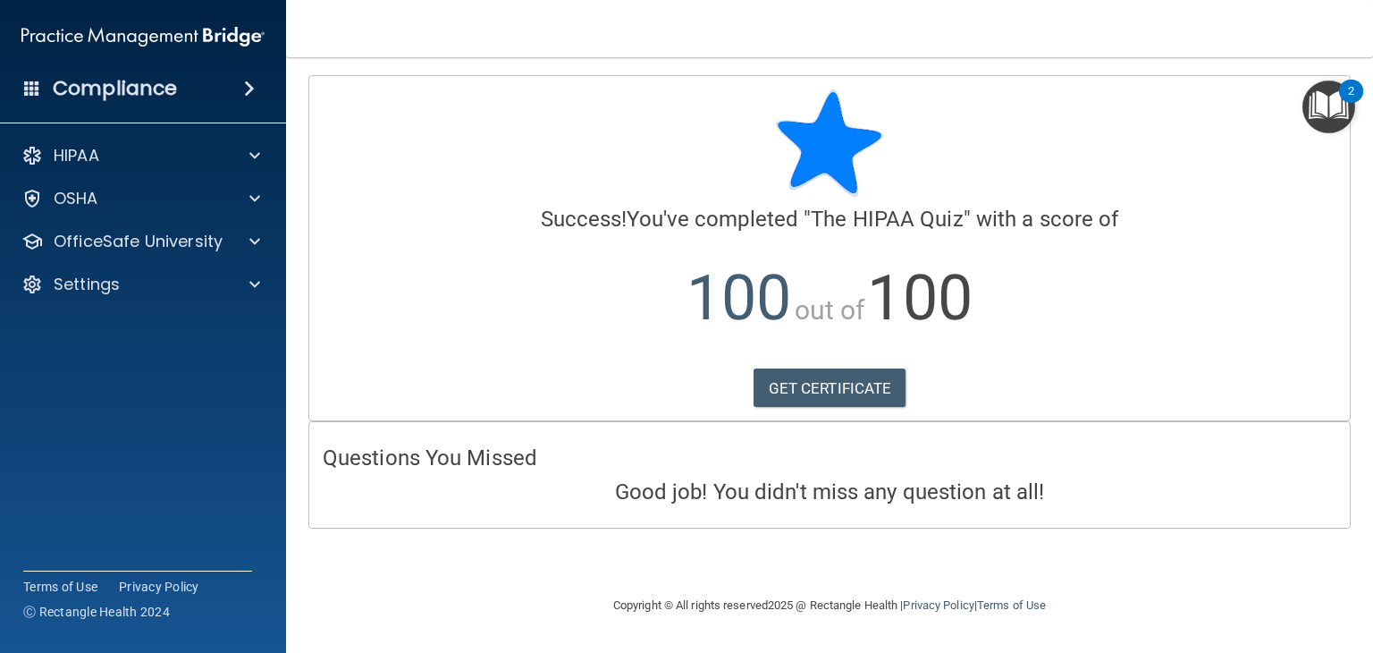
click at [1332, 117] on img "Open Resource Center, 2 new notifications" at bounding box center [1329, 106] width 53 height 53
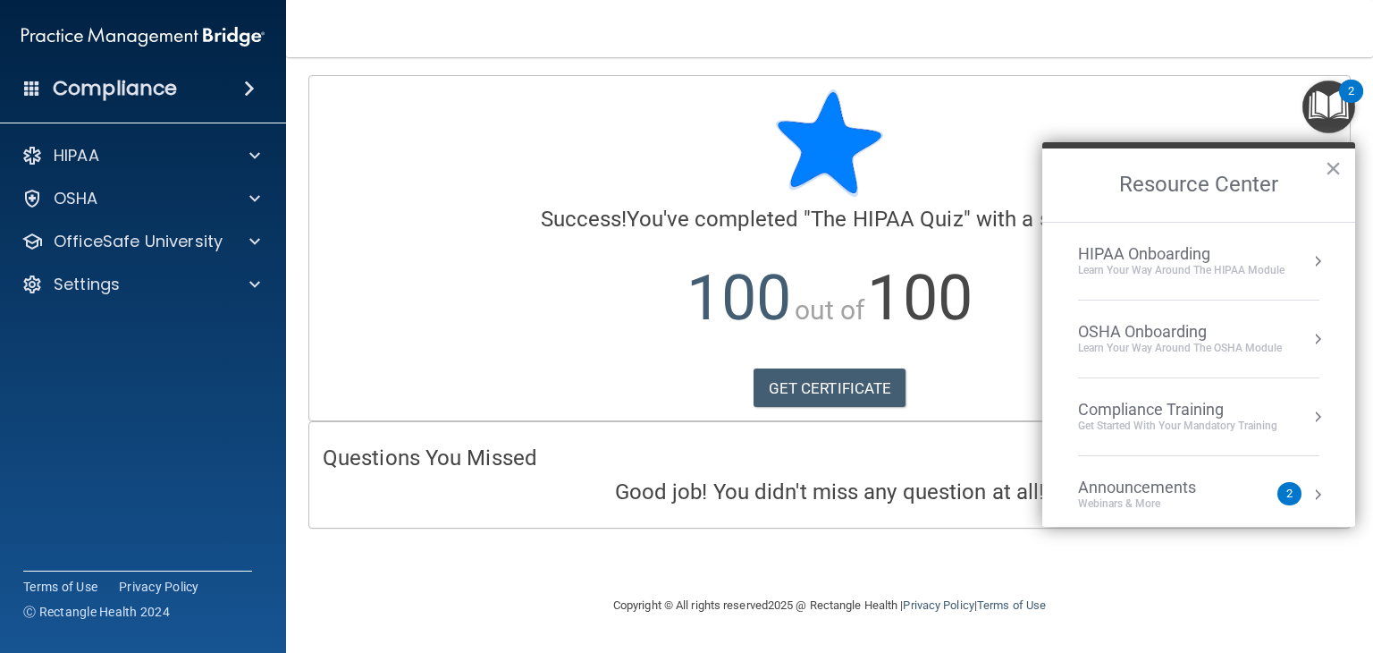
click at [1161, 477] on div "Announcements" at bounding box center [1155, 487] width 154 height 20
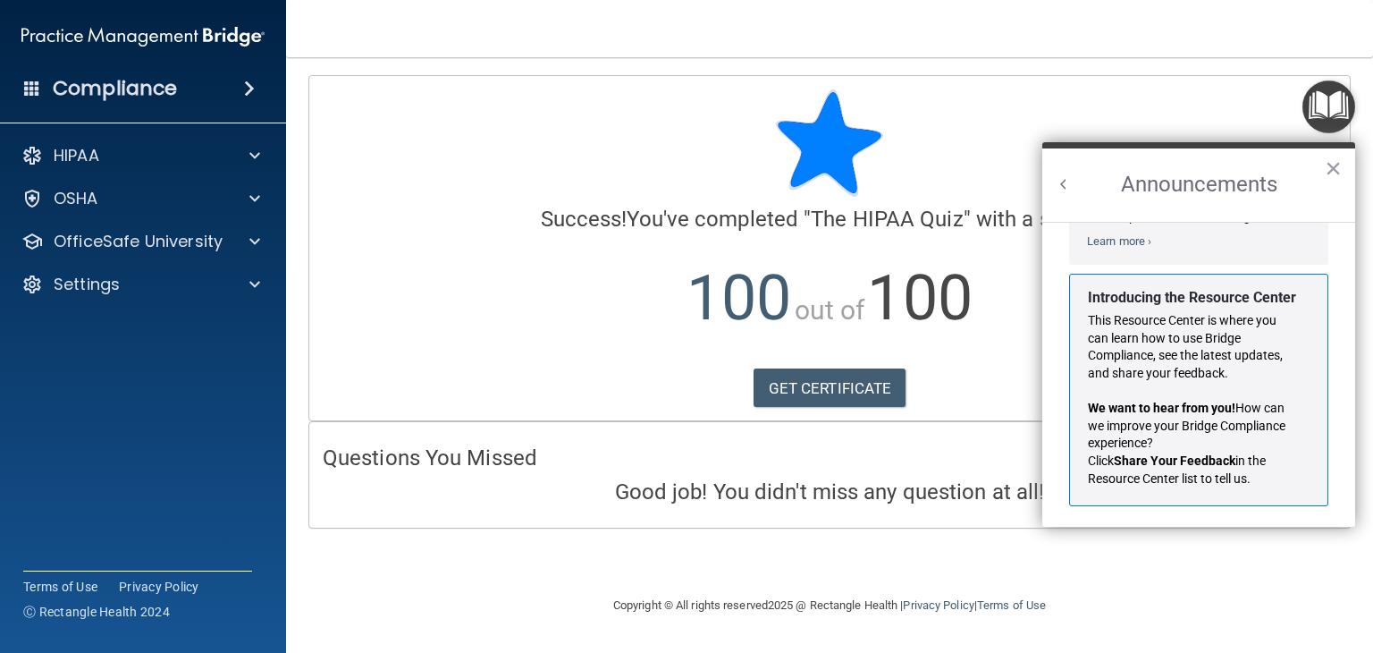
scroll to position [292, 0]
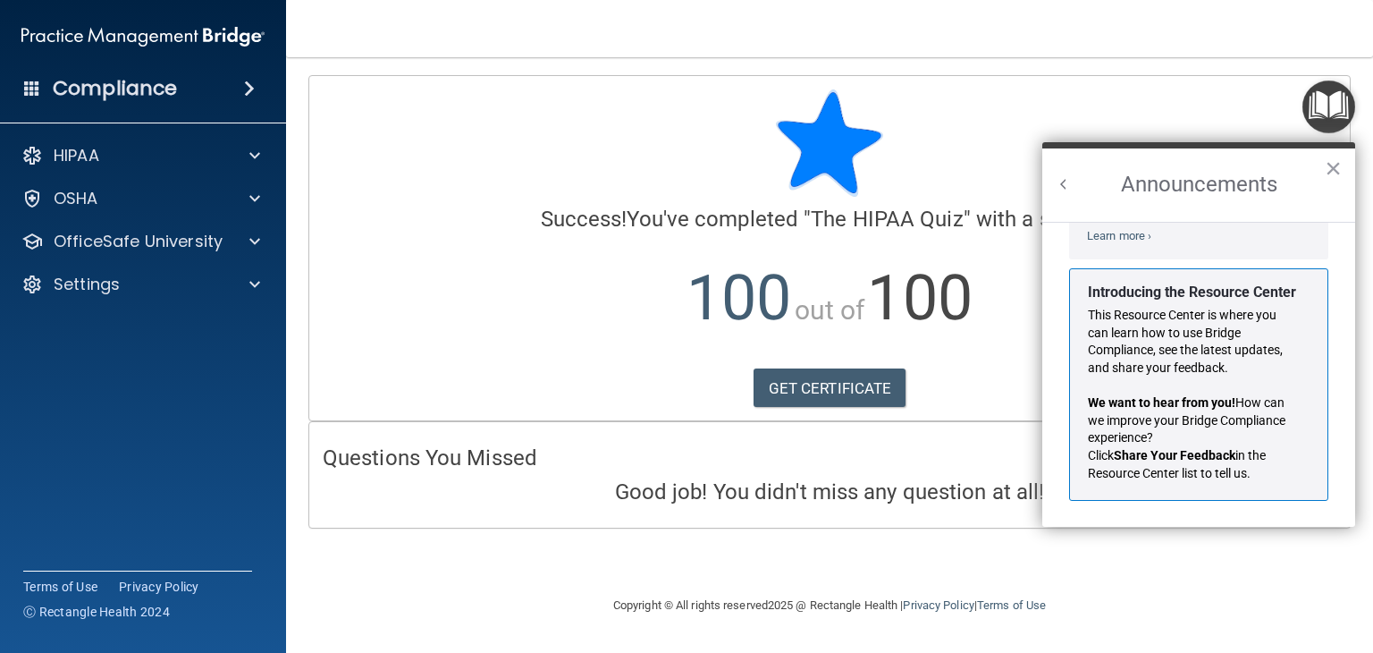
click at [1162, 87] on div "Calculating your score.... Success! You've completed " The HIPAA Quiz " with a …" at bounding box center [829, 248] width 1041 height 344
click at [1070, 180] on button "Back to Resource Center Home" at bounding box center [1064, 184] width 18 height 18
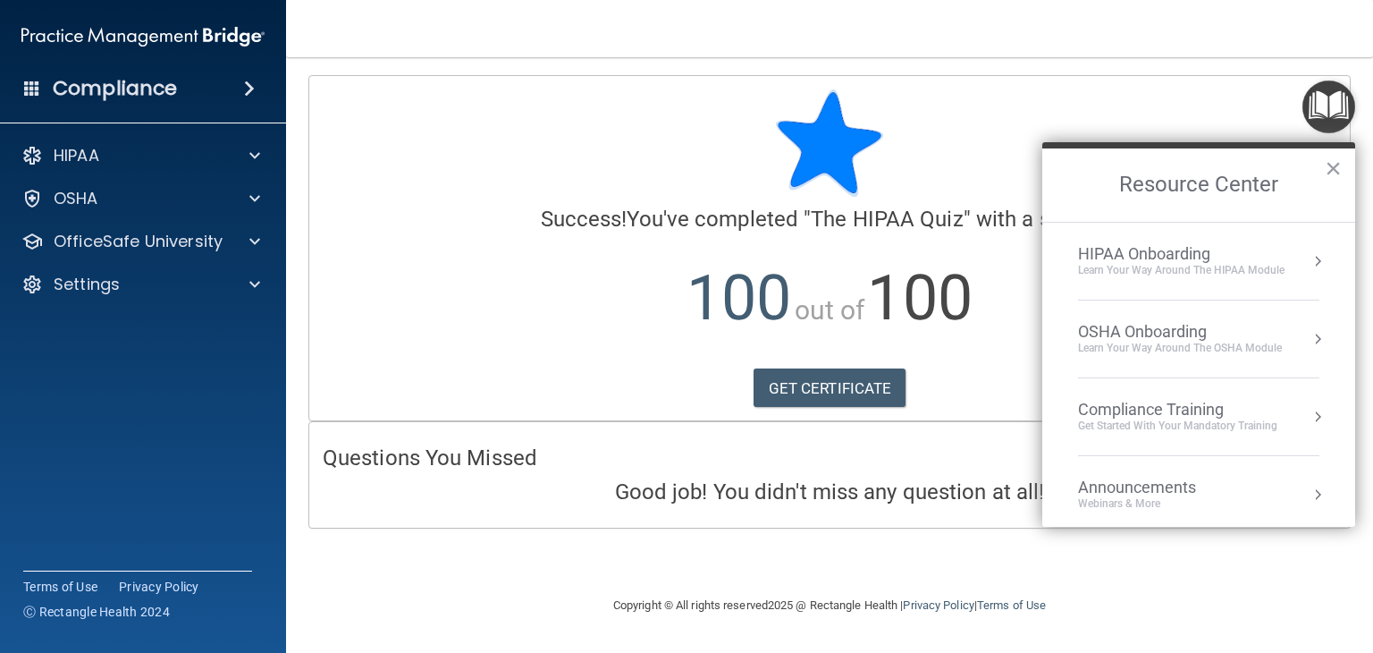
click at [1152, 255] on div "HIPAA Onboarding" at bounding box center [1181, 254] width 207 height 20
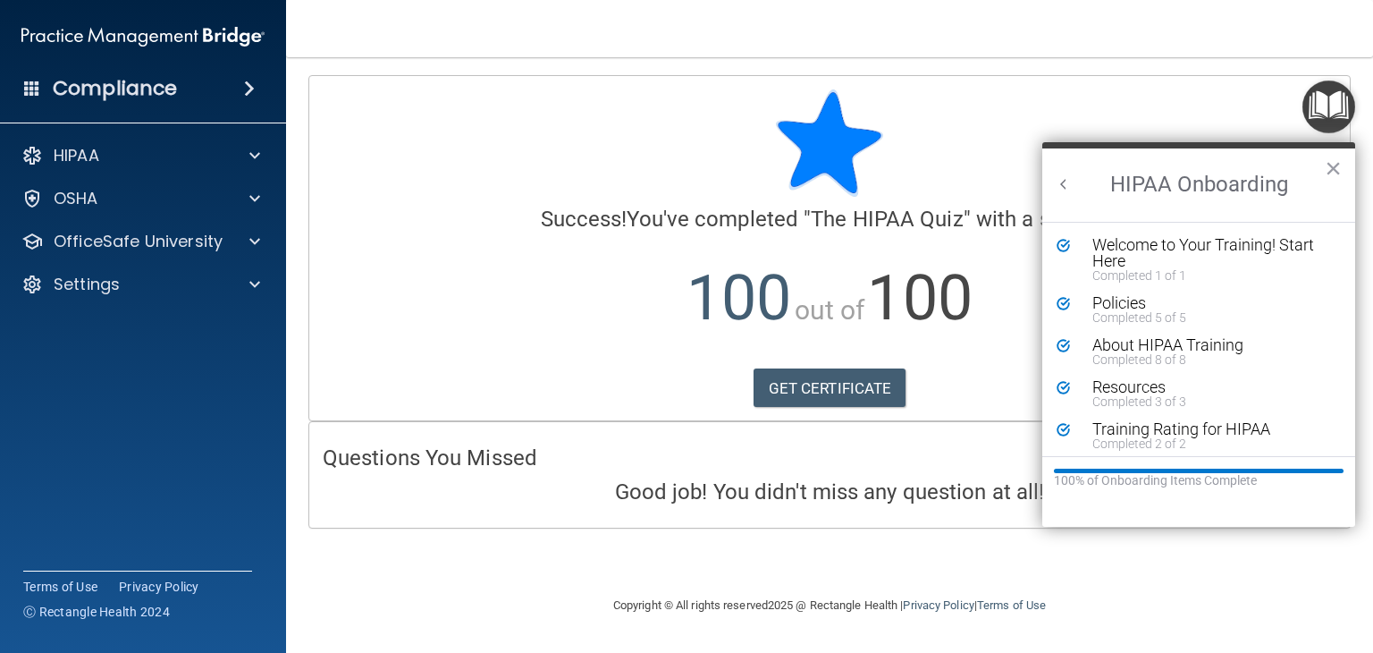
scroll to position [0, 0]
click at [1062, 187] on button "Back to Resource Center Home" at bounding box center [1064, 184] width 18 height 18
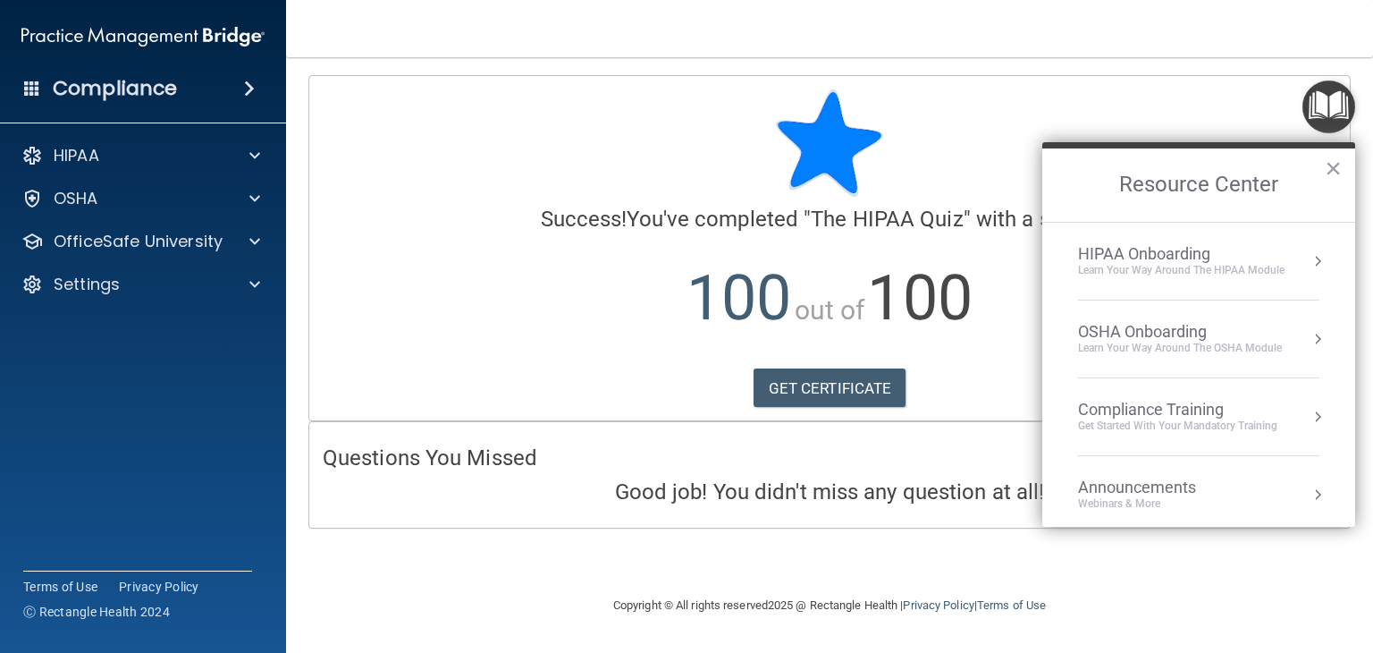
click at [1172, 406] on div "Compliance Training" at bounding box center [1177, 410] width 199 height 20
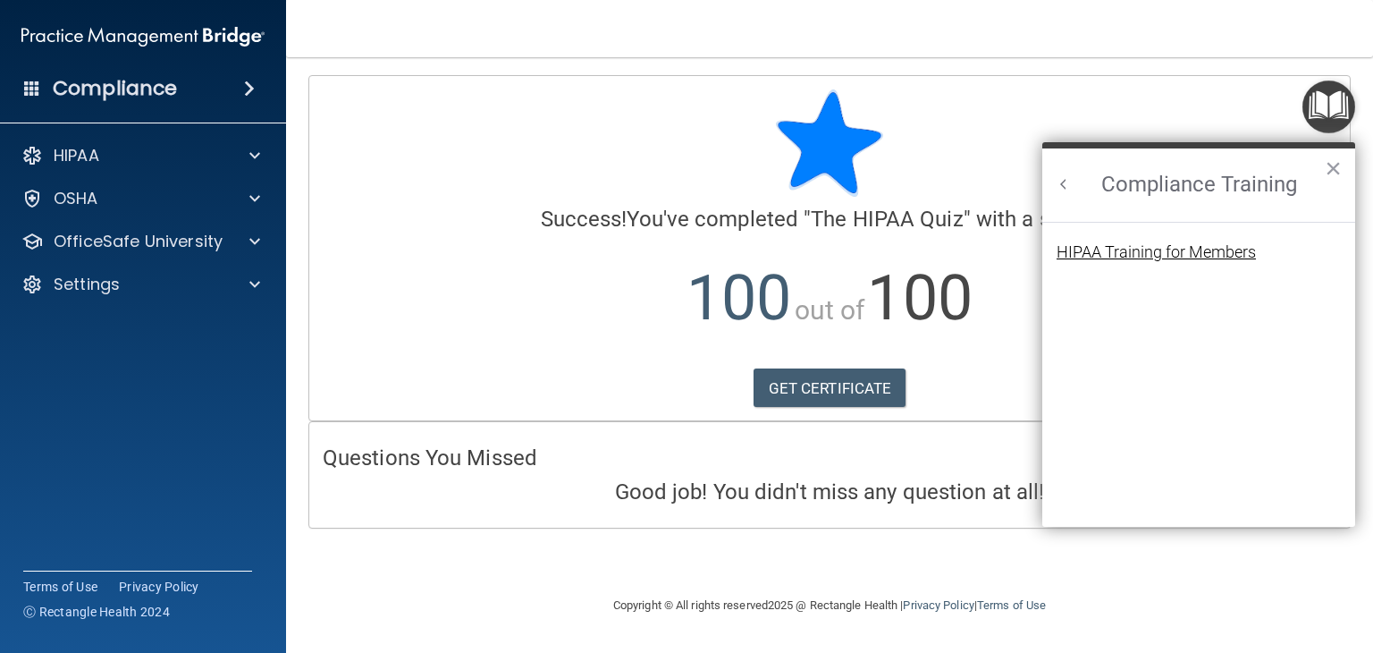
click at [1152, 248] on div "HIPAA Training for Members" at bounding box center [1156, 252] width 199 height 16
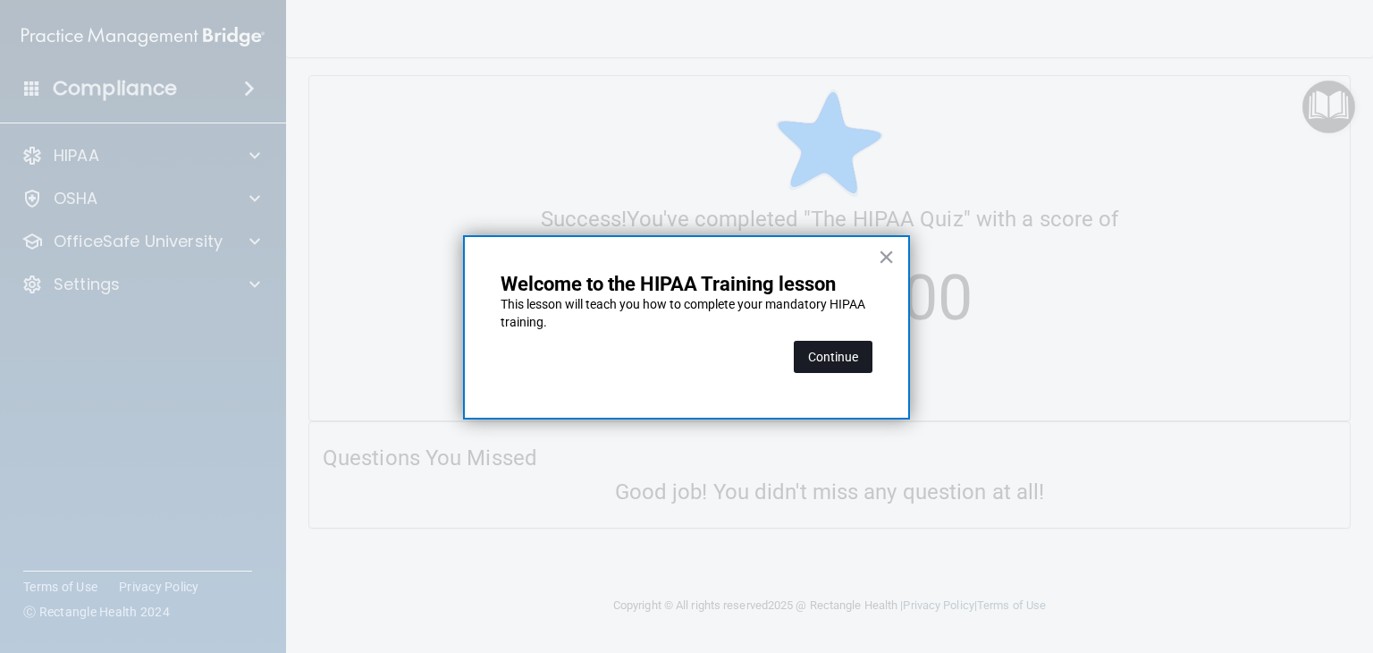
click at [841, 351] on button "Continue" at bounding box center [833, 357] width 79 height 32
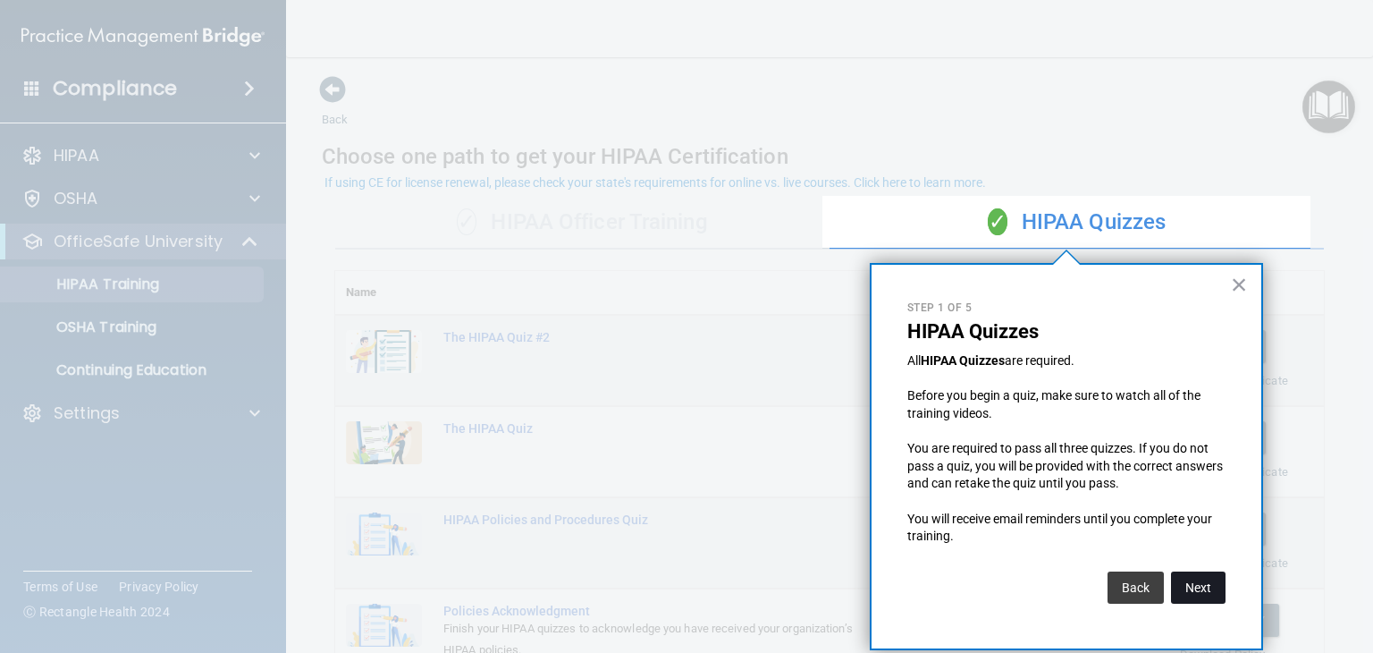
click at [1181, 587] on button "Next" at bounding box center [1198, 587] width 55 height 32
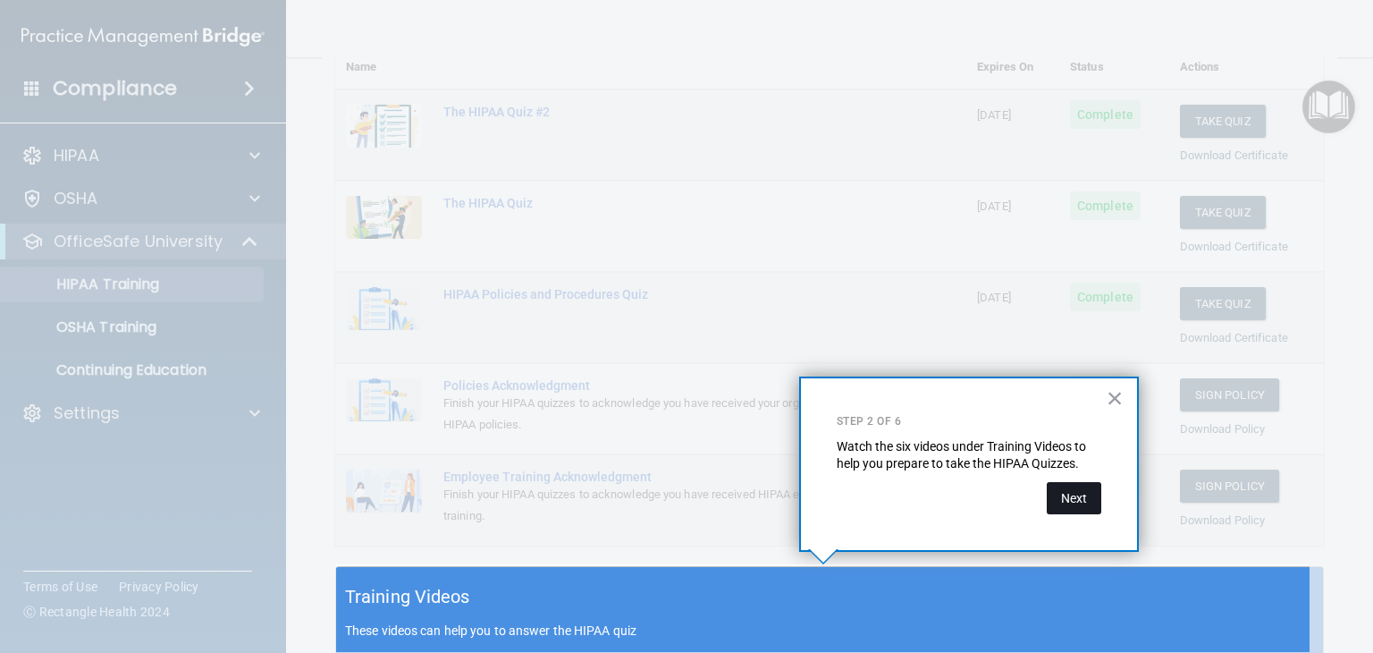
click at [1089, 498] on button "Next" at bounding box center [1074, 498] width 55 height 32
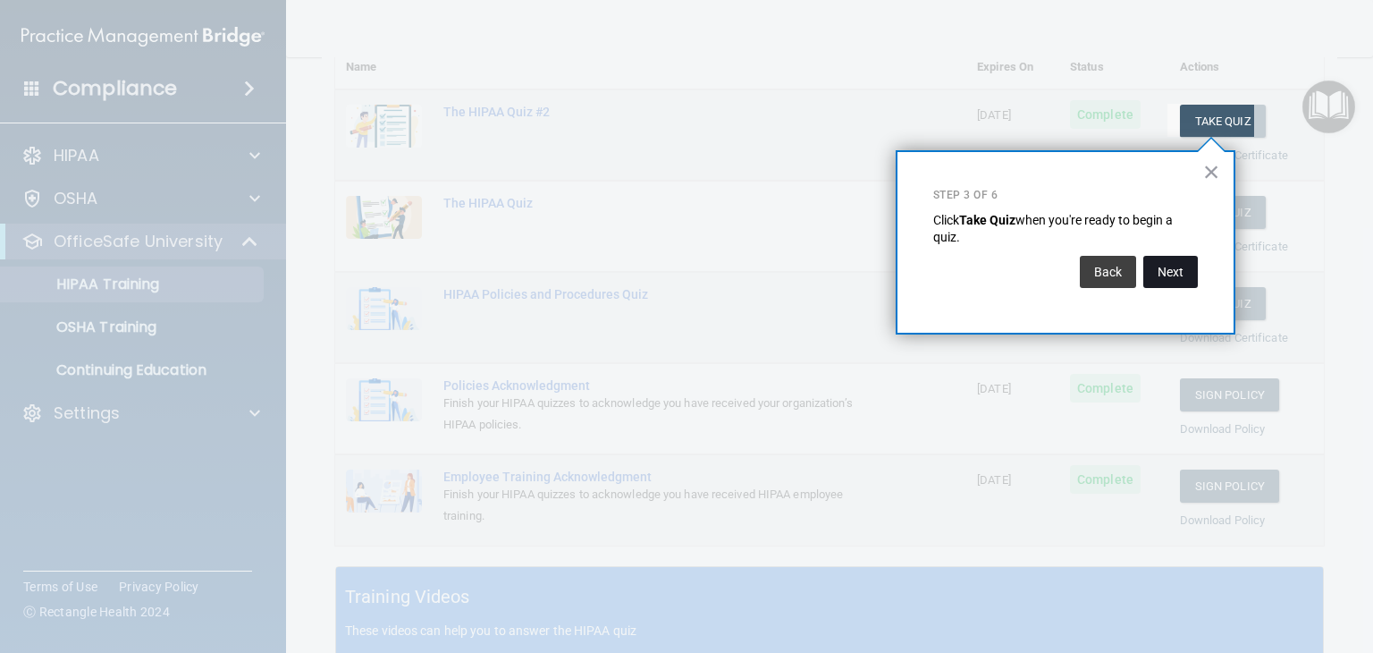
click at [1168, 256] on button "Next" at bounding box center [1171, 272] width 55 height 32
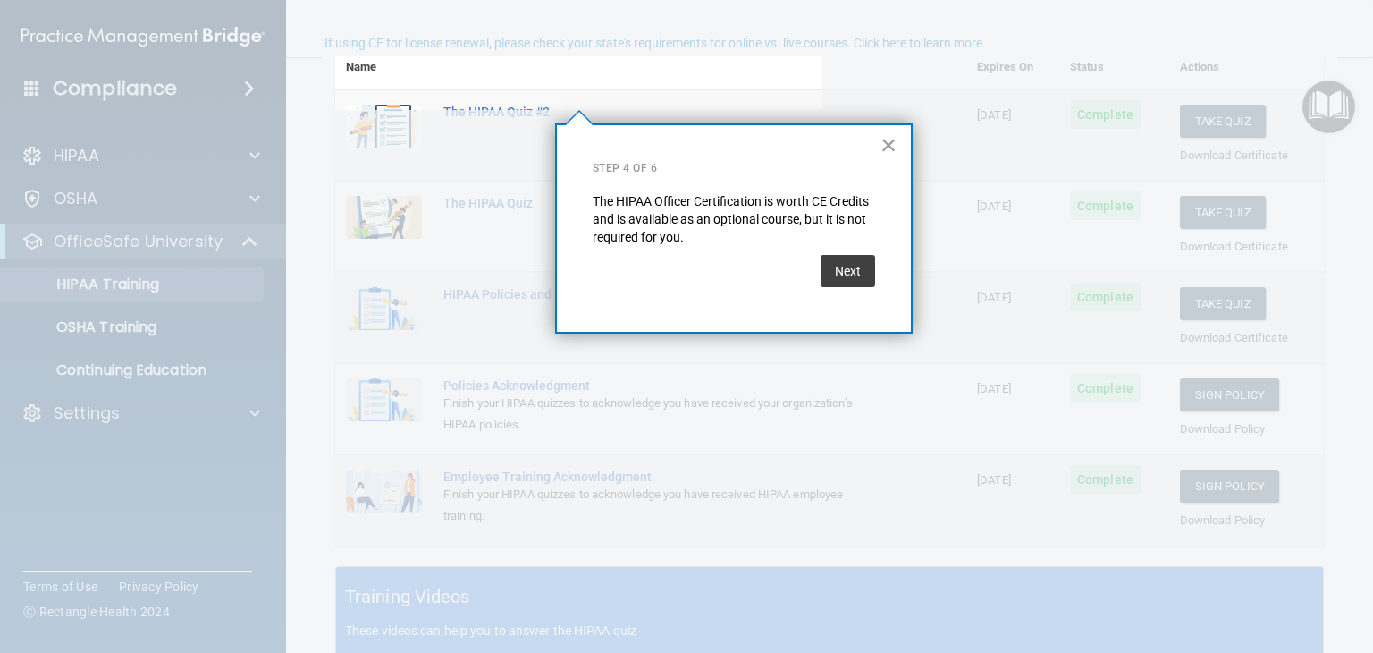
scroll to position [139, 0]
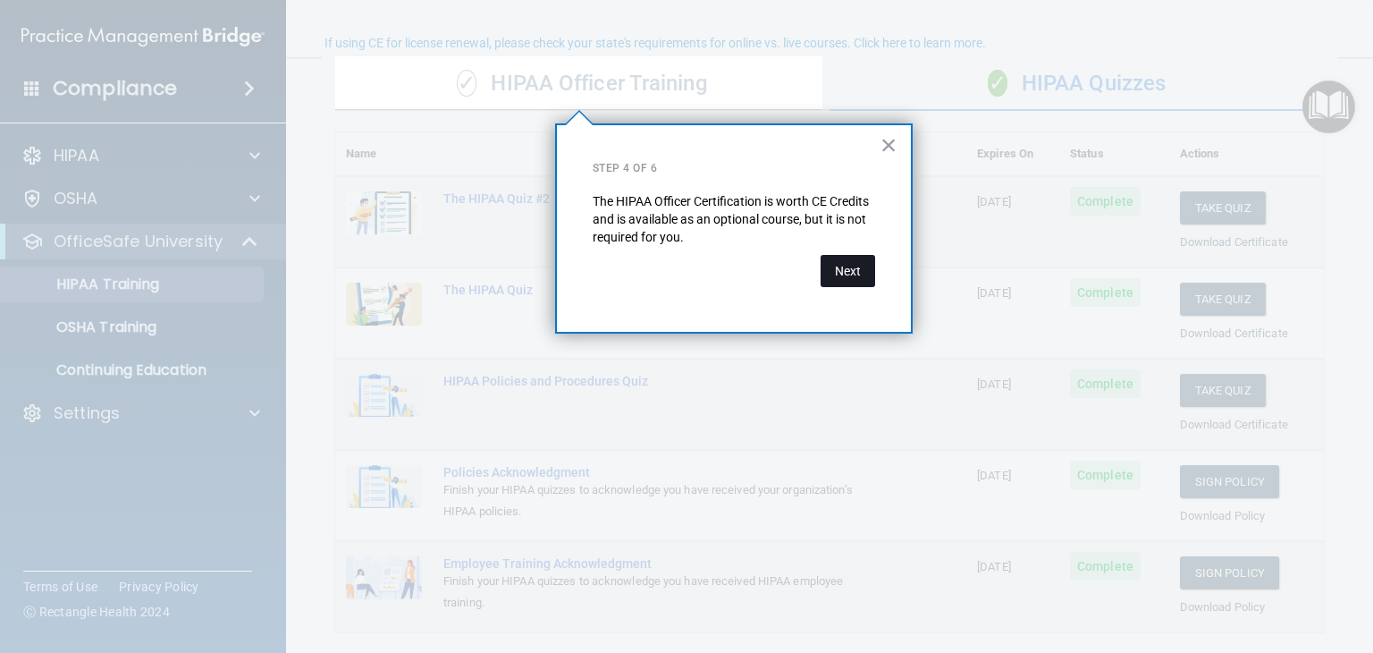
click at [869, 266] on button "Next" at bounding box center [848, 271] width 55 height 32
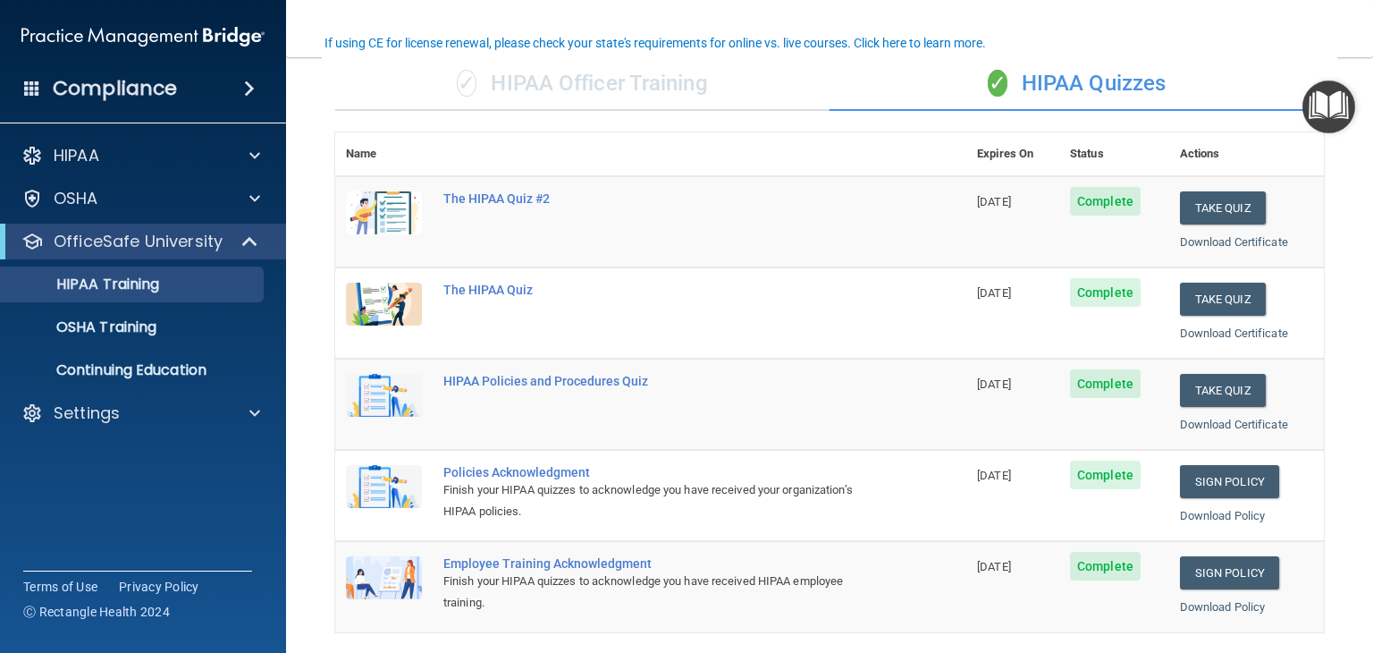
click at [869, 267] on td "The HIPAA Quiz" at bounding box center [700, 312] width 534 height 91
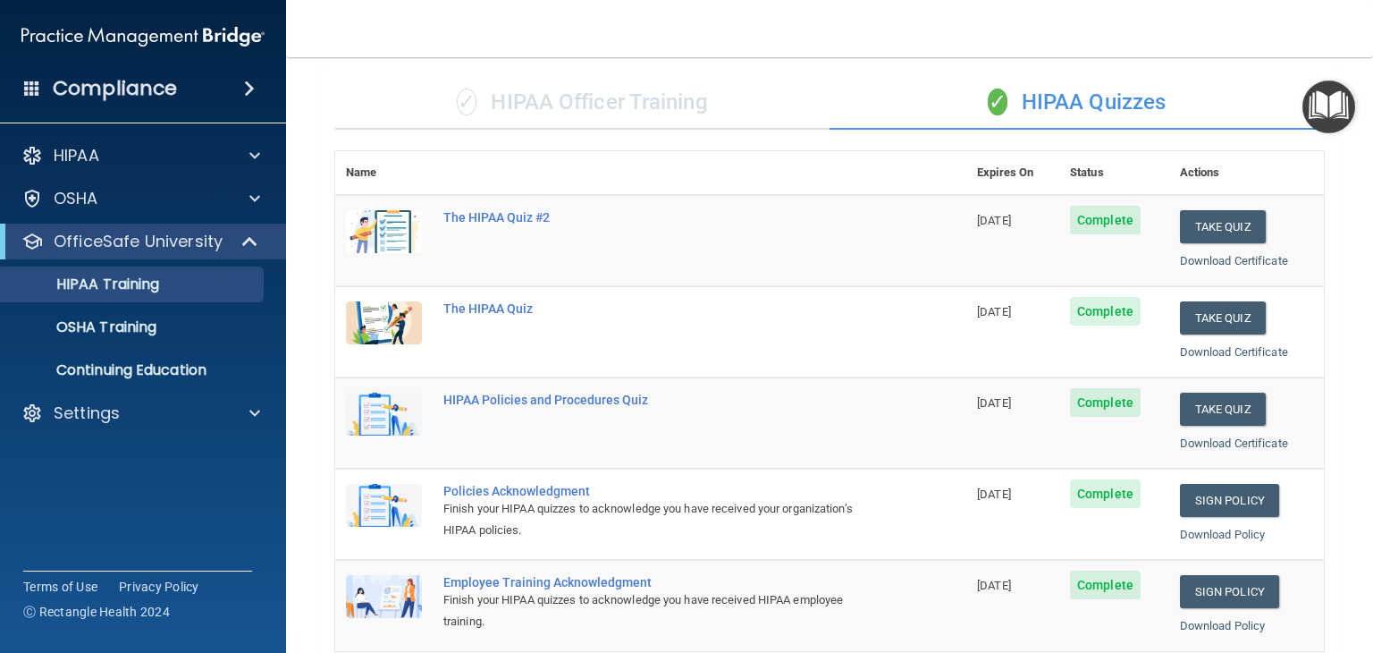
scroll to position [88, 0]
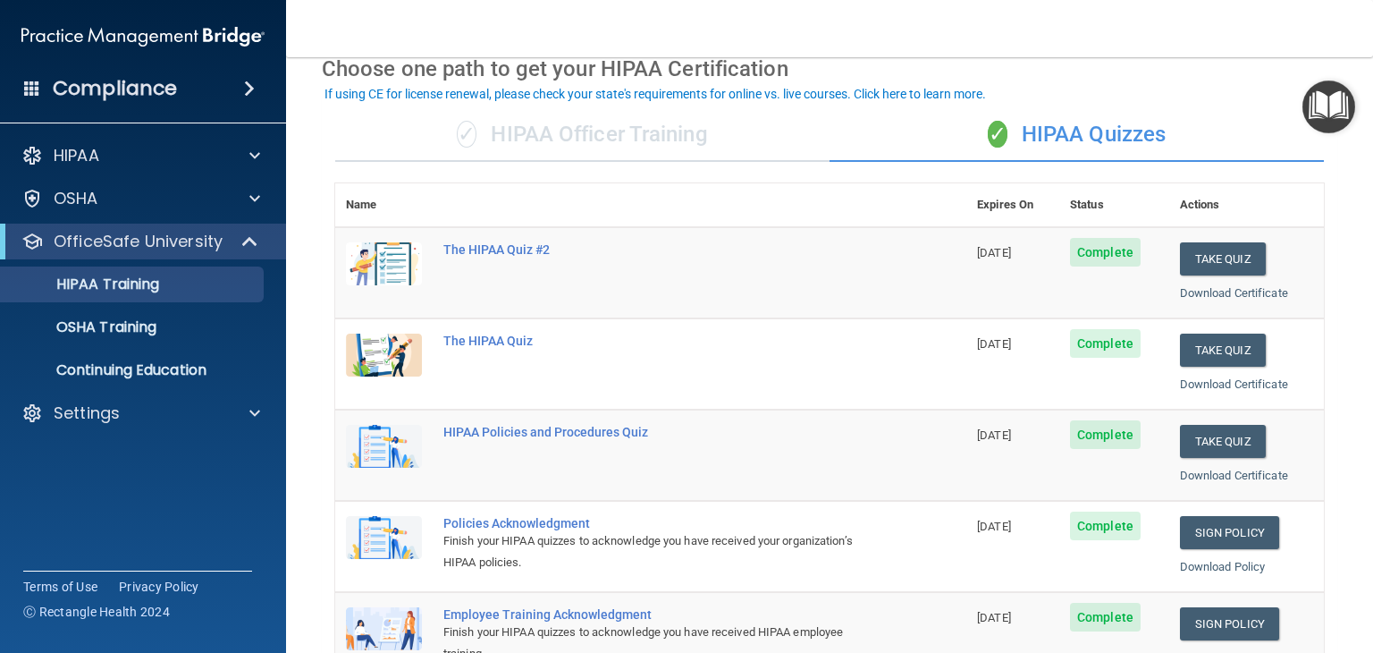
click at [645, 136] on div "✓ HIPAA Officer Training" at bounding box center [582, 135] width 494 height 54
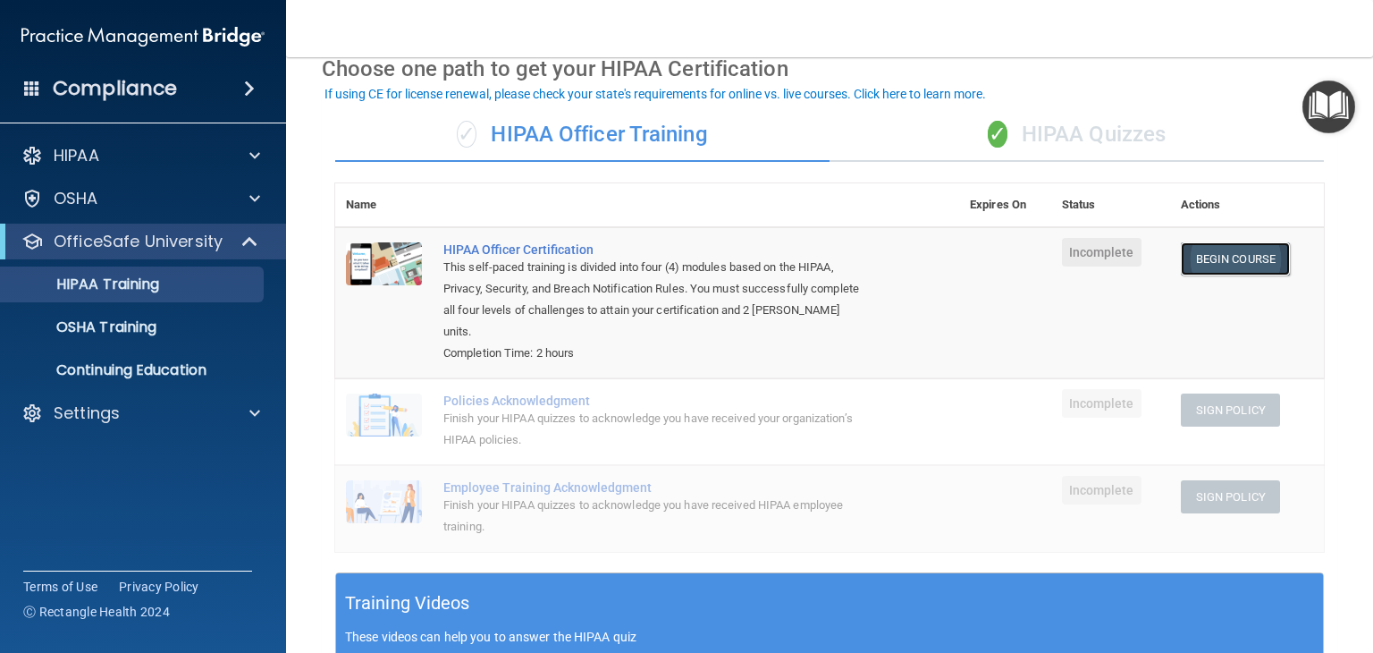
click at [1234, 248] on link "Begin Course" at bounding box center [1235, 258] width 109 height 33
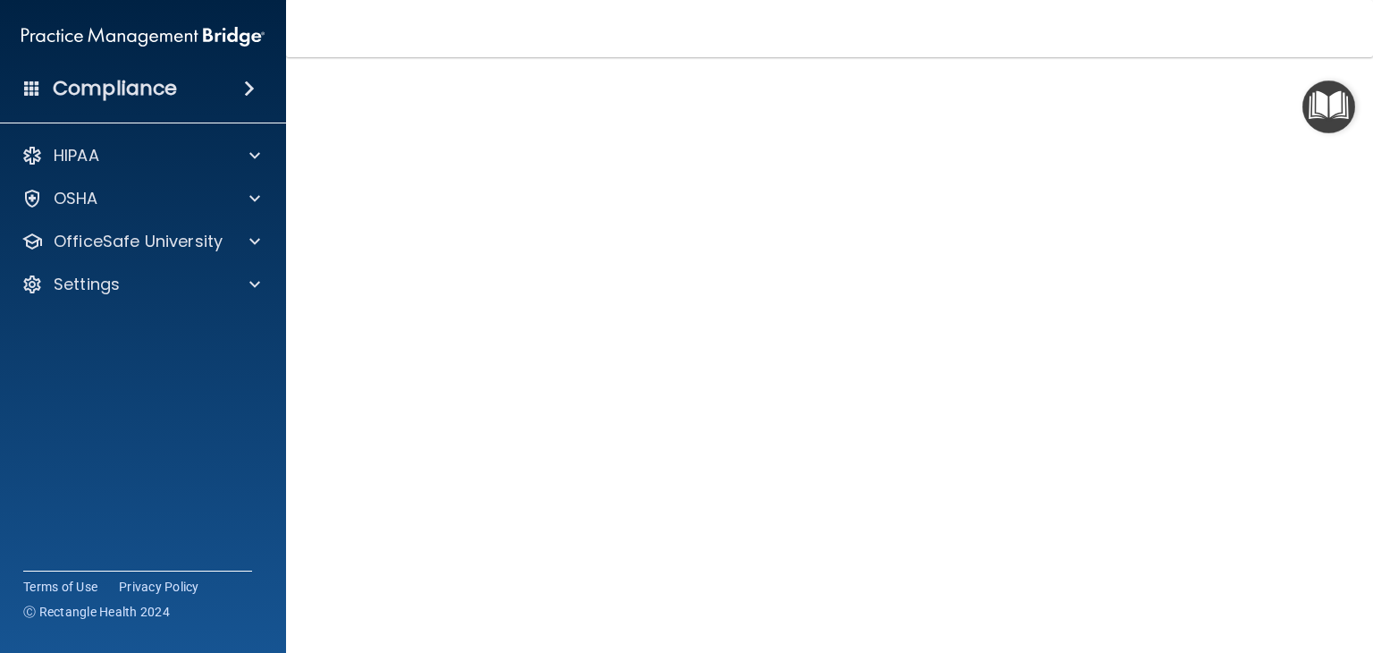
scroll to position [76, 0]
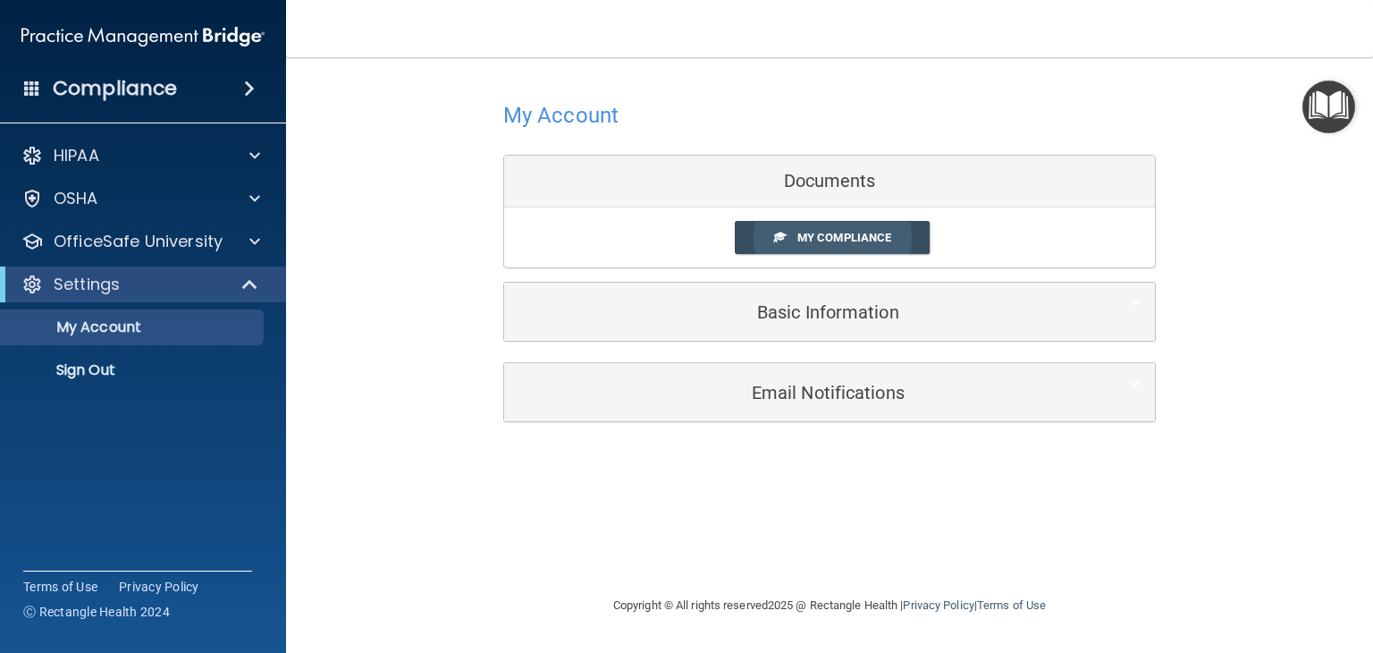
click at [857, 233] on span "My Compliance" at bounding box center [845, 237] width 94 height 13
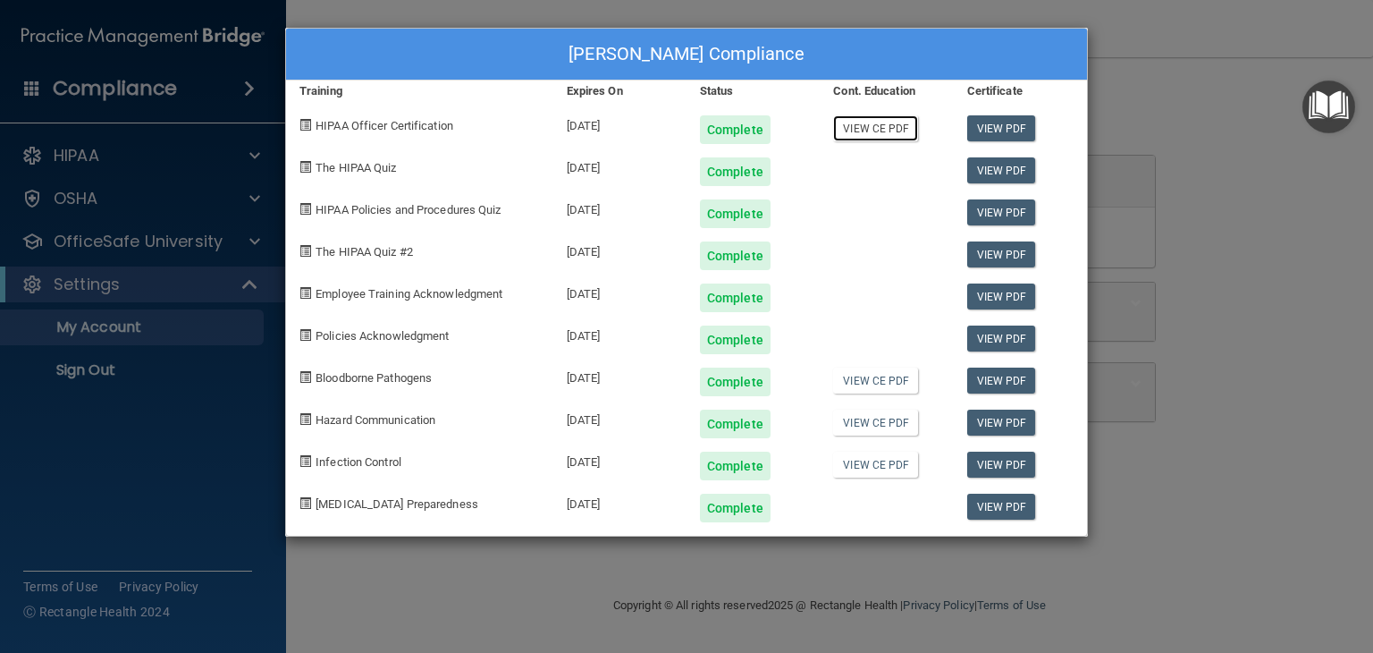
click at [891, 122] on link "View CE PDF" at bounding box center [875, 128] width 85 height 26
